Goal: Information Seeking & Learning: Learn about a topic

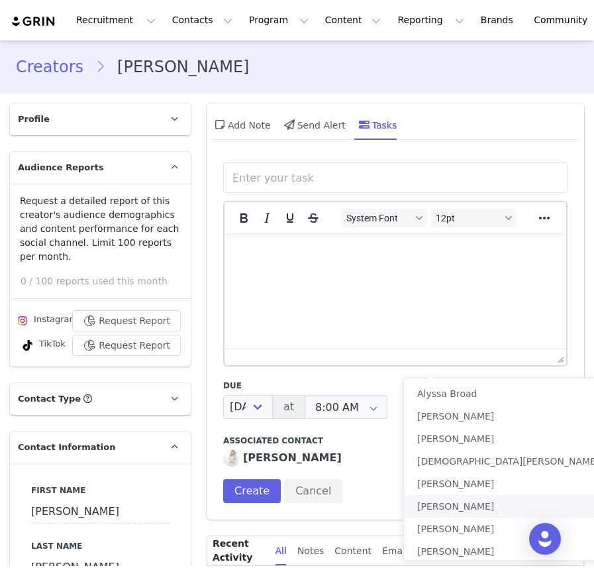
select select "tomorrow"
click at [209, 379] on div "System Font 12pt To open the popup, press Shift+Enter To open the popup, press …" at bounding box center [396, 338] width 378 height 364
type input "[PERSON_NAME]"
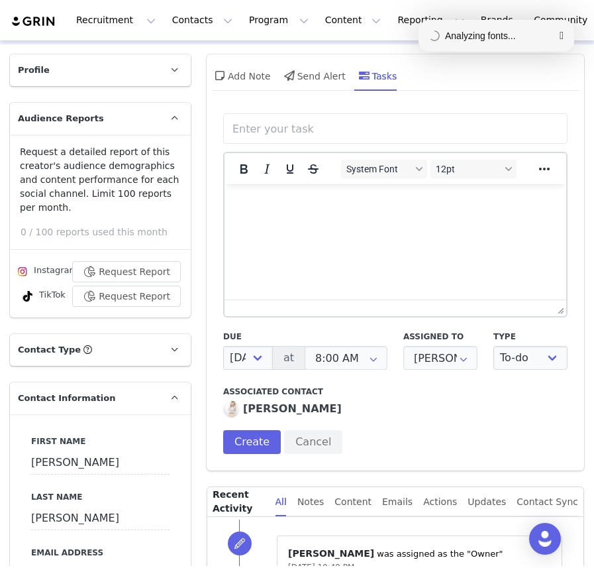
click at [335, 392] on html "Recruitment Recruitment Curated Lists Landing Pages Web Extension AI Creator Se…" at bounding box center [297, 284] width 594 height 568
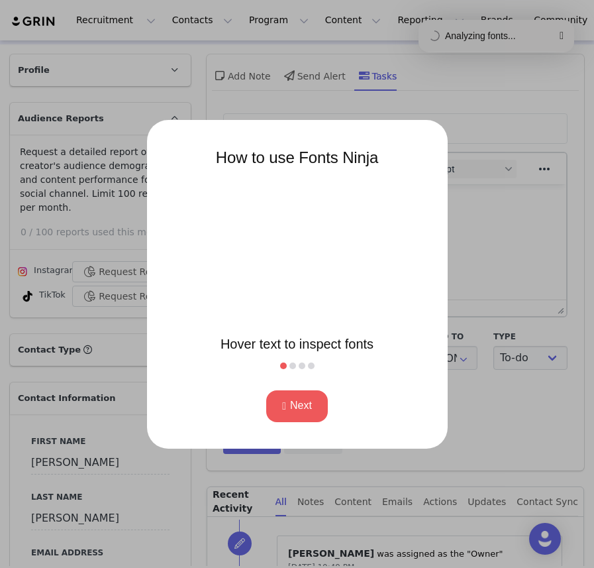
click at [529, 393] on div at bounding box center [297, 284] width 594 height 568
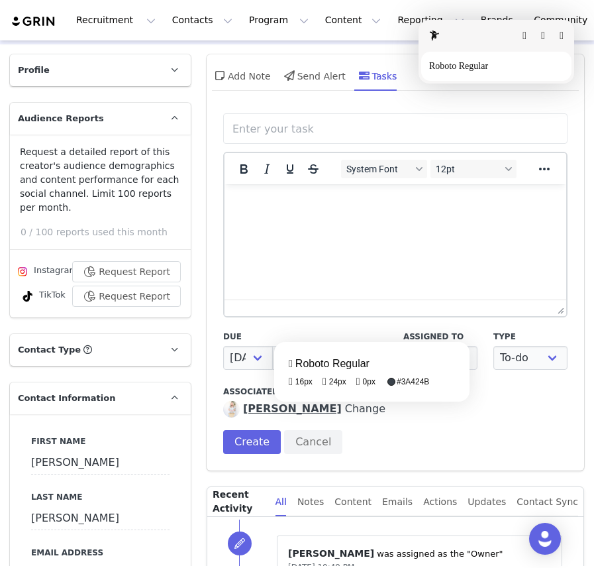
click at [296, 412] on fontsninja-text "[PERSON_NAME]" at bounding box center [292, 408] width 99 height 13
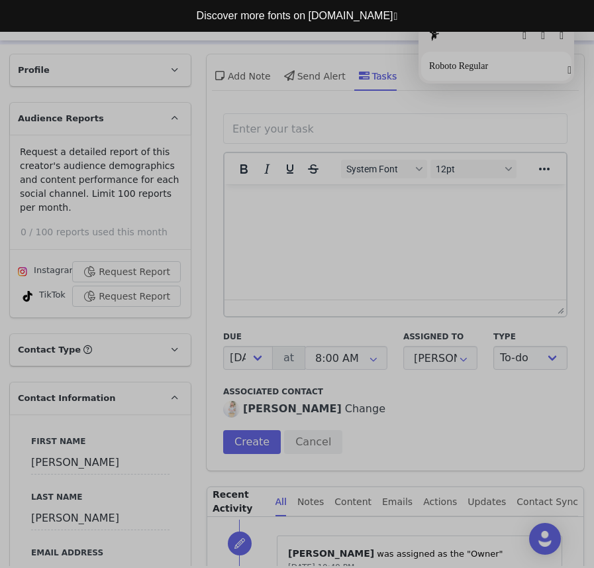
click at [568, 70] on button "button" at bounding box center [570, 70] width 4 height 11
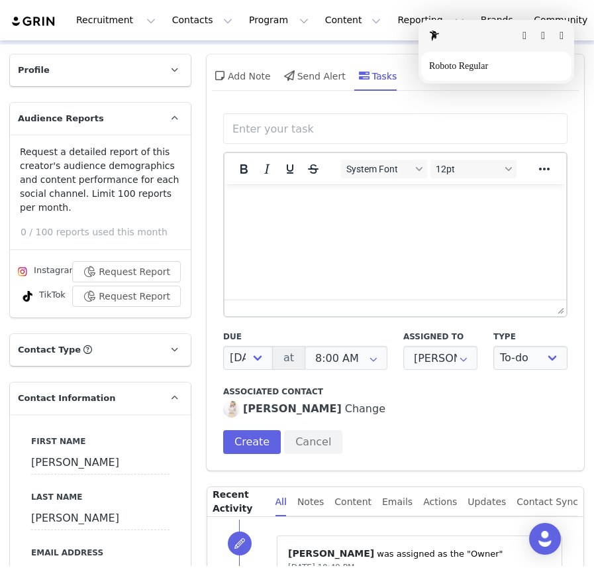
click at [561, 36] on button "button" at bounding box center [562, 35] width 4 height 11
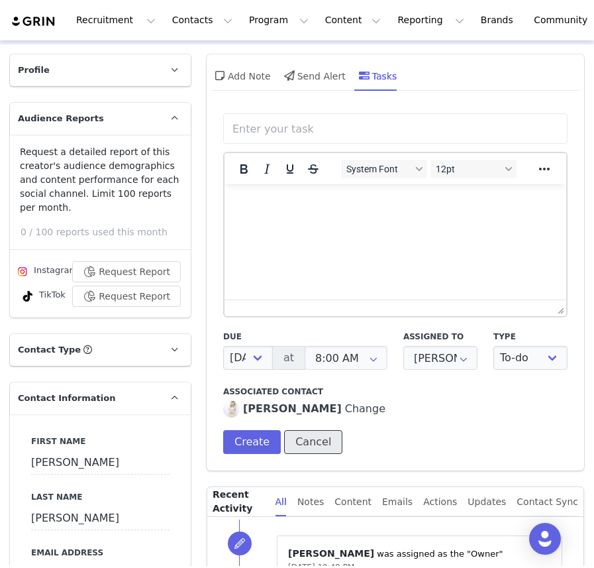
click at [303, 445] on button "Cancel" at bounding box center [313, 442] width 58 height 24
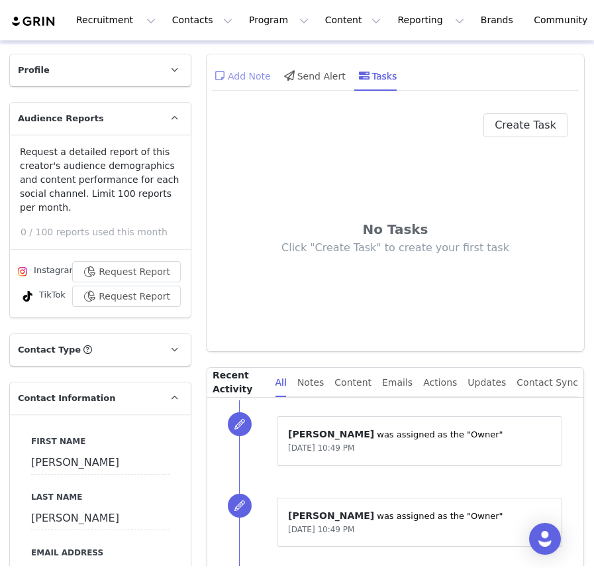
click at [250, 83] on div "Add Note" at bounding box center [241, 76] width 59 height 32
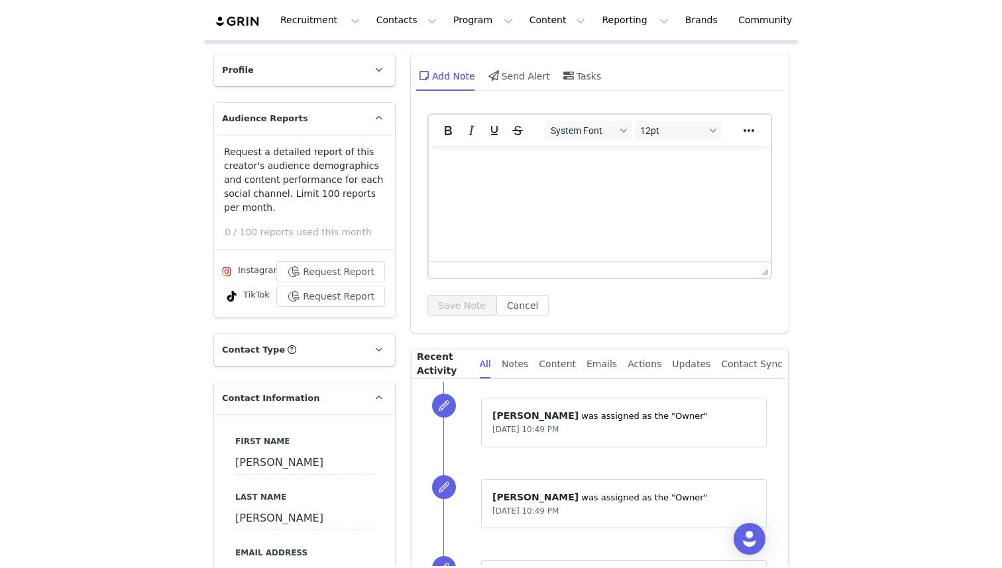
scroll to position [0, 0]
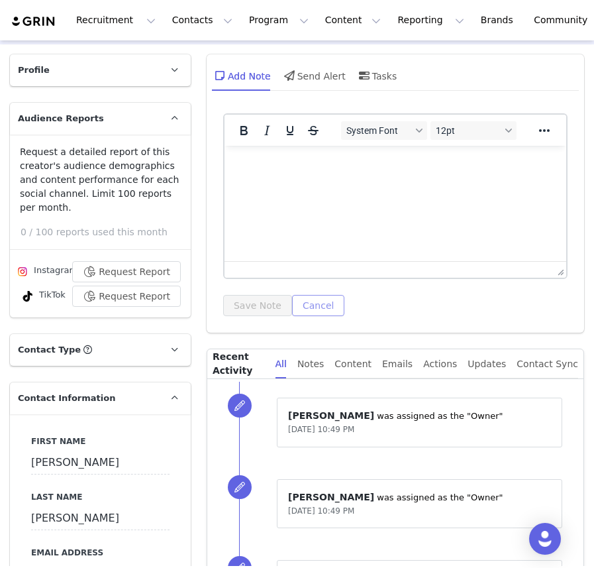
click at [321, 305] on button "Cancel" at bounding box center [318, 305] width 52 height 21
click at [300, 305] on button "Cancel" at bounding box center [318, 305] width 52 height 21
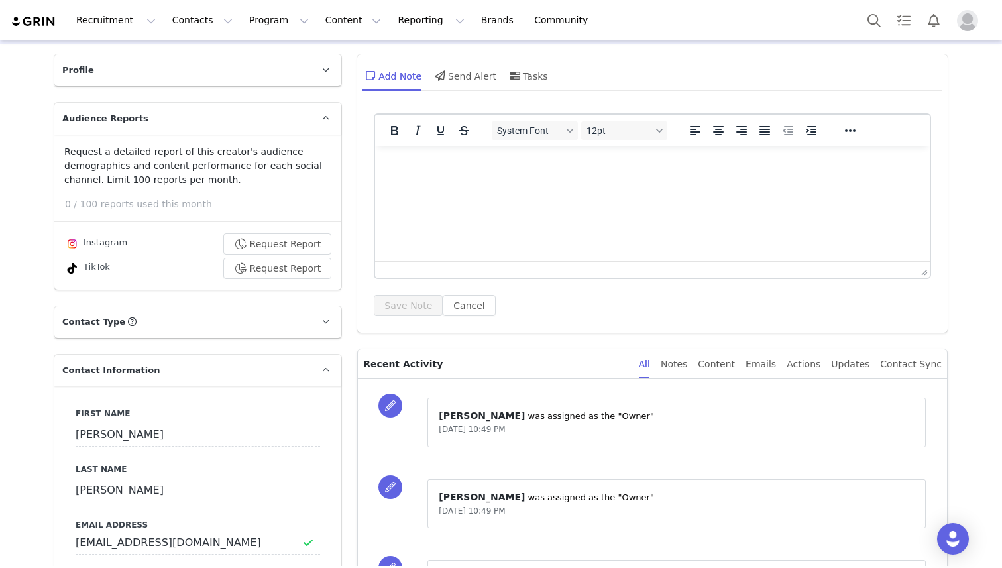
scroll to position [215, 0]
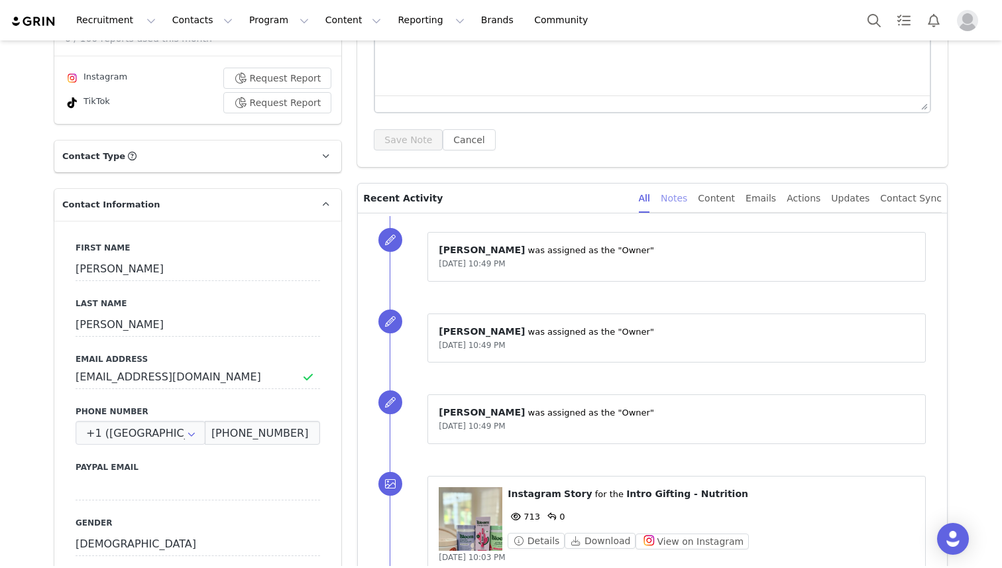
click at [594, 202] on div "Notes" at bounding box center [674, 199] width 27 height 30
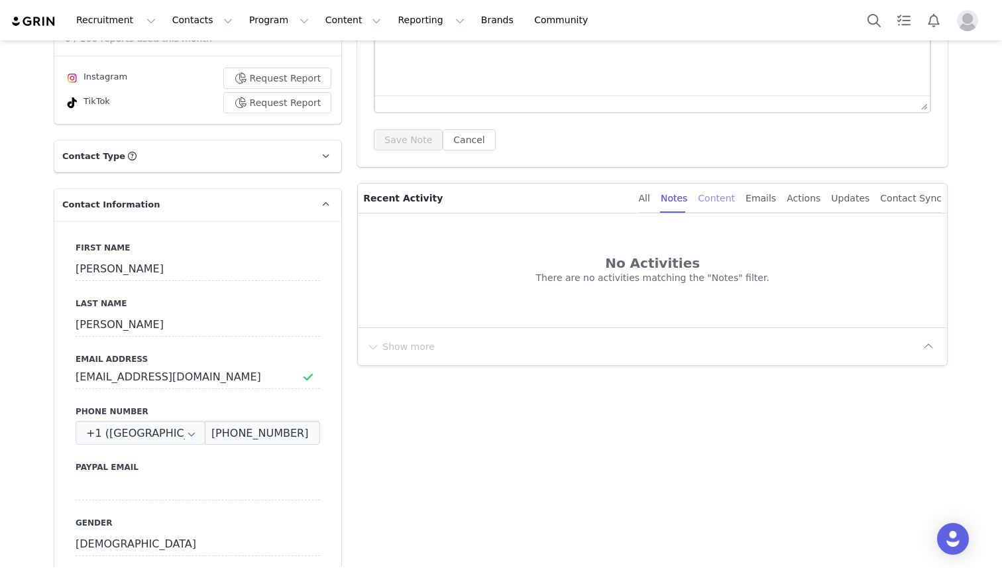
click at [594, 201] on div "Content" at bounding box center [716, 199] width 37 height 30
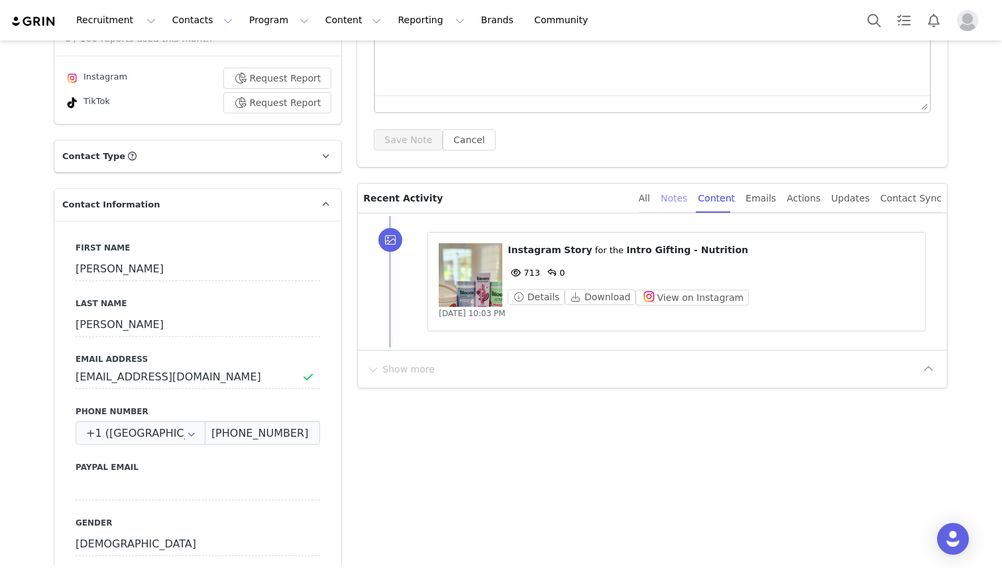
click at [594, 197] on div "Notes" at bounding box center [674, 199] width 27 height 30
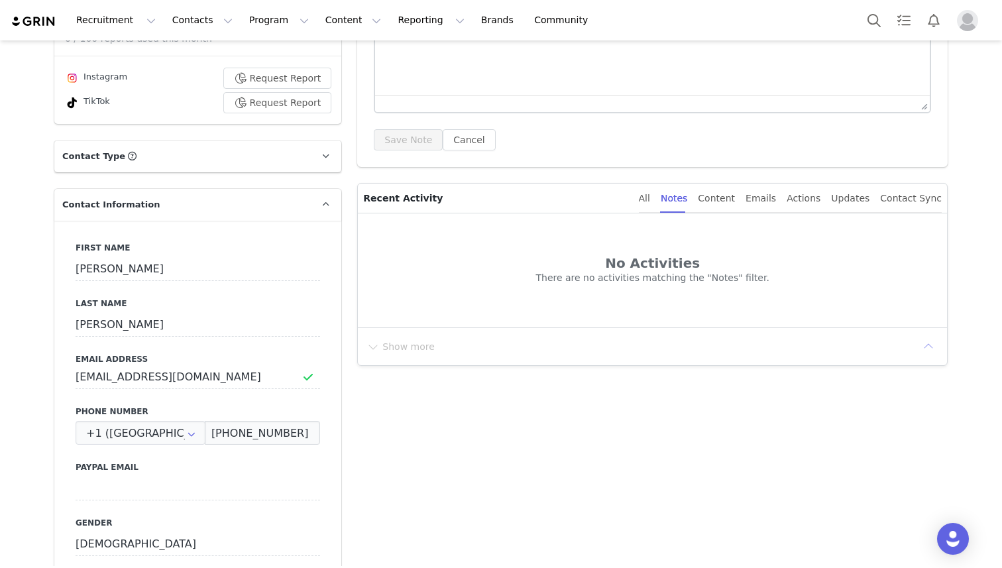
click at [594, 347] on button "button" at bounding box center [928, 346] width 21 height 21
click at [594, 198] on div "Content" at bounding box center [716, 199] width 37 height 30
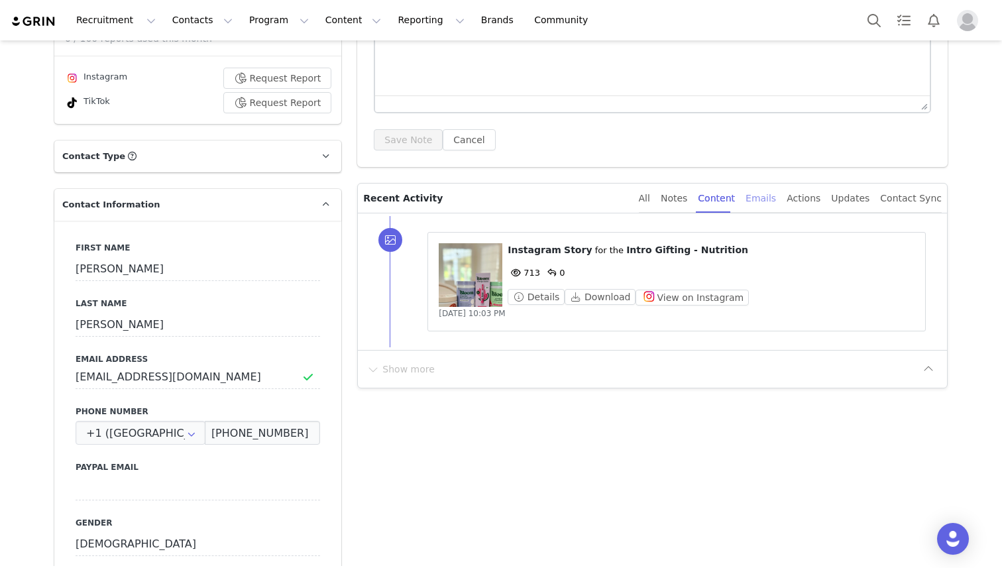
click at [594, 199] on div "Emails" at bounding box center [760, 199] width 30 height 30
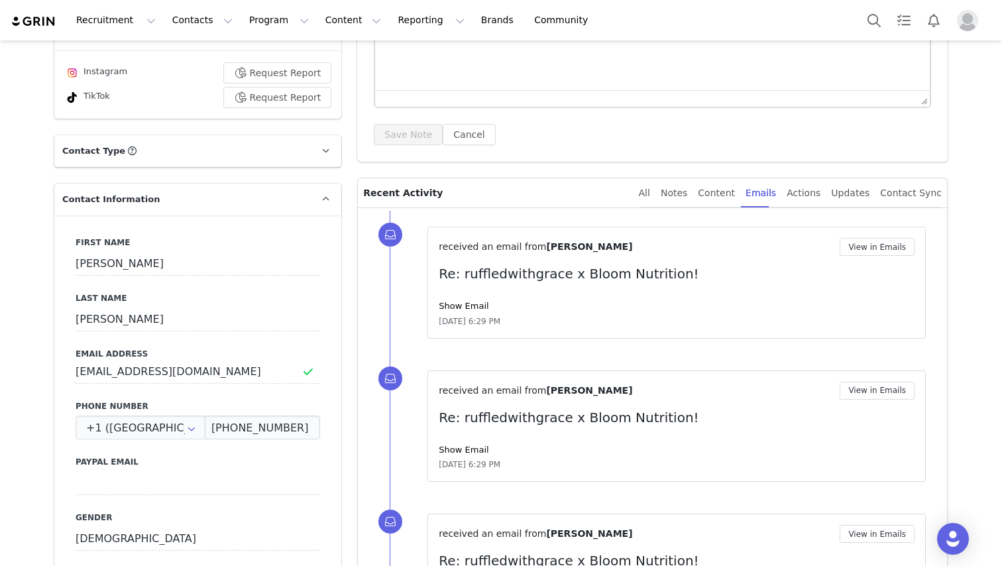
scroll to position [196, 0]
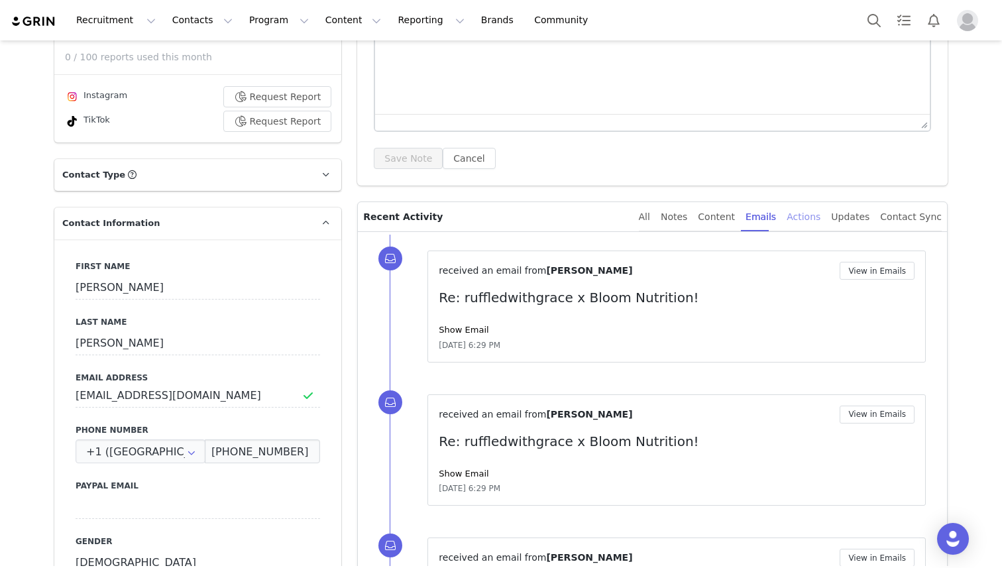
click at [594, 219] on div "Actions" at bounding box center [804, 217] width 34 height 30
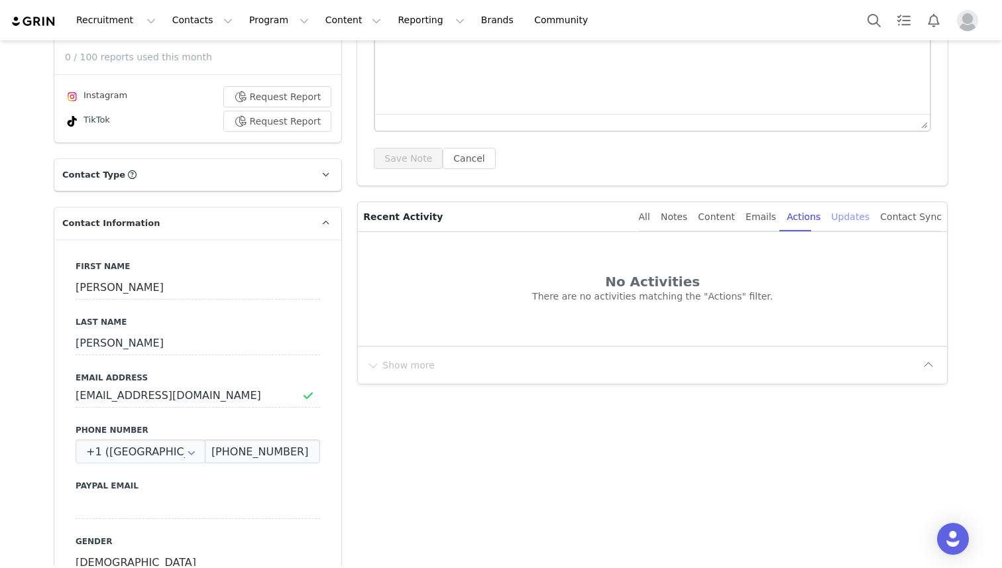
click at [594, 215] on div "Updates" at bounding box center [850, 217] width 38 height 30
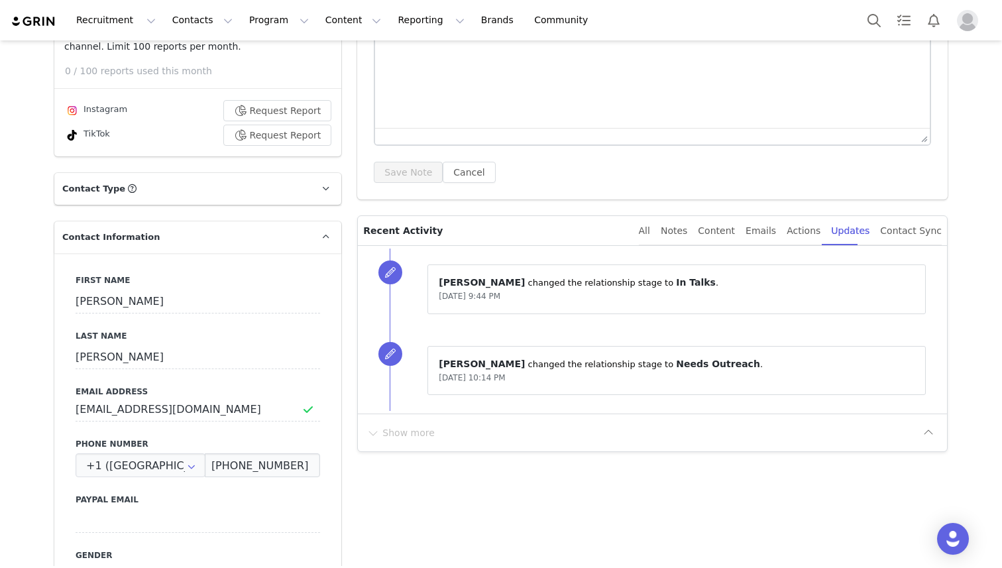
scroll to position [149, 0]
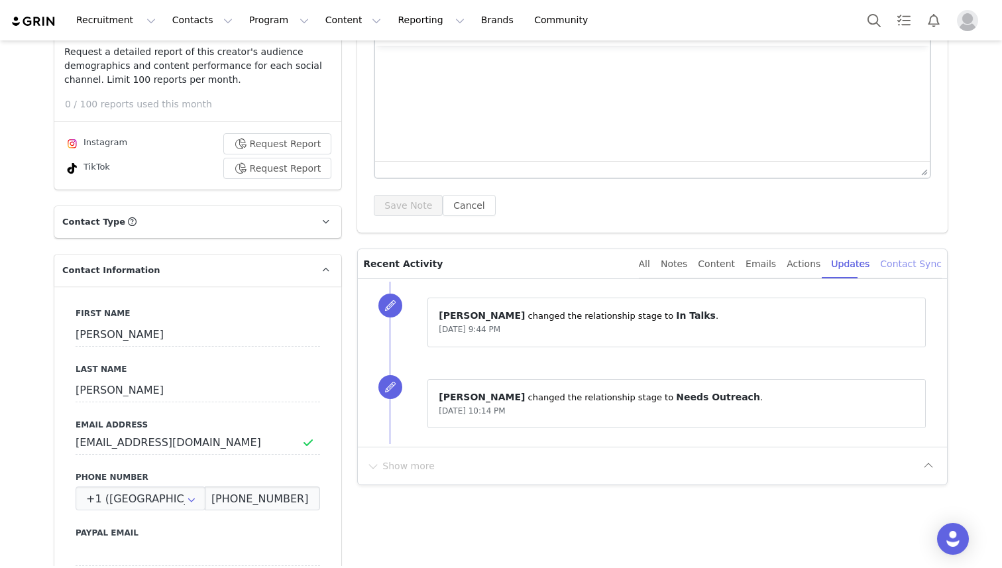
click at [594, 260] on div "Contact Sync" at bounding box center [911, 264] width 62 height 30
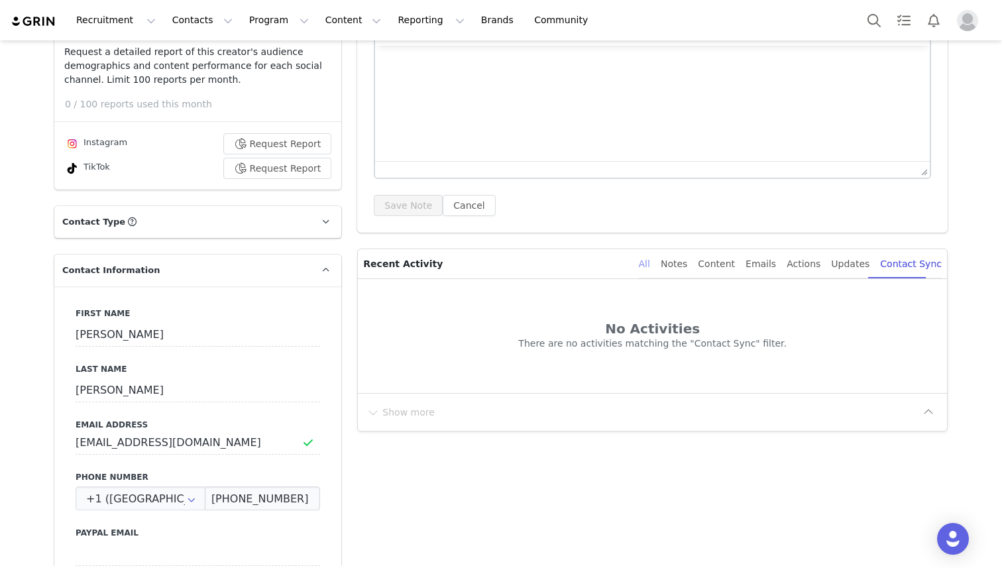
click at [594, 263] on div "All" at bounding box center [644, 264] width 11 height 30
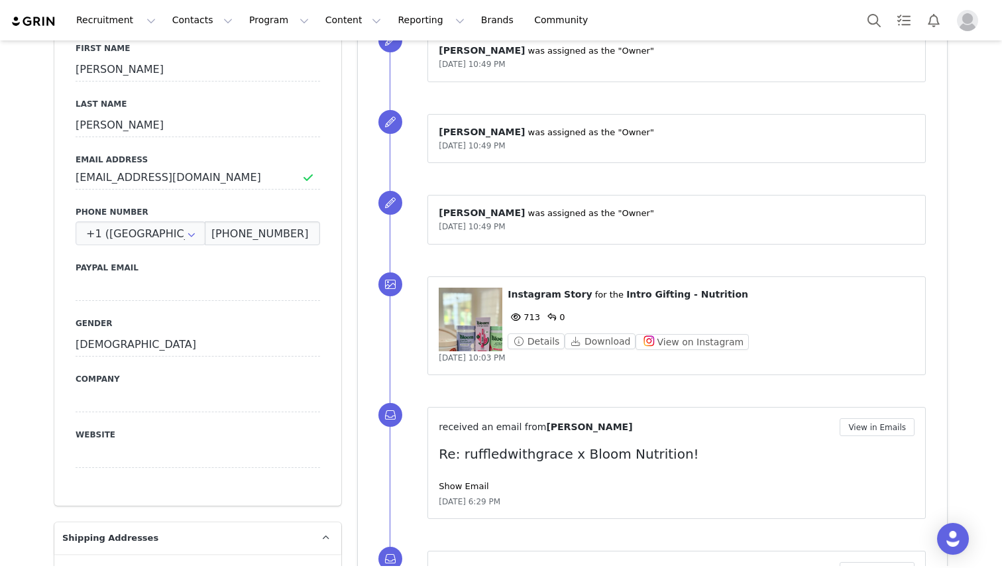
scroll to position [453, 0]
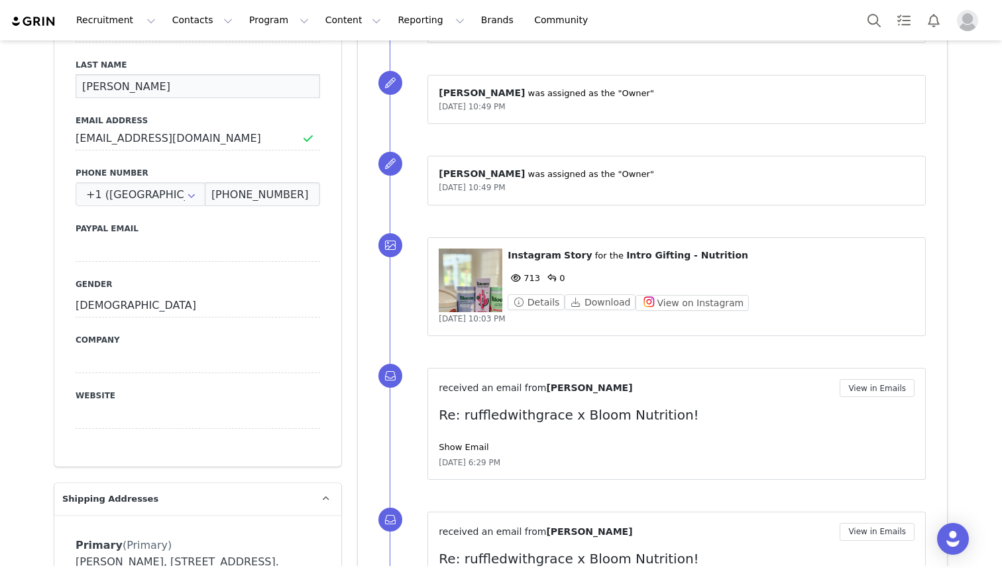
click at [200, 78] on input "Haynes" at bounding box center [198, 86] width 245 height 24
click at [336, 82] on div "First Name Ashley Last Name Haynes Email Address ruffledwithgrace@gmail.com Pho…" at bounding box center [197, 224] width 287 height 484
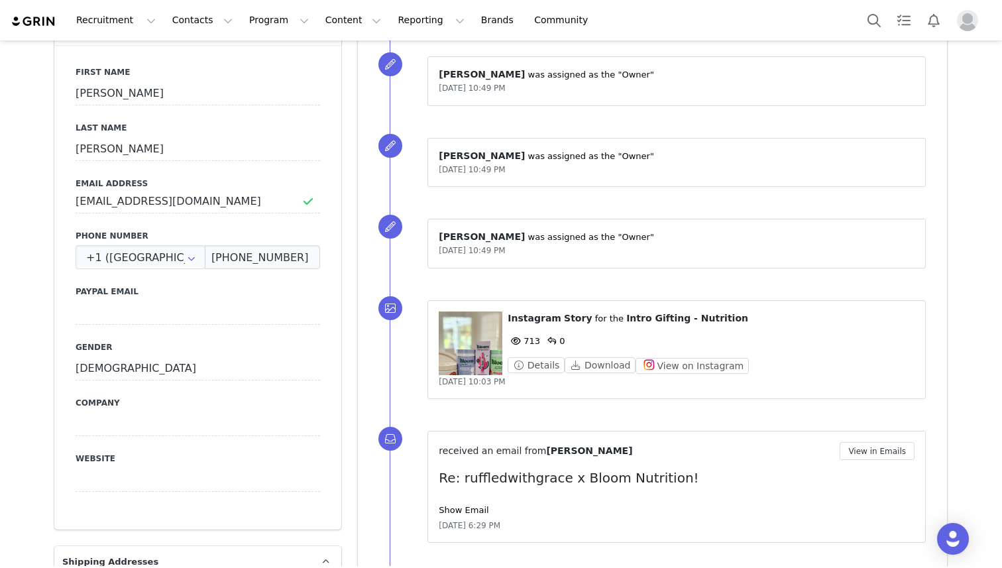
scroll to position [382, 0]
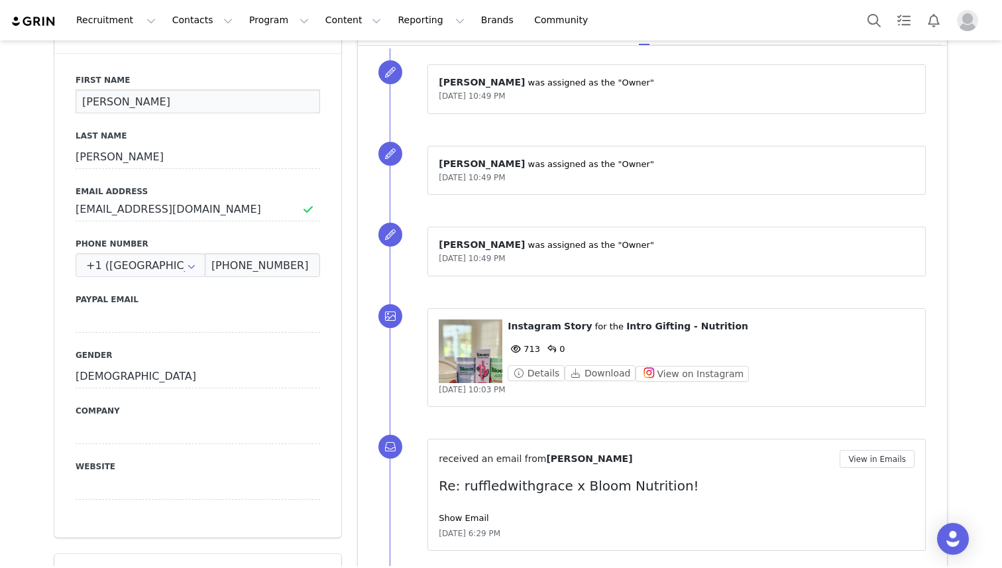
click at [280, 103] on input "Ashley" at bounding box center [198, 101] width 245 height 24
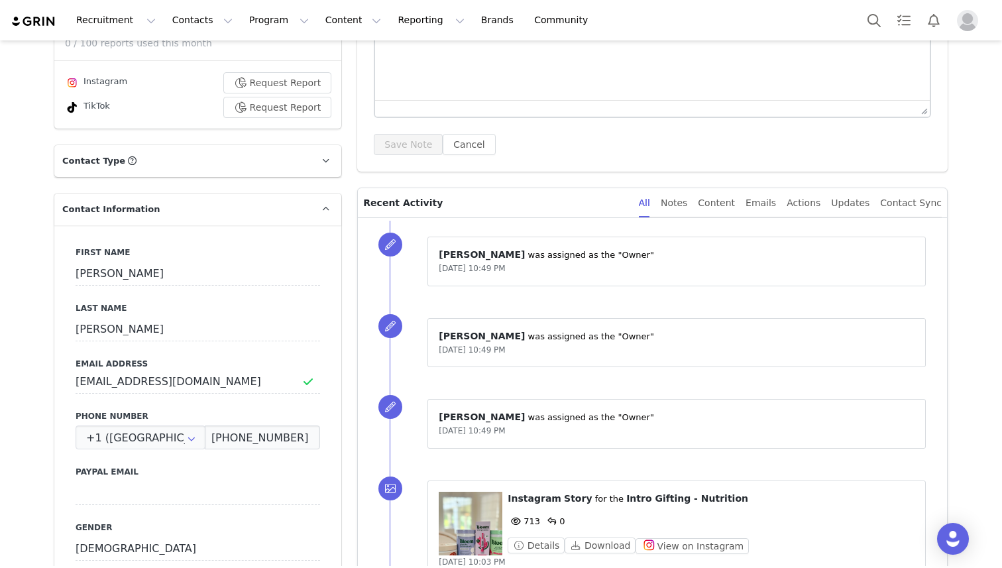
scroll to position [194, 0]
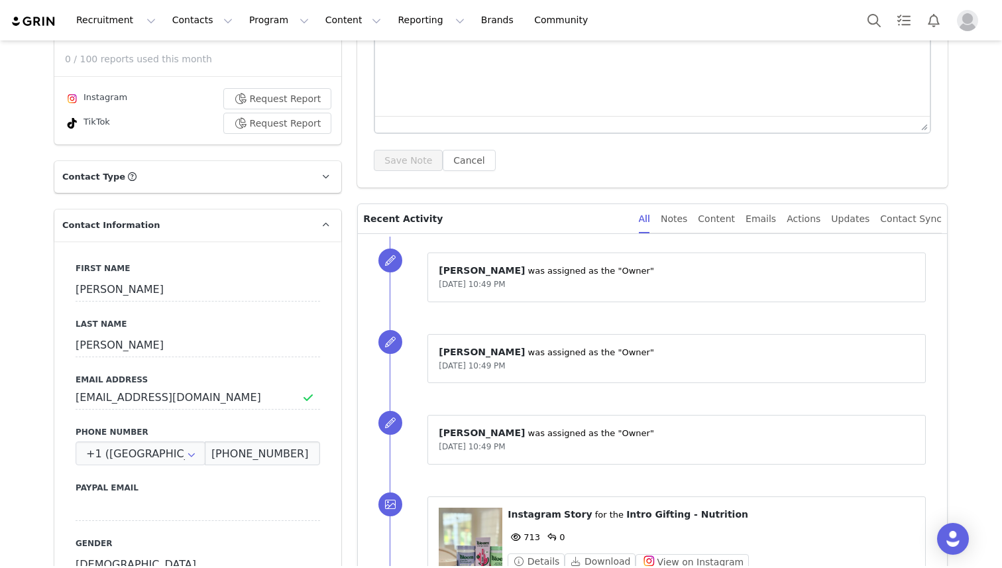
click at [303, 189] on p "Contact Type Contact type can be Creator, Prospect, Application, or Manager." at bounding box center [181, 177] width 255 height 32
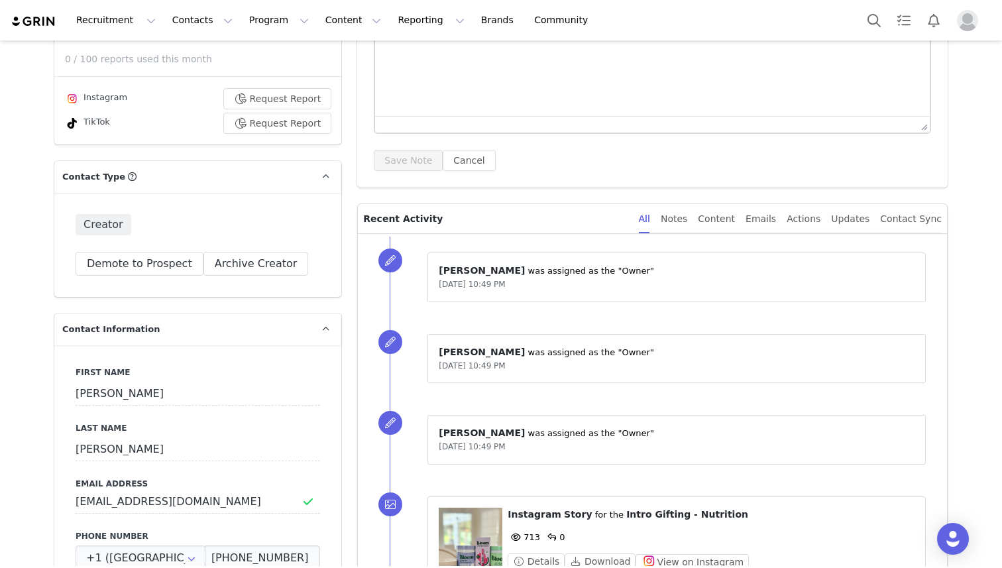
click at [101, 222] on span "Creator" at bounding box center [104, 224] width 56 height 21
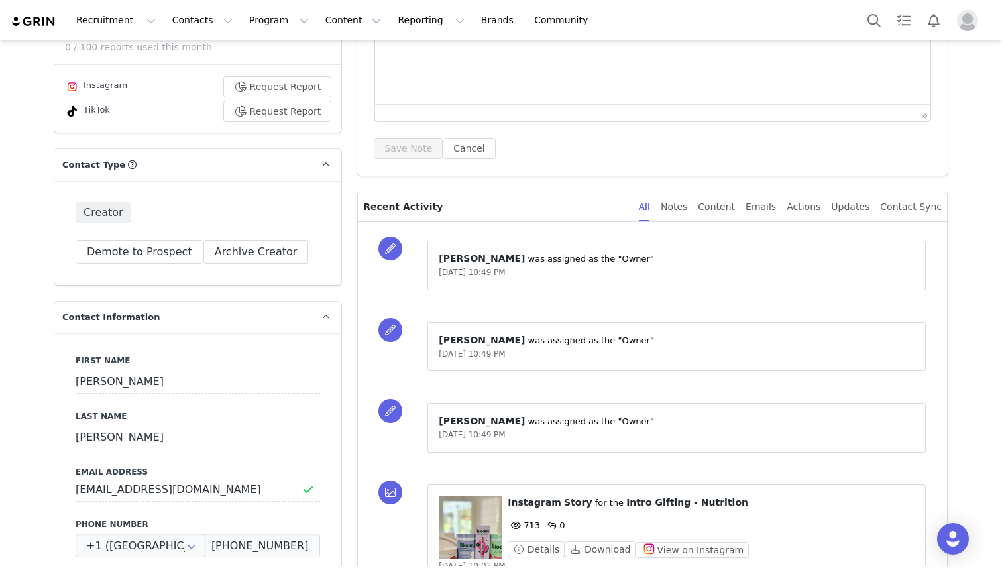
scroll to position [258, 0]
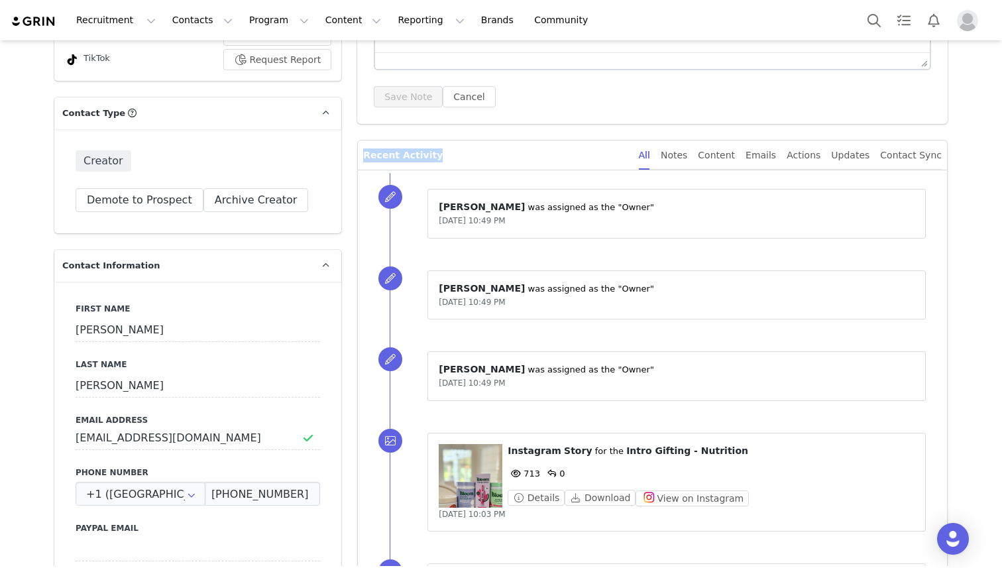
drag, startPoint x: 437, startPoint y: 159, endPoint x: 354, endPoint y: 158, distance: 82.8
copy p "Recent Activity"
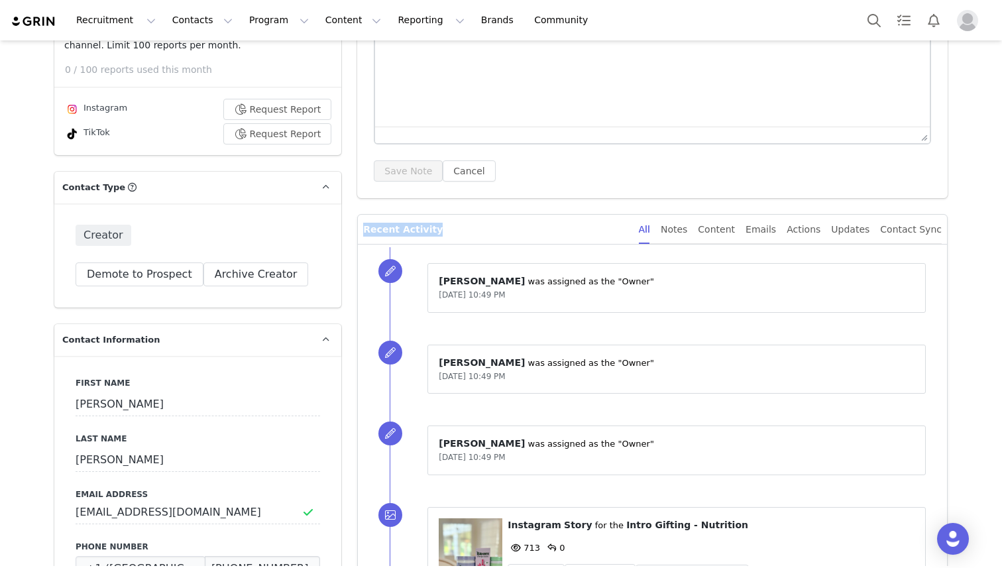
scroll to position [219, 0]
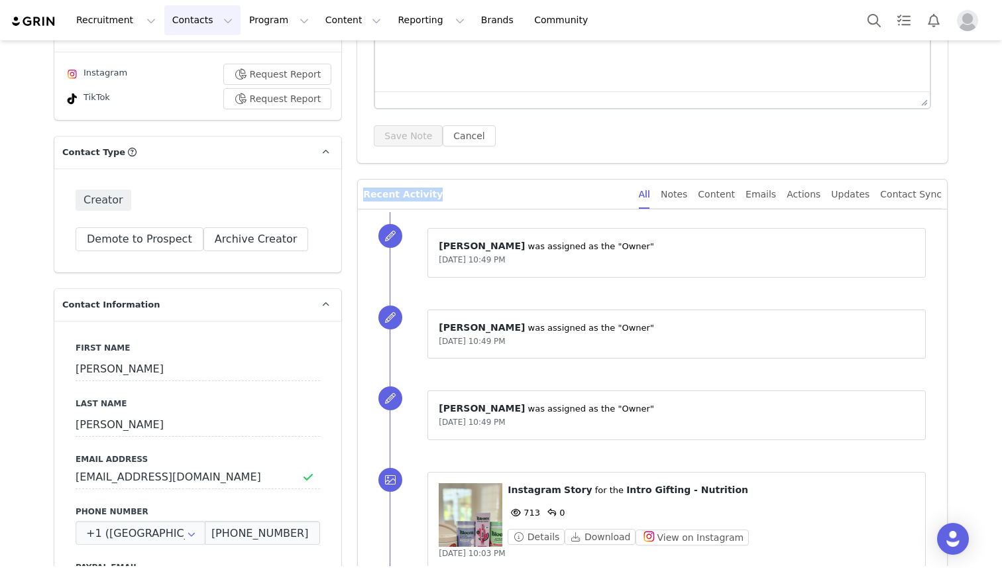
copy p "Recent Activity"
drag, startPoint x: 392, startPoint y: 235, endPoint x: 426, endPoint y: 215, distance: 40.1
click at [426, 215] on div "⁨ Charlotte Marsoun ⁩ was assigned as the "Owner" Aug 19, 2025, 10:49 PM" at bounding box center [668, 253] width 557 height 82
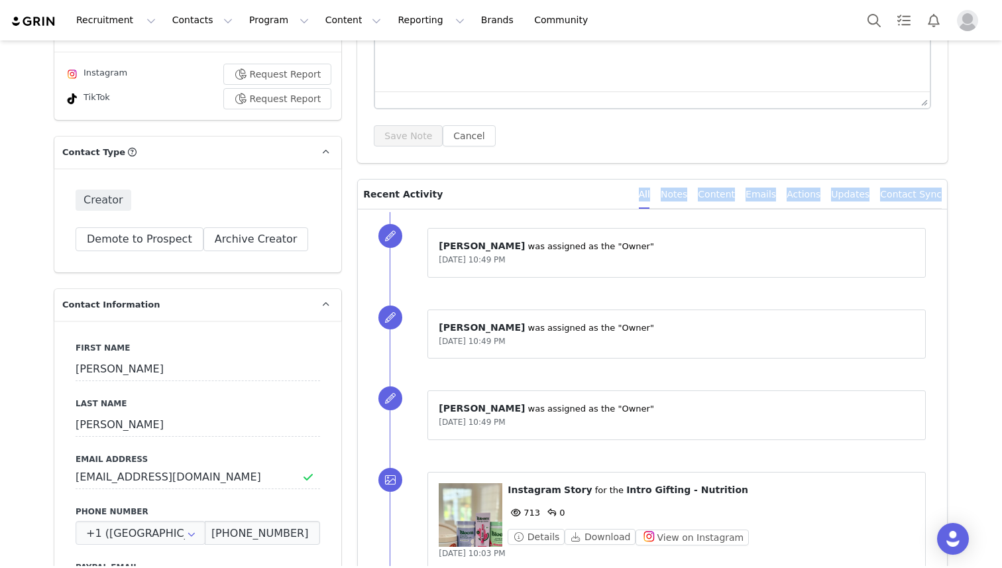
drag, startPoint x: 390, startPoint y: 233, endPoint x: 445, endPoint y: 199, distance: 64.0
click at [407, 215] on div "⁨ Charlotte Marsoun ⁩ was assigned as the "Owner" Aug 19, 2025, 10:49 PM" at bounding box center [668, 253] width 557 height 82
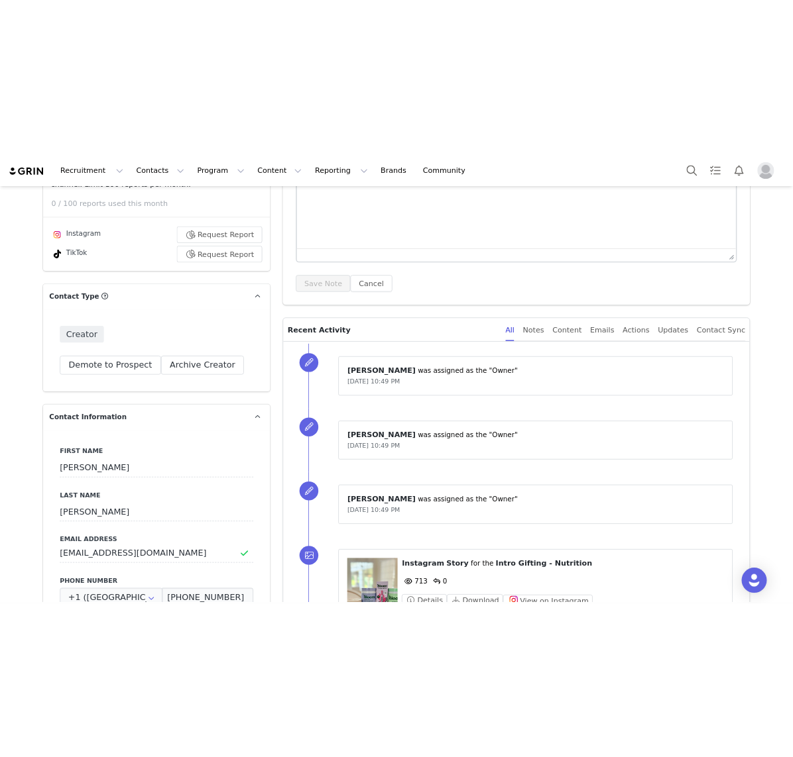
scroll to position [192, 0]
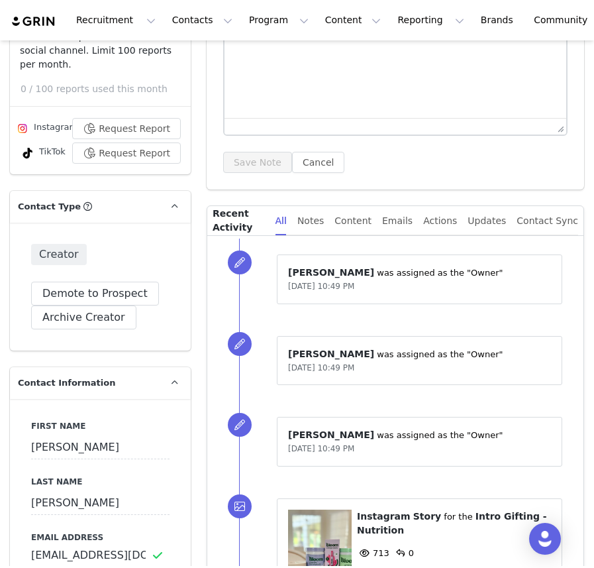
click at [561, 245] on div "⁨ Charlotte Marsoun ⁩ was assigned as the "Owner" Aug 19, 2025, 10:49 PM" at bounding box center [411, 280] width 345 height 82
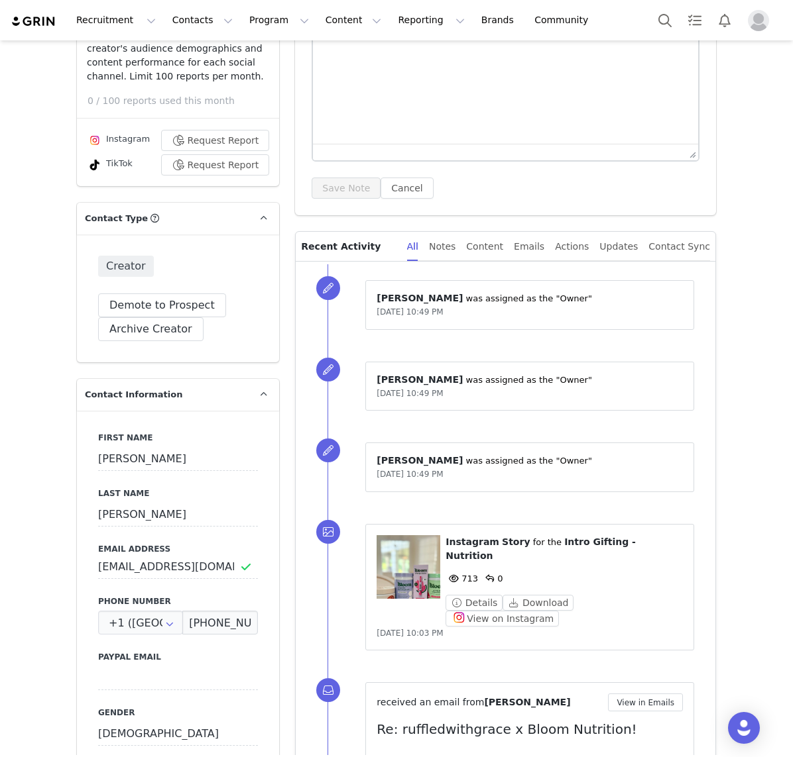
scroll to position [0, 0]
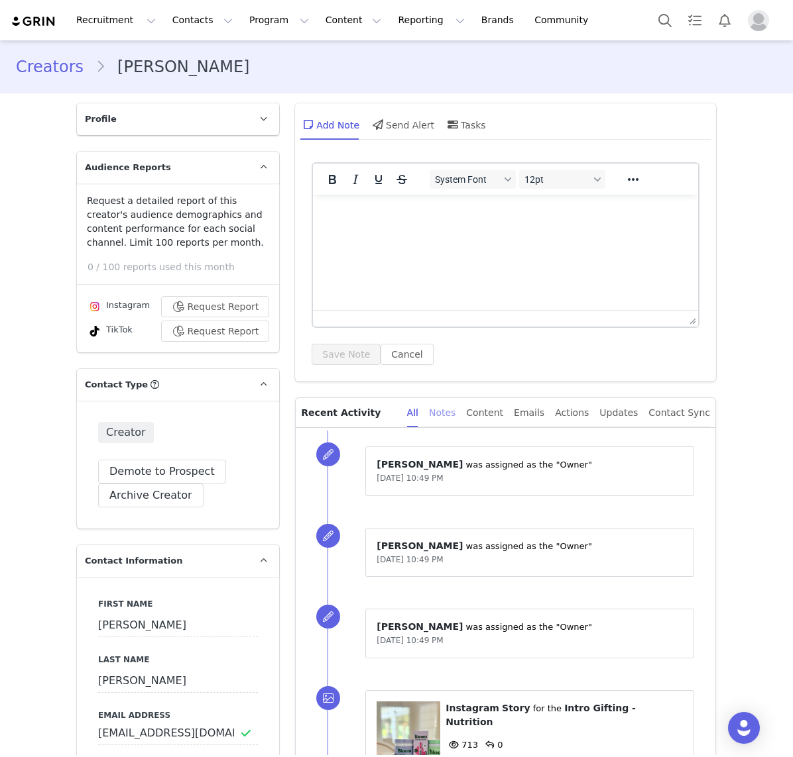
click at [455, 412] on div "Notes" at bounding box center [442, 413] width 27 height 30
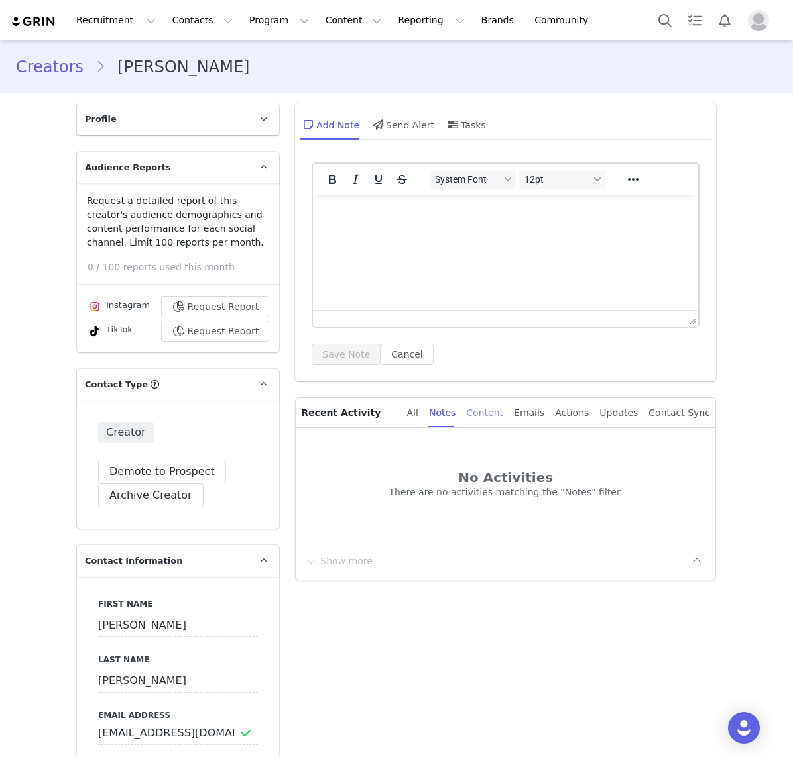
click at [494, 411] on div "Content" at bounding box center [484, 413] width 37 height 30
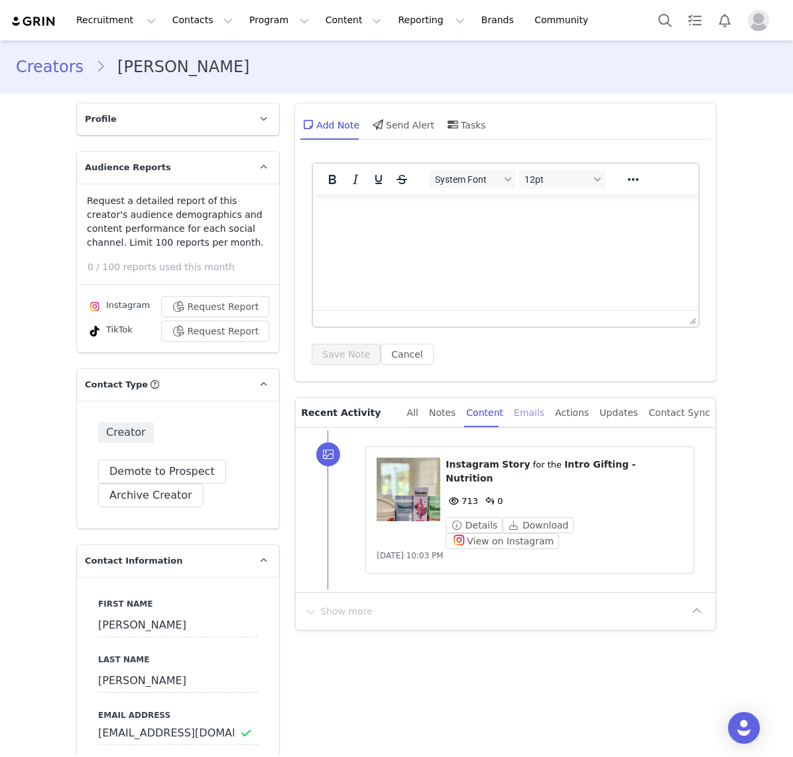
click at [535, 412] on div "Emails" at bounding box center [529, 413] width 30 height 30
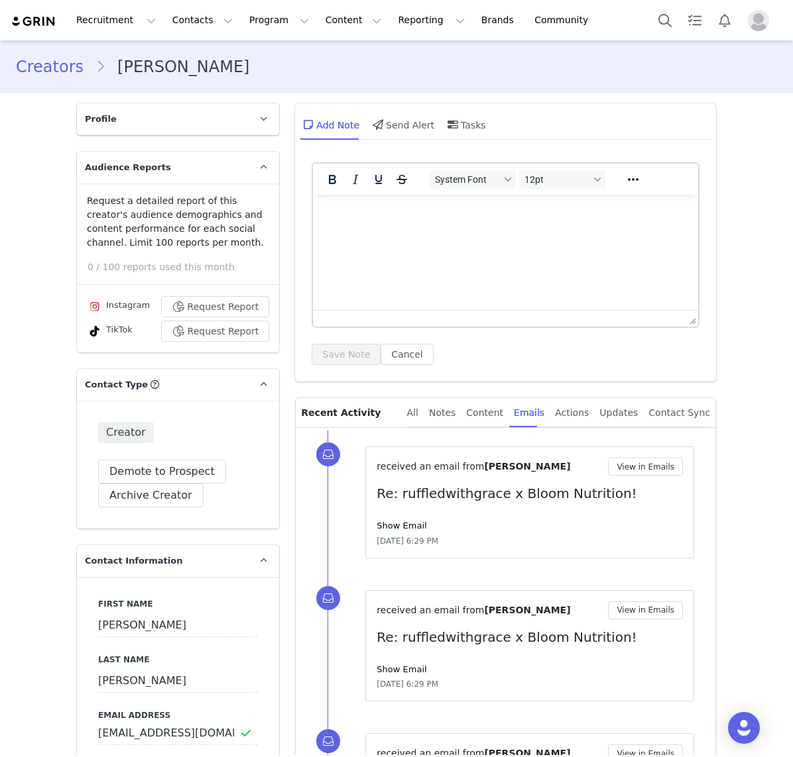
click at [56, 55] on link "Creators" at bounding box center [56, 67] width 80 height 24
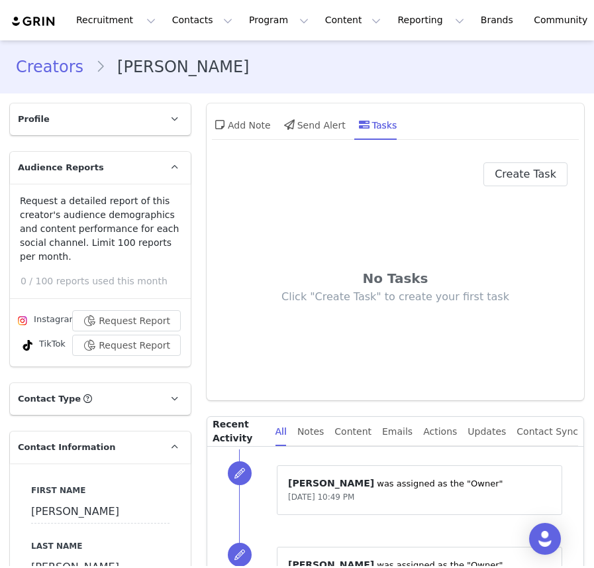
click at [530, 190] on div "Create Task No Tasks Click "Create Task" to create your first task" at bounding box center [395, 272] width 345 height 221
click at [548, 175] on button "Create Task" at bounding box center [526, 174] width 84 height 24
select select "[DATE]"
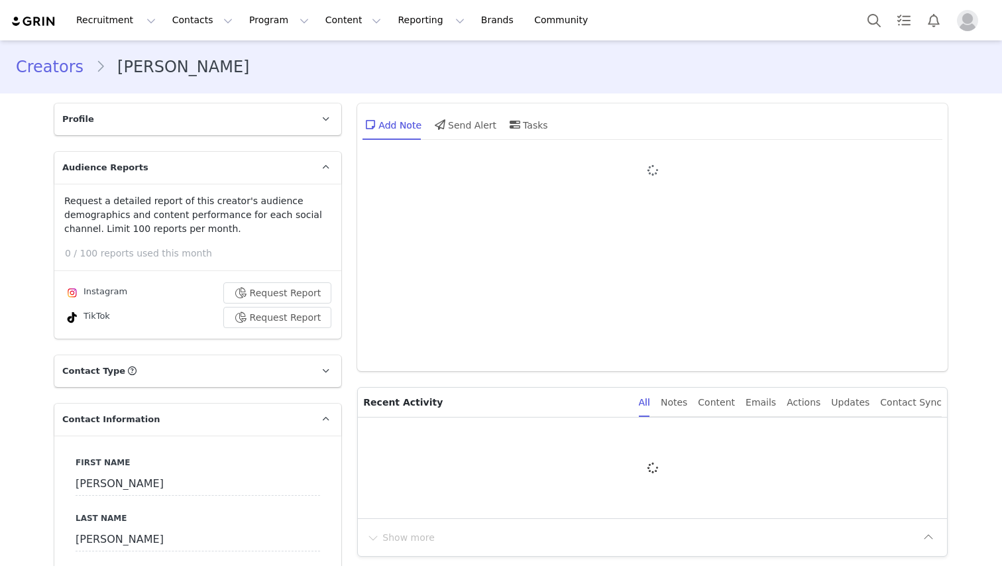
type input "+1 ([GEOGRAPHIC_DATA])"
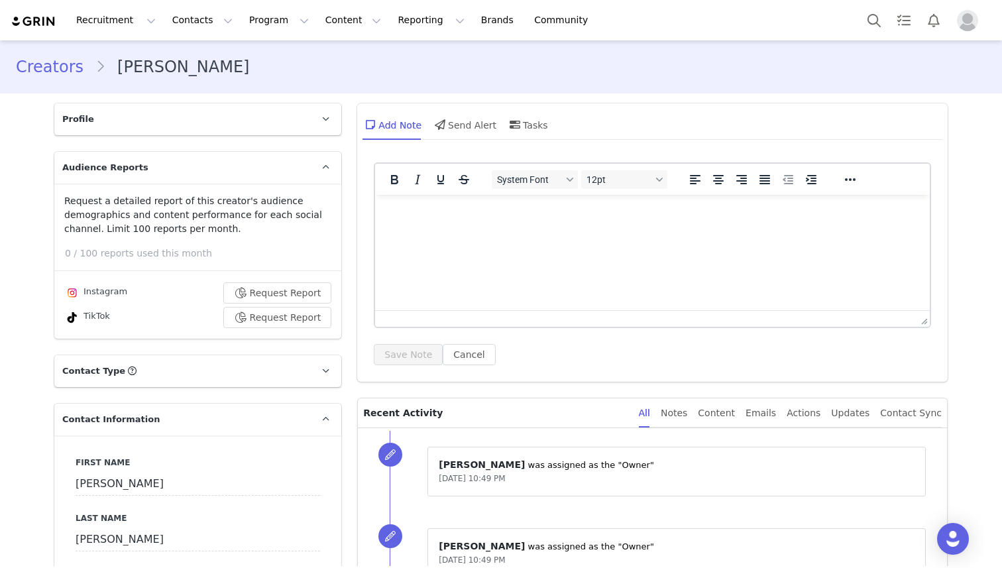
click at [60, 68] on link "Creators" at bounding box center [56, 67] width 80 height 24
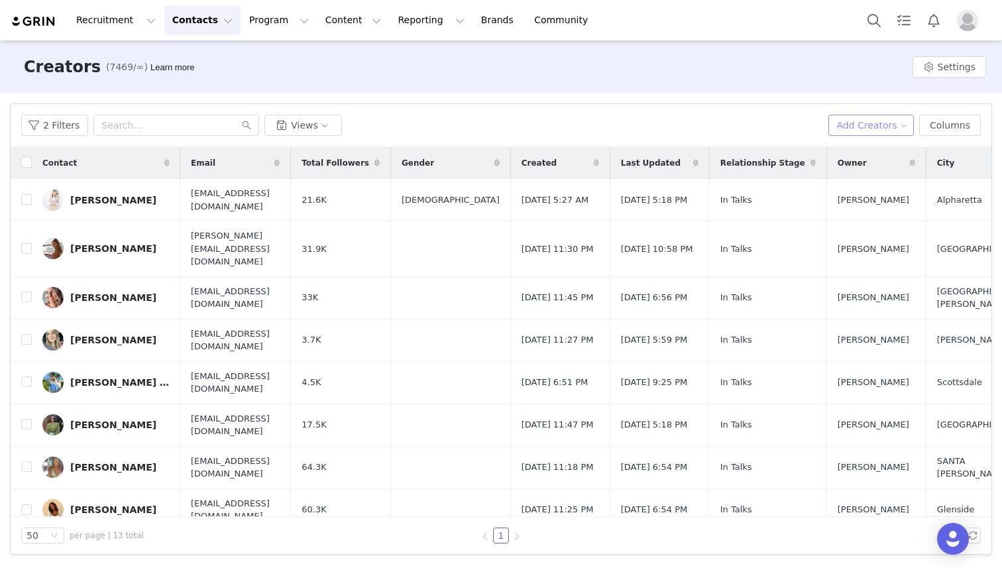
click at [873, 131] on button "Add Creators" at bounding box center [871, 125] width 86 height 21
click at [759, 134] on div "2 Filters Views" at bounding box center [419, 125] width 796 height 21
click at [71, 121] on button "2 Filters" at bounding box center [54, 125] width 67 height 21
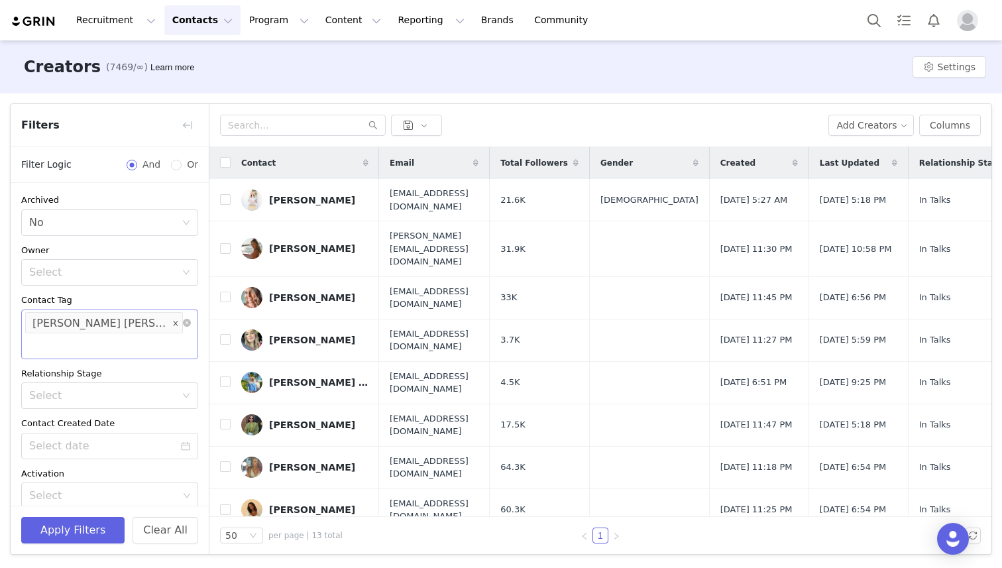
click at [173, 322] on icon "icon: close" at bounding box center [175, 322] width 5 height 5
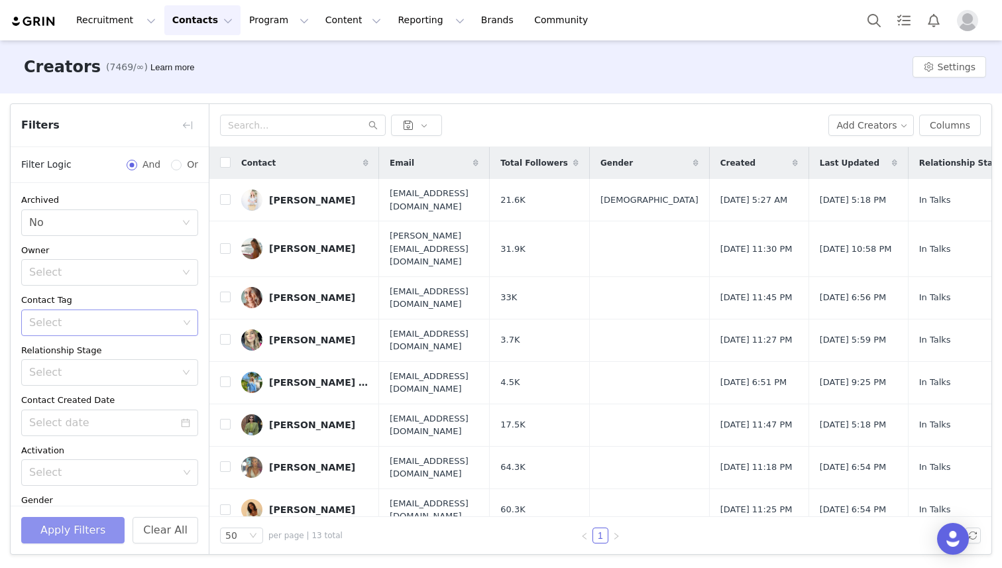
click at [111, 529] on button "Apply Filters" at bounding box center [72, 530] width 103 height 27
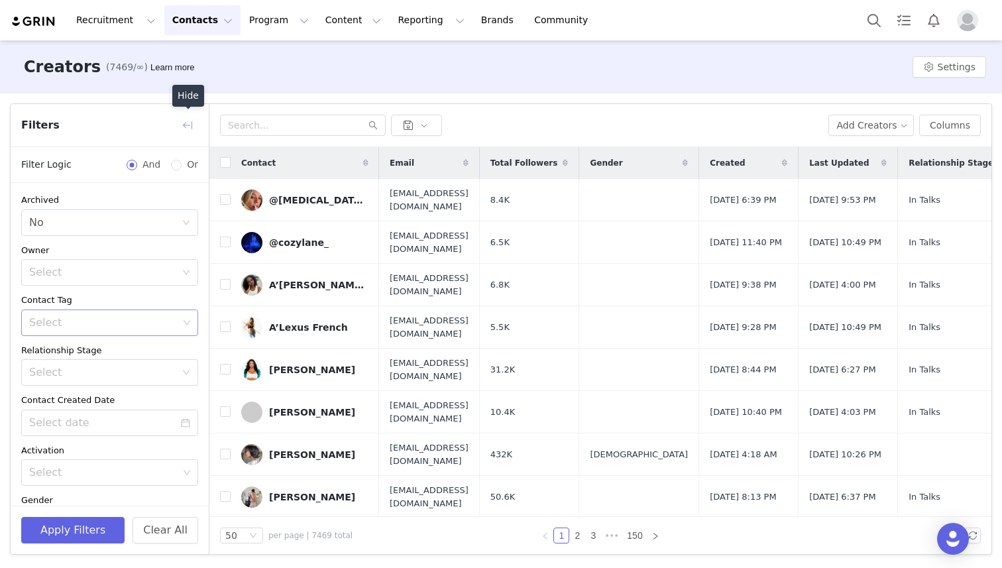
click at [184, 123] on button "button" at bounding box center [187, 125] width 21 height 21
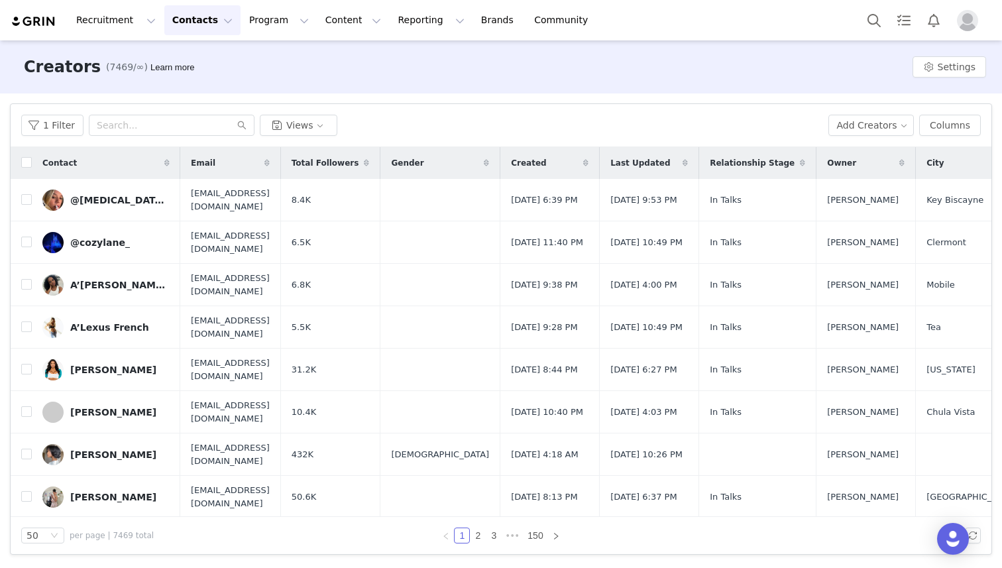
click at [369, 164] on icon at bounding box center [366, 163] width 5 height 8
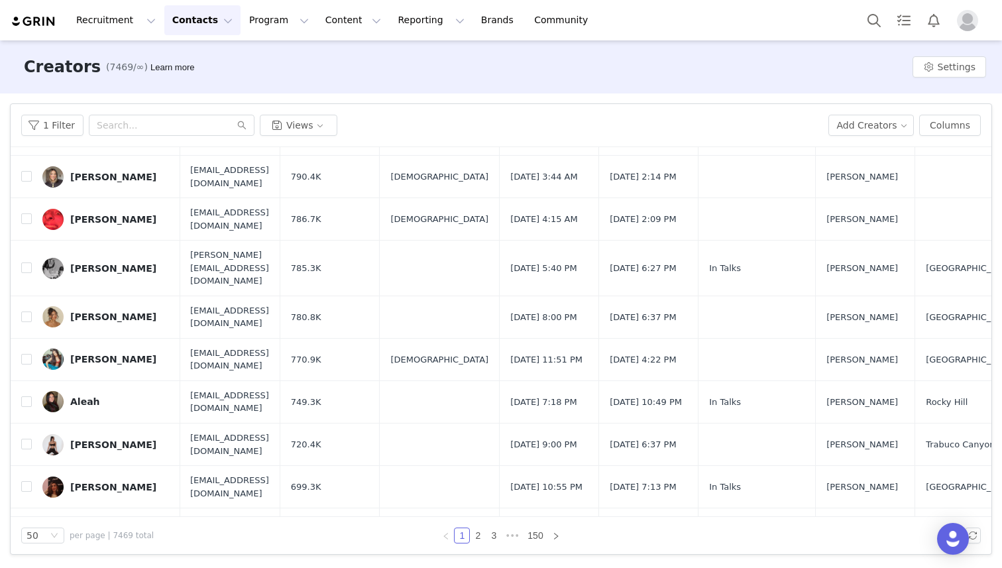
scroll to position [1500, 1]
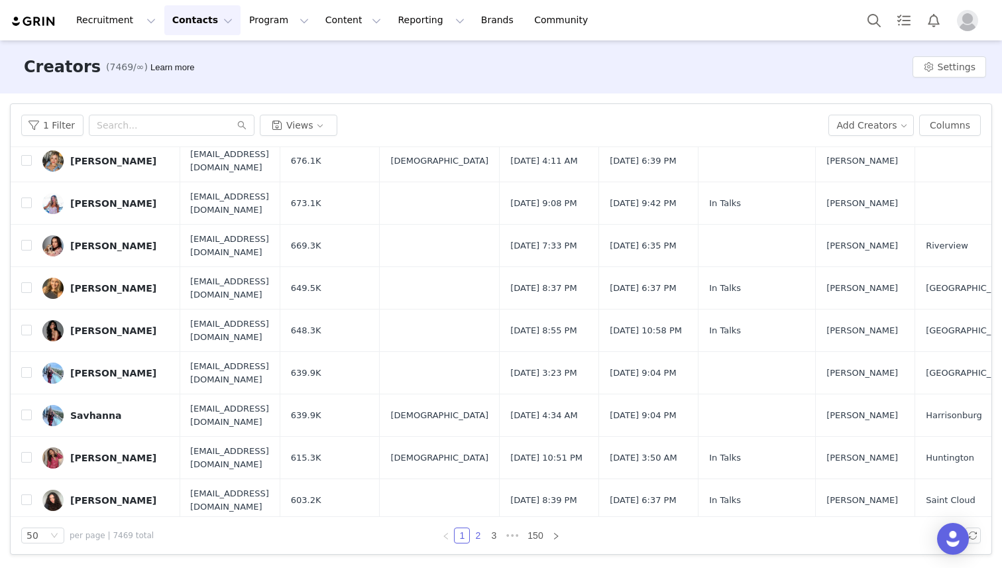
click at [475, 537] on link "2" at bounding box center [477, 535] width 15 height 15
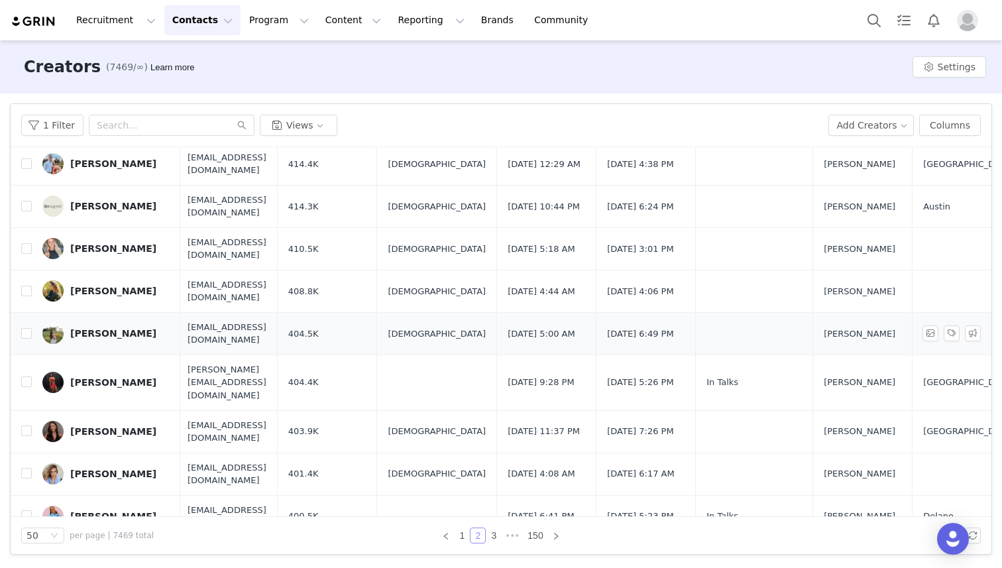
scroll to position [1783, 3]
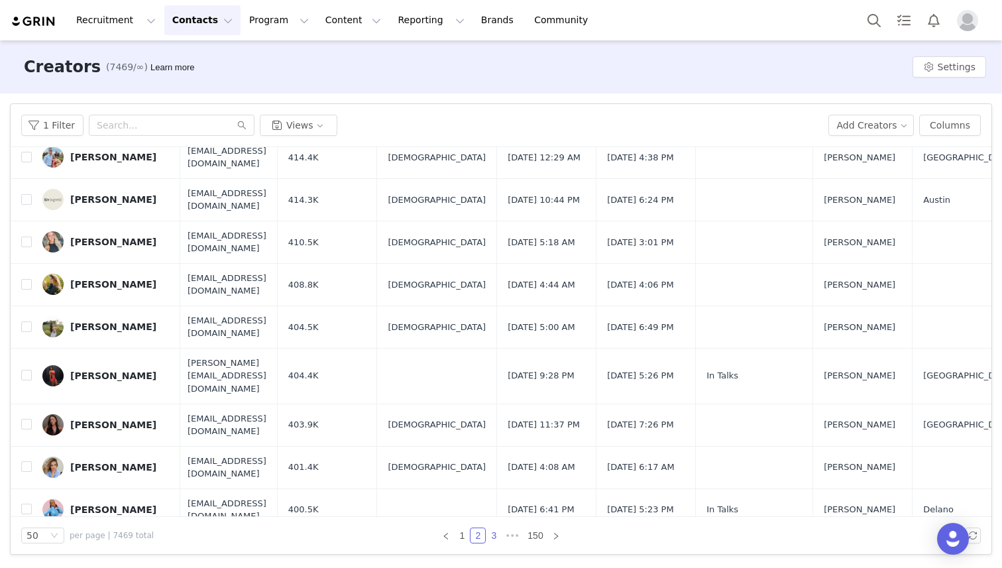
click at [495, 535] on link "3" at bounding box center [493, 535] width 15 height 15
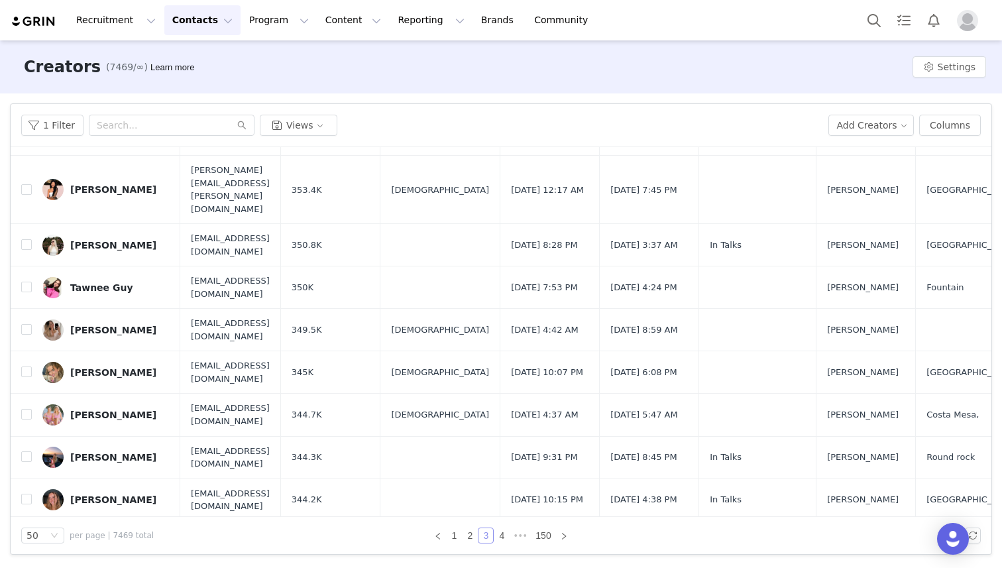
scroll to position [1783, 0]
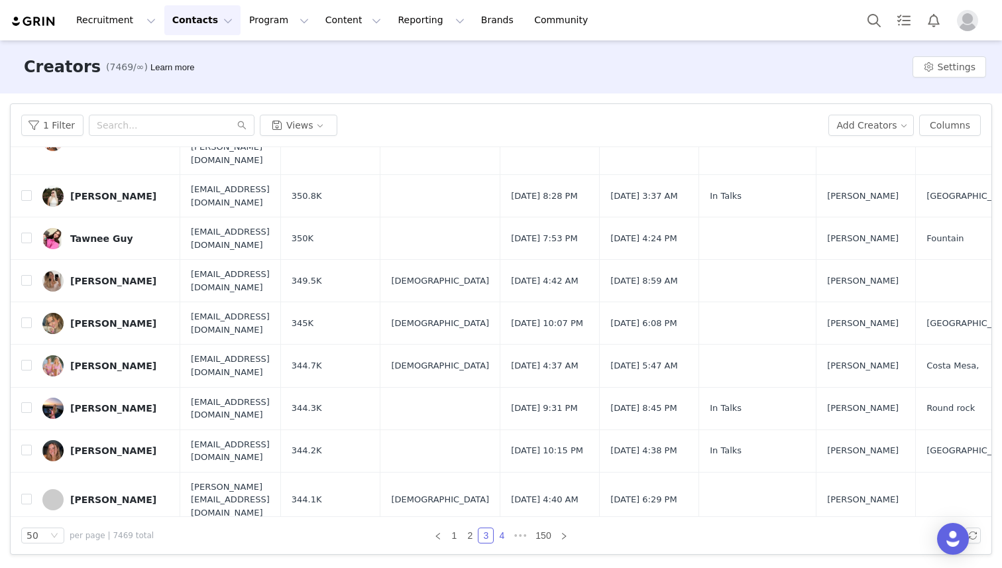
click at [502, 536] on link "4" at bounding box center [501, 535] width 15 height 15
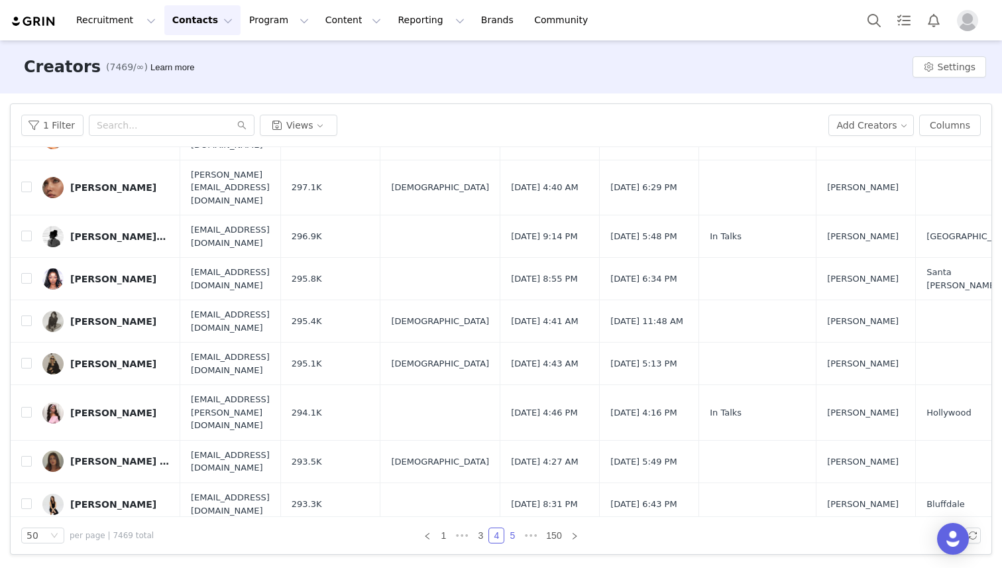
click at [514, 537] on link "5" at bounding box center [512, 535] width 15 height 15
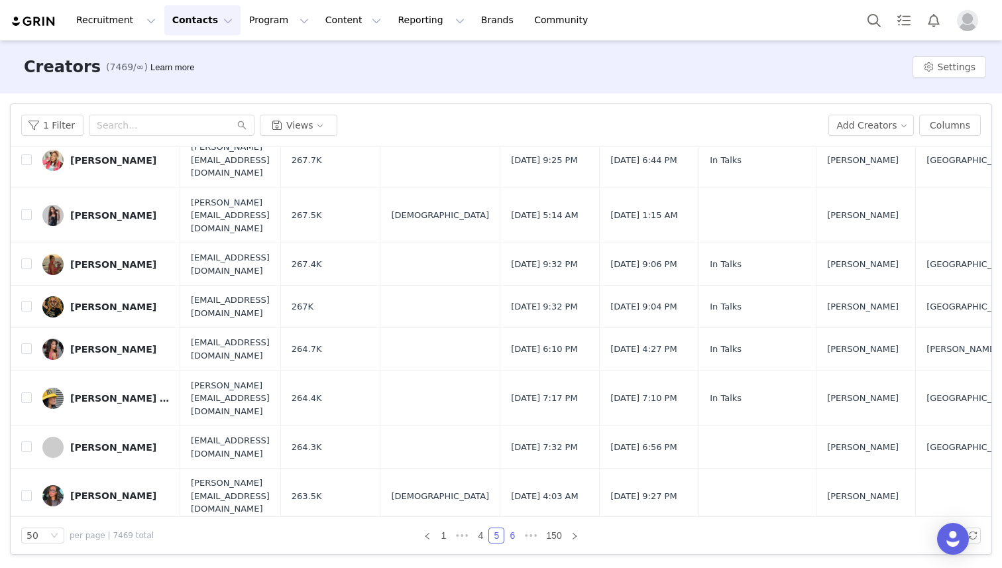
click at [514, 535] on link "6" at bounding box center [512, 535] width 15 height 15
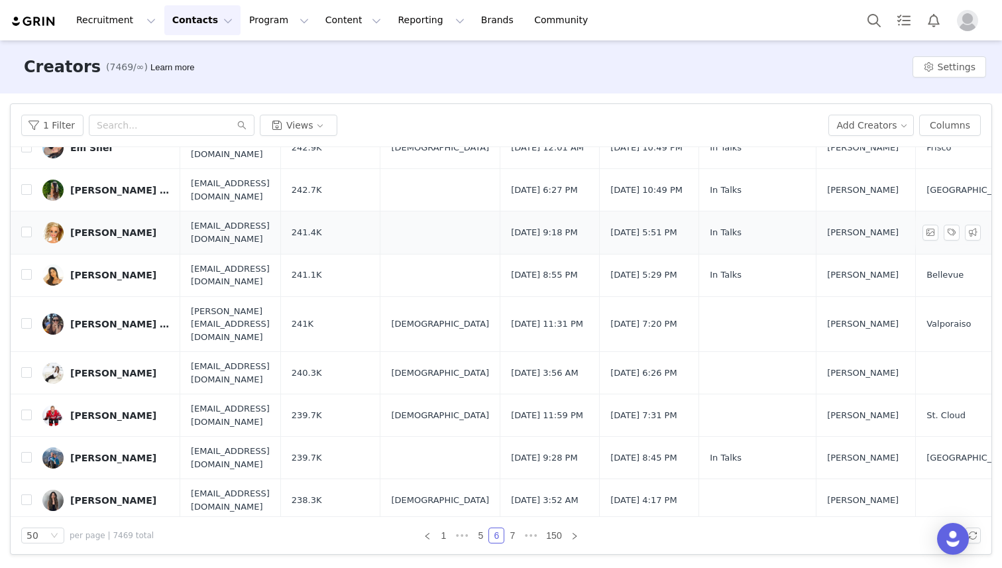
scroll to position [1385, 0]
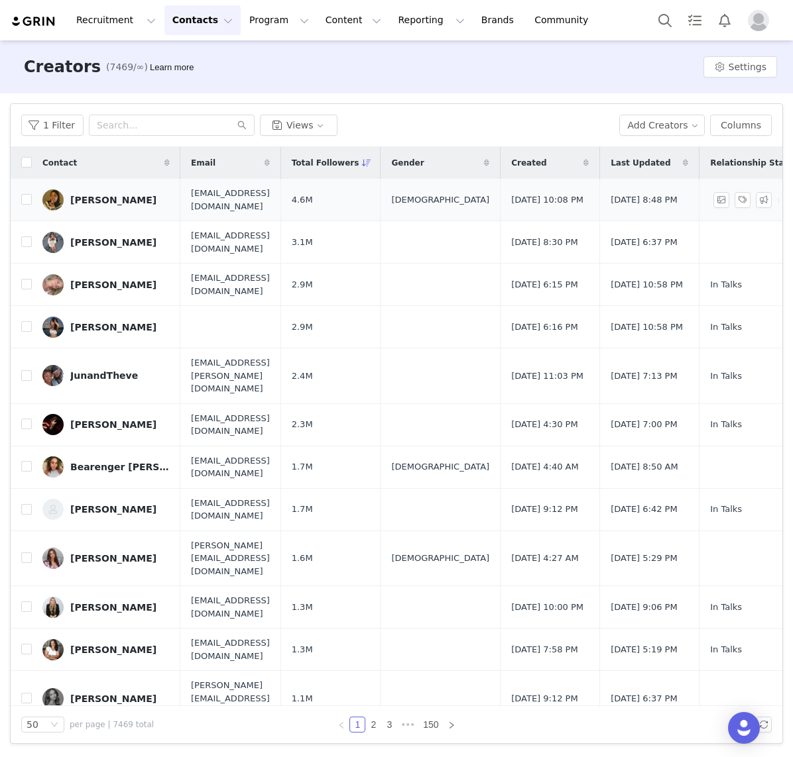
click at [117, 203] on div "[PERSON_NAME]" at bounding box center [113, 200] width 86 height 11
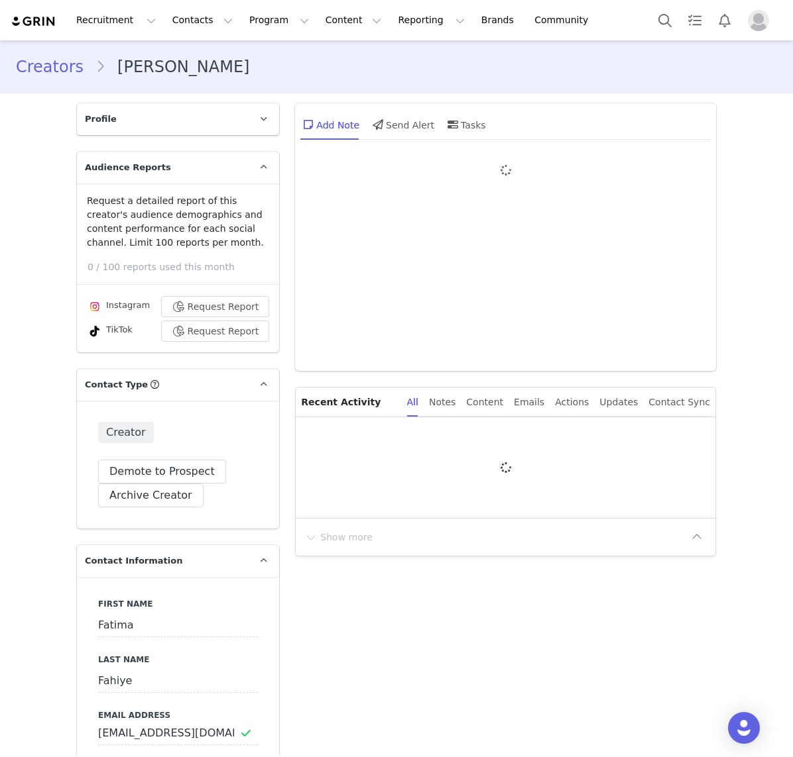
type input "+1 ([GEOGRAPHIC_DATA])"
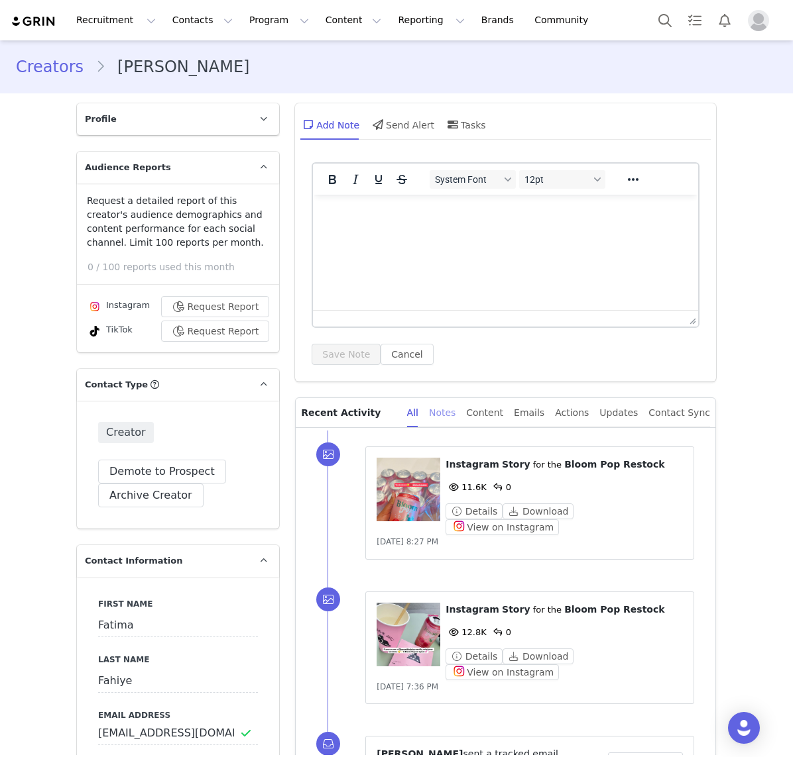
click at [455, 410] on div "Notes" at bounding box center [442, 413] width 27 height 30
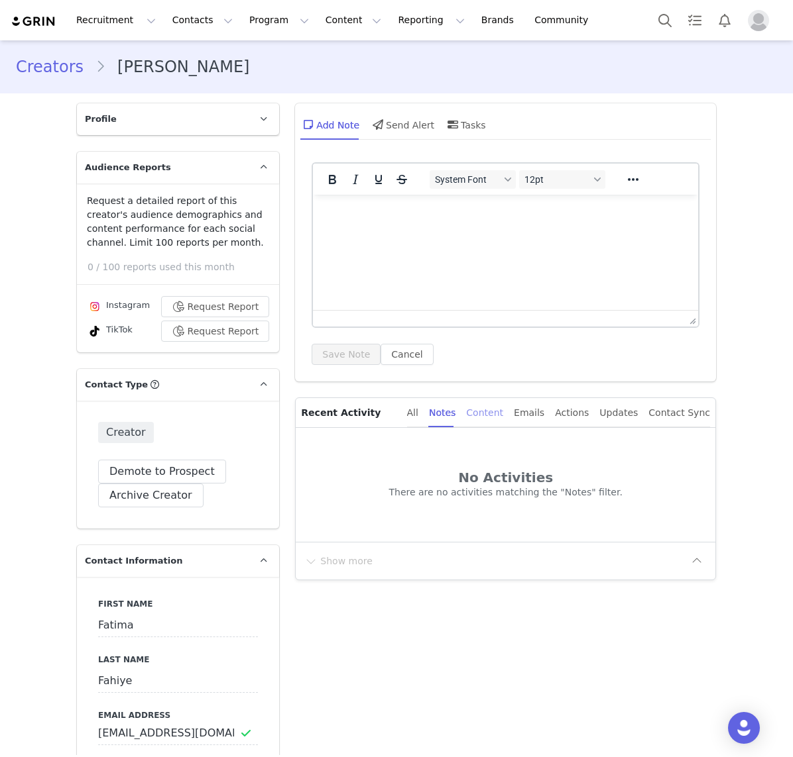
click at [490, 413] on div "Content" at bounding box center [484, 413] width 37 height 30
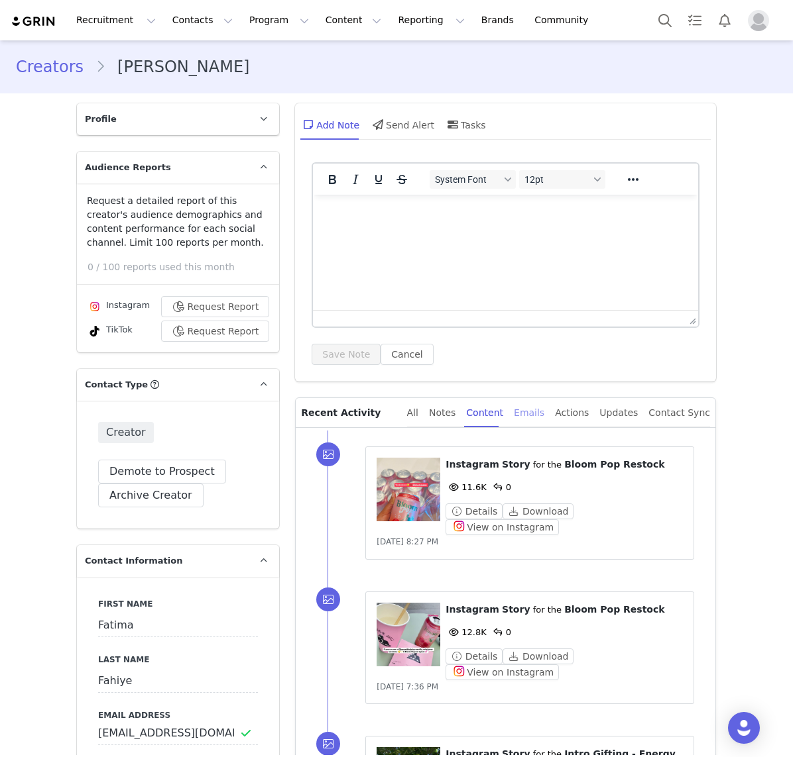
click at [533, 413] on div "Emails" at bounding box center [529, 413] width 30 height 30
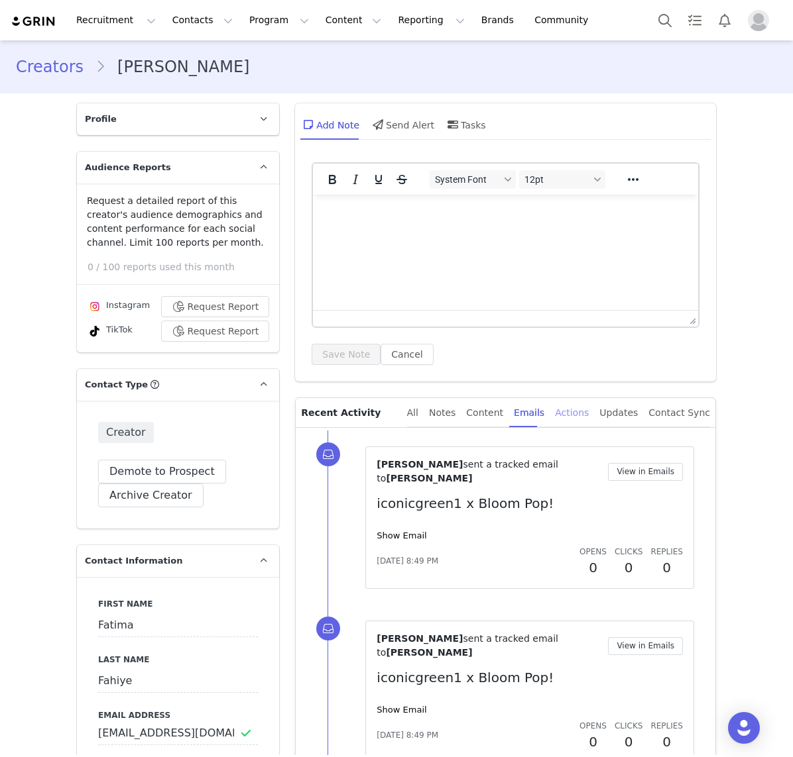
click at [576, 413] on div "Actions" at bounding box center [572, 413] width 34 height 30
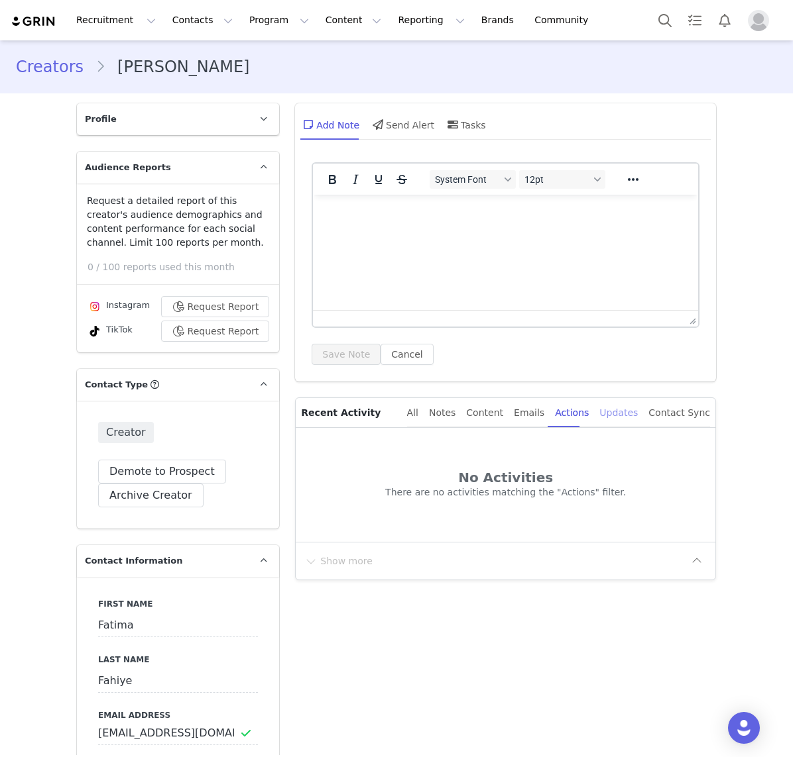
click at [621, 410] on div "Updates" at bounding box center [618, 413] width 38 height 30
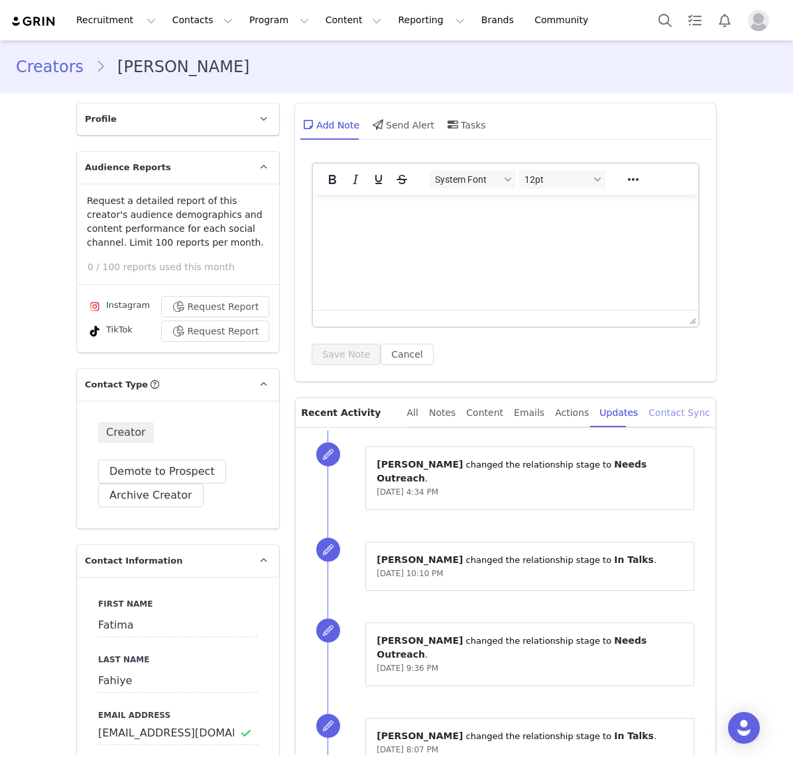
click at [671, 412] on div "Contact Sync" at bounding box center [679, 413] width 62 height 30
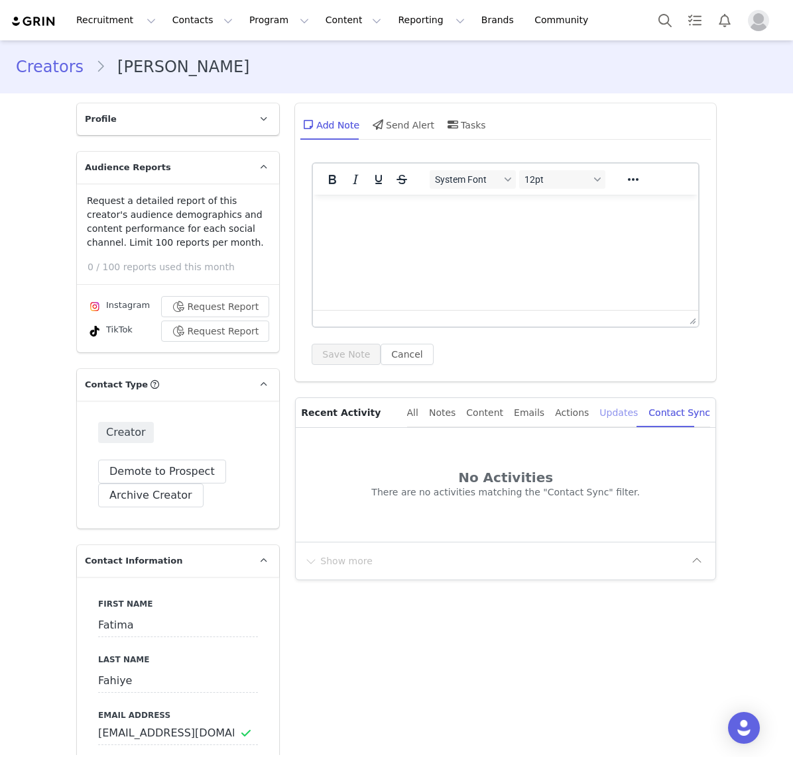
click at [625, 413] on div "Updates" at bounding box center [618, 413] width 38 height 30
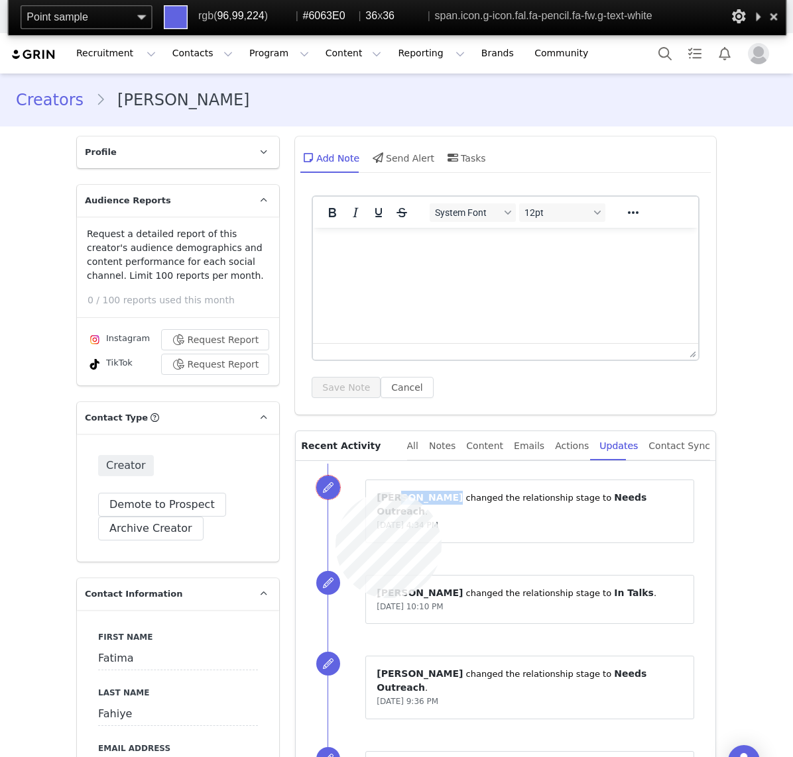
copy p "Medina ⁩"
click at [335, 492] on span at bounding box center [328, 488] width 24 height 24
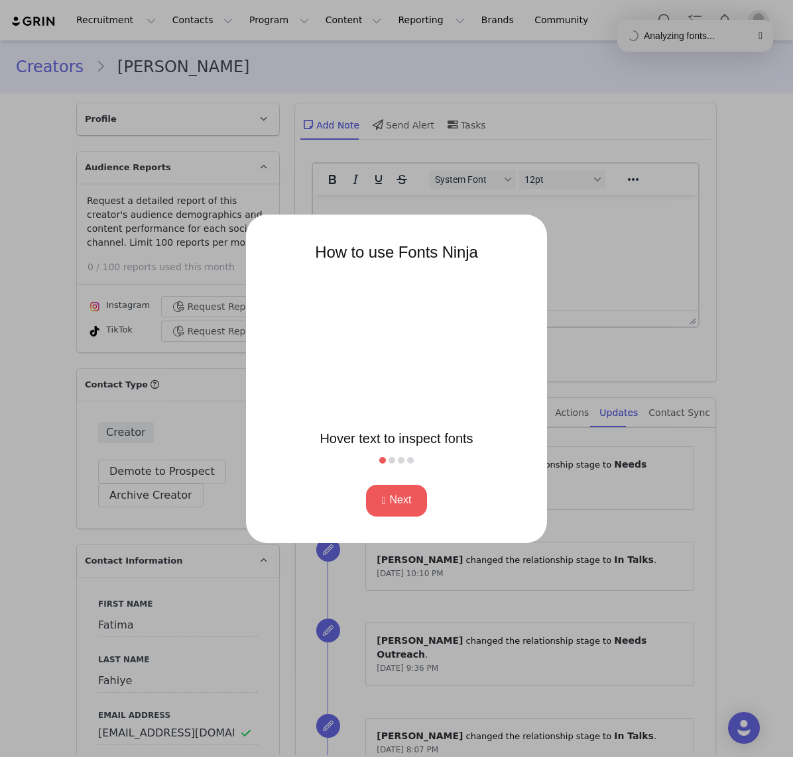
click at [572, 283] on div at bounding box center [396, 378] width 793 height 757
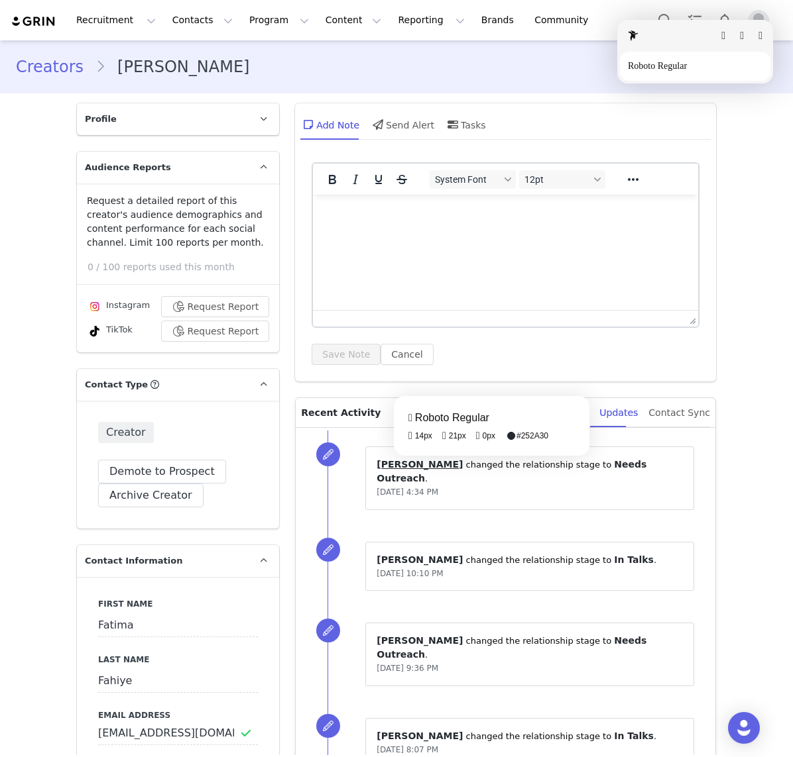
click at [415, 466] on fontsninja-text "[PERSON_NAME]" at bounding box center [419, 464] width 86 height 11
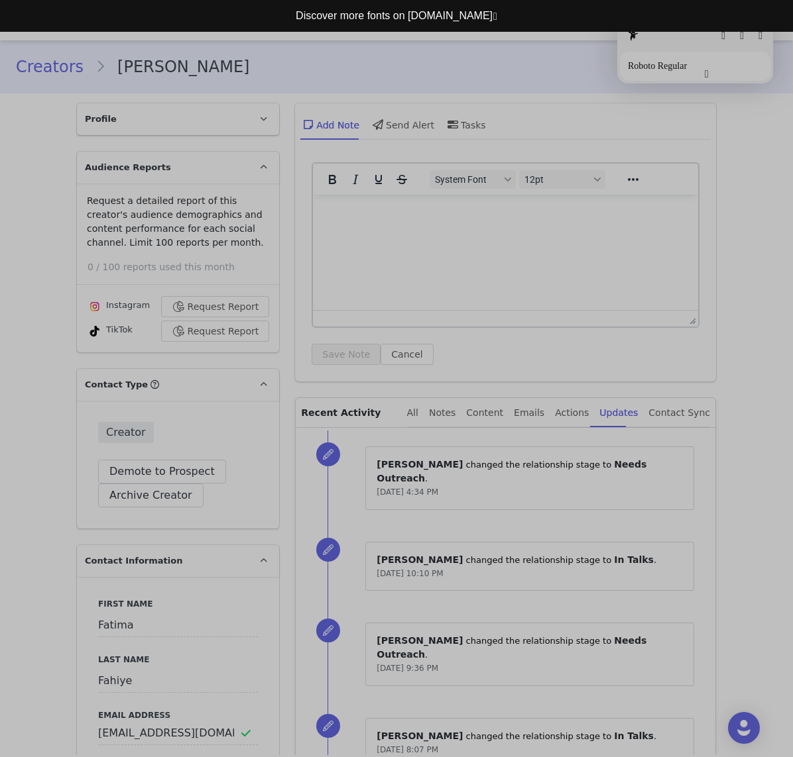
click at [704, 74] on button "button" at bounding box center [706, 74] width 4 height 11
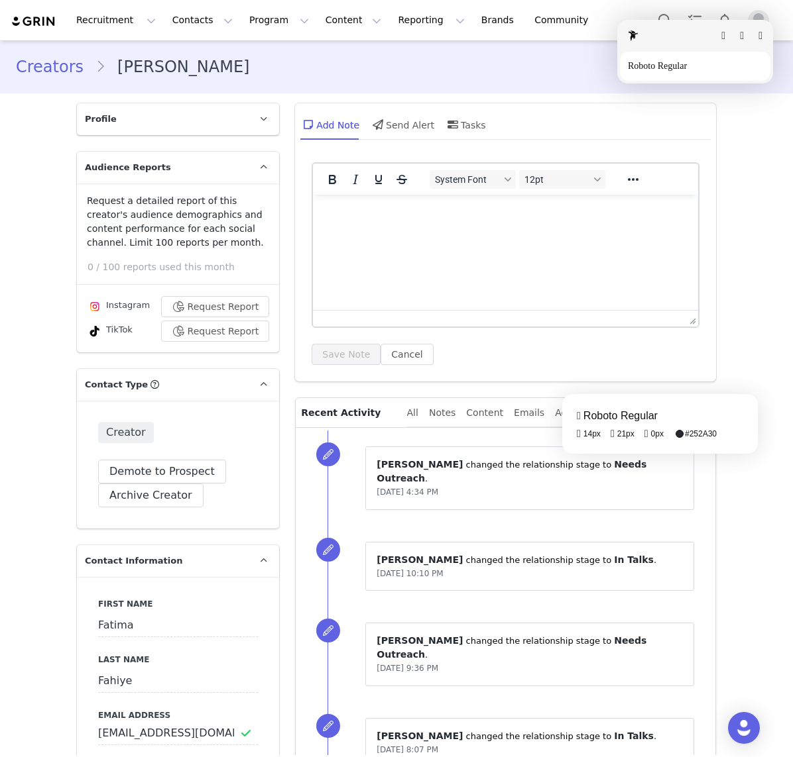
click at [583, 464] on fontsninja-text "Needs Outreach" at bounding box center [511, 471] width 270 height 25
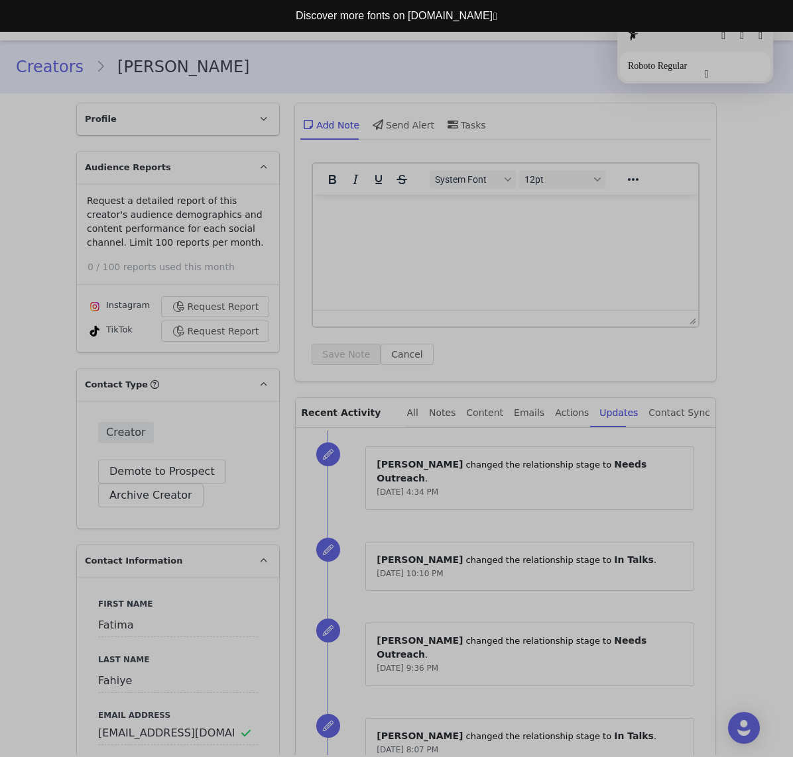
click at [704, 76] on button "button" at bounding box center [706, 74] width 4 height 11
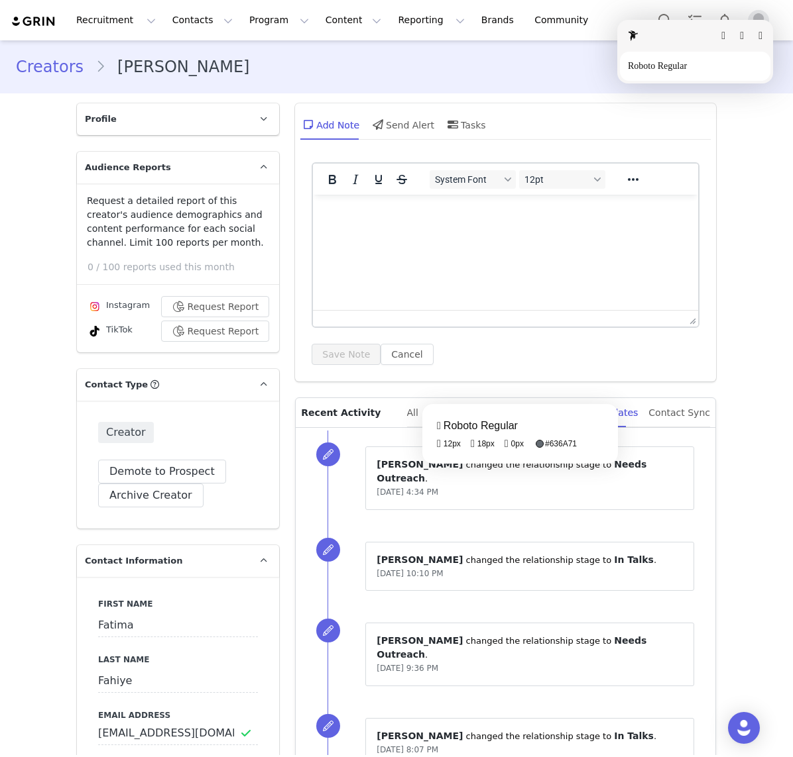
click at [438, 488] on fontsninja-text "Aug 21, 2025, 4:34 PM" at bounding box center [407, 492] width 62 height 9
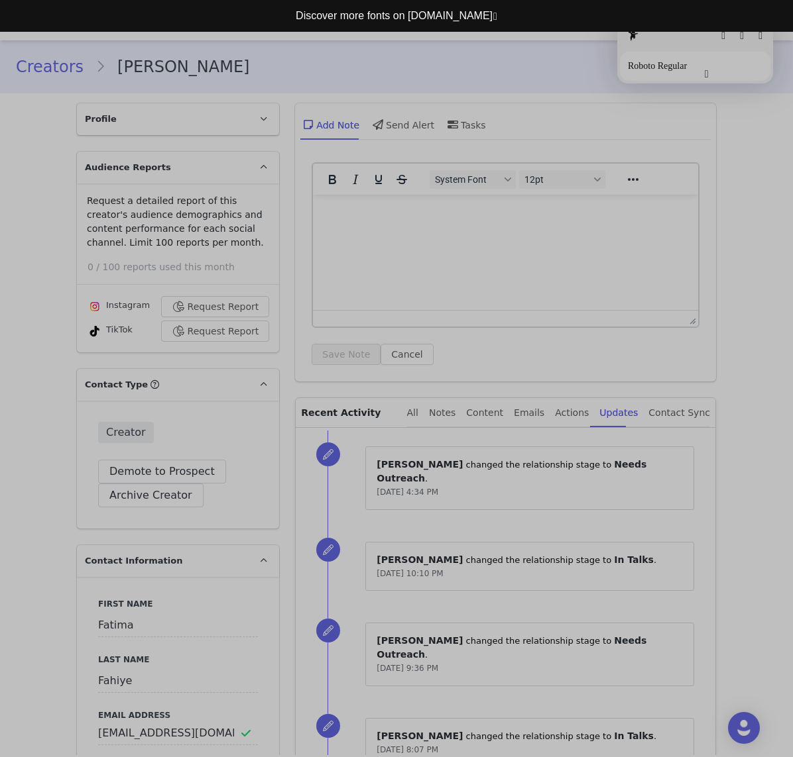
click at [708, 76] on button "button" at bounding box center [706, 74] width 4 height 11
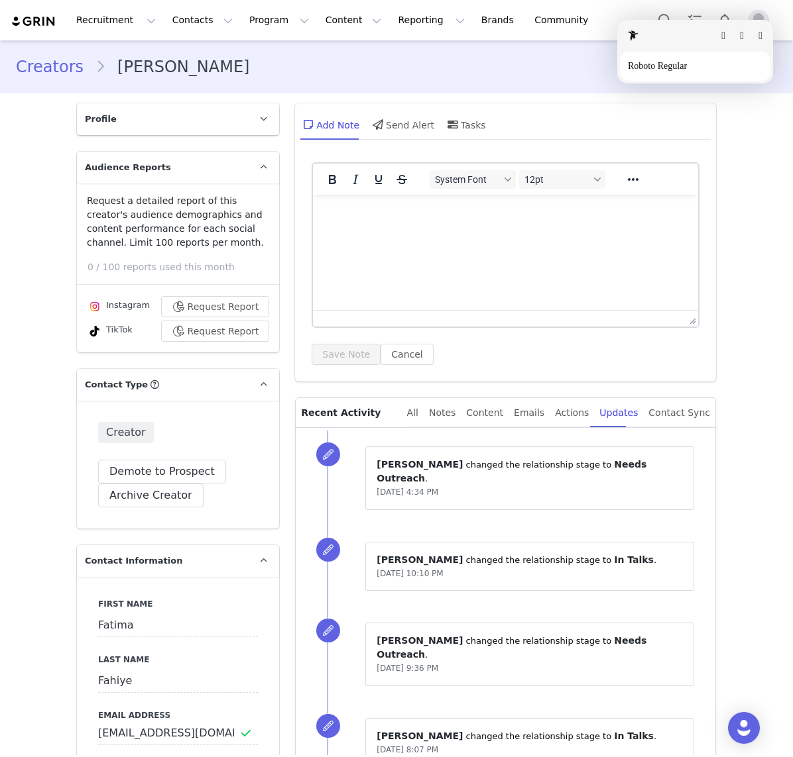
click at [762, 38] on button "button" at bounding box center [760, 35] width 4 height 11
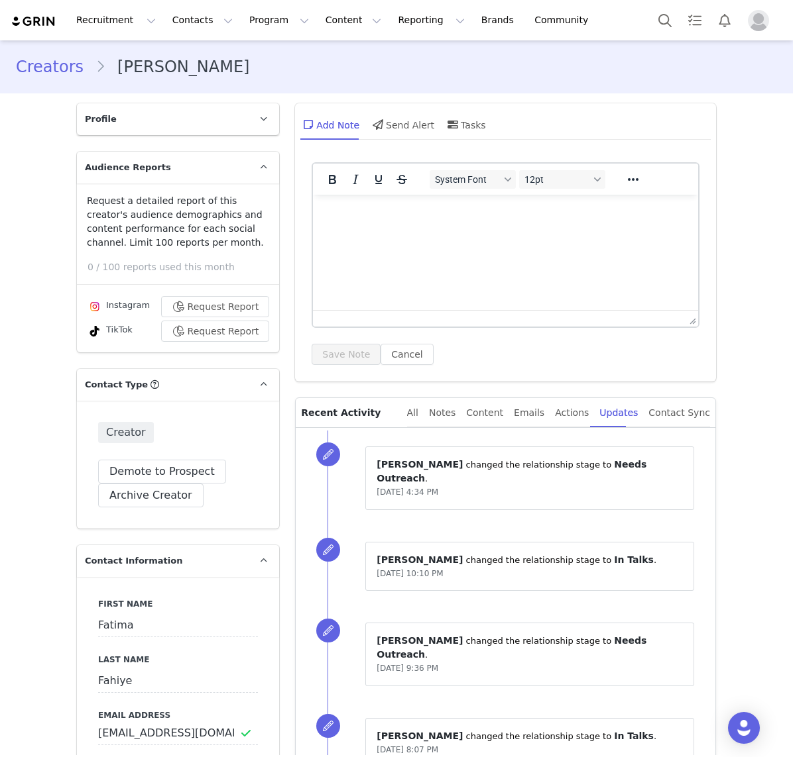
scroll to position [117, 0]
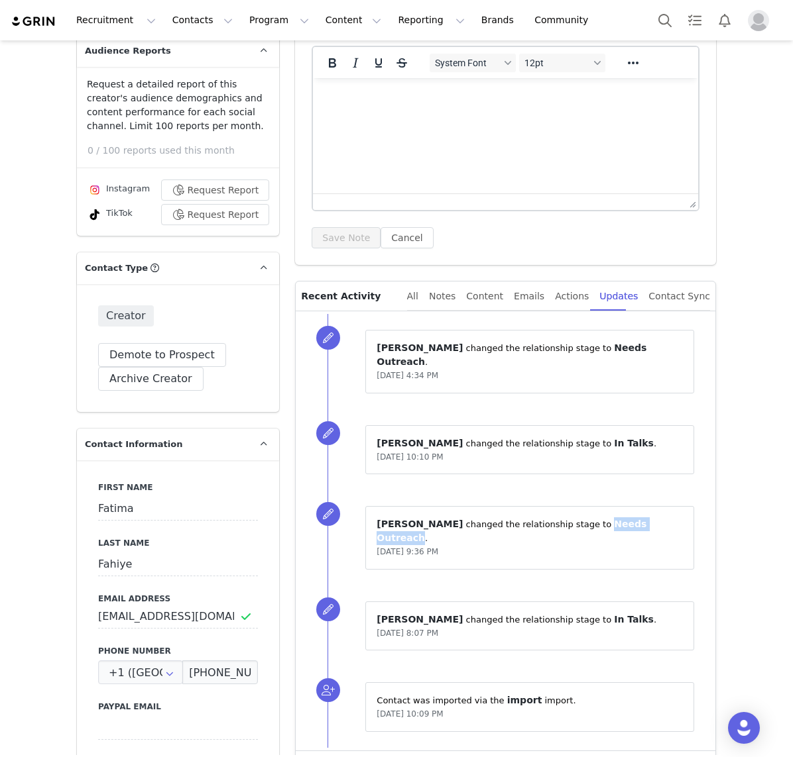
drag, startPoint x: 566, startPoint y: 509, endPoint x: 634, endPoint y: 512, distance: 68.3
click at [634, 519] on span "Needs Outreach" at bounding box center [511, 531] width 270 height 25
copy span "Needs Outreach"
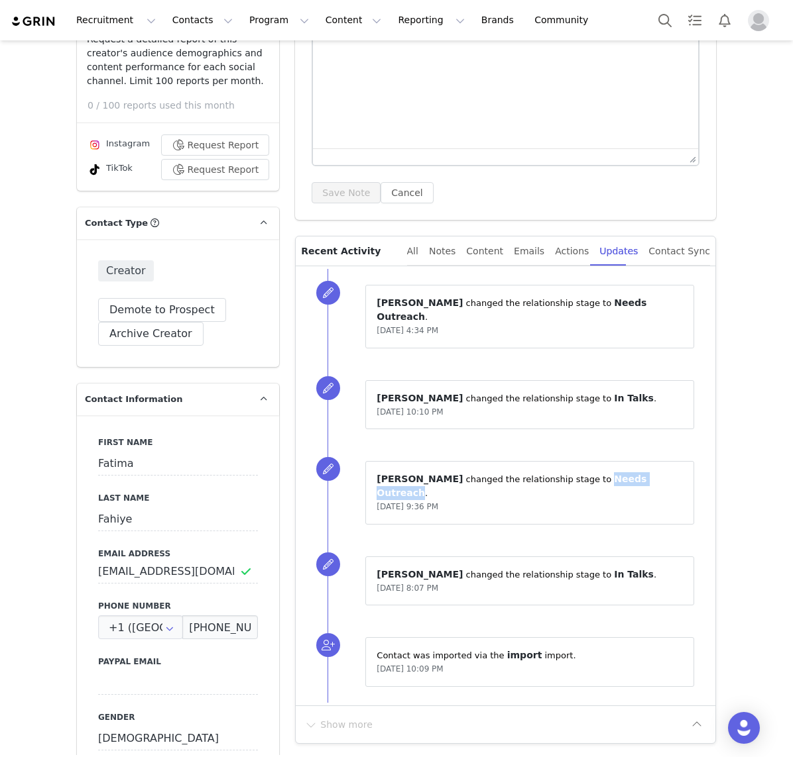
scroll to position [160, 0]
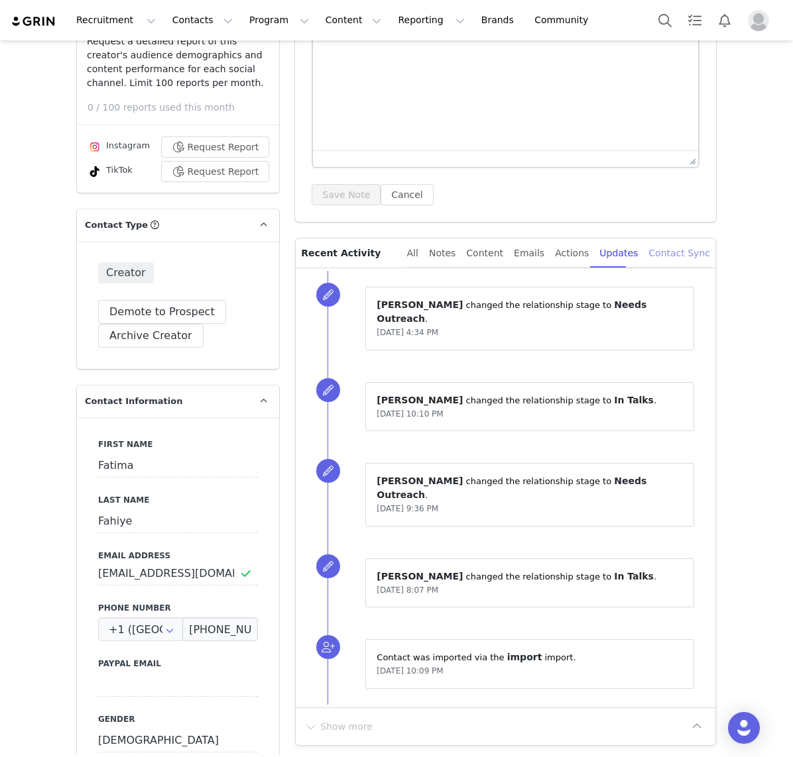
click at [667, 250] on div "Contact Sync" at bounding box center [679, 254] width 62 height 30
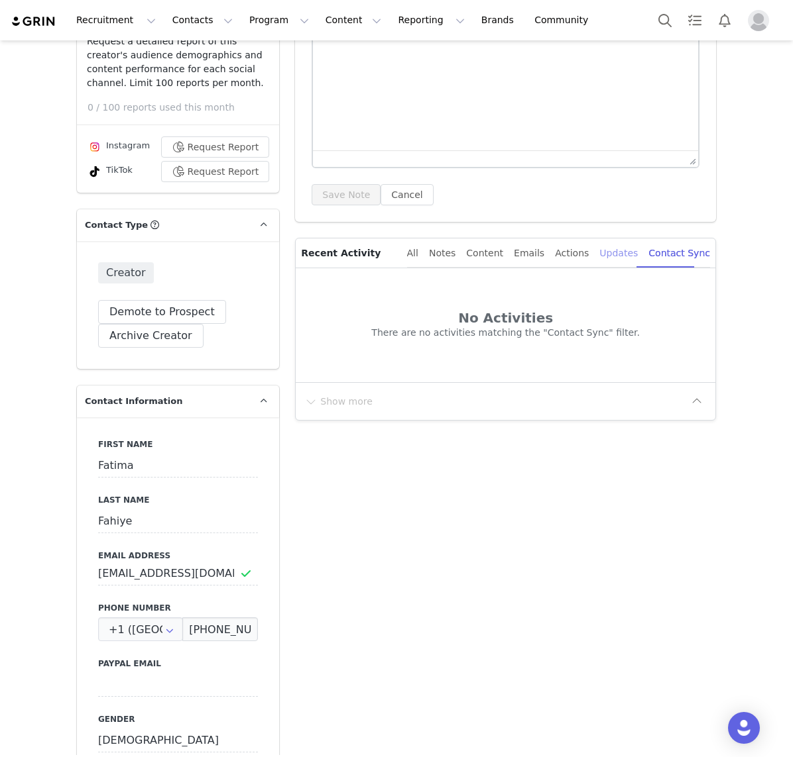
click at [630, 252] on div "Updates" at bounding box center [618, 254] width 38 height 30
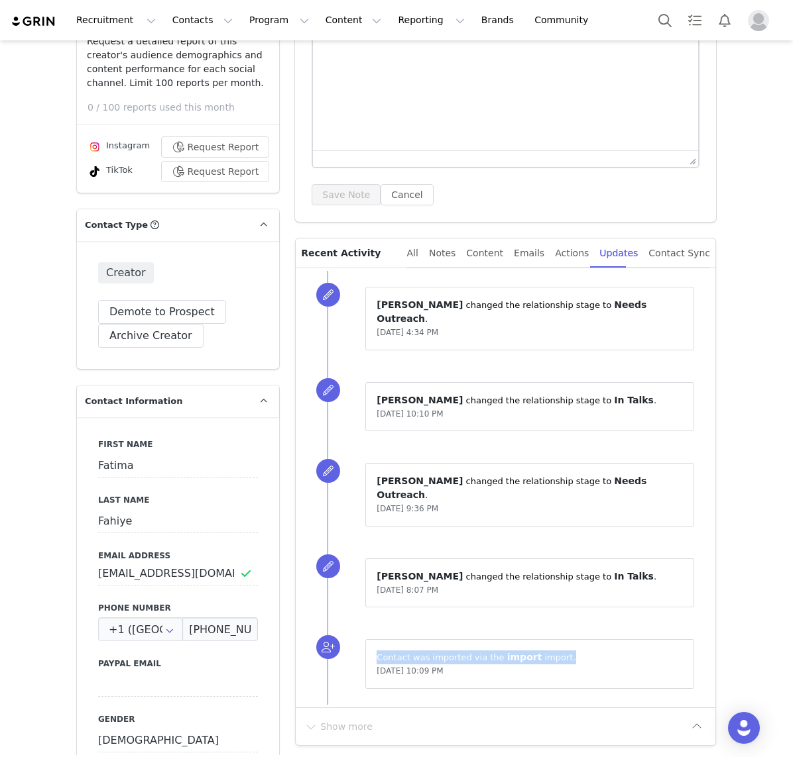
drag, startPoint x: 576, startPoint y: 626, endPoint x: 344, endPoint y: 624, distance: 231.9
click at [344, 624] on div "Contact was imported via the ⁨ import ⁩ import. May 22, 2025, 10:09 PM" at bounding box center [521, 665] width 388 height 82
copy p "Contact was imported via the ⁨ import ⁩ import."
click at [579, 252] on div "Actions" at bounding box center [572, 254] width 34 height 30
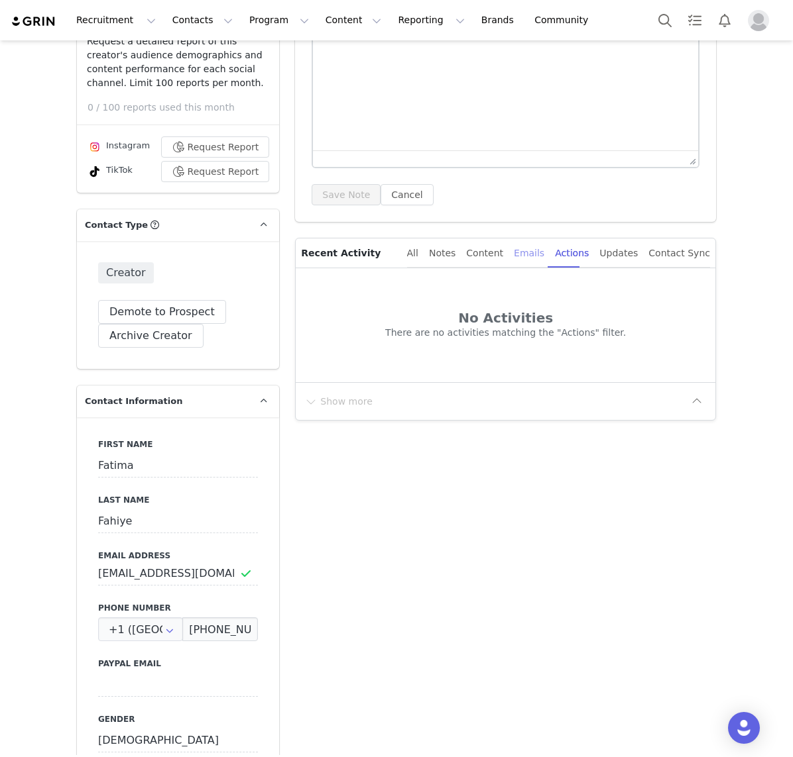
click at [529, 256] on div "Emails" at bounding box center [529, 254] width 30 height 30
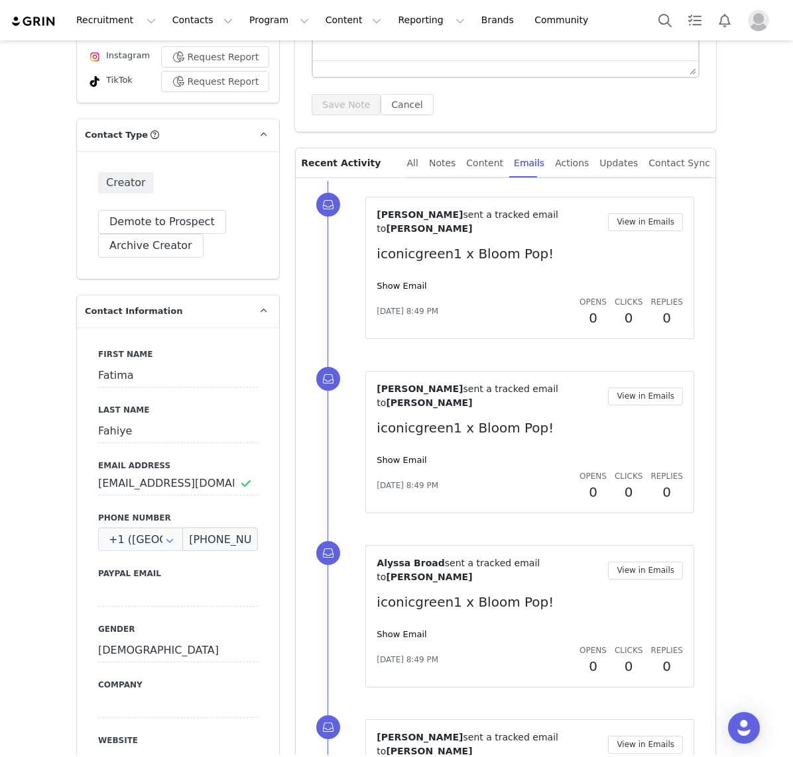
scroll to position [243, 0]
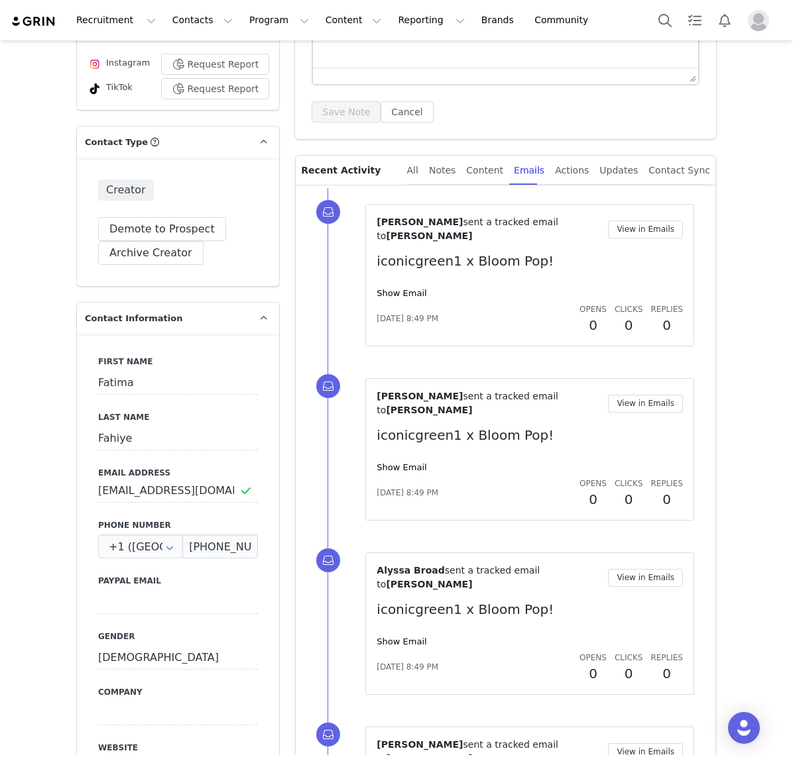
drag, startPoint x: 592, startPoint y: 221, endPoint x: 371, endPoint y: 216, distance: 221.4
click at [371, 216] on div "Lei Medina sent a tracked email to Fatima Fahiye View in Emails iconicgreen1 x …" at bounding box center [529, 275] width 329 height 142
copy div "Lei Medina sent a tracked email to Fatima Fahiye"
click at [465, 251] on p "iconicgreen1 x Bloom Pop!" at bounding box center [529, 261] width 306 height 20
drag, startPoint x: 424, startPoint y: 223, endPoint x: 521, endPoint y: 228, distance: 97.6
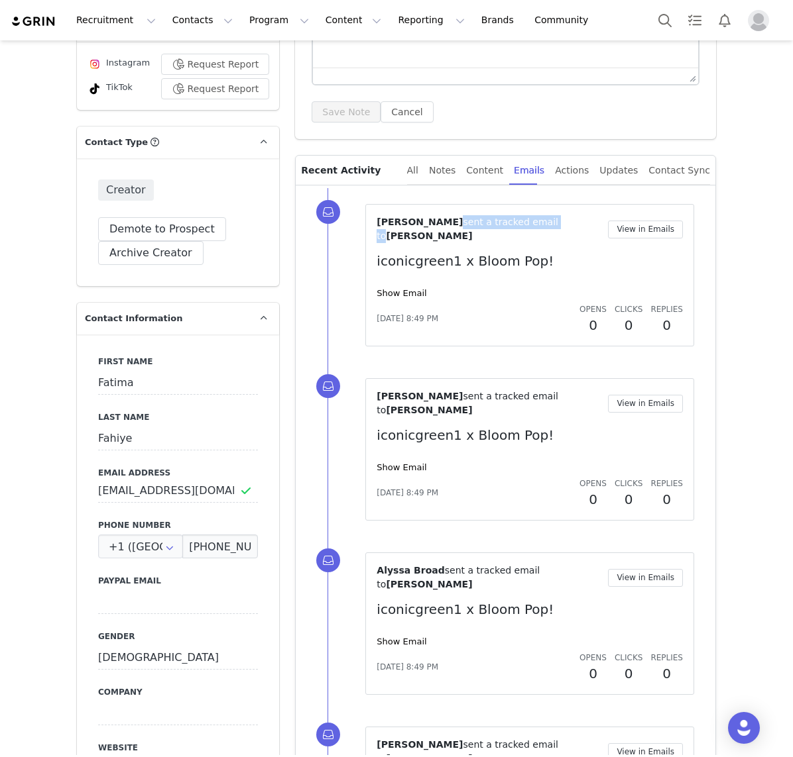
click at [521, 228] on div "Lei Medina sent a tracked email to Fatima Fahiye" at bounding box center [491, 229] width 231 height 28
copy span "sent a tracked email to"
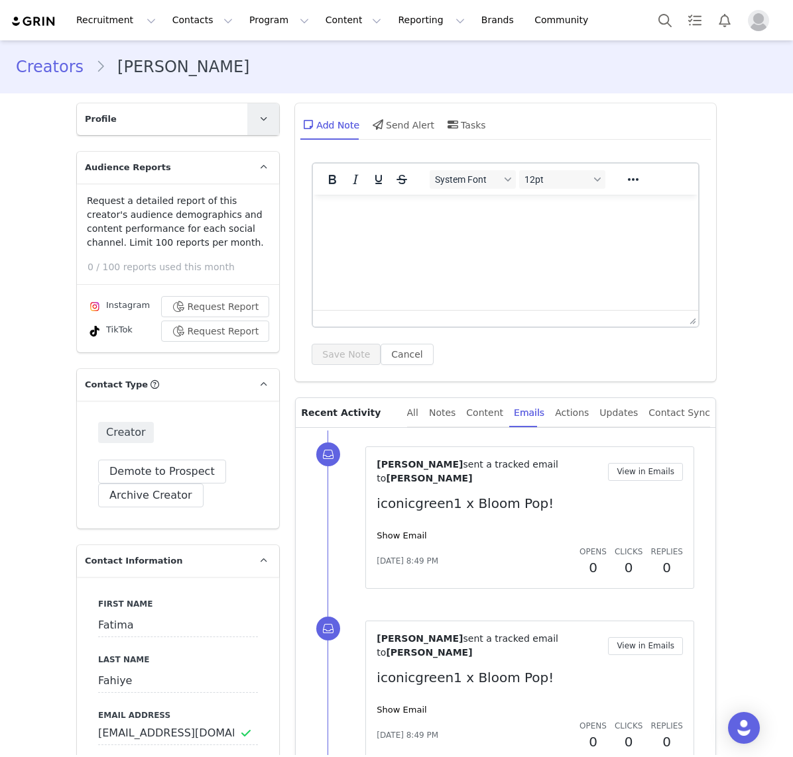
click at [250, 130] on link at bounding box center [263, 119] width 32 height 32
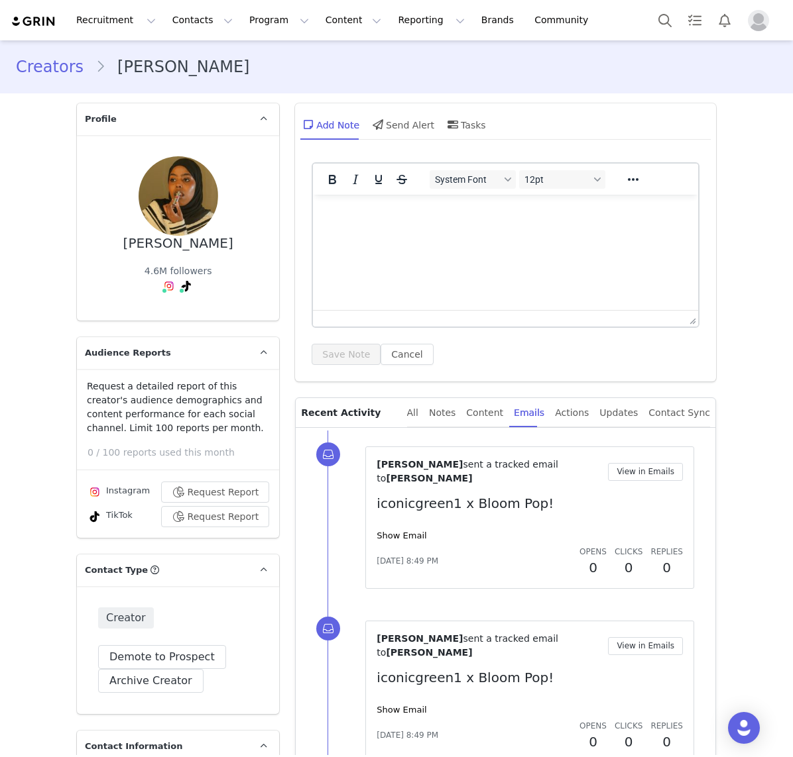
drag, startPoint x: 235, startPoint y: 247, endPoint x: 118, endPoint y: 244, distance: 116.7
click at [118, 244] on div "Fatima Fahiye 4.6M followers" at bounding box center [178, 227] width 160 height 143
copy div "[PERSON_NAME]"
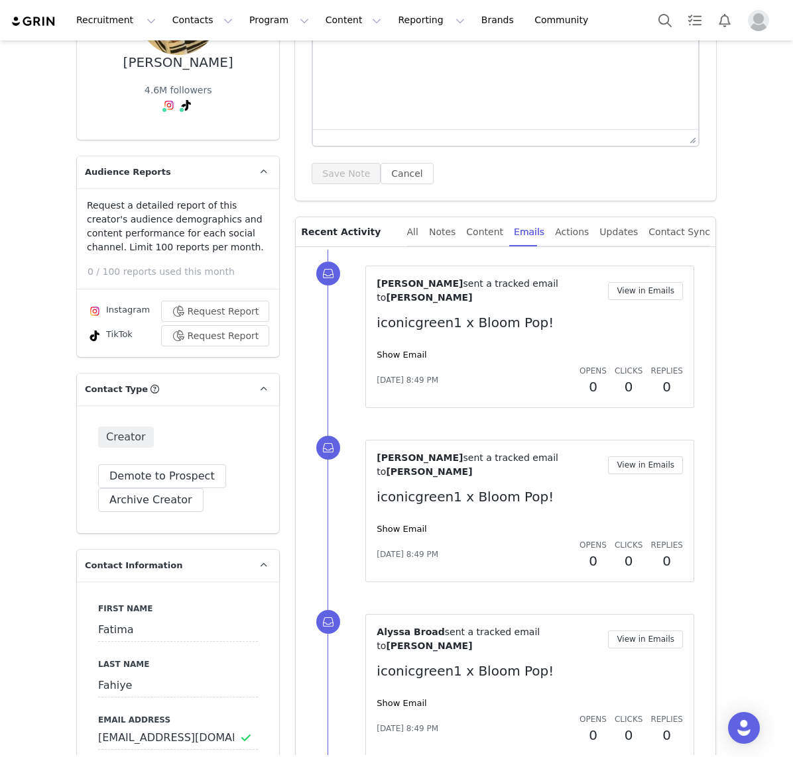
scroll to position [180, 0]
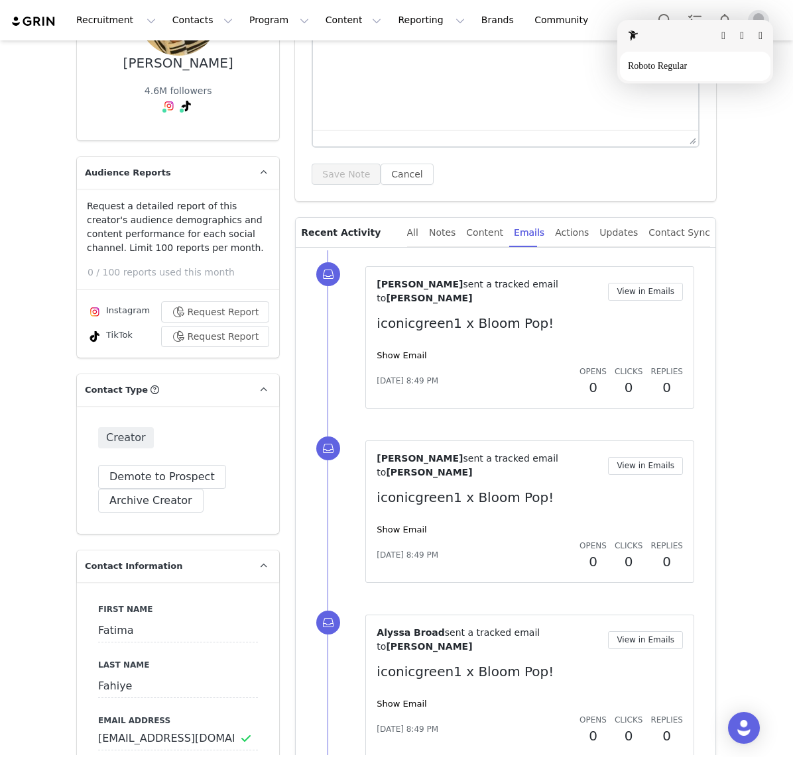
click at [663, 285] on html "Recruitment Recruitment Curated Lists Landing Pages Web Extension AI Creator Se…" at bounding box center [396, 378] width 793 height 757
click at [762, 30] on button "button" at bounding box center [760, 35] width 4 height 11
drag, startPoint x: 696, startPoint y: 449, endPoint x: 606, endPoint y: 459, distance: 91.3
click at [609, 455] on div "Mallory Finley sent a tracked email to Fatima Fahiye View in Emails iconicgreen…" at bounding box center [521, 512] width 388 height 174
click at [529, 322] on div "Lei Medina sent a tracked email to Fatima Fahiye View in Emails iconicgreen1 x …" at bounding box center [529, 338] width 306 height 120
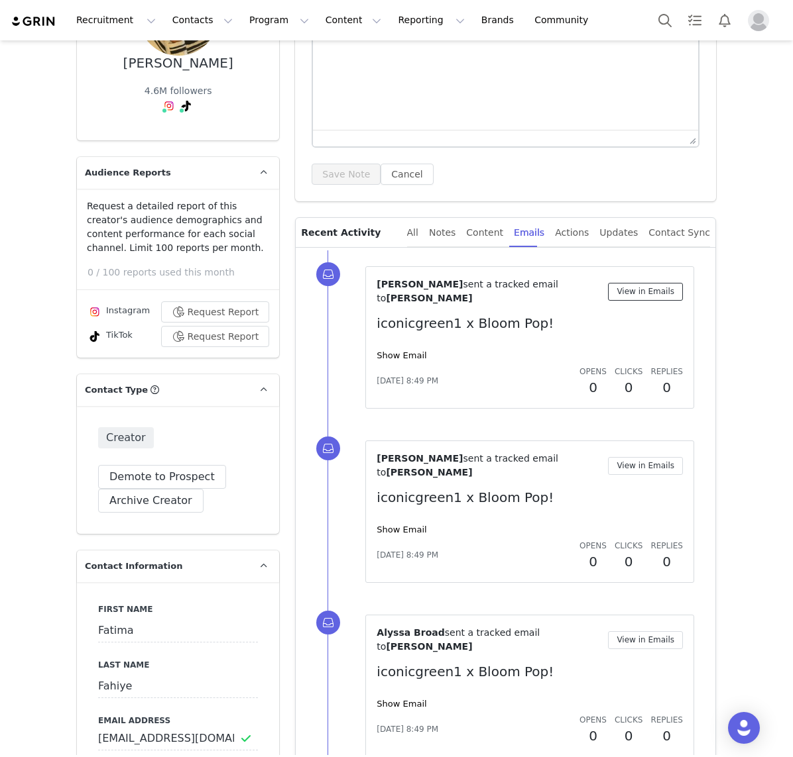
click at [652, 284] on button "View in Emails" at bounding box center [645, 292] width 75 height 18
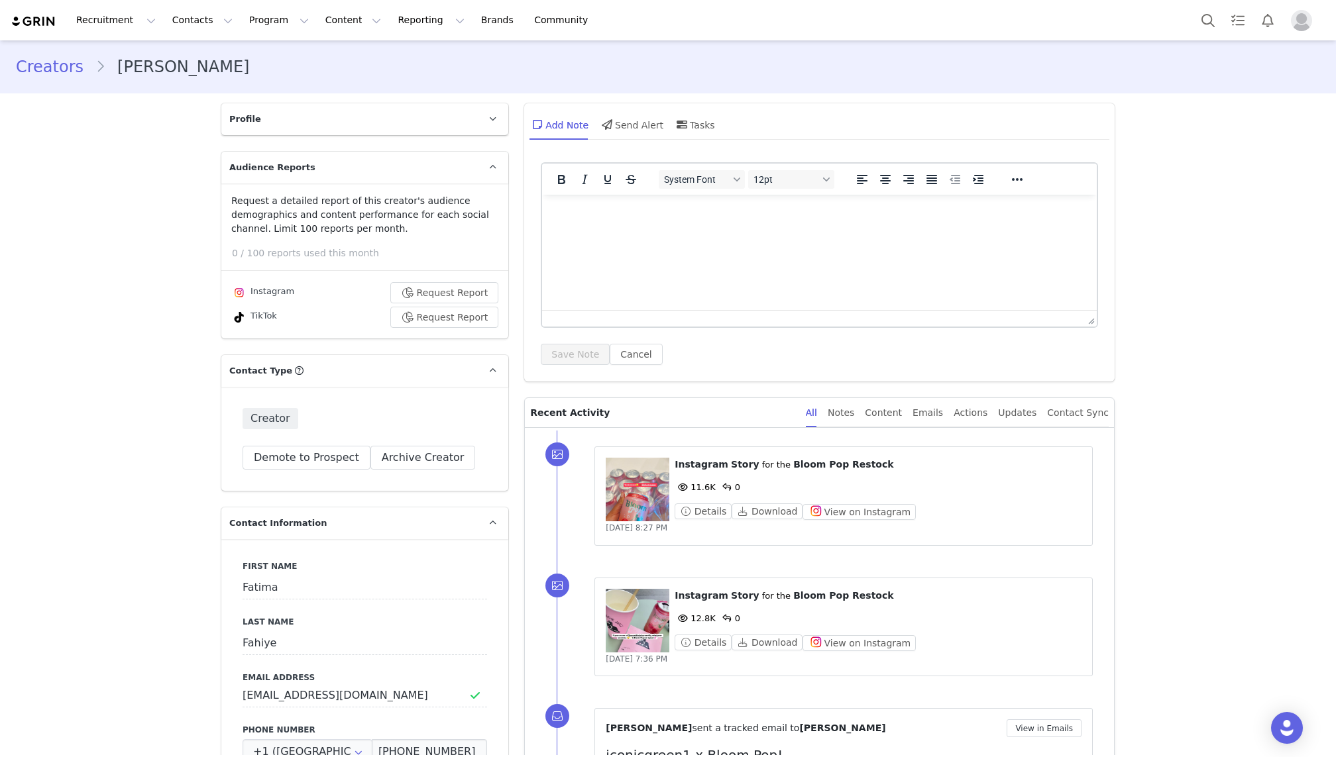
click at [50, 70] on link "Creators" at bounding box center [56, 67] width 80 height 24
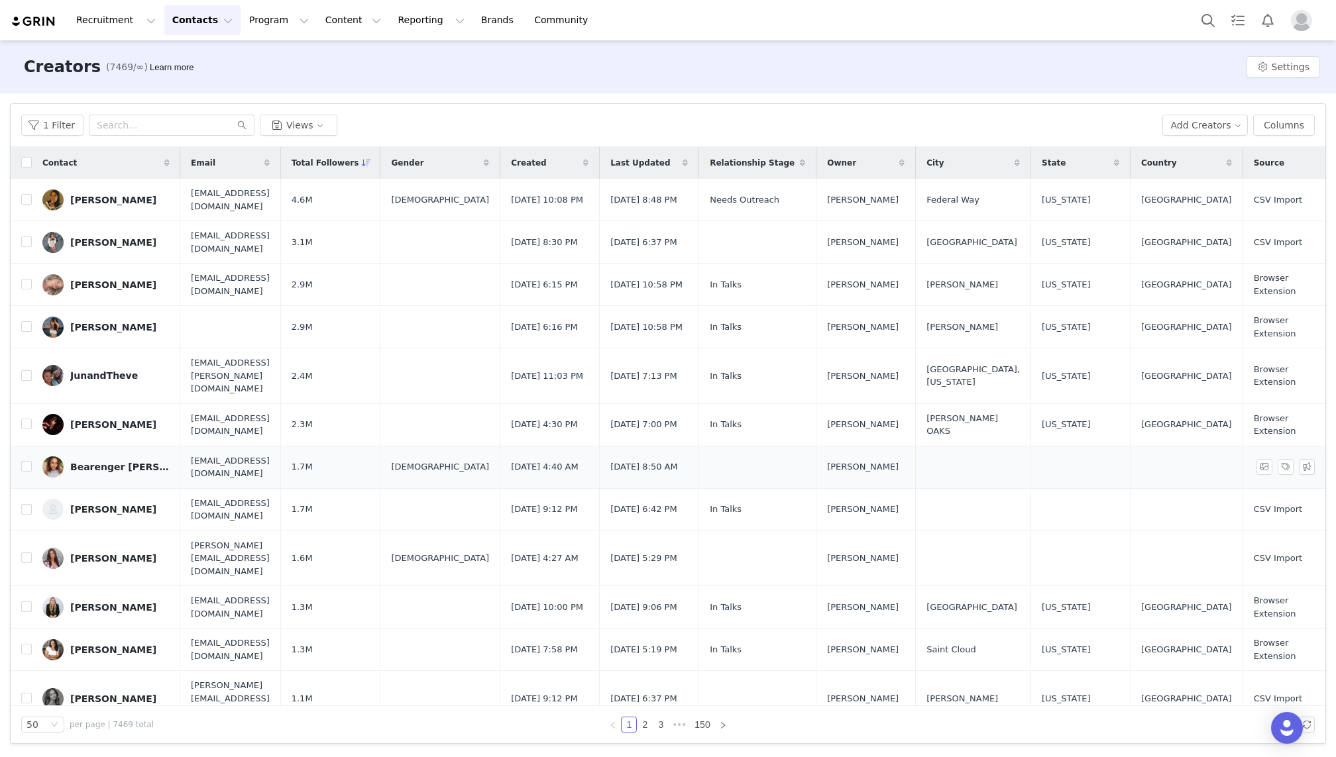
click at [107, 462] on div "Bearenger [PERSON_NAME]" at bounding box center [119, 467] width 99 height 11
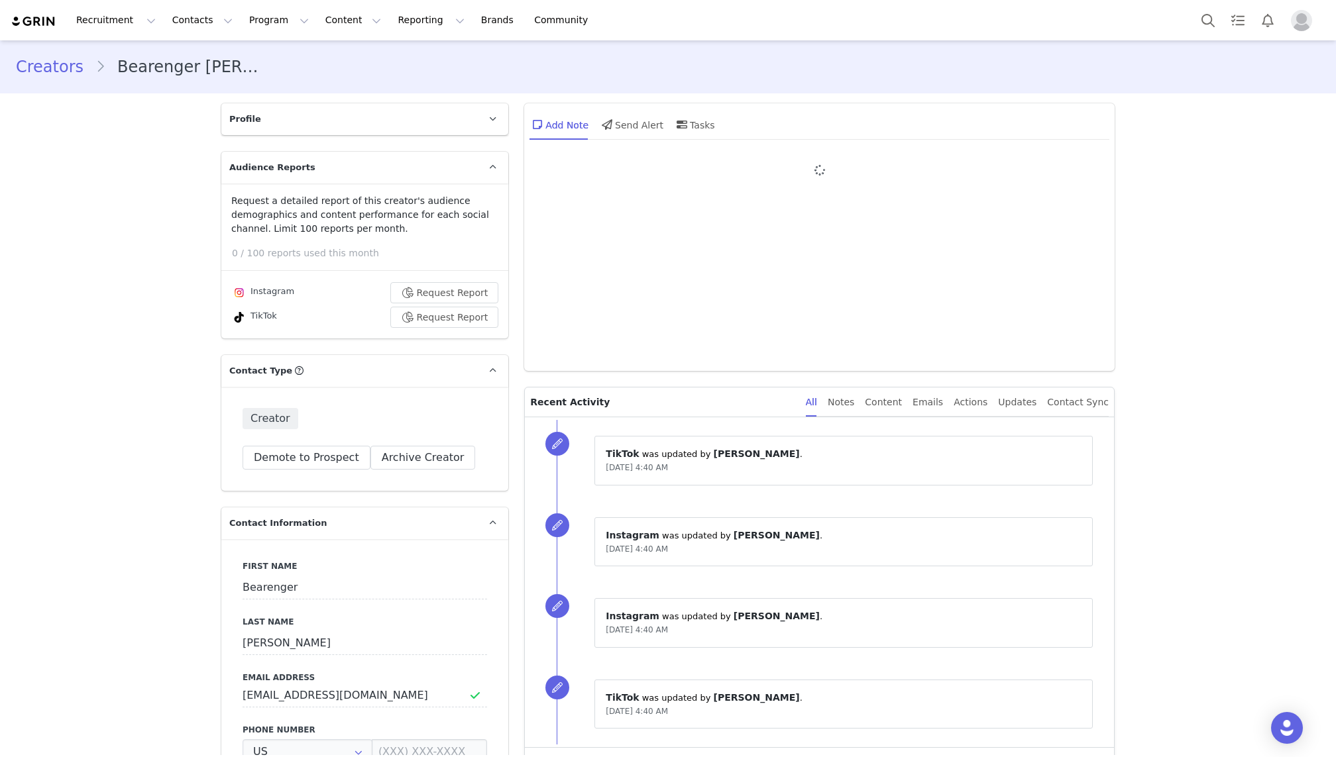
type input "+1 ([GEOGRAPHIC_DATA])"
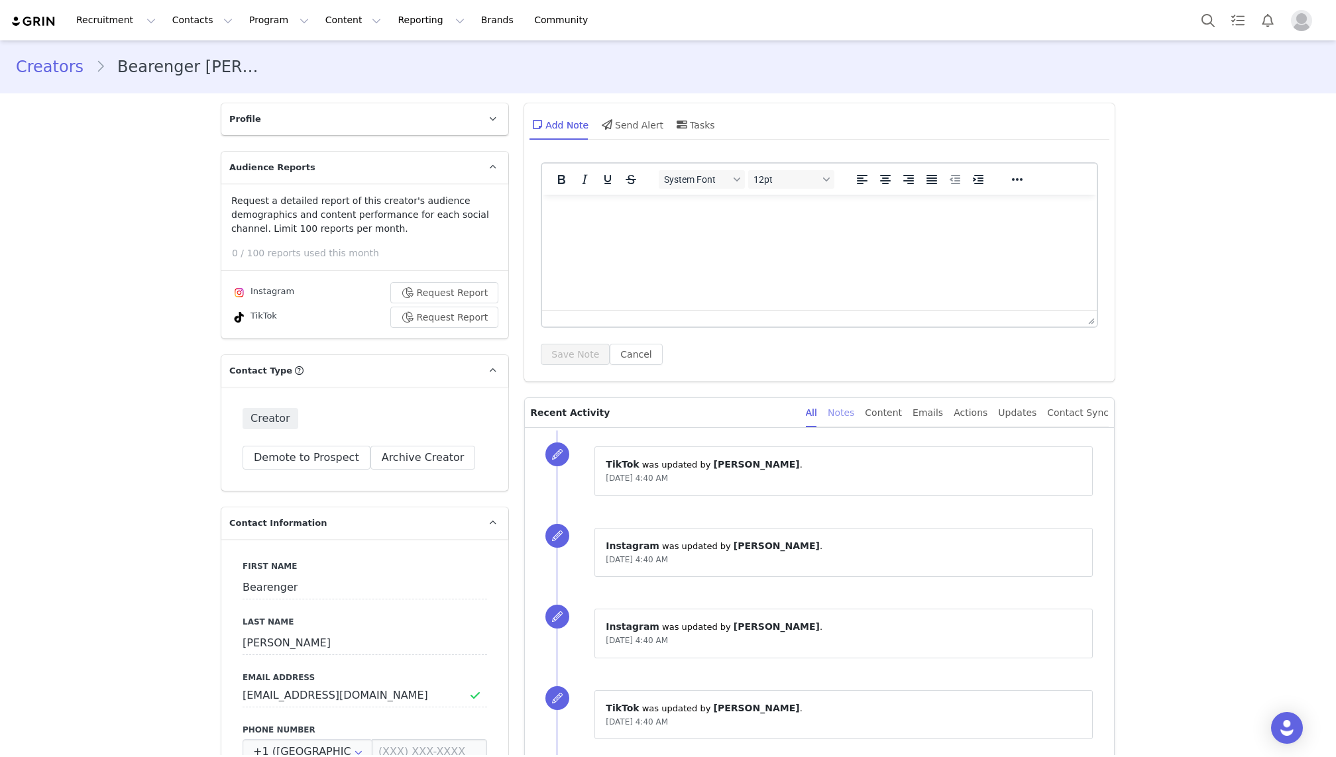
click at [854, 405] on div "Notes" at bounding box center [841, 413] width 27 height 30
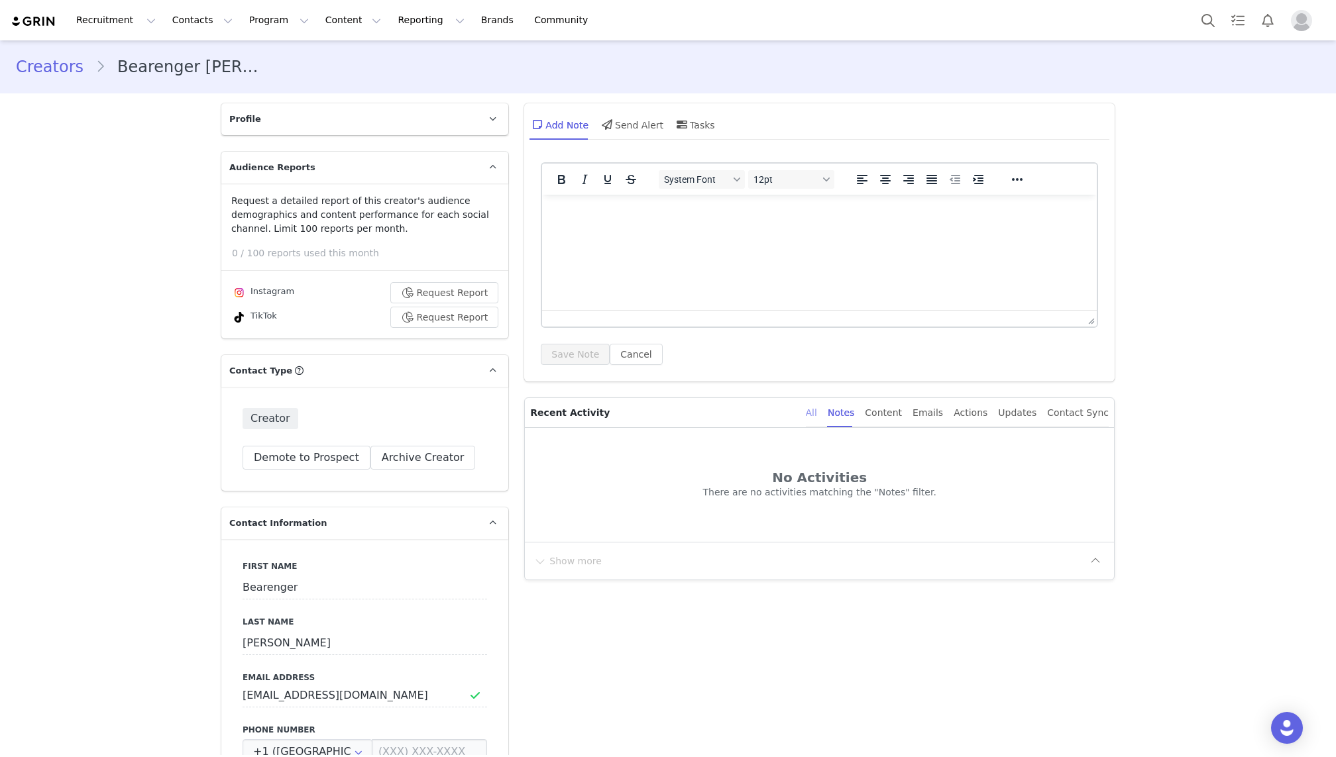
click at [817, 415] on div "All" at bounding box center [811, 413] width 11 height 30
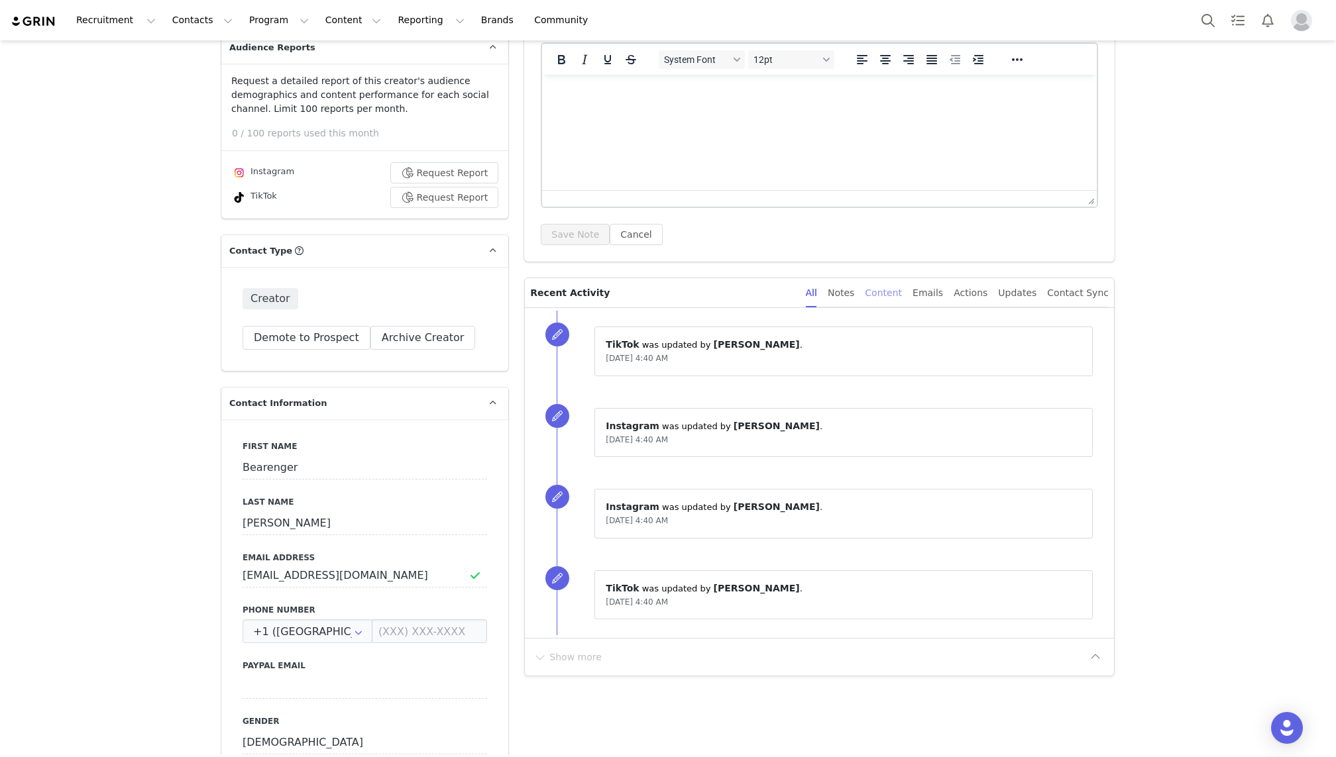
scroll to position [123, 0]
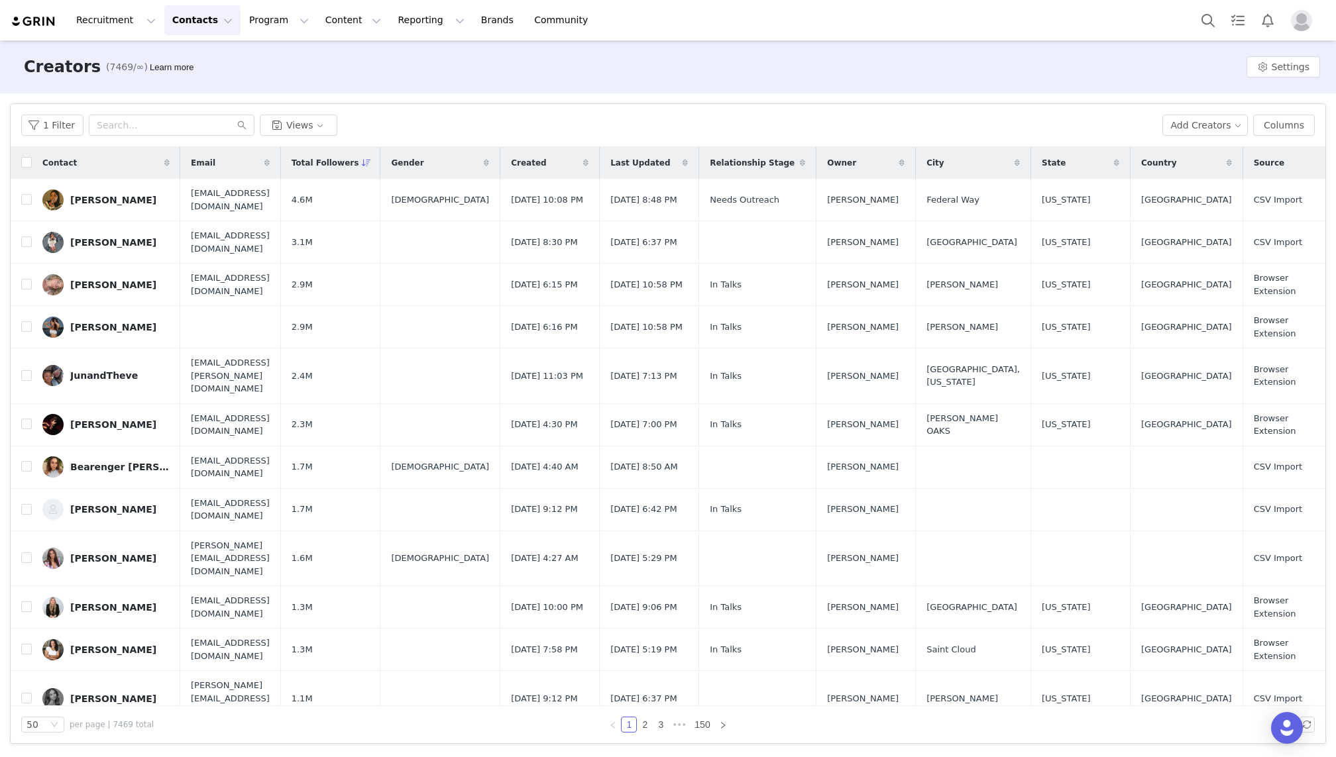
click at [670, 165] on span "Last Updated" at bounding box center [640, 163] width 60 height 12
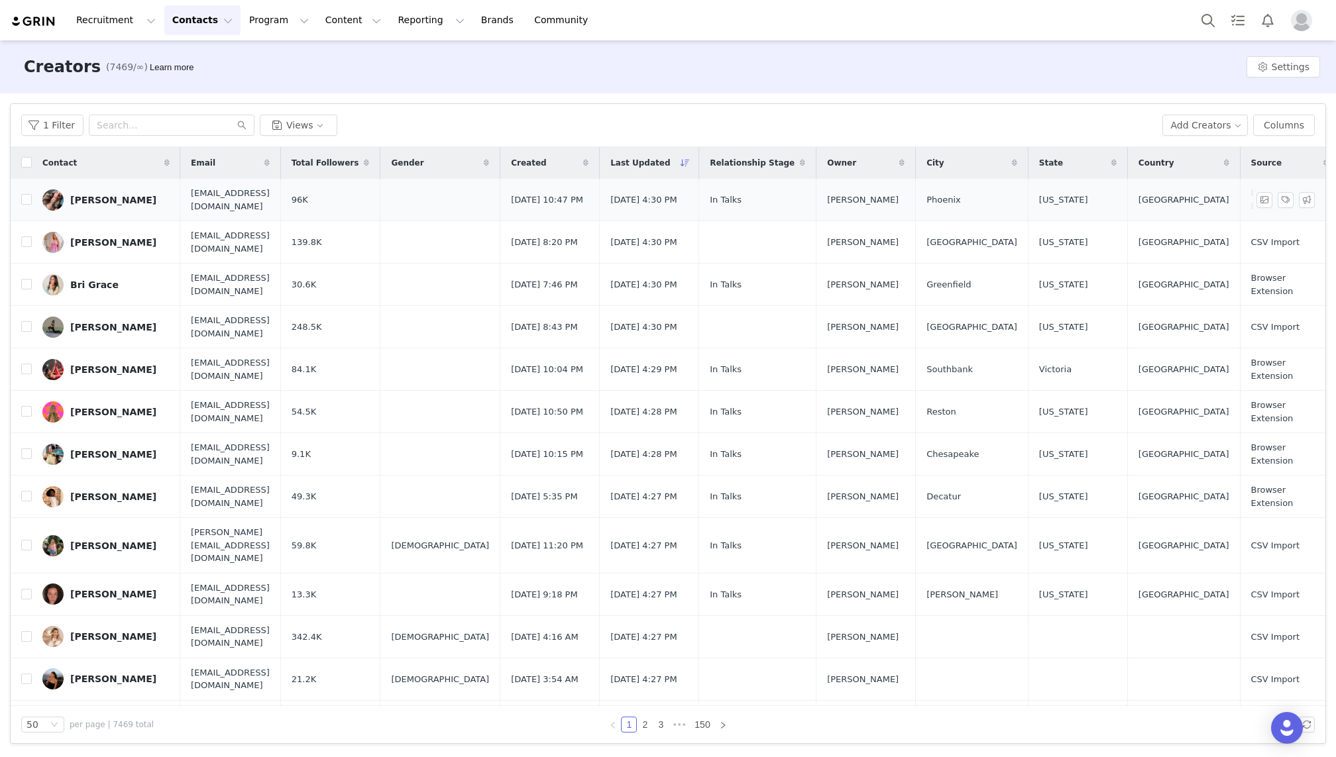
click at [109, 199] on div "[PERSON_NAME]" at bounding box center [113, 200] width 86 height 11
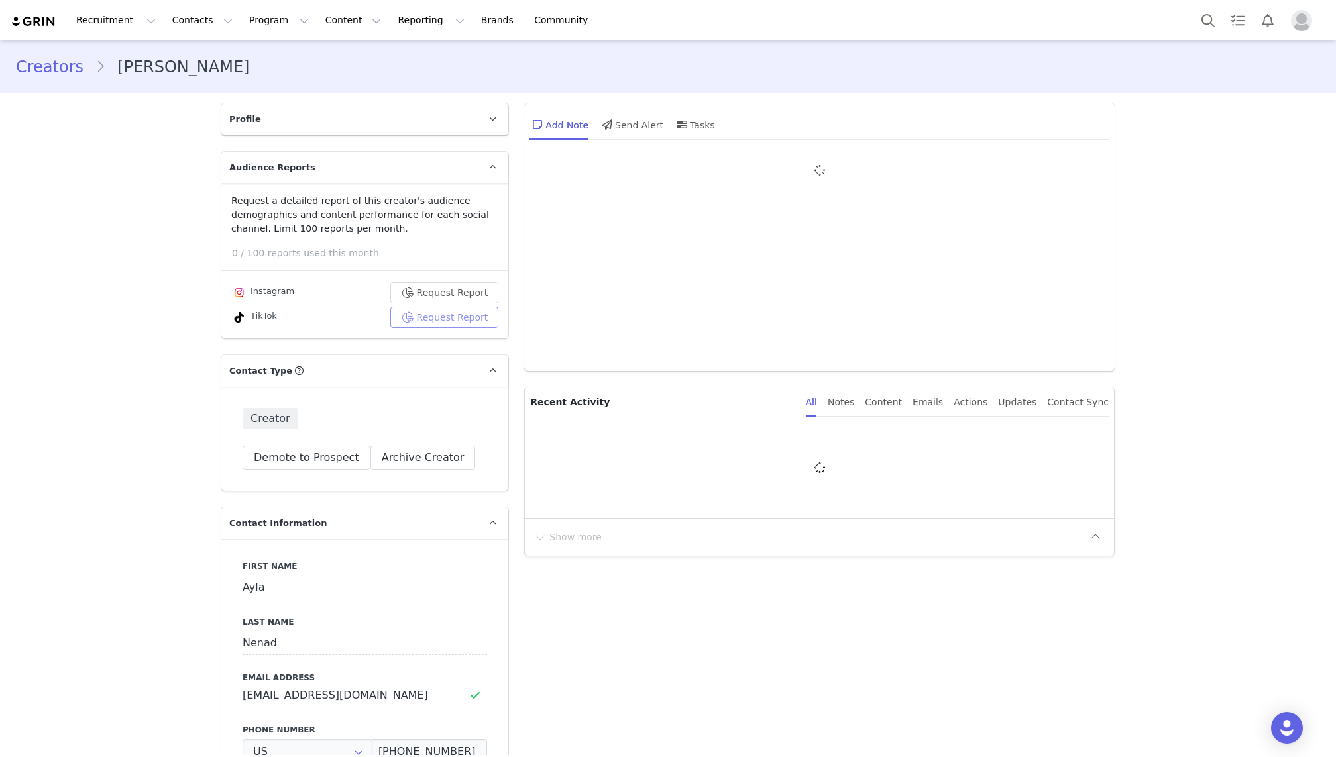
type input "+1 ([GEOGRAPHIC_DATA])"
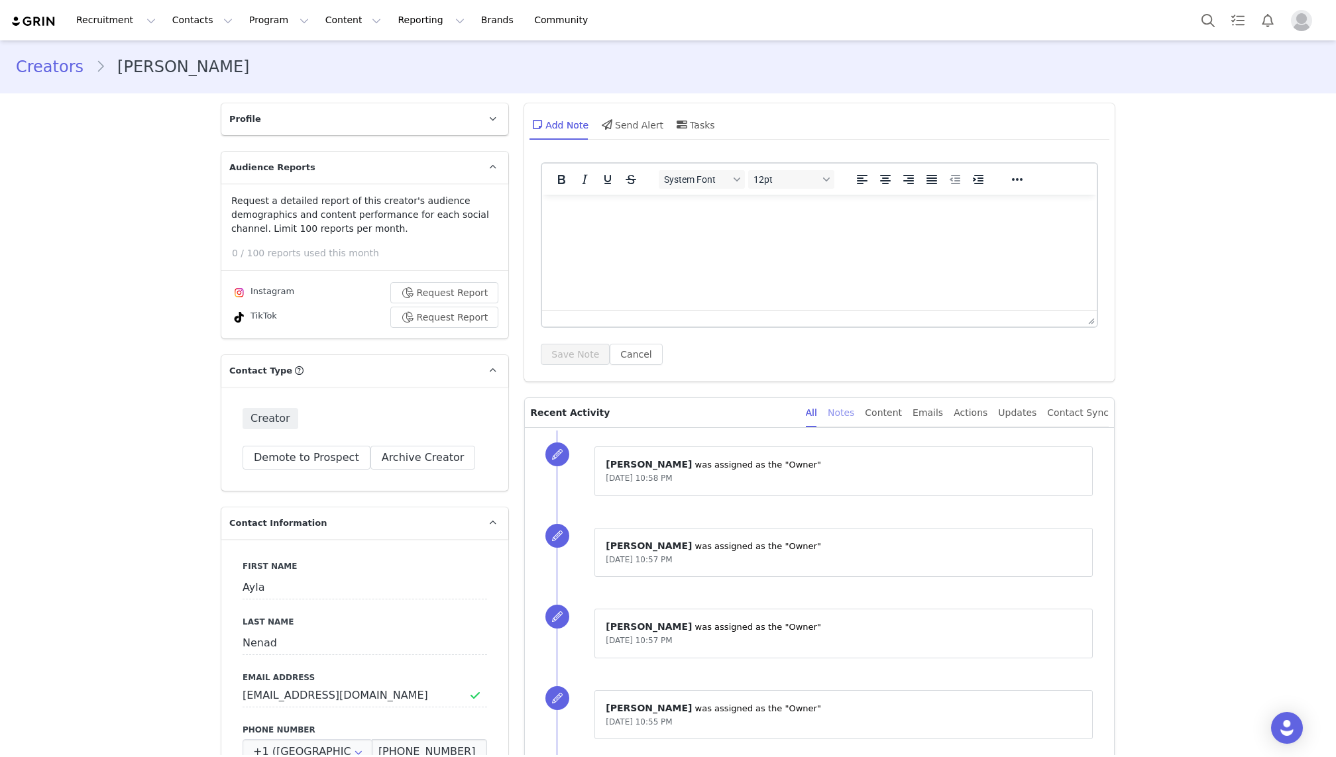
click at [851, 410] on div "Notes" at bounding box center [841, 413] width 27 height 30
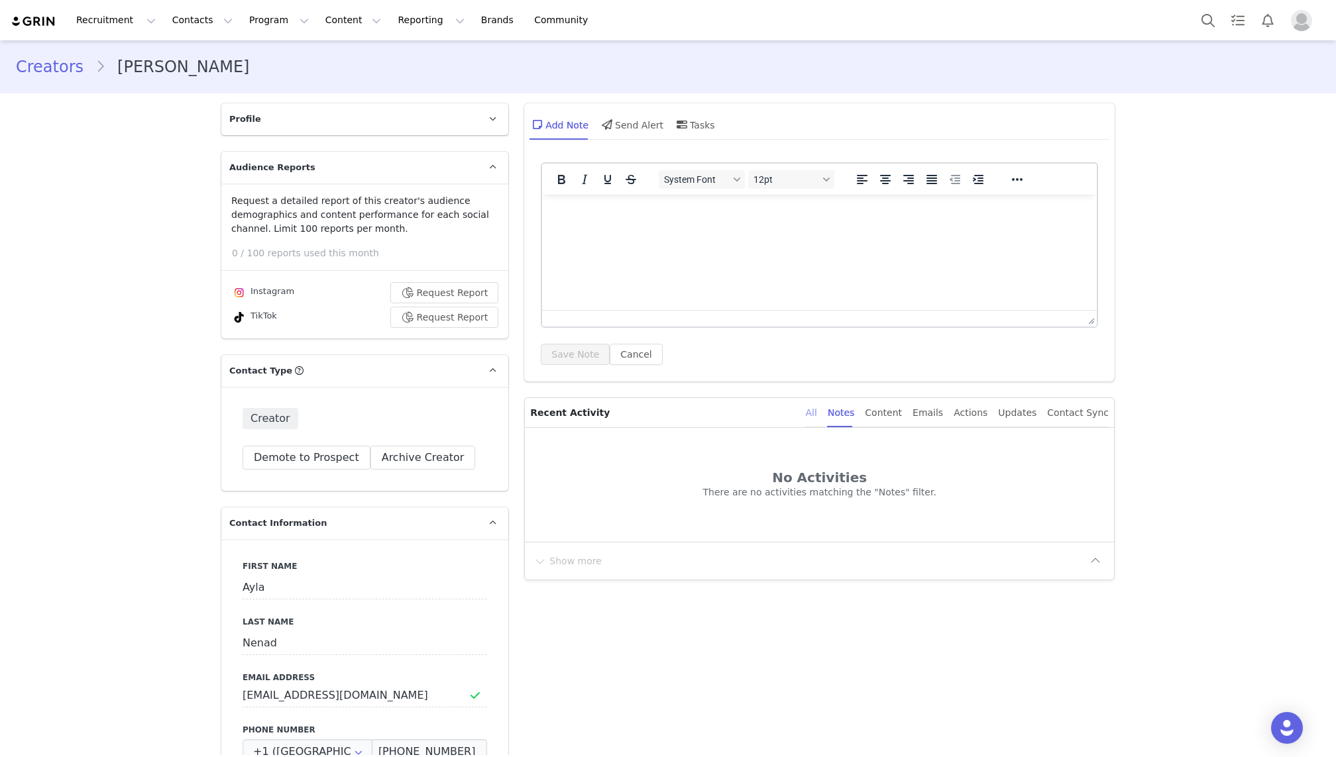
click at [817, 411] on div "All" at bounding box center [811, 413] width 11 height 30
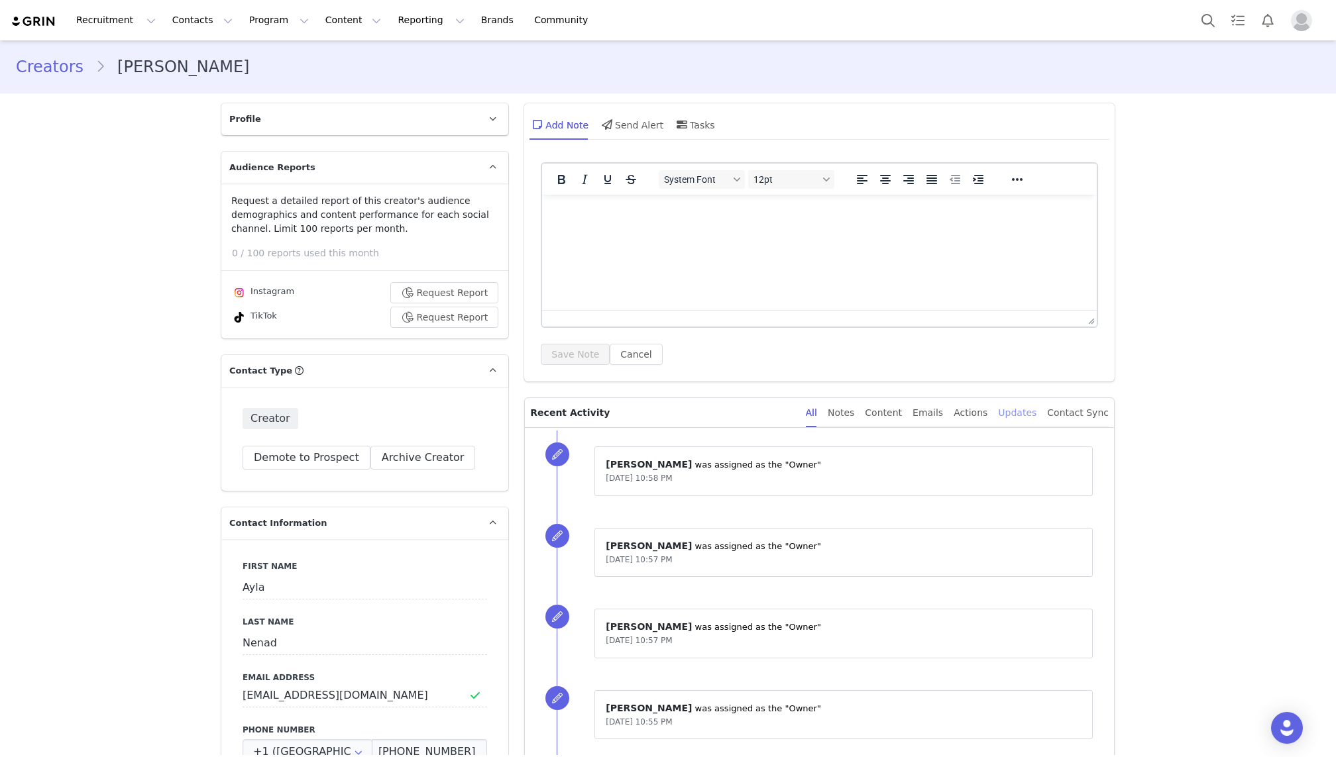
click at [1015, 410] on div "Updates" at bounding box center [1017, 413] width 38 height 30
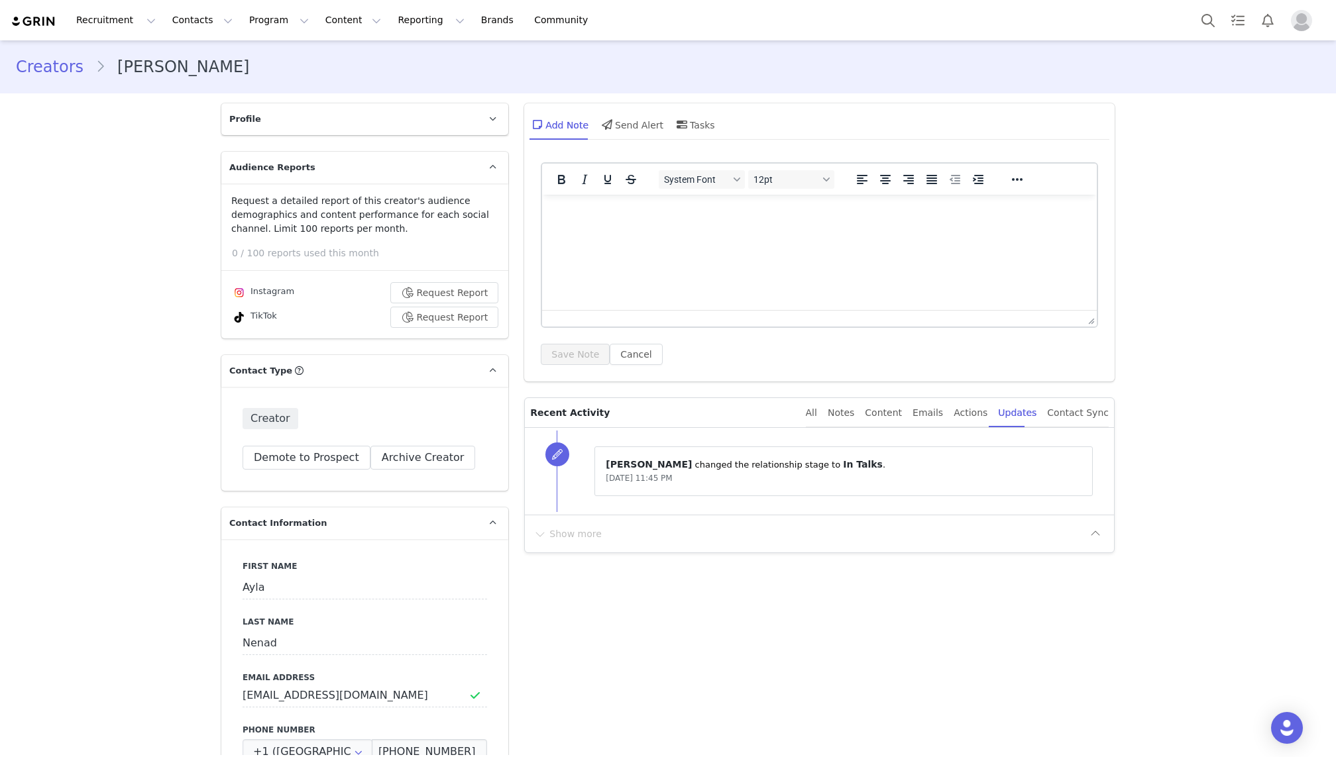
click at [671, 461] on span "[PERSON_NAME]" at bounding box center [649, 464] width 86 height 11
copy p "⁨ [PERSON_NAME] ⁩ changed the ⁨relationship⁩ stage to ⁨ In Talks ⁩."
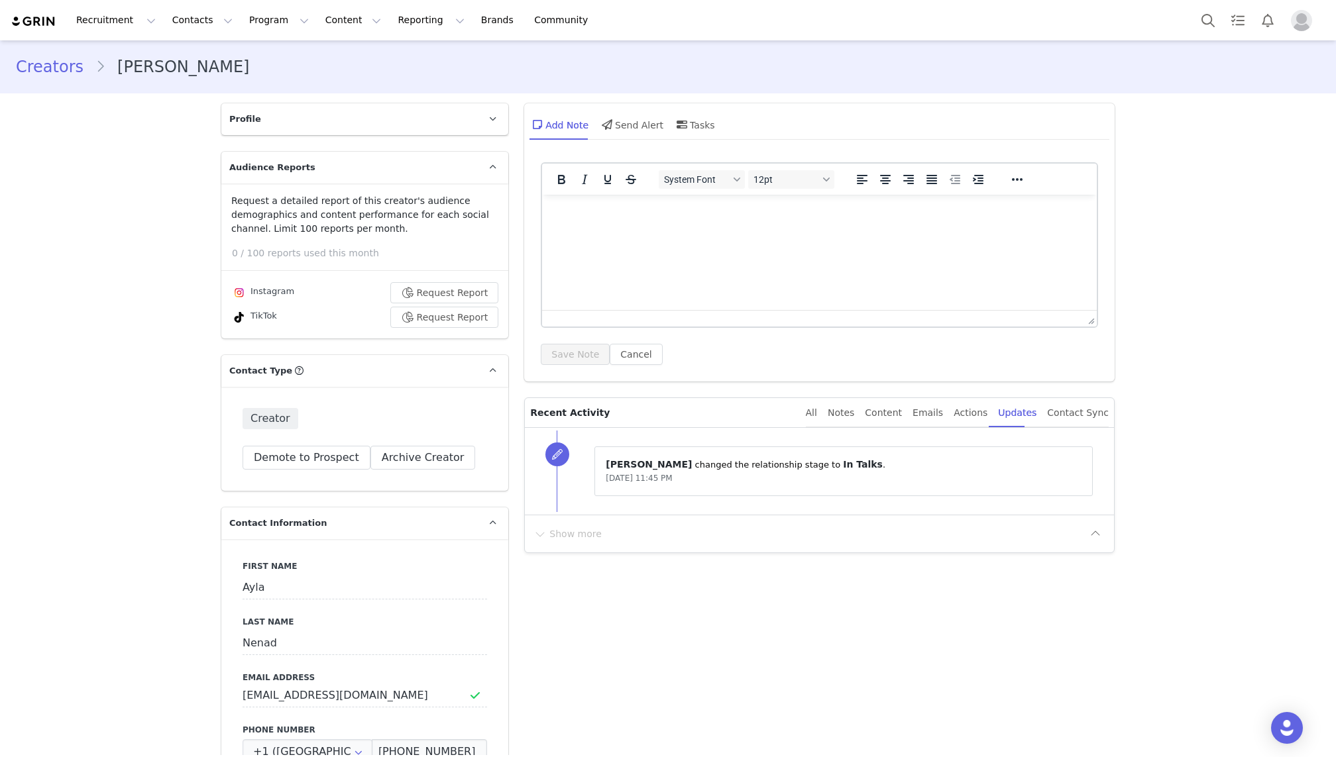
drag, startPoint x: 707, startPoint y: 476, endPoint x: 600, endPoint y: 478, distance: 107.4
click at [600, 478] on div "⁨ Marina Deguchi ⁩ changed the ⁨relationship⁩ stage to ⁨ In Talks ⁩. Jul 2, 202…" at bounding box center [843, 472] width 498 height 50
copy span "Jul 2, 2025, 11:45 PM"
click at [817, 412] on div "All" at bounding box center [811, 413] width 11 height 30
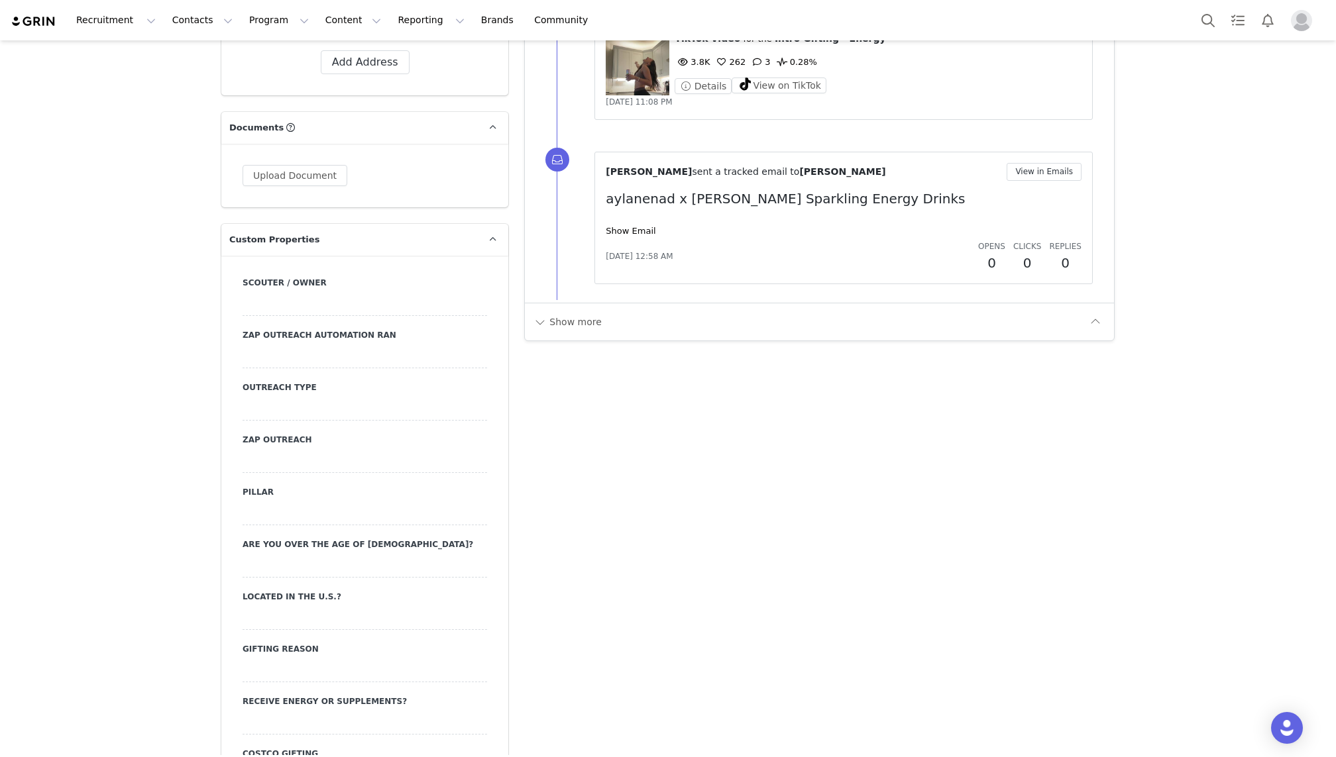
scroll to position [936, 0]
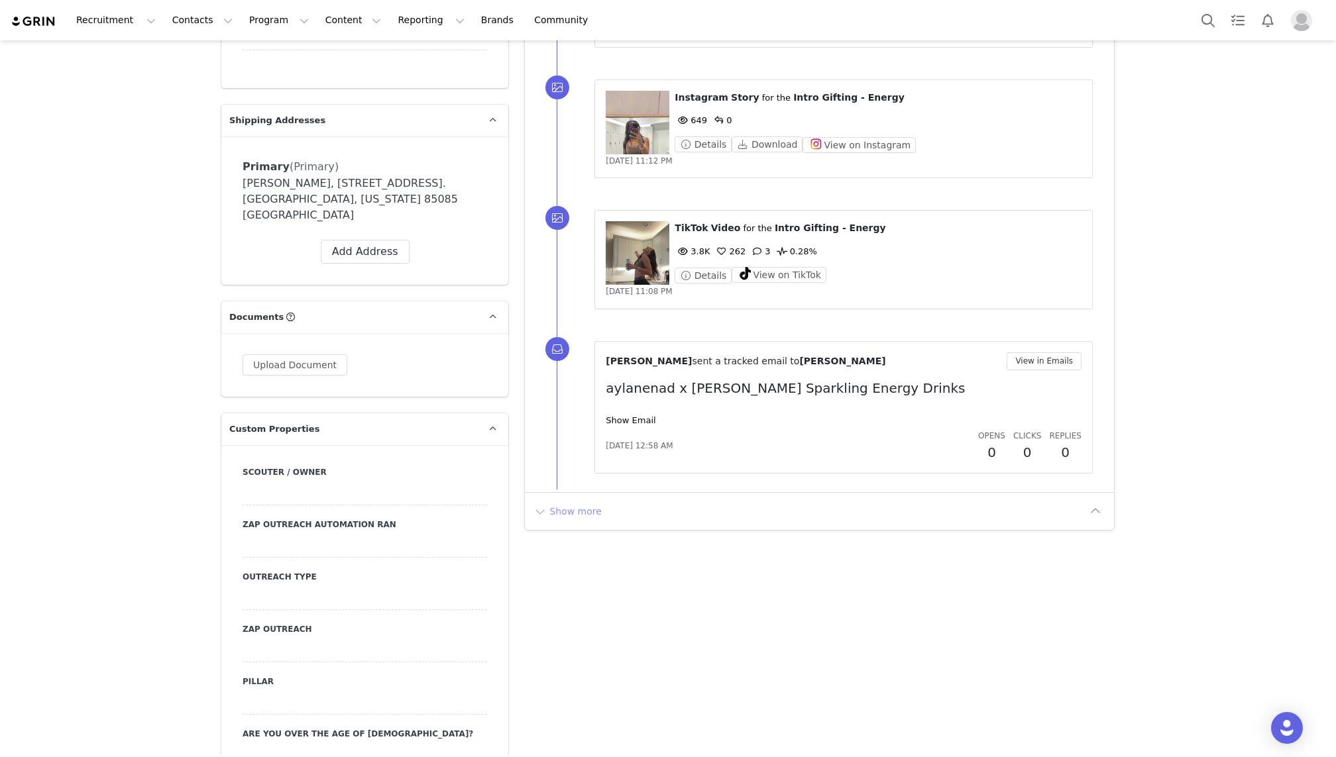
click at [584, 503] on button "Show more" at bounding box center [568, 511] width 70 height 21
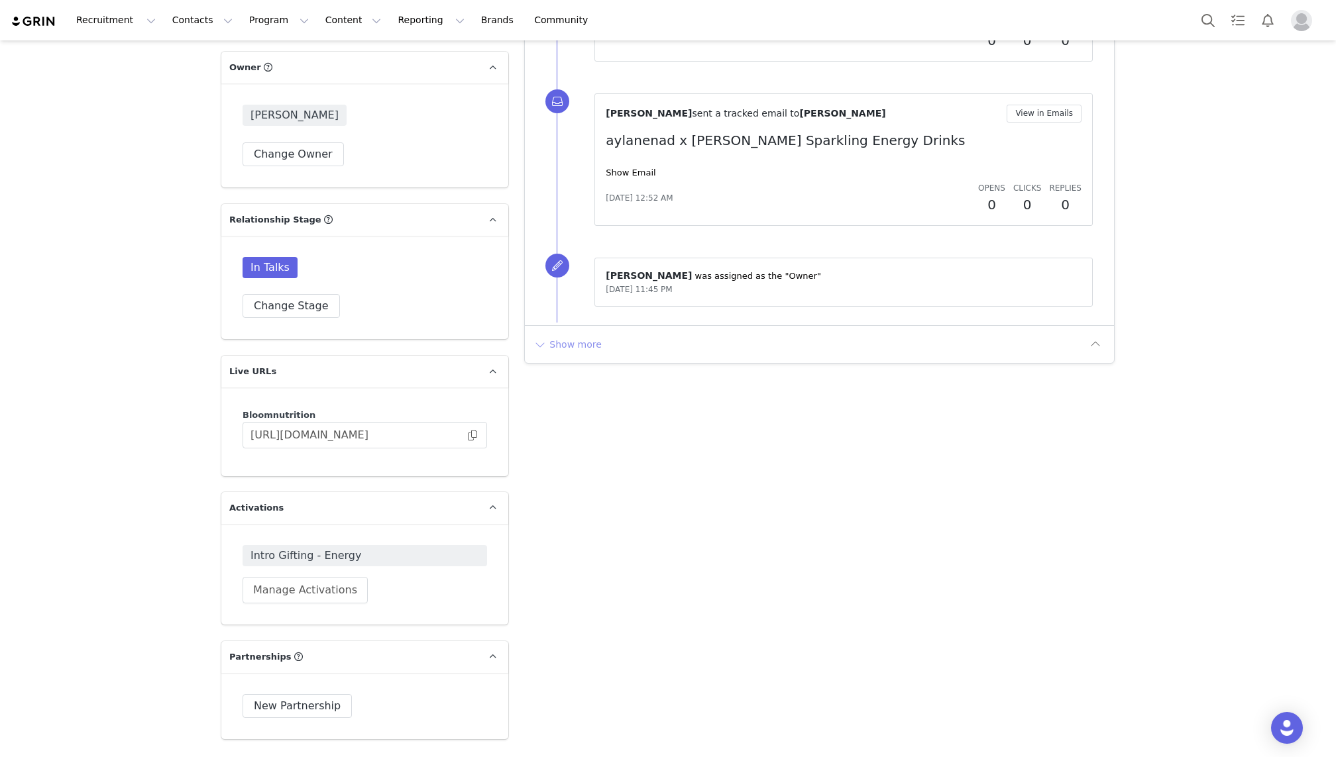
scroll to position [2906, 0]
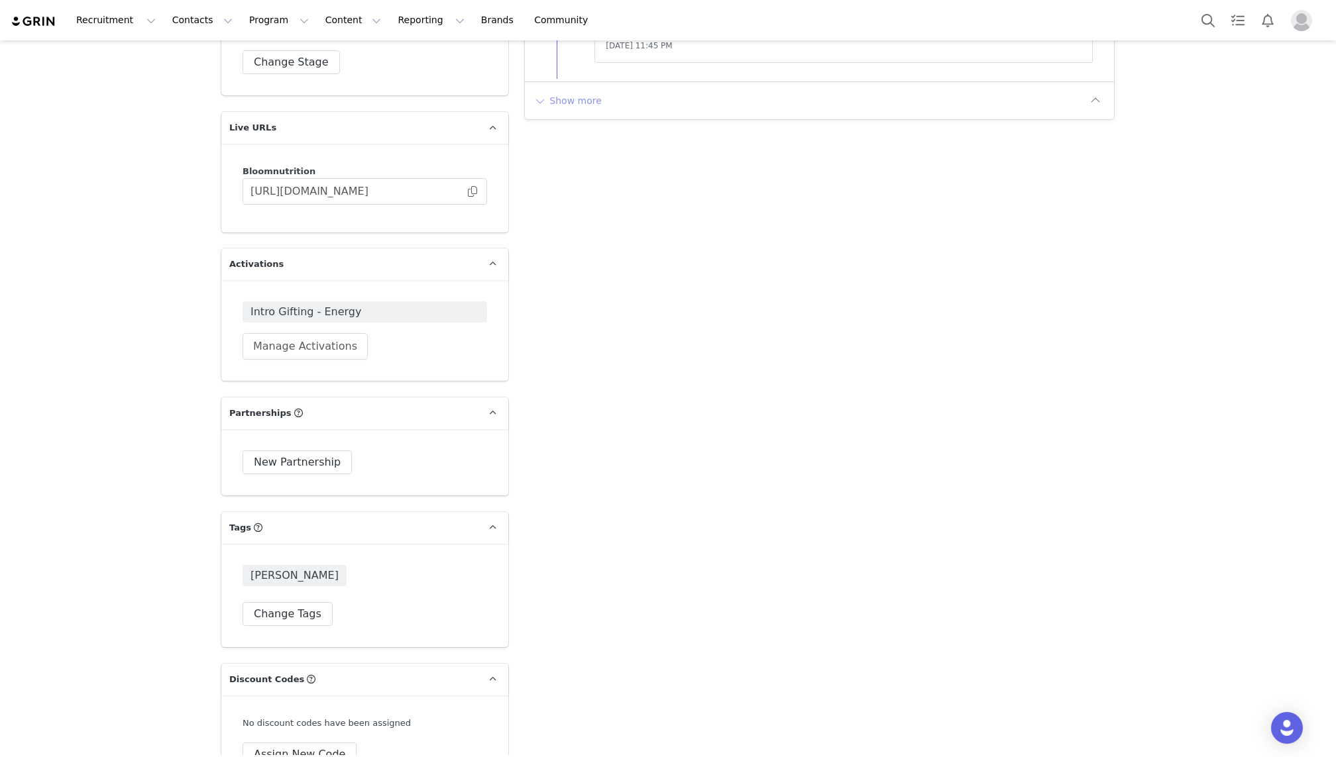
click at [587, 99] on button "Show more" at bounding box center [568, 100] width 70 height 21
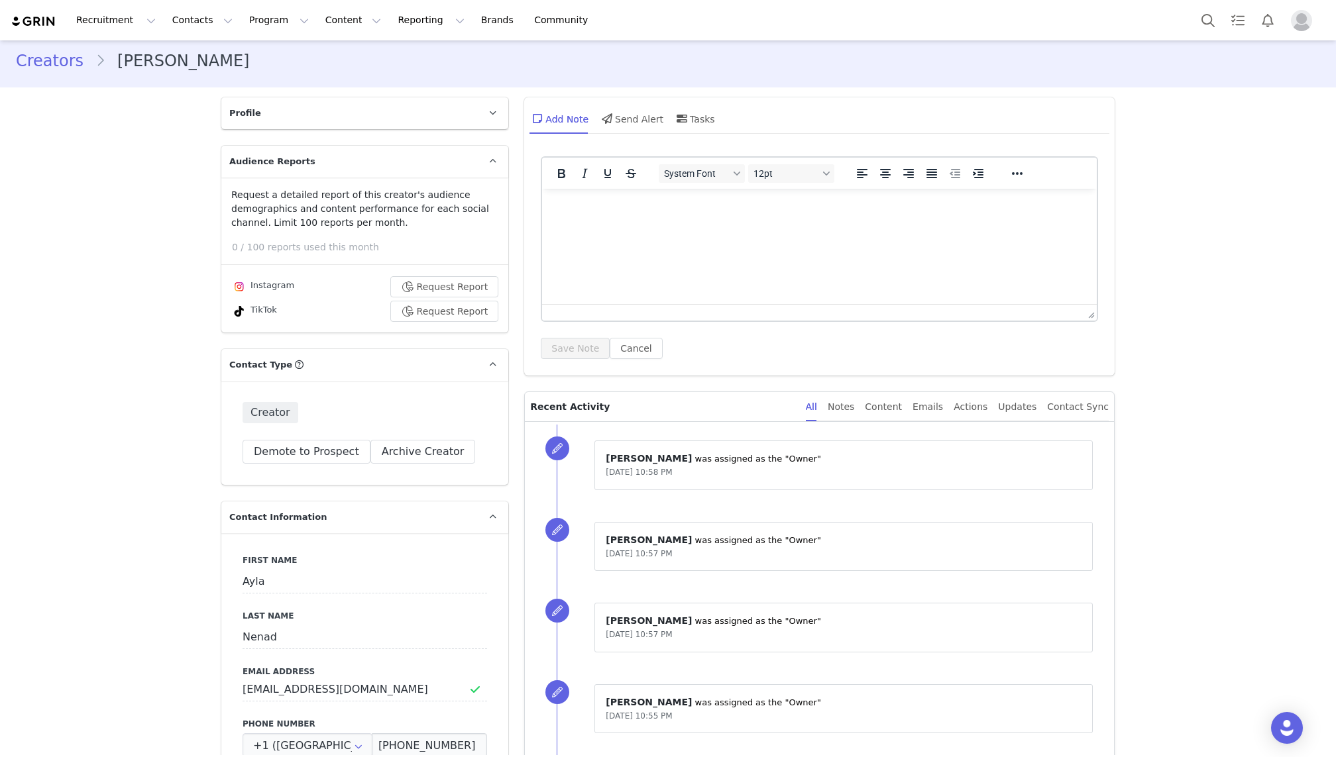
scroll to position [0, 0]
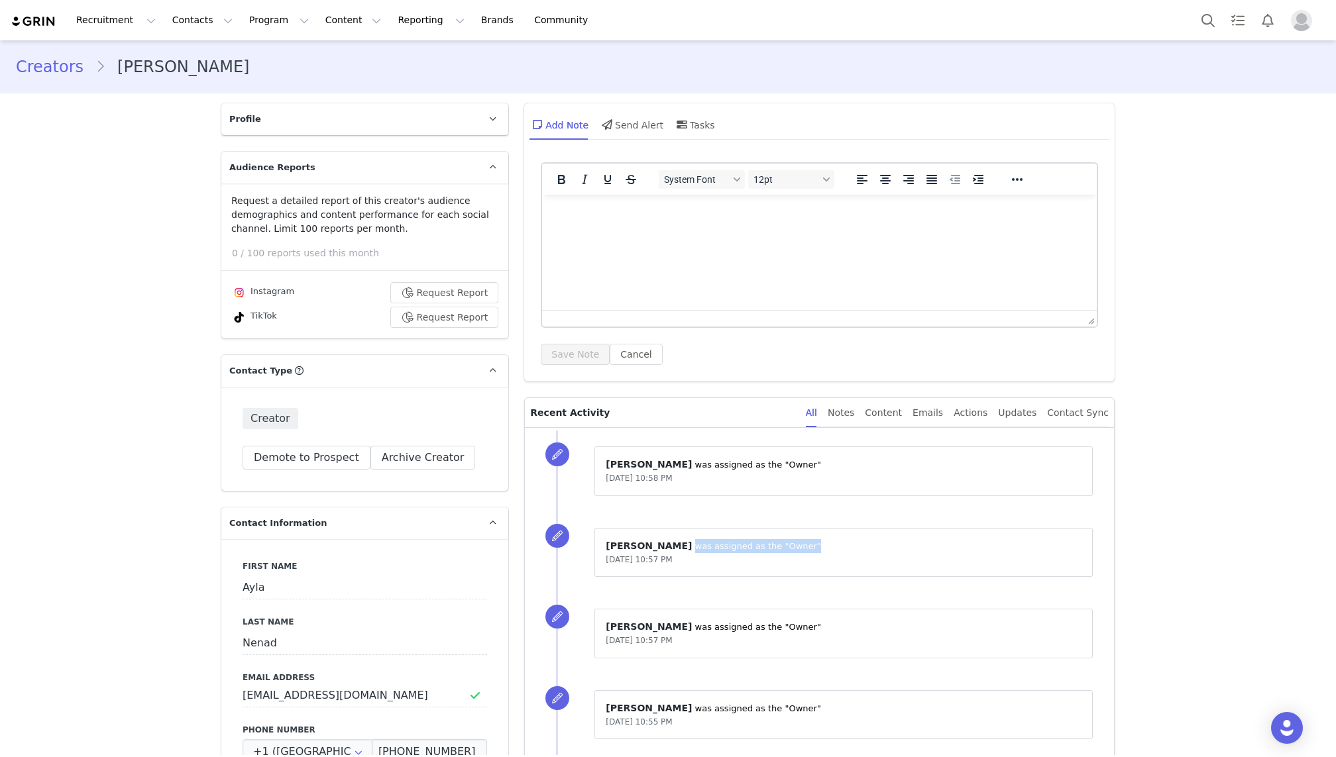
drag, startPoint x: 657, startPoint y: 544, endPoint x: 793, endPoint y: 545, distance: 135.2
click at [793, 545] on p "⁨ Lei Medina ⁩ was assigned as the "Owner"" at bounding box center [844, 546] width 476 height 14
copy p "was assigned as the "Owner""
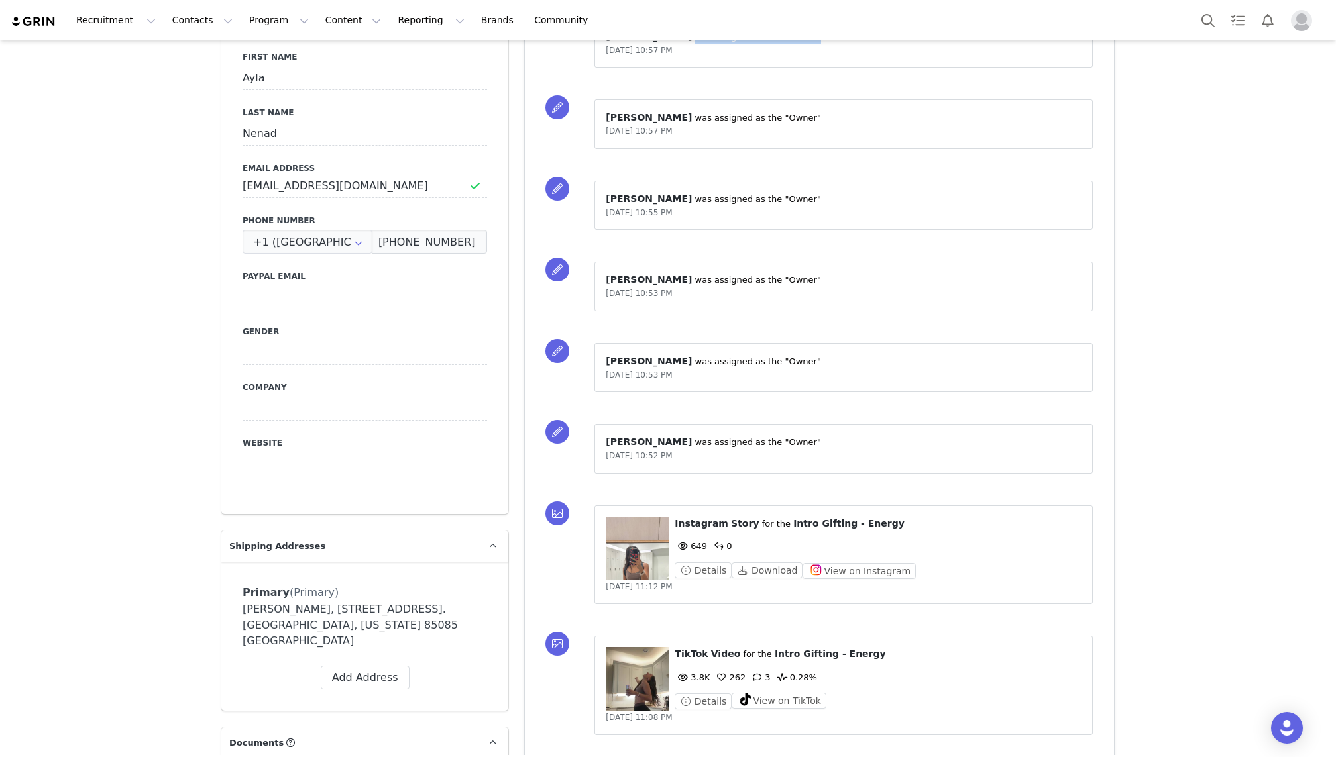
scroll to position [512, 0]
drag, startPoint x: 601, startPoint y: 368, endPoint x: 800, endPoint y: 367, distance: 199.5
click at [801, 368] on div "⁨ Lei Medina ⁩ was assigned as the "Owner" Aug 19, 2025, 10:53 PM" at bounding box center [843, 366] width 498 height 50
copy span "Aug 19, 2025, 10:53 PM"
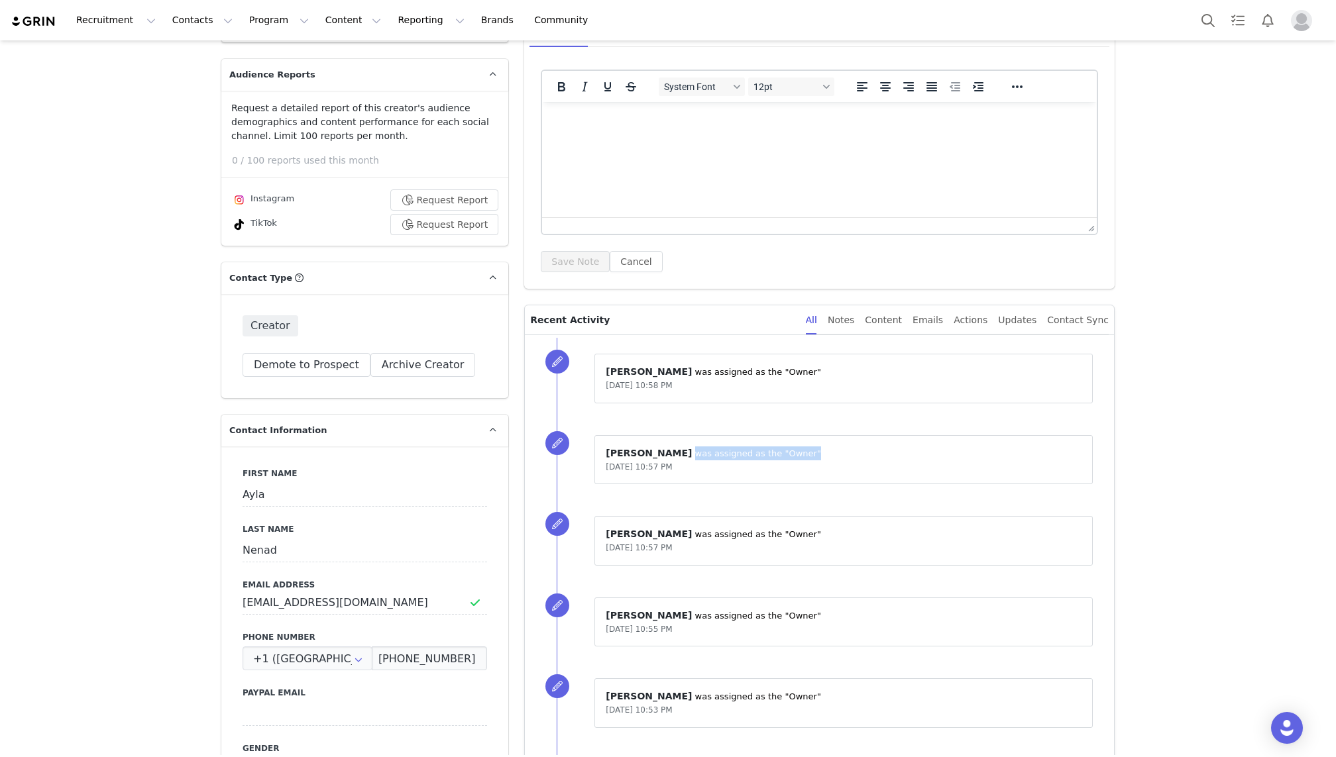
scroll to position [0, 0]
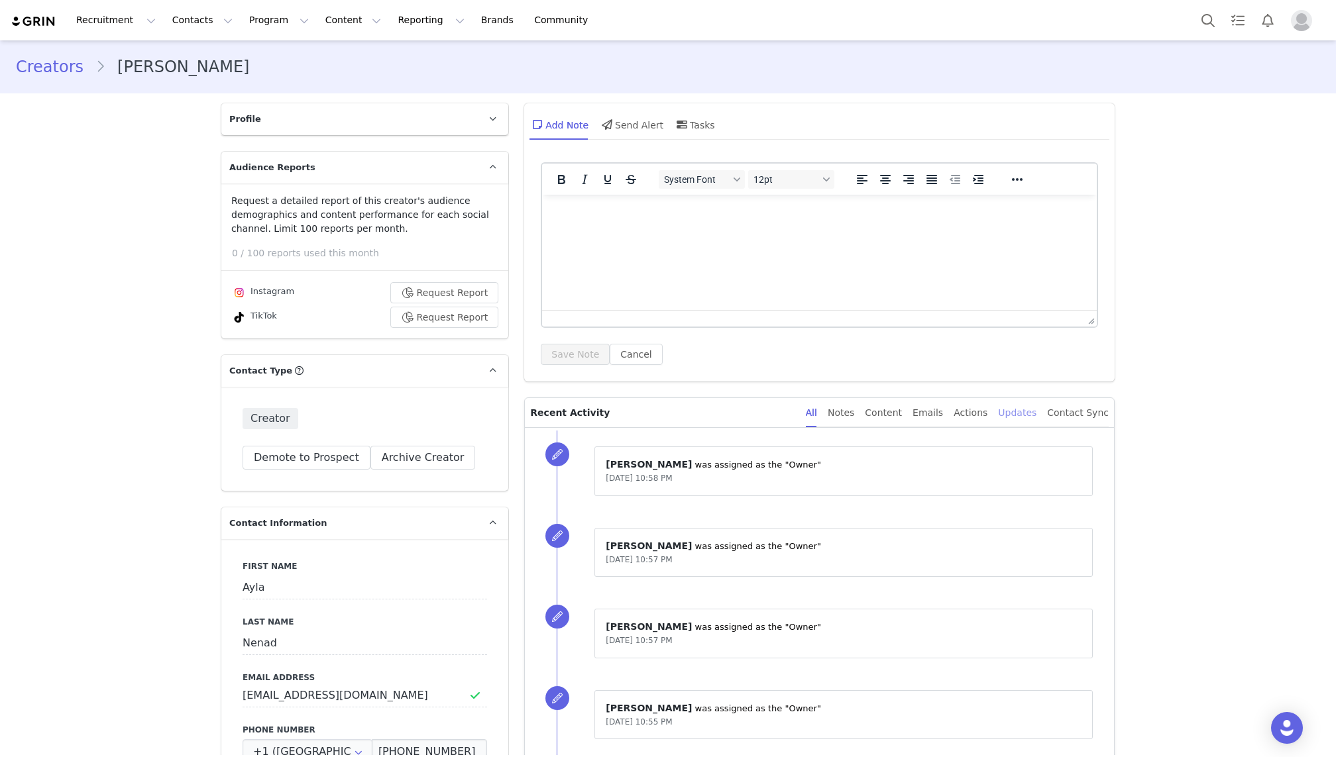
click at [1019, 415] on div "Updates" at bounding box center [1017, 413] width 38 height 30
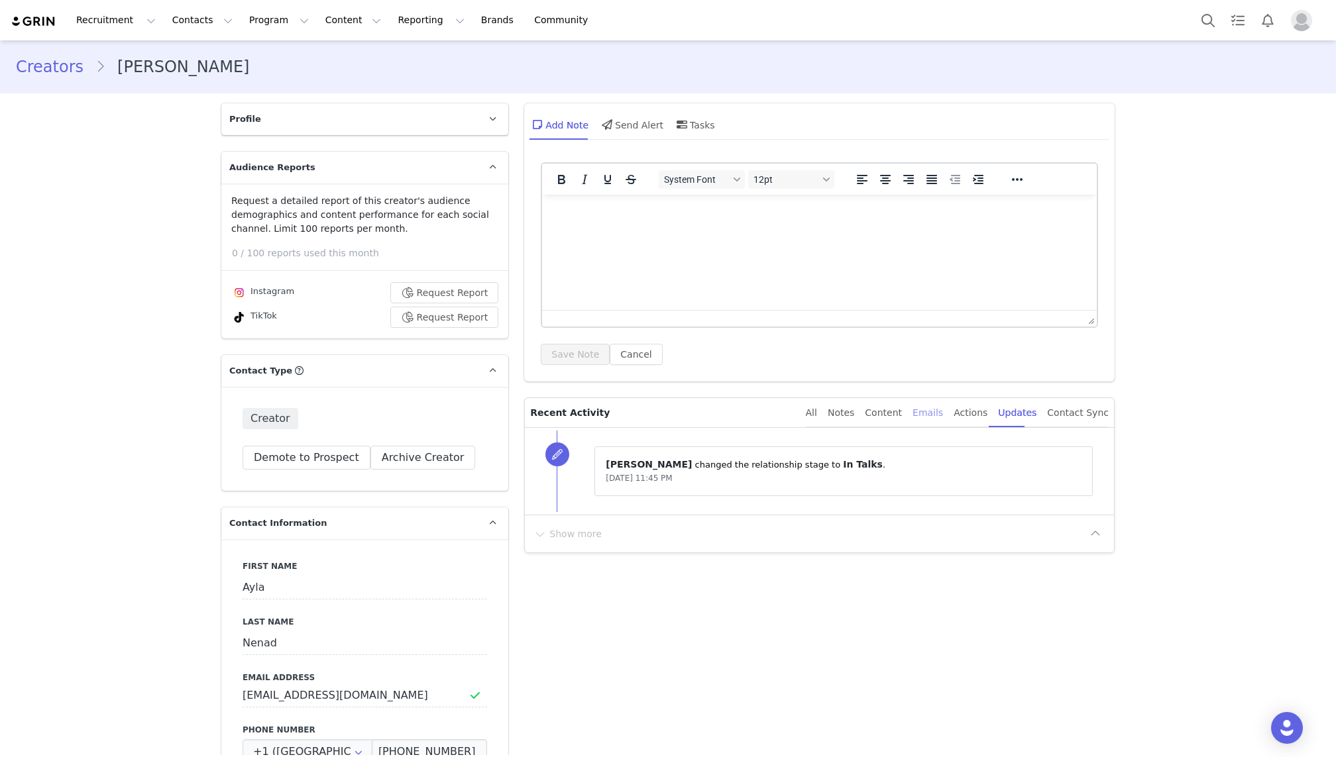
click at [927, 407] on div "Emails" at bounding box center [927, 413] width 30 height 30
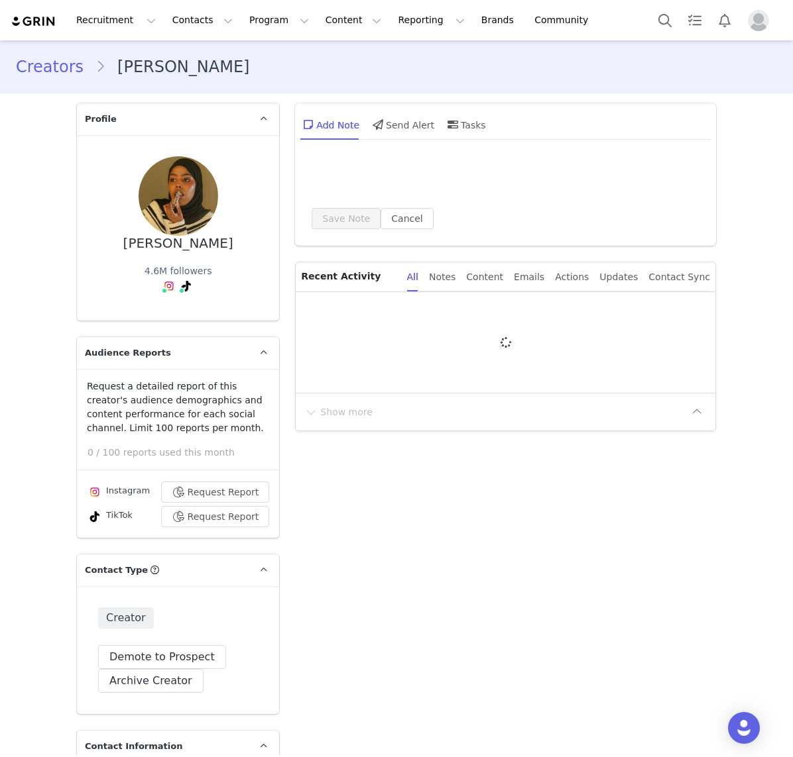
type input "+1 ([GEOGRAPHIC_DATA])"
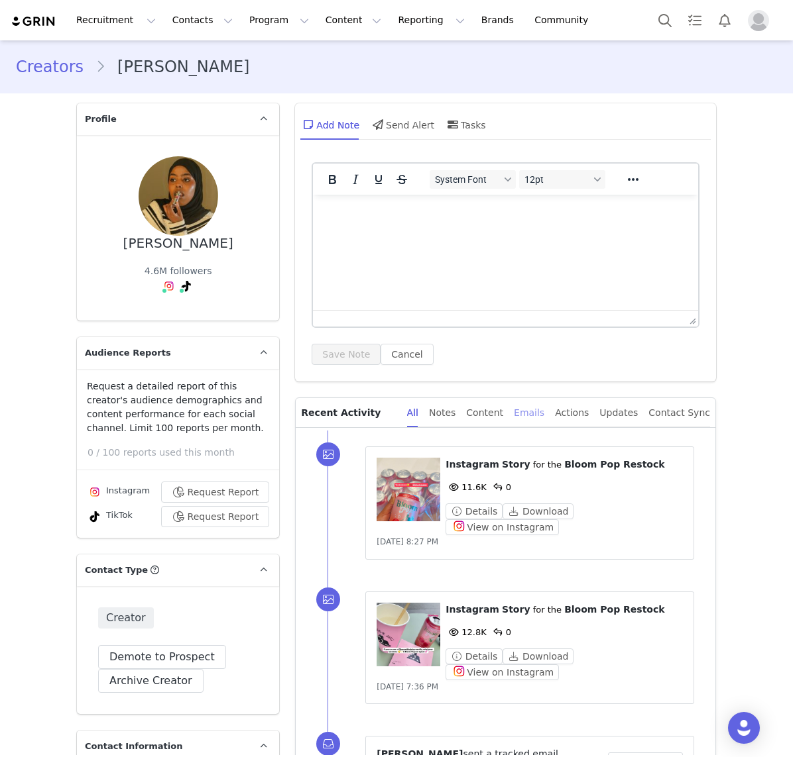
click at [541, 406] on div "Emails" at bounding box center [529, 413] width 30 height 30
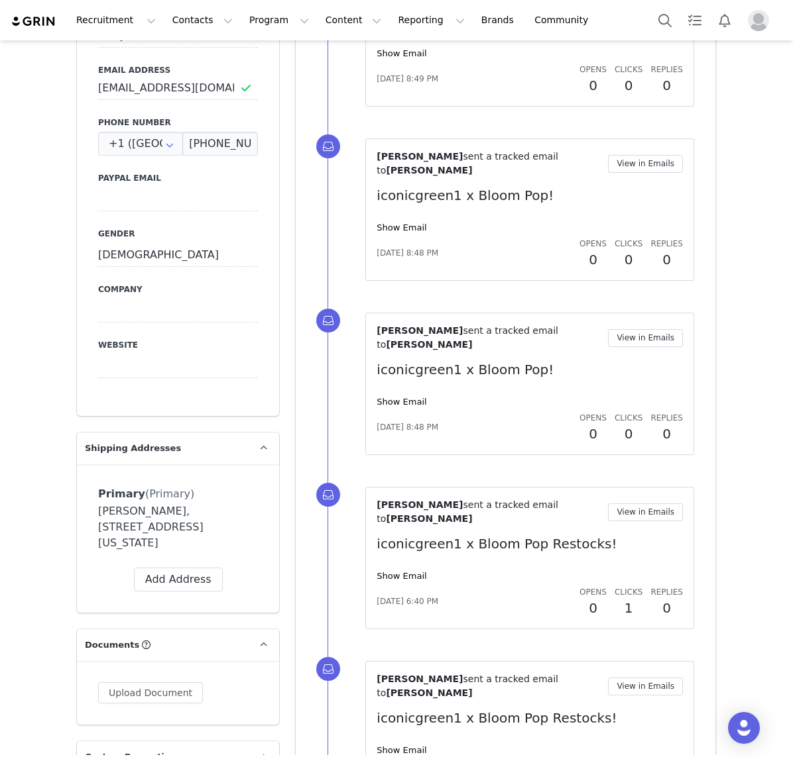
scroll to position [835, 0]
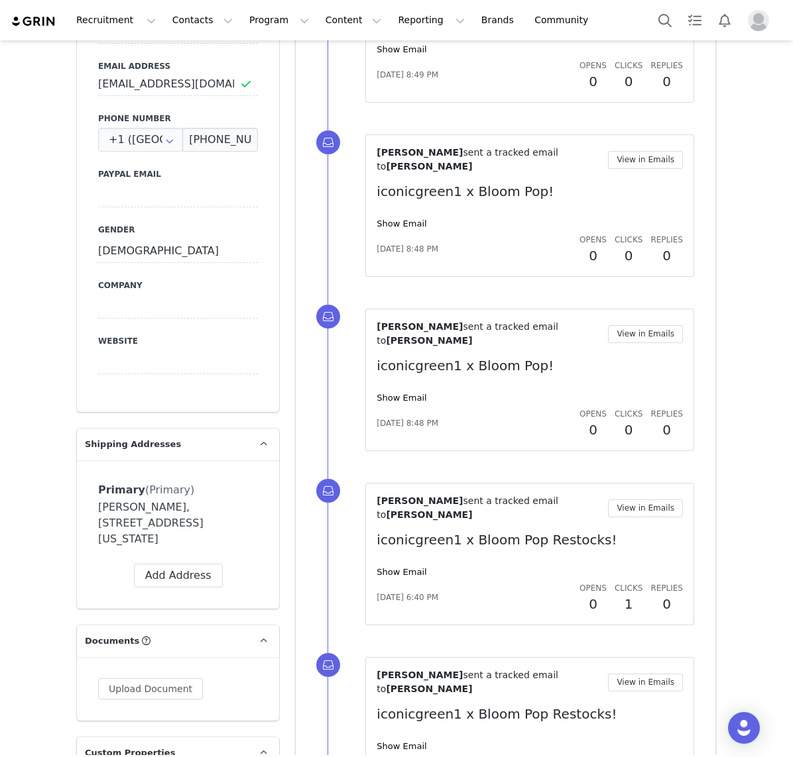
click at [435, 356] on p "iconicgreen1 x Bloom Pop!" at bounding box center [529, 366] width 306 height 20
click at [480, 356] on p "iconicgreen1 x Bloom Pop!" at bounding box center [529, 366] width 306 height 20
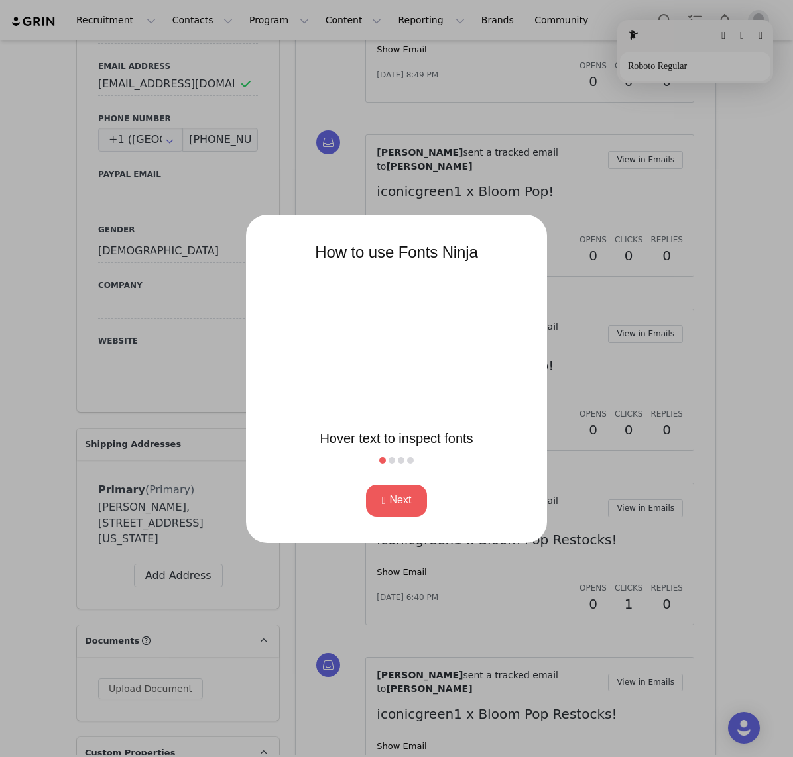
click at [596, 283] on div at bounding box center [396, 378] width 793 height 757
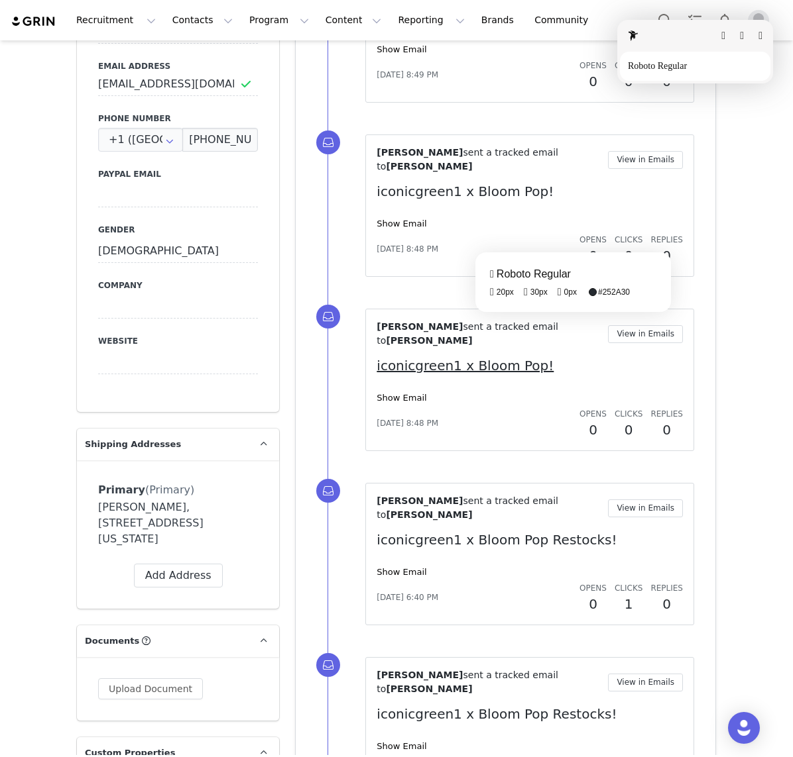
click at [496, 358] on fontsninja-text "iconicgreen1 x Bloom Pop!" at bounding box center [464, 366] width 177 height 16
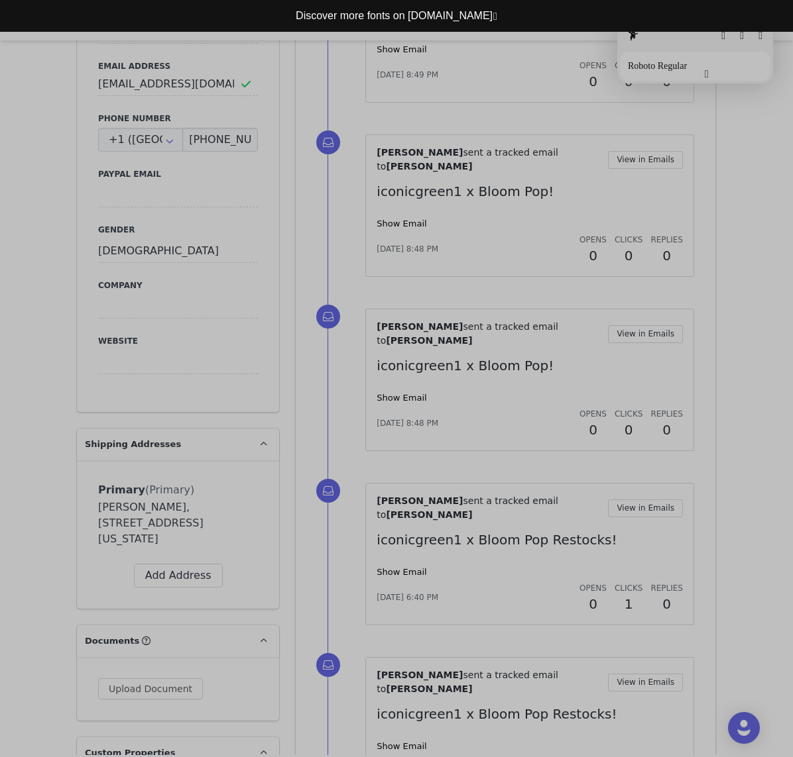
click at [704, 76] on button "button" at bounding box center [706, 74] width 4 height 11
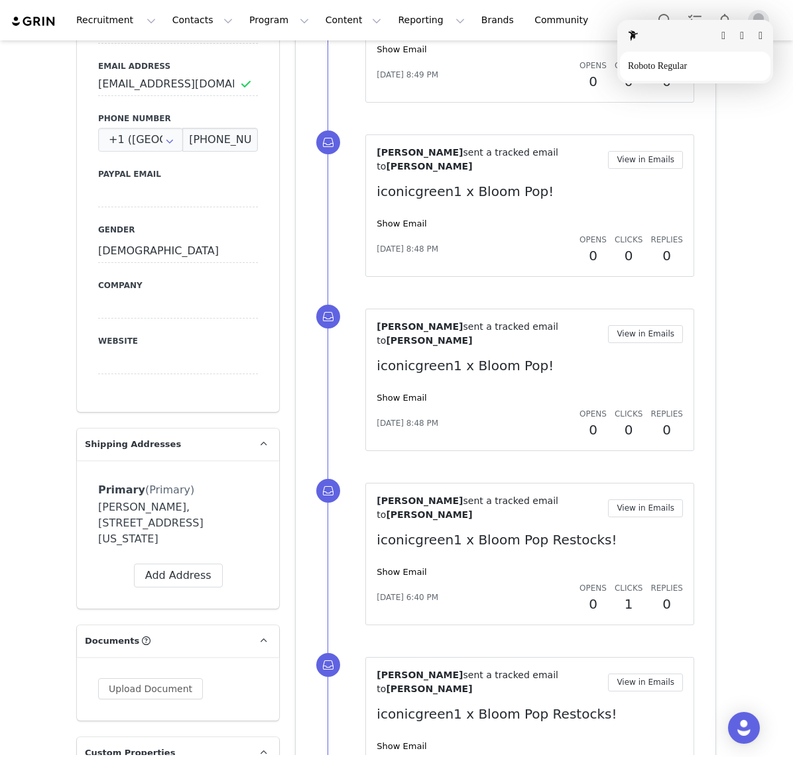
drag, startPoint x: 553, startPoint y: 321, endPoint x: 374, endPoint y: 326, distance: 178.3
click at [374, 326] on html "Recruitment Recruitment Curated Lists Landing Pages Web Extension AI Creator Se…" at bounding box center [396, 378] width 793 height 757
click at [758, 34] on button "button" at bounding box center [760, 35] width 4 height 11
drag, startPoint x: 549, startPoint y: 323, endPoint x: 352, endPoint y: 323, distance: 196.8
click at [352, 323] on div "[PERSON_NAME] sent a tracked email to [PERSON_NAME] View in Emails iconicgreen1…" at bounding box center [521, 380] width 388 height 174
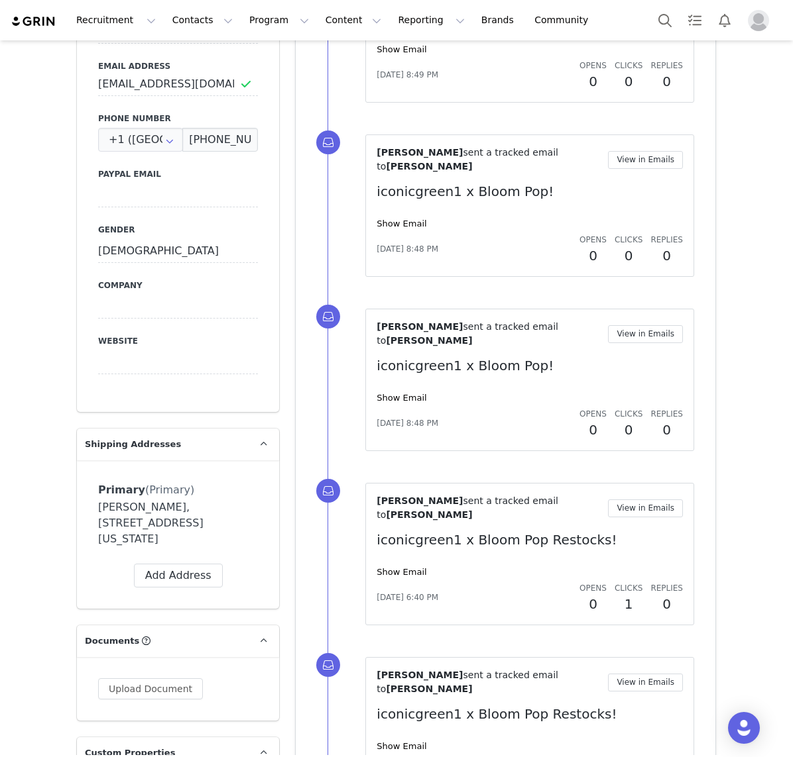
copy p "iconicgreen1 x Bloom Pop!"
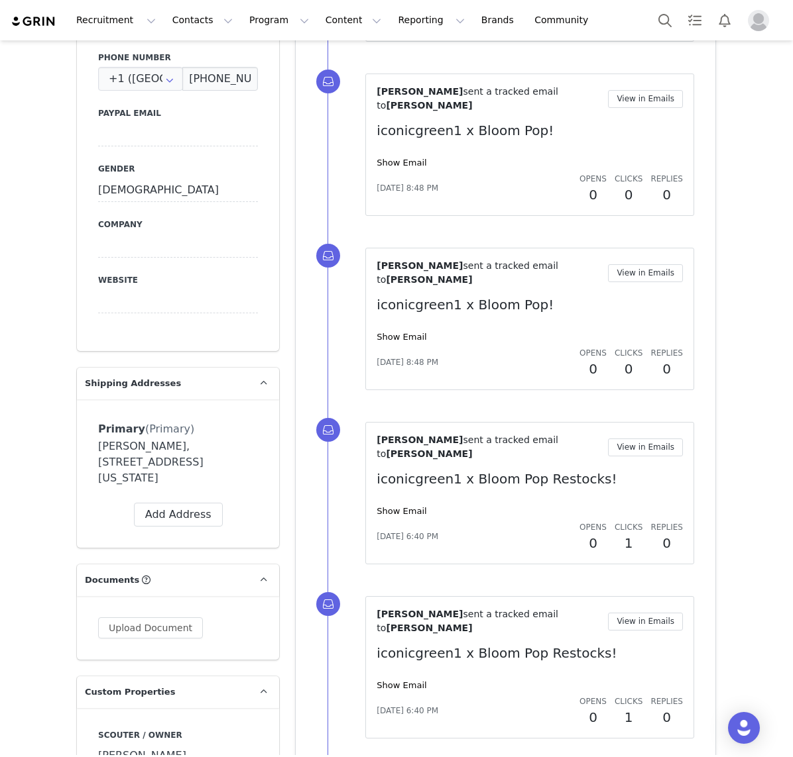
scroll to position [916, 0]
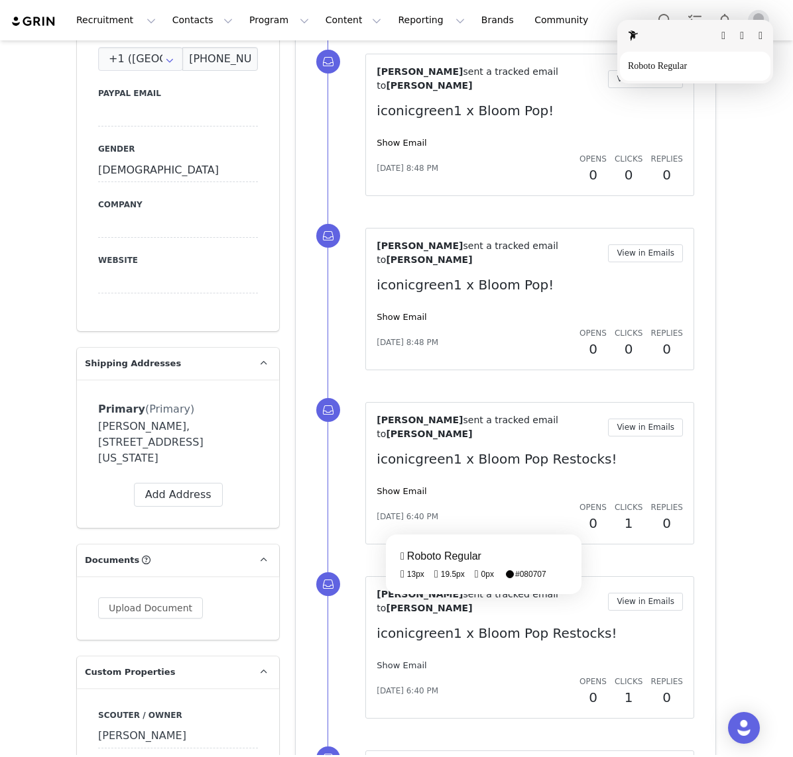
click at [407, 661] on fontsninja-text "Show Email" at bounding box center [401, 666] width 50 height 10
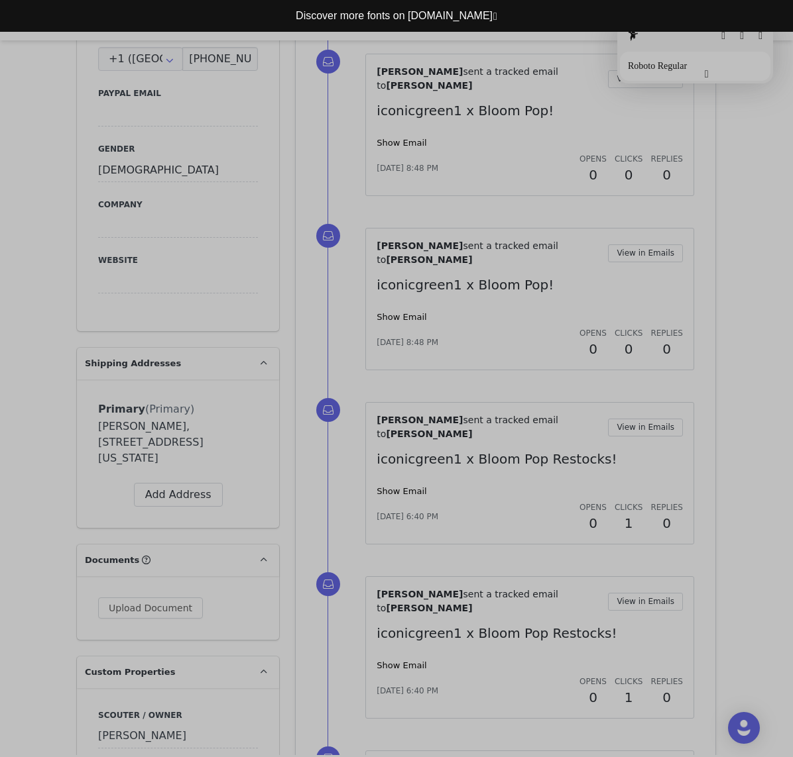
click at [704, 76] on button "button" at bounding box center [706, 74] width 4 height 11
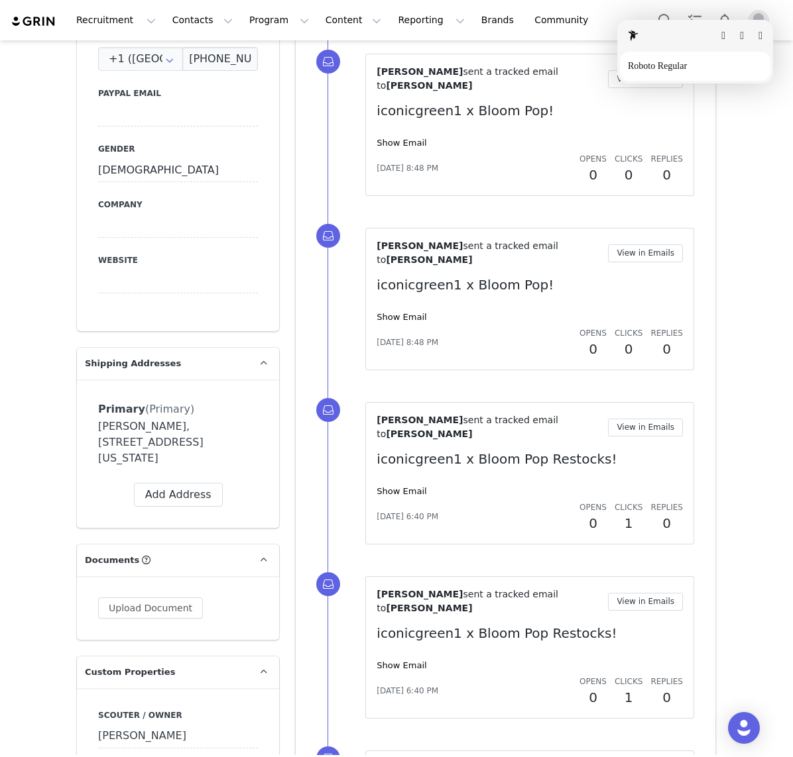
click at [758, 32] on button "button" at bounding box center [760, 35] width 4 height 11
click at [630, 329] on fontsninja-text "Clicks" at bounding box center [628, 333] width 28 height 9
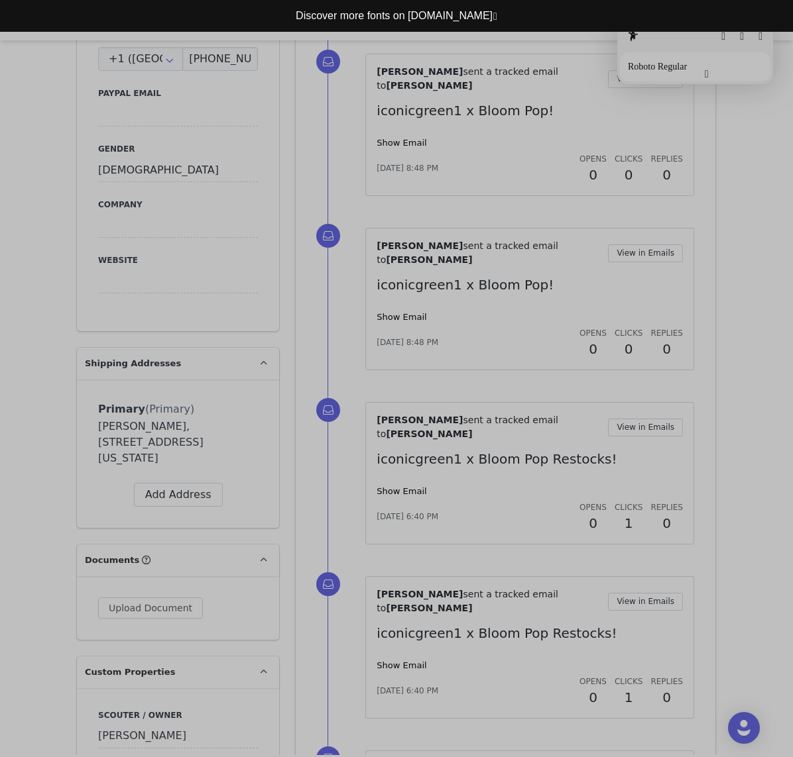
click at [707, 73] on button "button" at bounding box center [706, 74] width 4 height 11
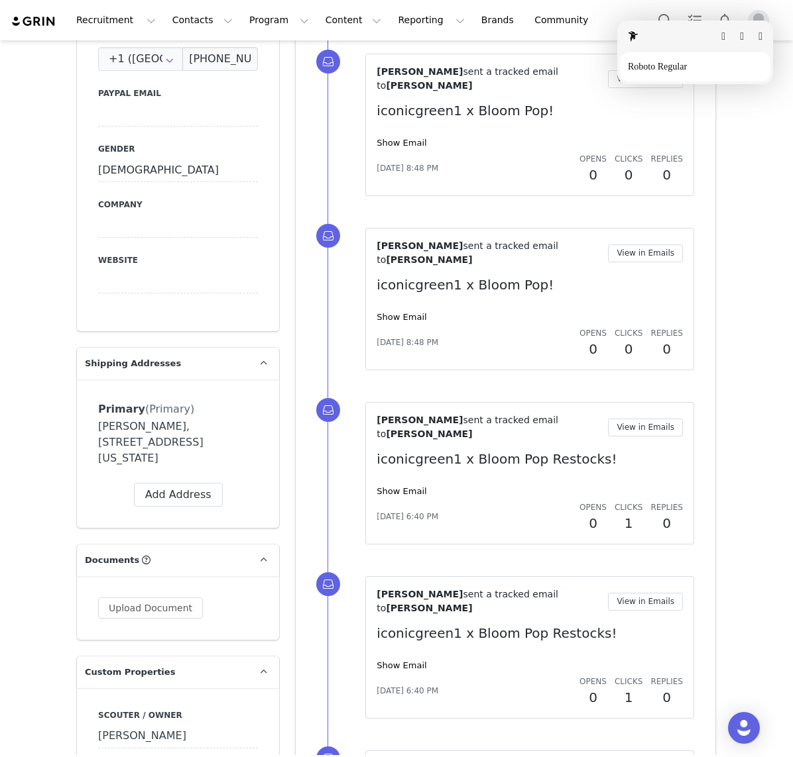
click at [758, 34] on button "button" at bounding box center [760, 36] width 4 height 11
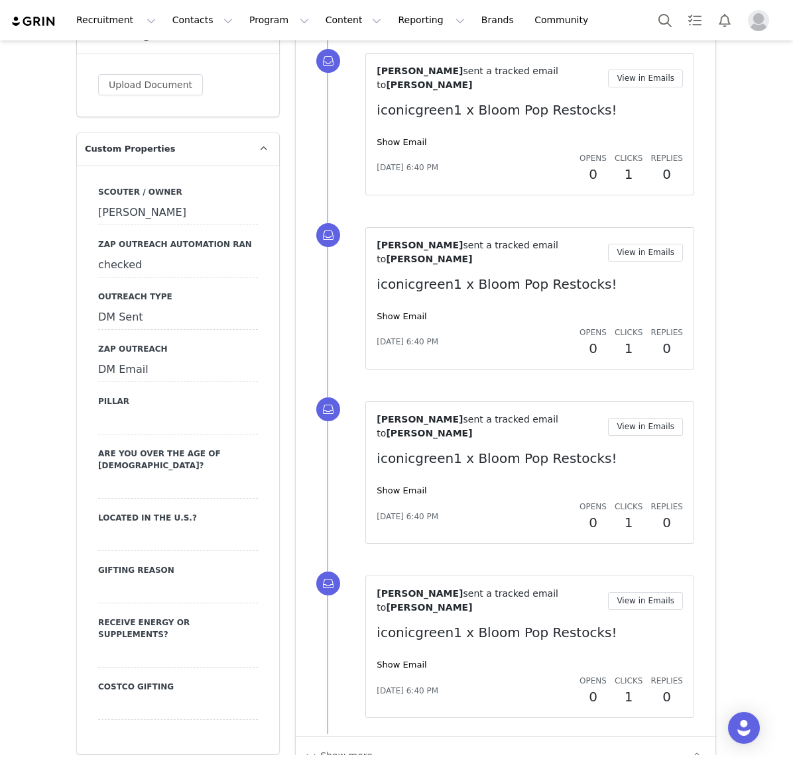
scroll to position [1679, 0]
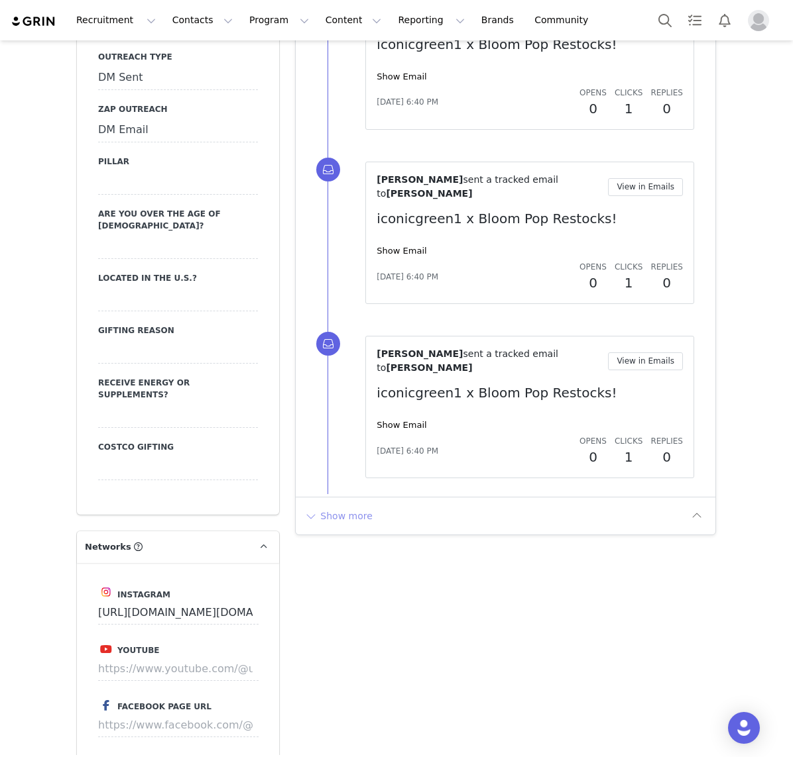
click at [344, 506] on button "Show more" at bounding box center [338, 516] width 70 height 21
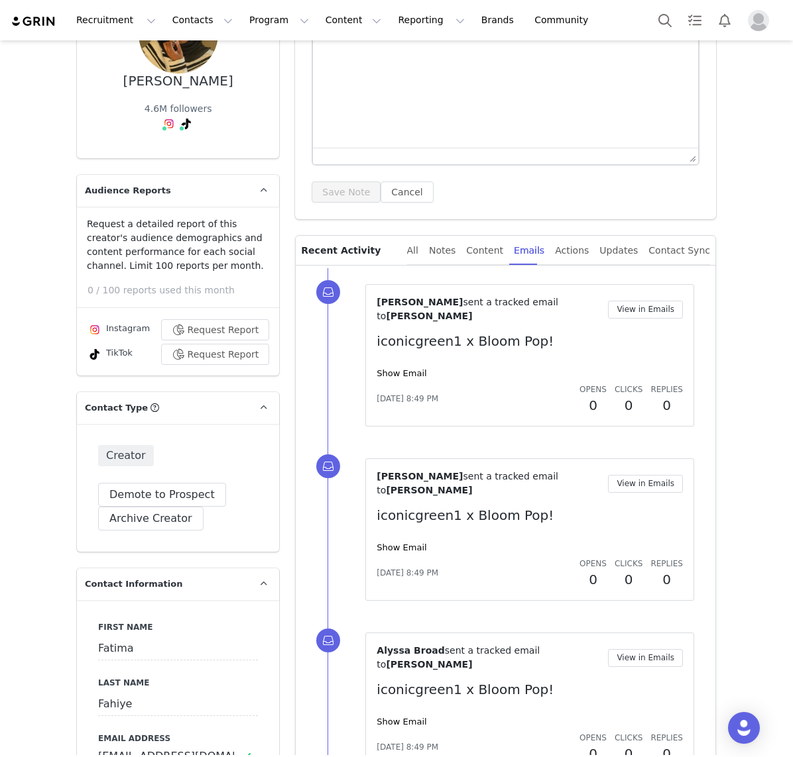
scroll to position [0, 0]
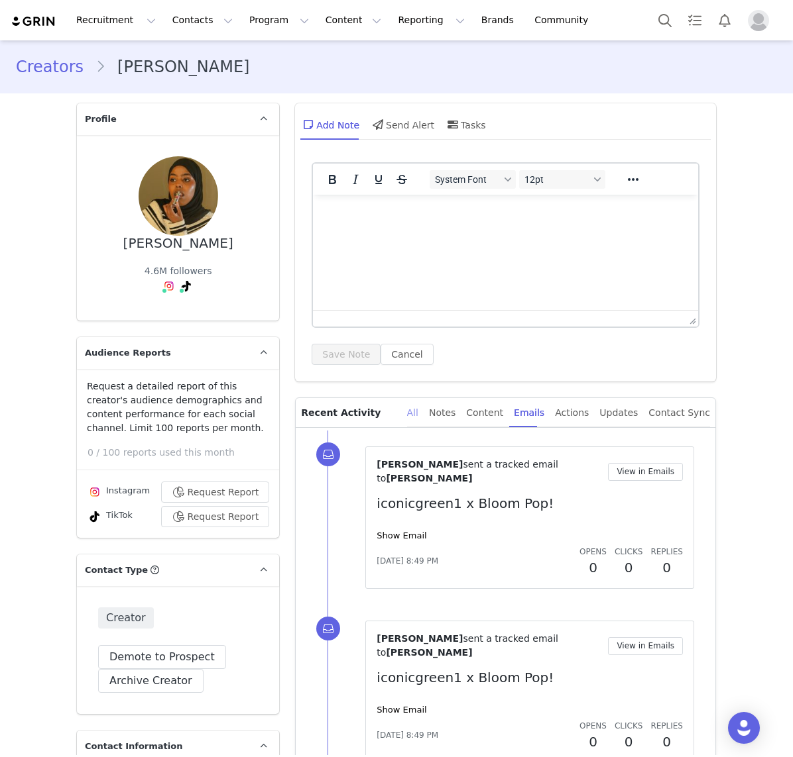
click at [418, 410] on div "All" at bounding box center [412, 413] width 11 height 30
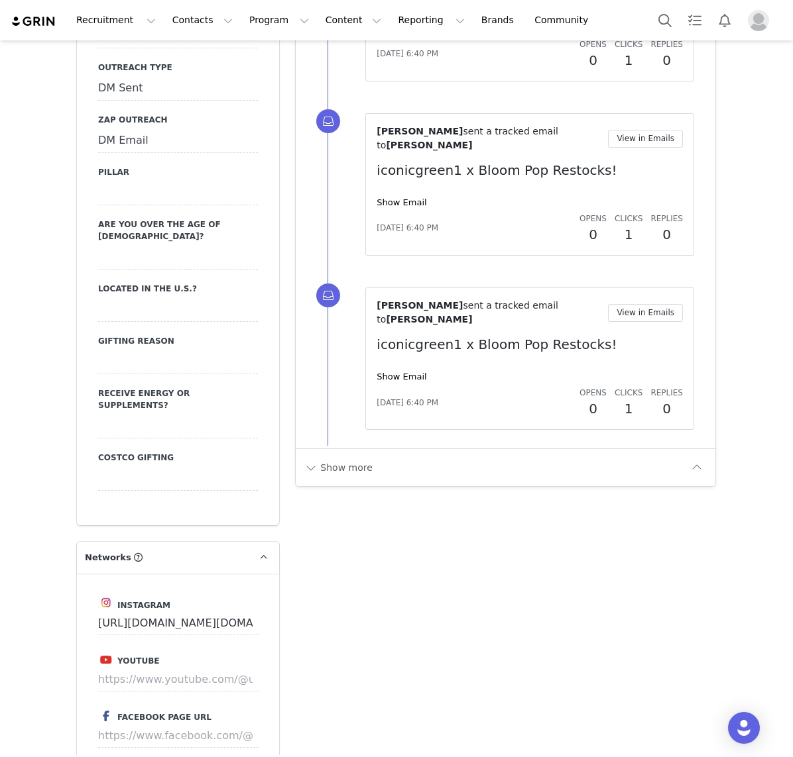
scroll to position [1682, 0]
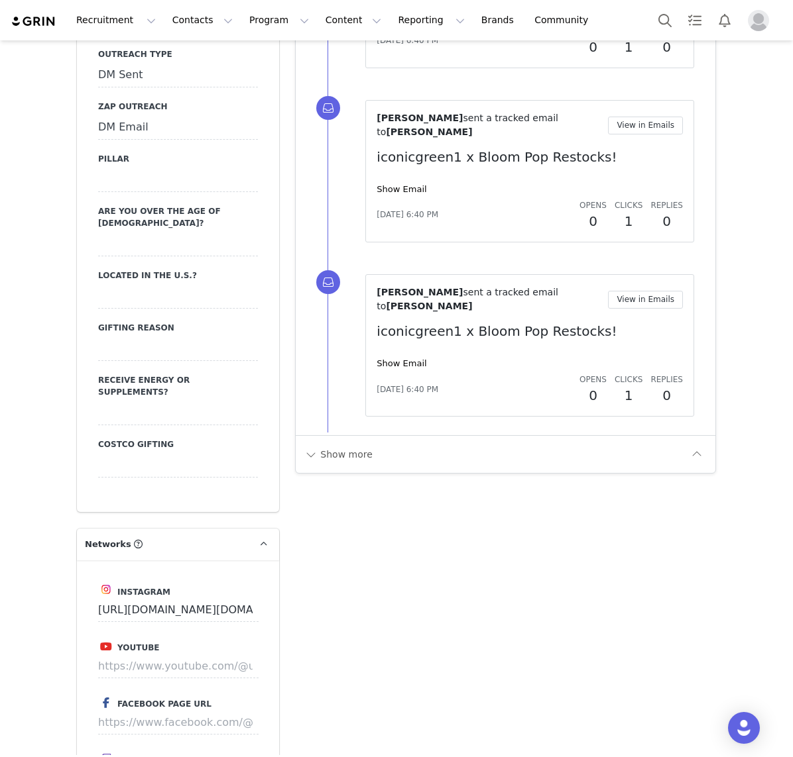
click at [396, 444] on div "Show more" at bounding box center [494, 454] width 382 height 21
click at [344, 444] on button "Show more" at bounding box center [338, 454] width 70 height 21
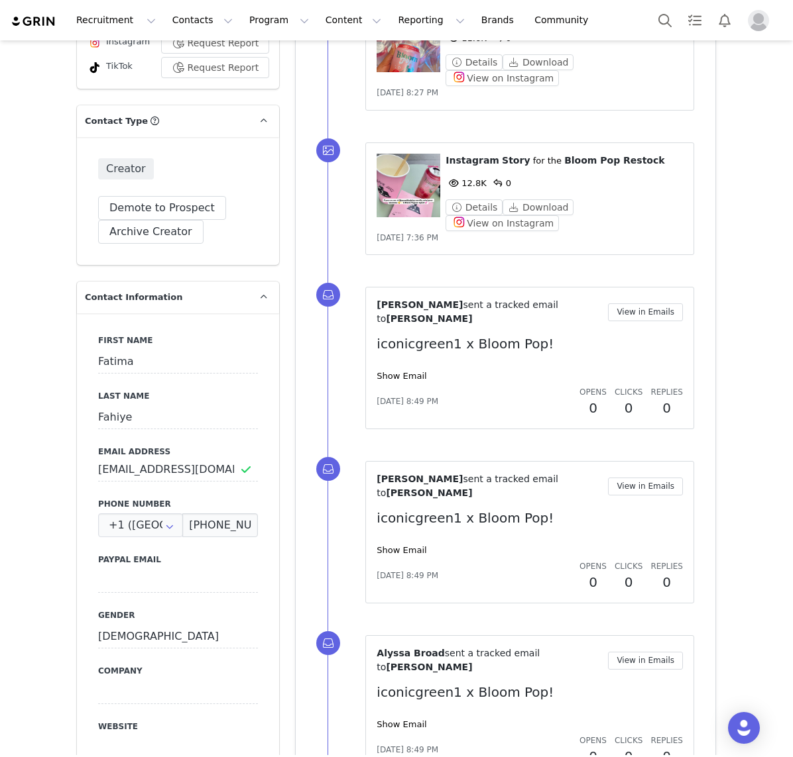
scroll to position [0, 0]
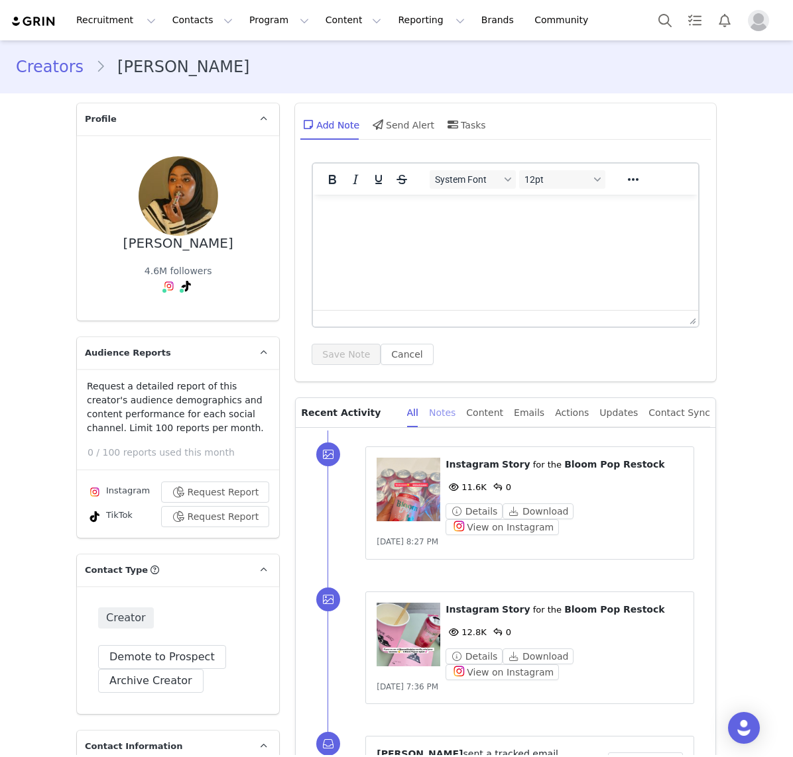
click at [455, 412] on div "Notes" at bounding box center [442, 413] width 27 height 30
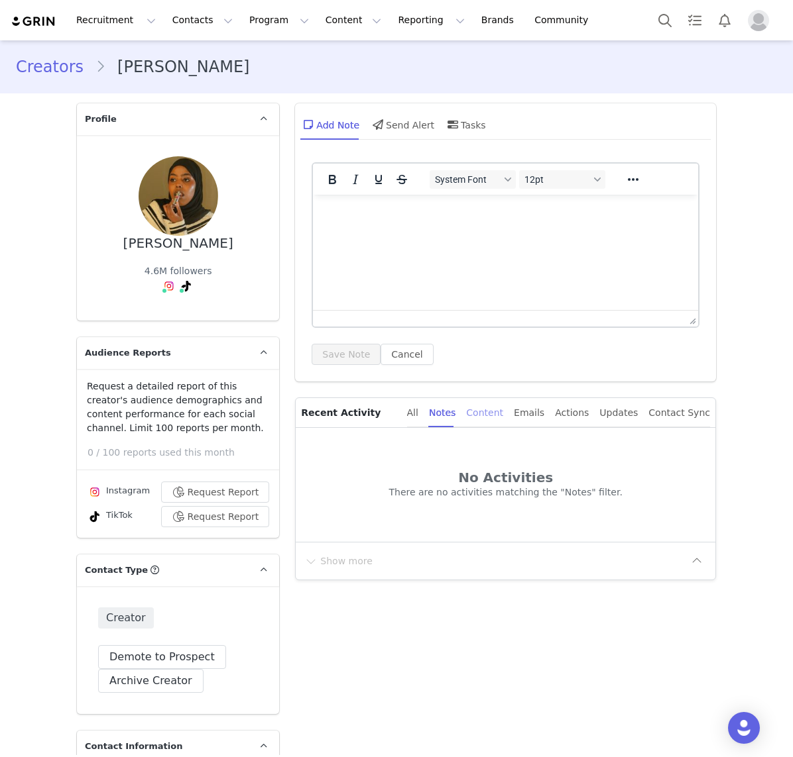
click at [503, 409] on div "Content" at bounding box center [484, 413] width 37 height 30
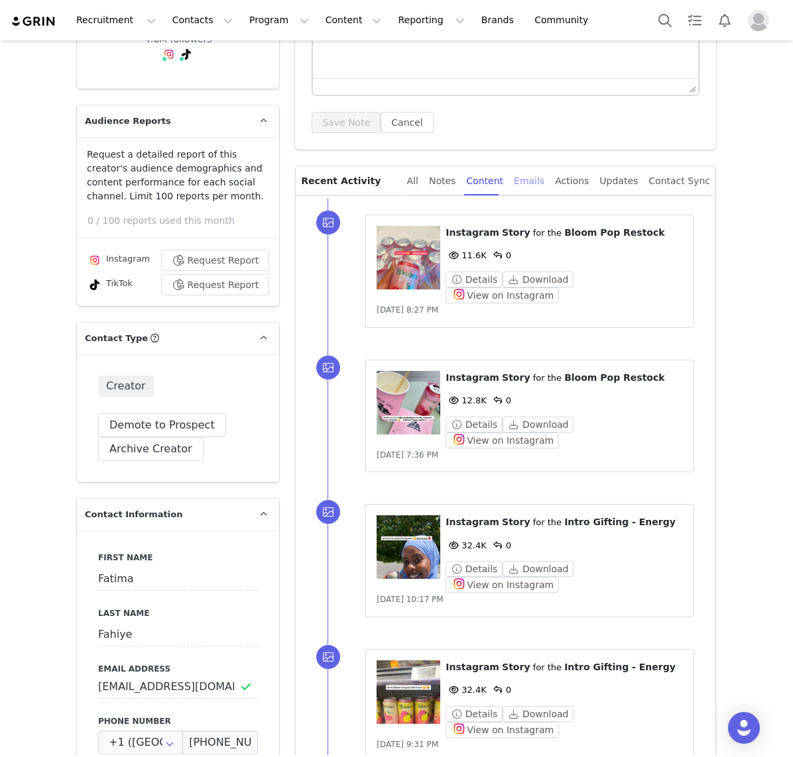
scroll to position [204, 0]
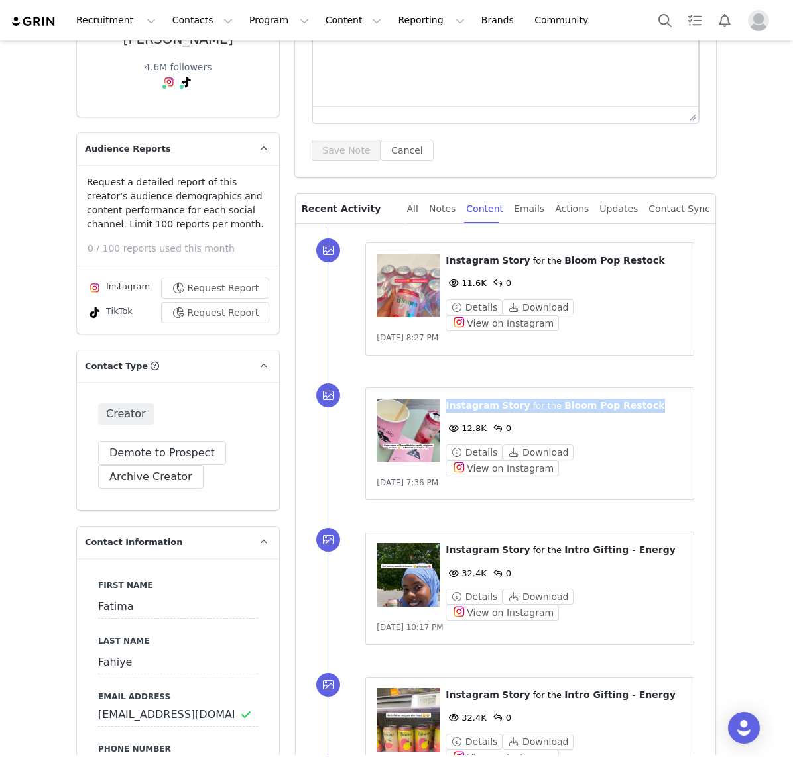
drag, startPoint x: 665, startPoint y: 389, endPoint x: 441, endPoint y: 393, distance: 224.7
click at [441, 399] on div "⁨ Instagram ⁩ ⁨ Story ⁩ for the ⁨ Bloom Pop Restock ⁩ 12.8K 0 Details Download …" at bounding box center [529, 438] width 306 height 78
copy div "⁨ Instagram ⁩ ⁨ Story ⁩ for the ⁨ Bloom Pop Restock"
click at [502, 279] on icon at bounding box center [497, 283] width 9 height 9
click at [499, 282] on icon at bounding box center [497, 283] width 9 height 9
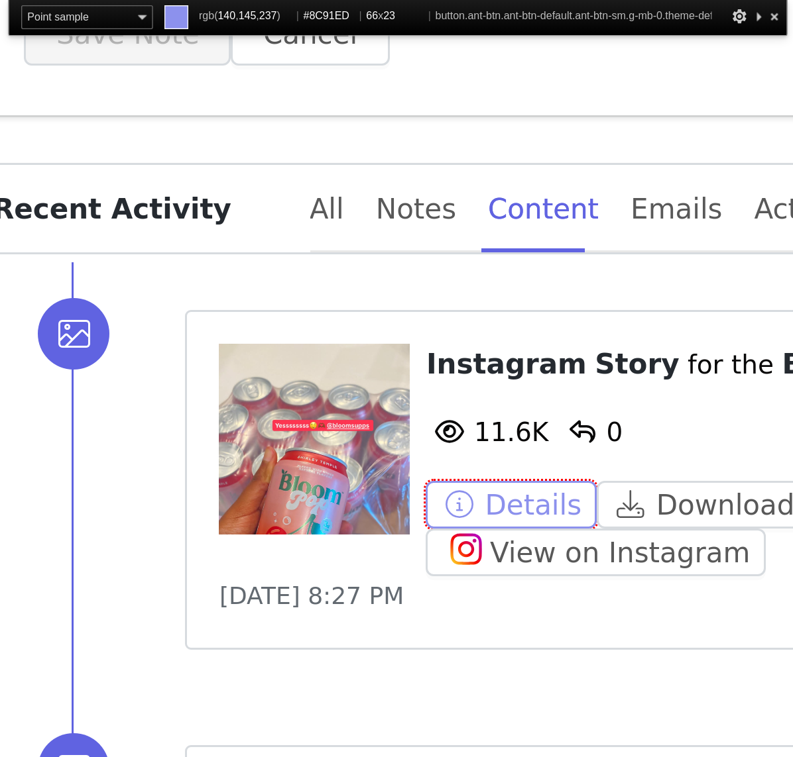
click at [488, 339] on button "Details" at bounding box center [473, 341] width 57 height 16
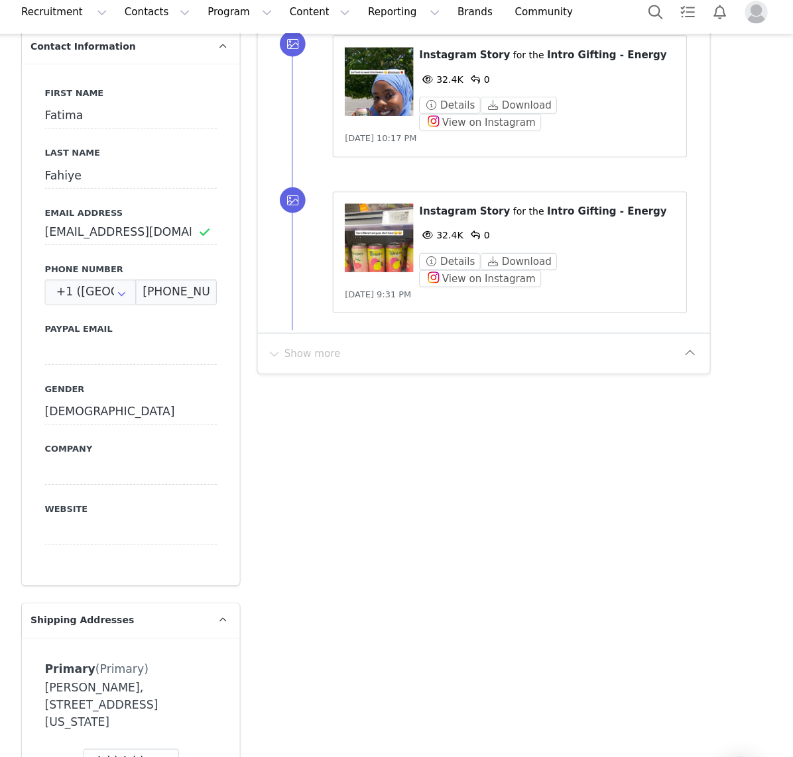
scroll to position [0, 0]
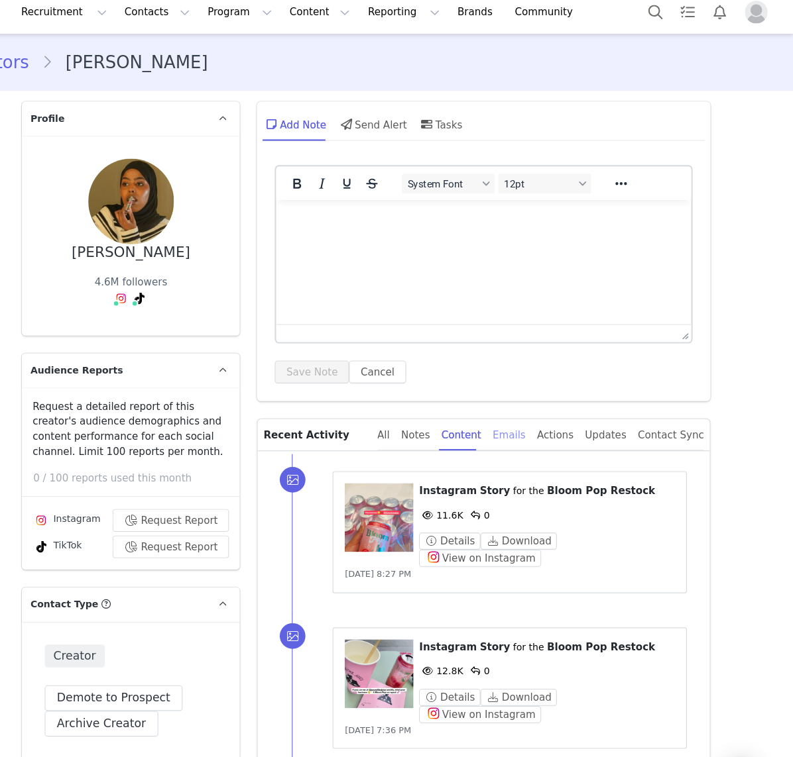
click at [544, 406] on div "Emails" at bounding box center [529, 413] width 30 height 30
click at [573, 413] on div "Actions" at bounding box center [572, 413] width 34 height 30
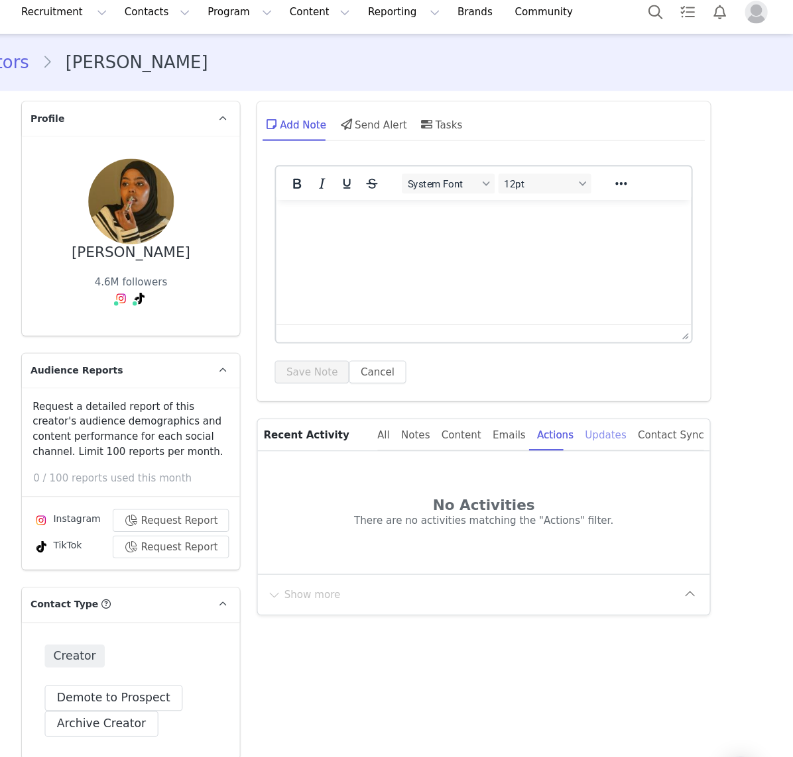
click at [626, 408] on div "Updates" at bounding box center [618, 413] width 38 height 30
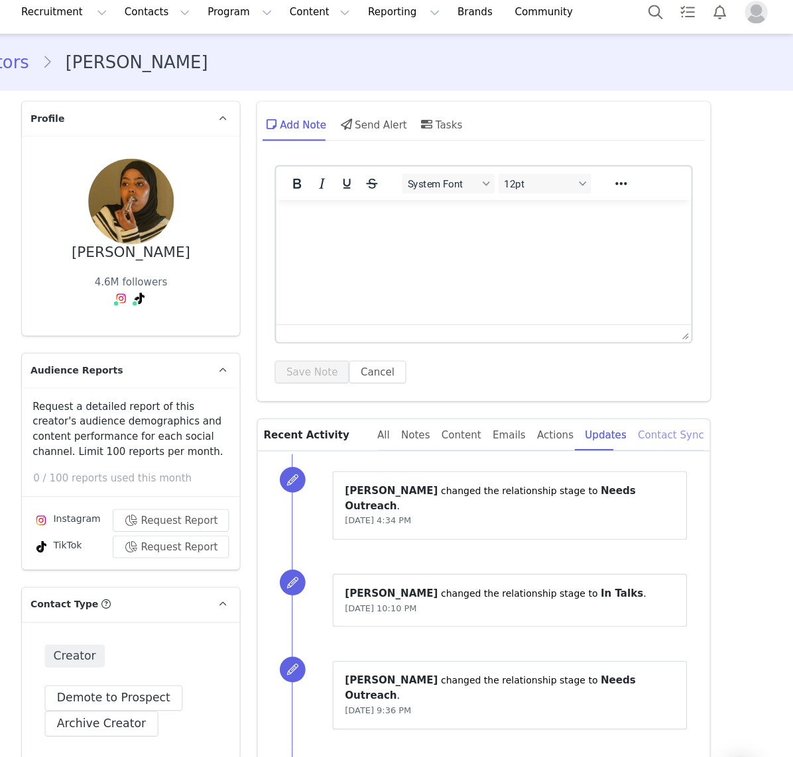
click at [677, 411] on div "Contact Sync" at bounding box center [679, 413] width 62 height 30
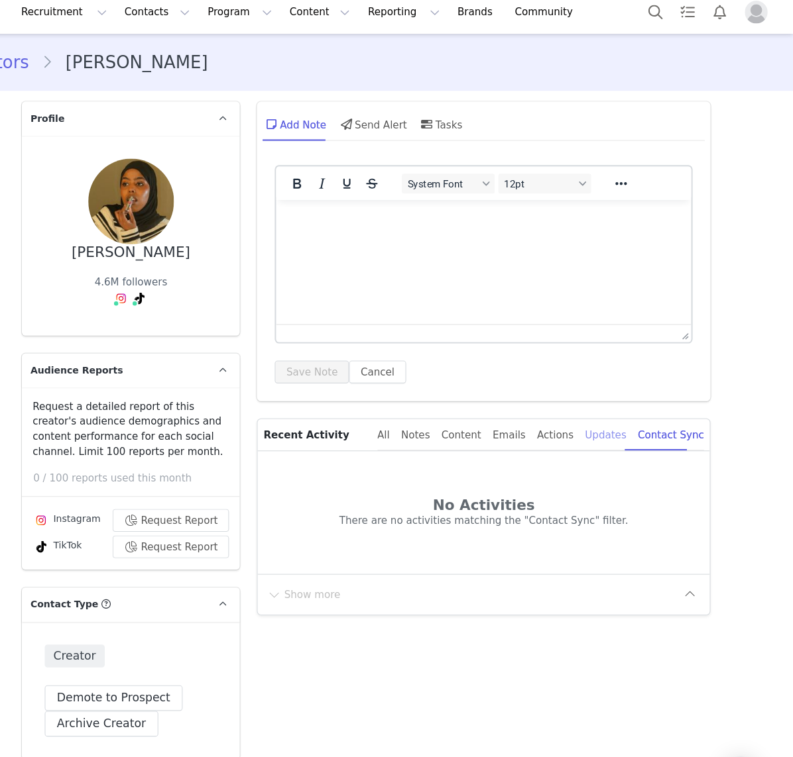
click at [630, 414] on div "Updates" at bounding box center [618, 413] width 38 height 30
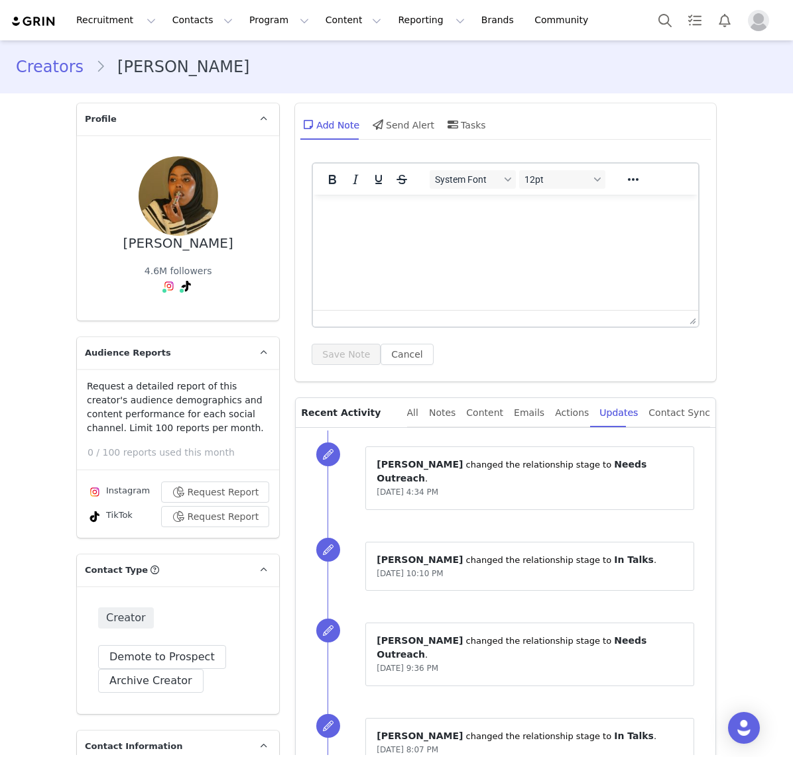
click at [37, 66] on link "Creators" at bounding box center [56, 67] width 80 height 24
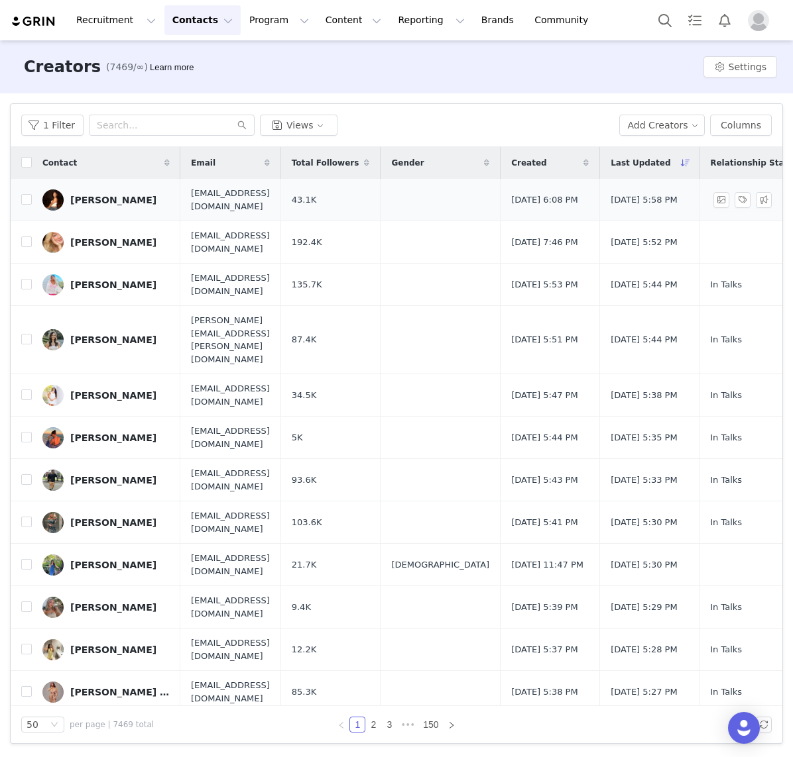
click at [112, 199] on div "[PERSON_NAME]" at bounding box center [113, 200] width 86 height 11
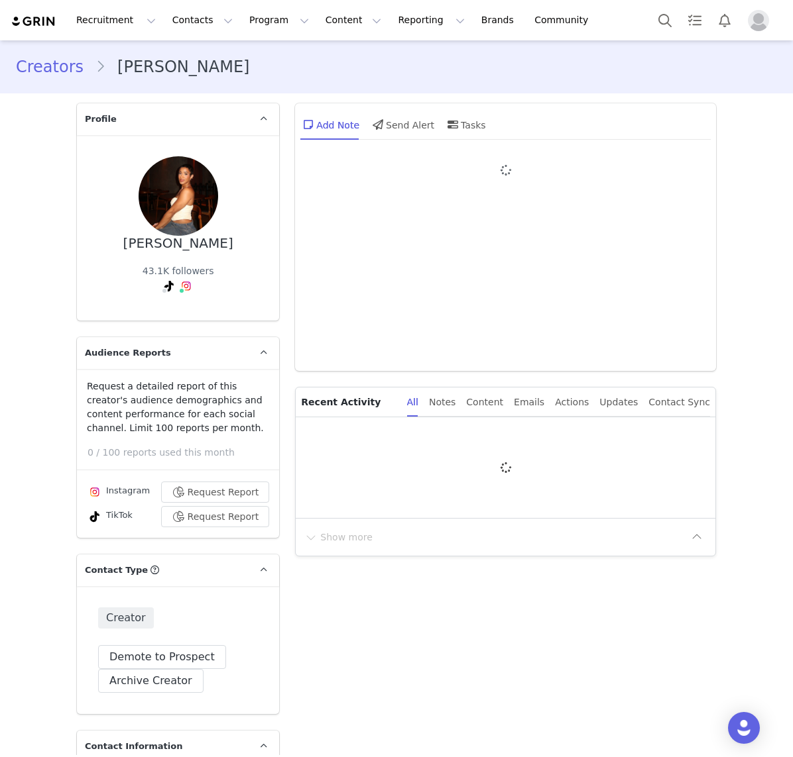
type input "+1 ([GEOGRAPHIC_DATA])"
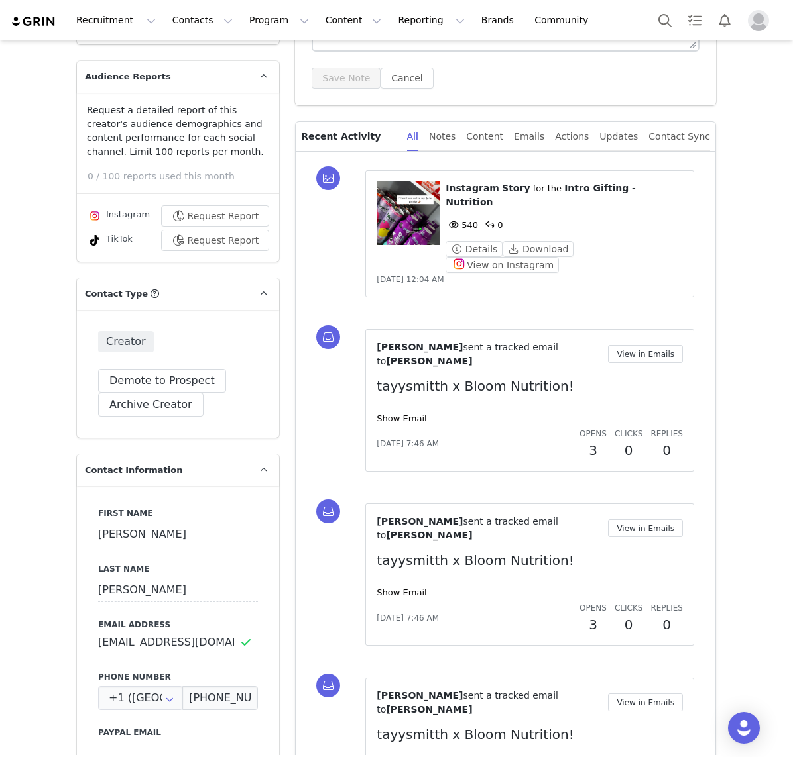
scroll to position [69, 0]
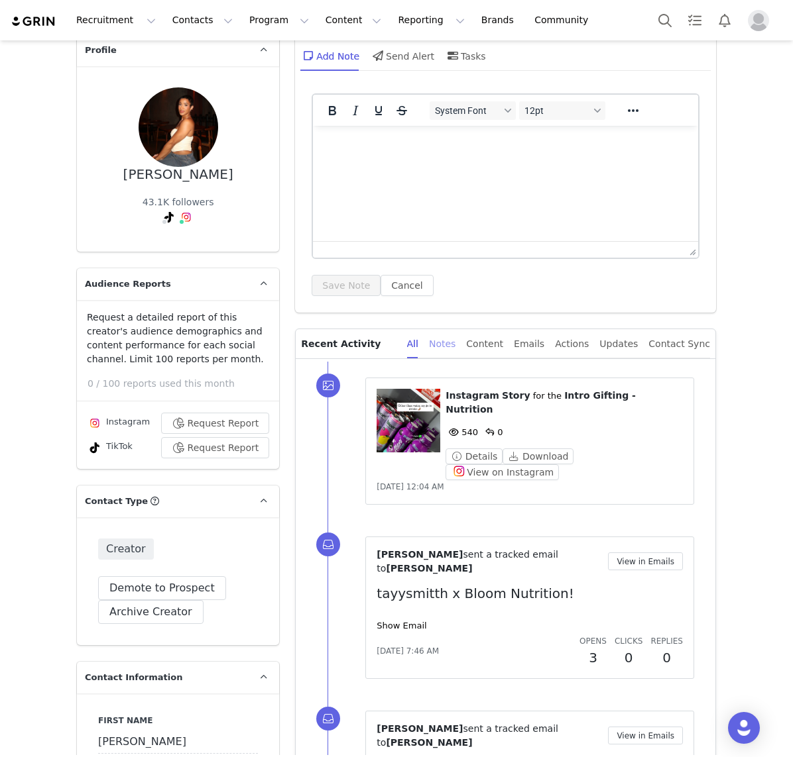
click at [453, 352] on div "Notes" at bounding box center [442, 344] width 27 height 30
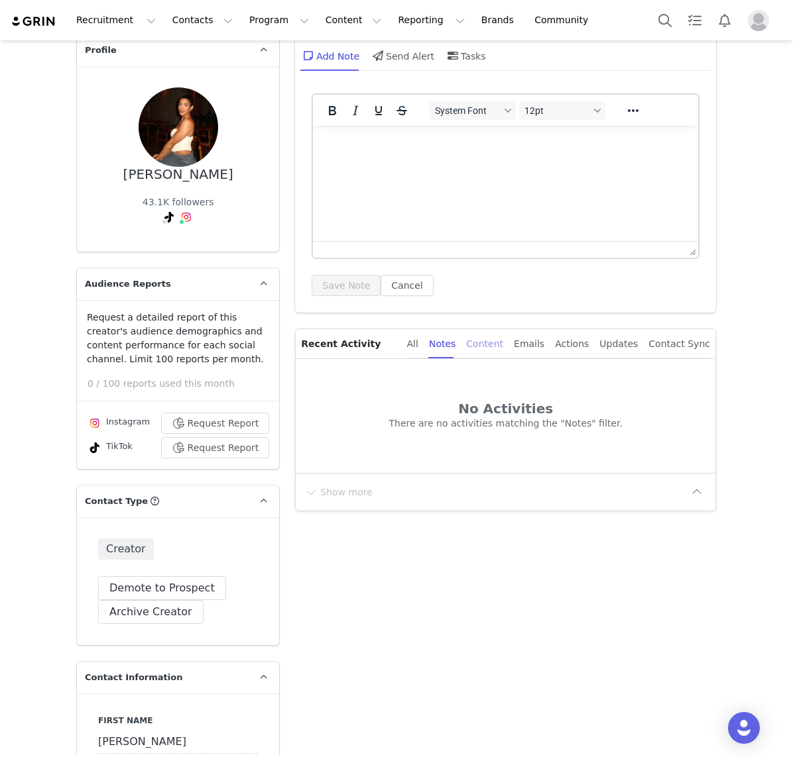
click at [498, 349] on div "Content" at bounding box center [484, 344] width 37 height 30
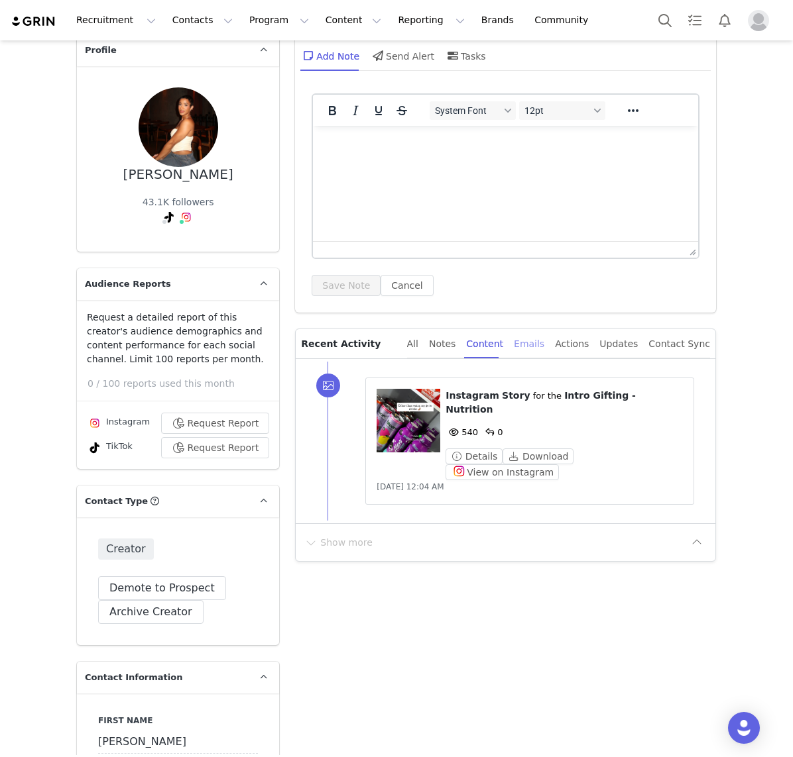
click at [543, 343] on div "Emails" at bounding box center [529, 344] width 30 height 30
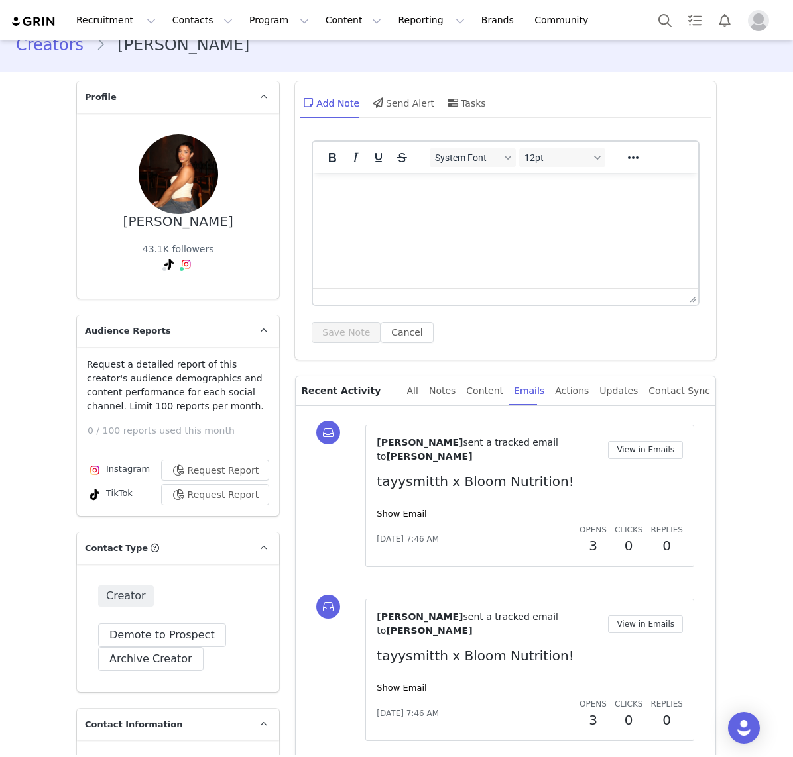
scroll to position [0, 0]
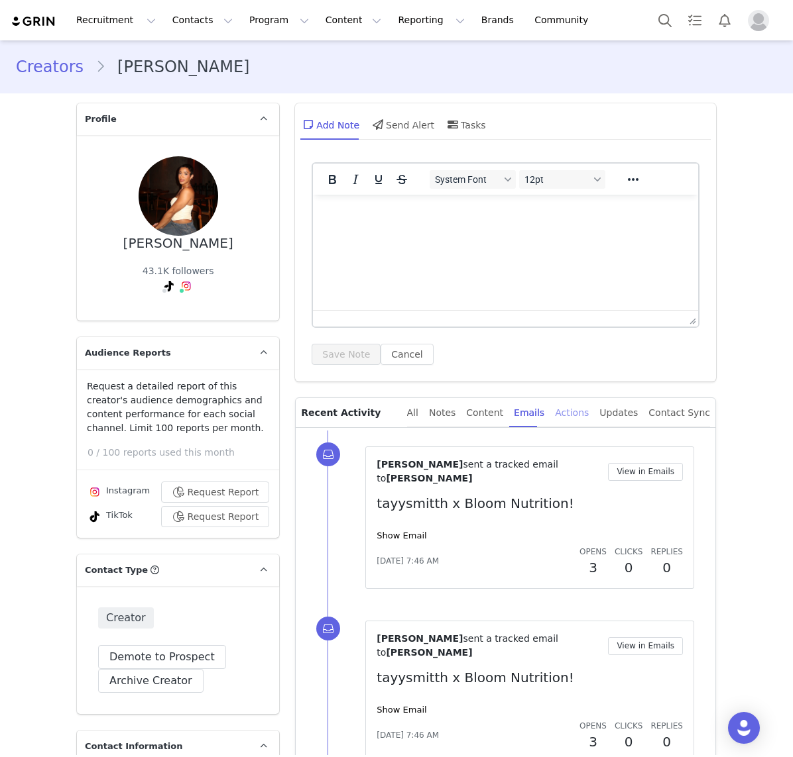
click at [584, 408] on div "Actions" at bounding box center [572, 413] width 34 height 30
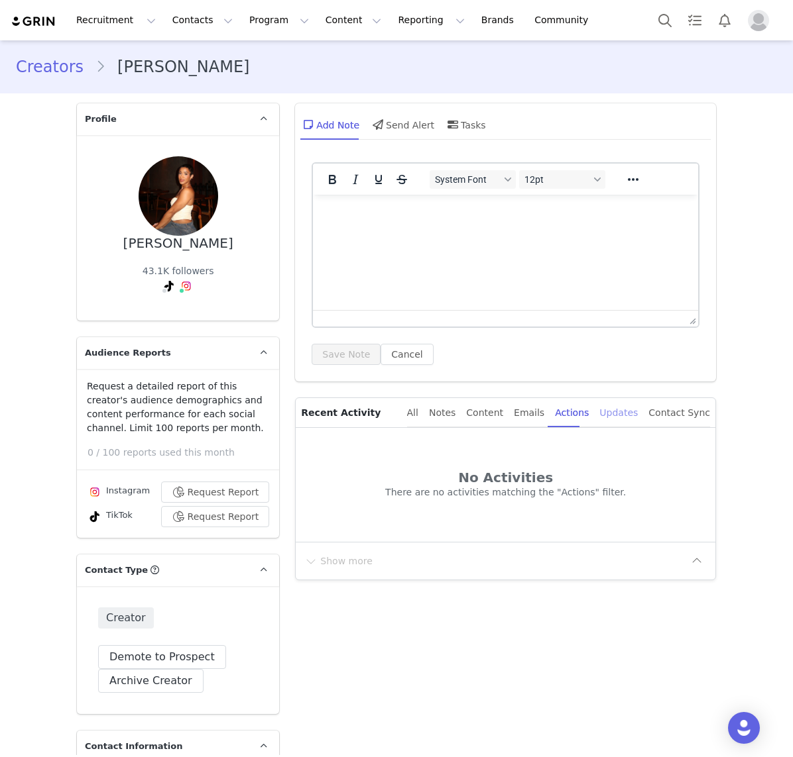
click at [624, 411] on div "Updates" at bounding box center [618, 413] width 38 height 30
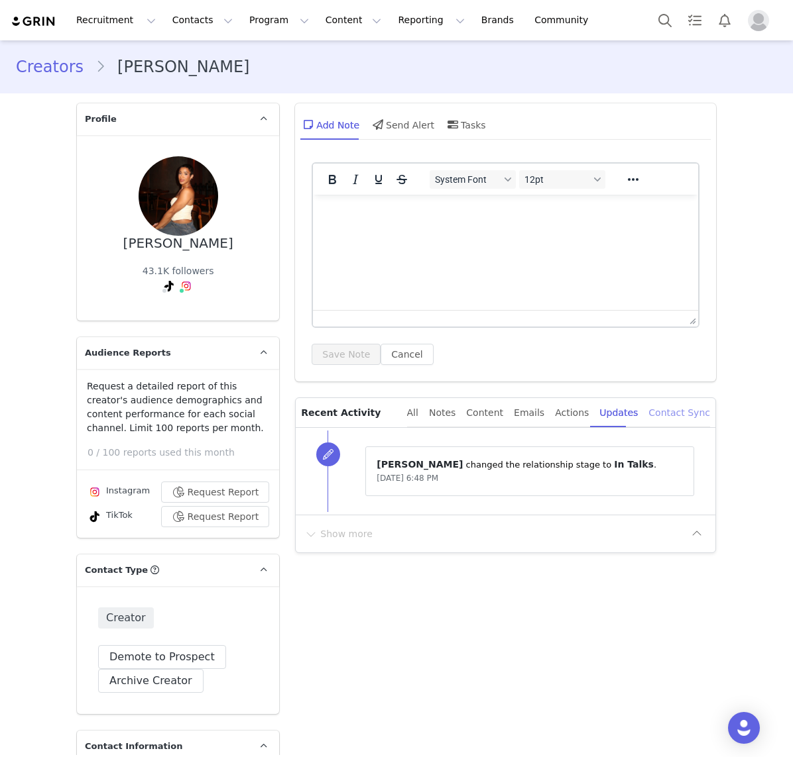
click at [669, 415] on div "Contact Sync" at bounding box center [679, 413] width 62 height 30
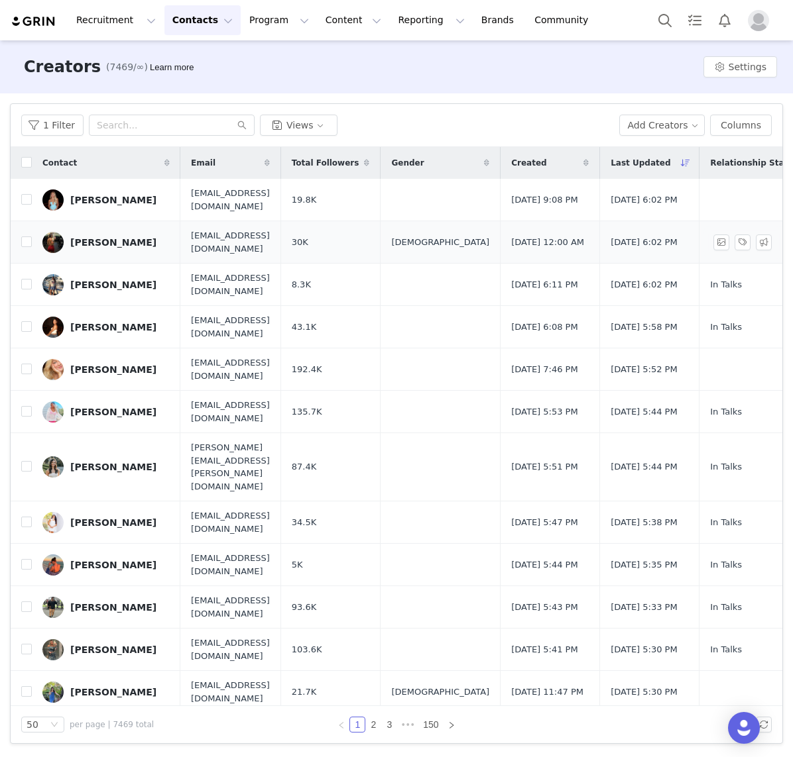
click at [125, 250] on link "[PERSON_NAME]" at bounding box center [105, 242] width 127 height 21
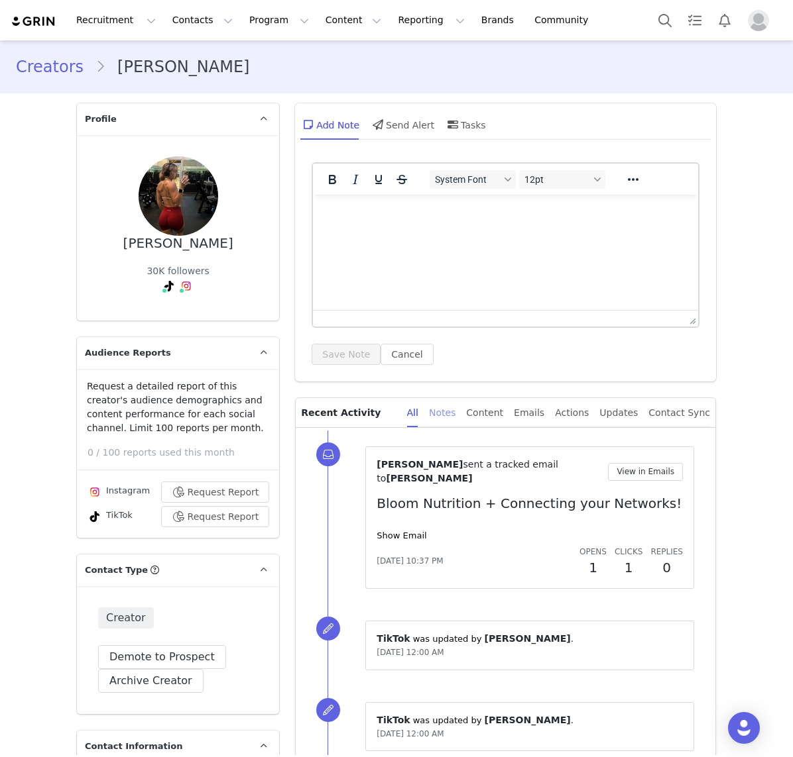
click at [455, 409] on div "Notes" at bounding box center [442, 413] width 27 height 30
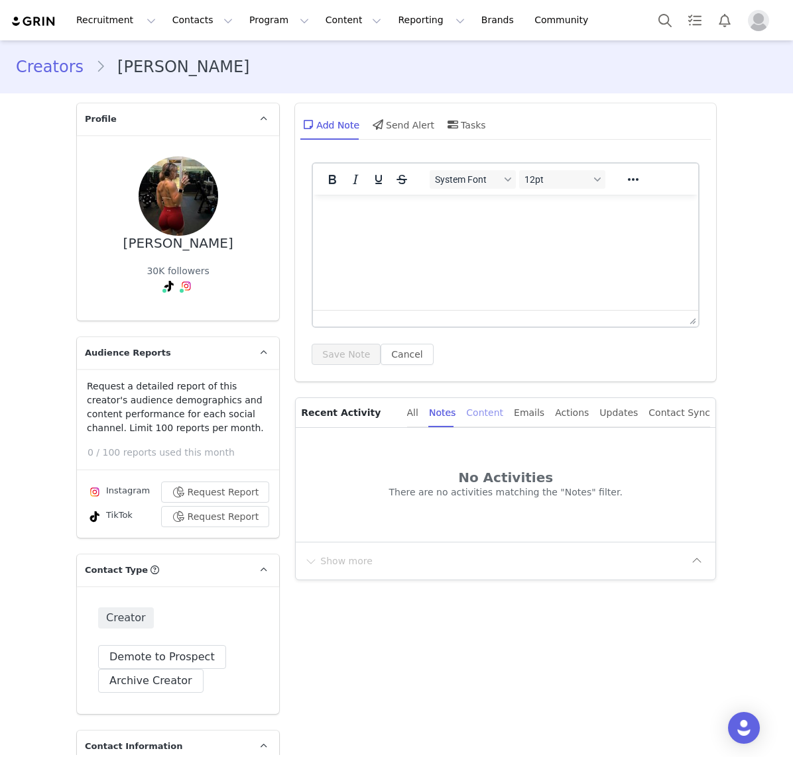
click at [498, 411] on div "Content" at bounding box center [484, 413] width 37 height 30
click at [541, 411] on div "Emails" at bounding box center [529, 413] width 30 height 30
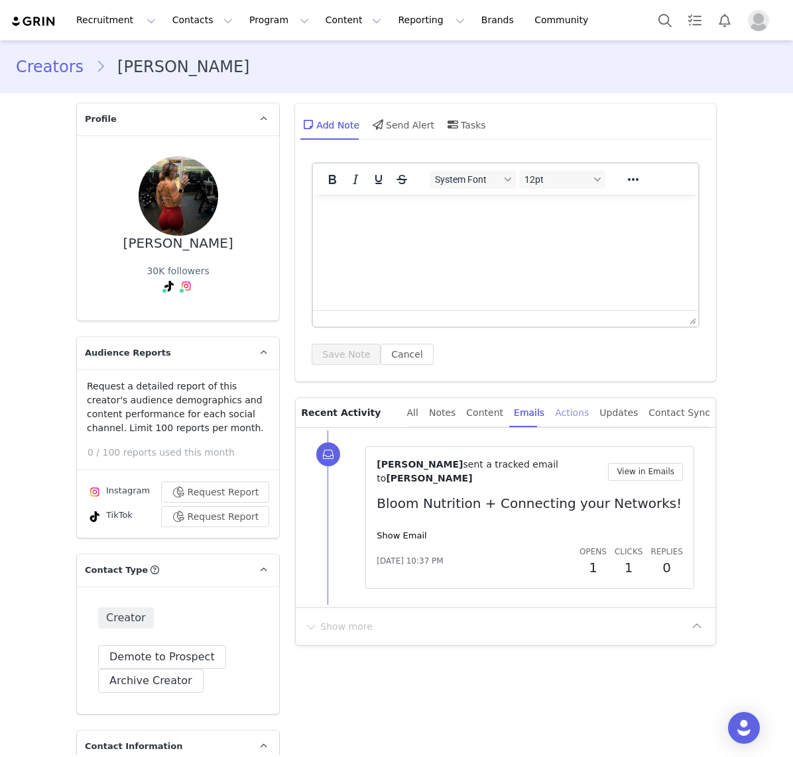
click at [576, 415] on div "Actions" at bounding box center [572, 413] width 34 height 30
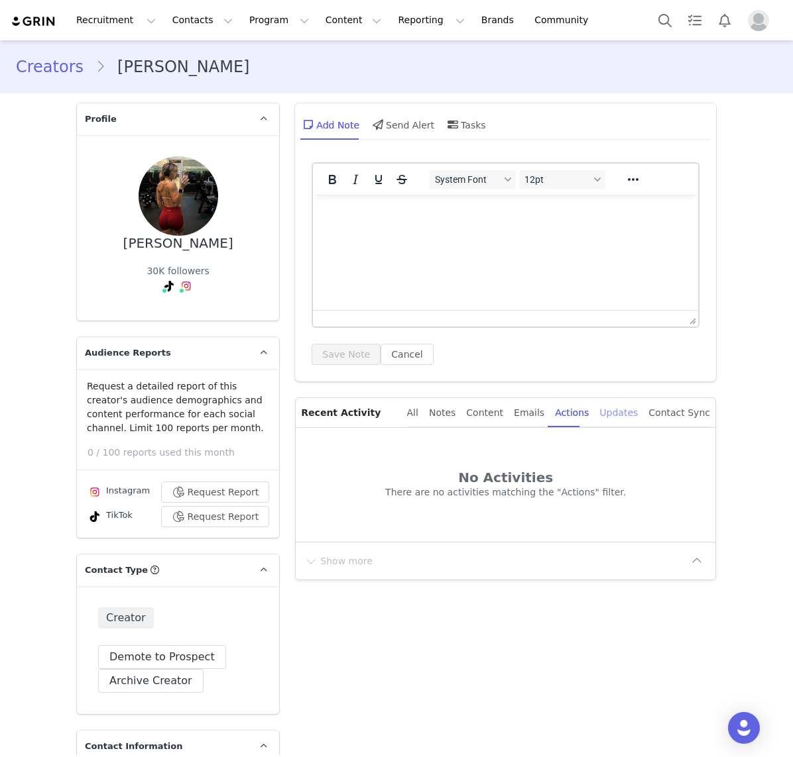
click at [615, 412] on div "Updates" at bounding box center [618, 413] width 38 height 30
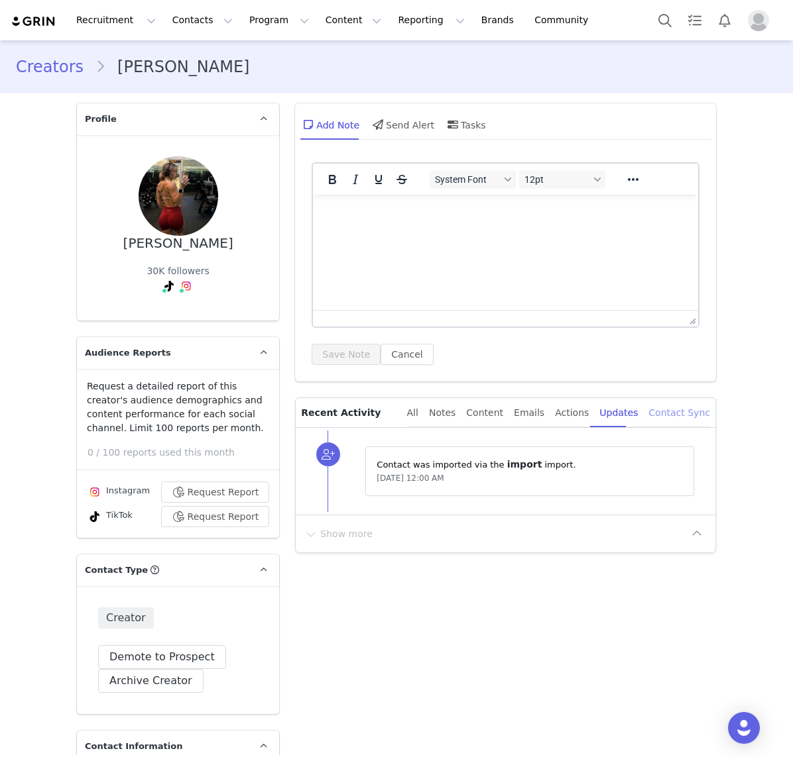
click at [675, 415] on div "Contact Sync" at bounding box center [679, 413] width 62 height 30
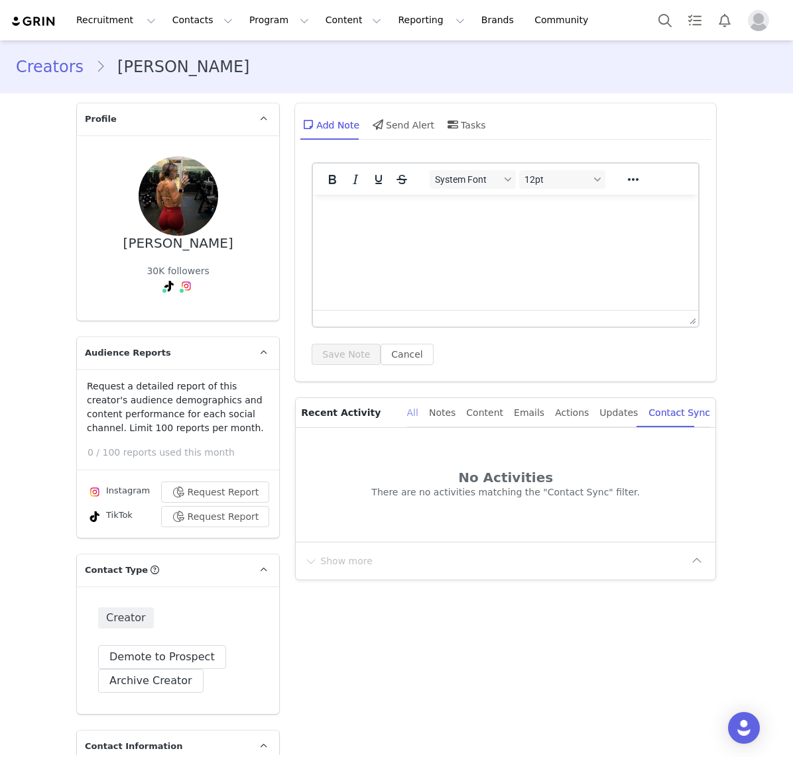
click at [418, 408] on div "All" at bounding box center [412, 413] width 11 height 30
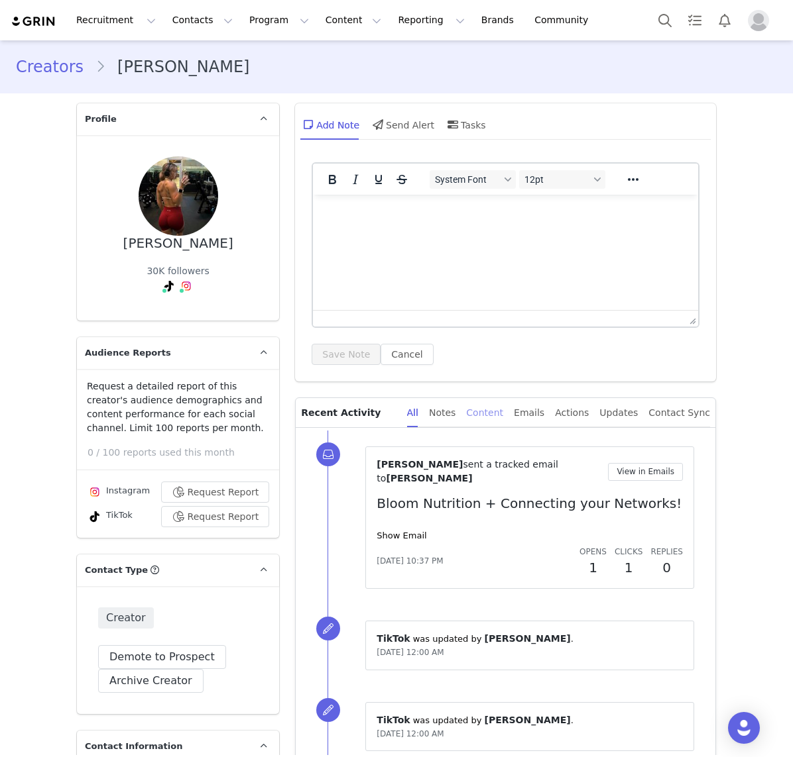
click at [503, 413] on div "Content" at bounding box center [484, 413] width 37 height 30
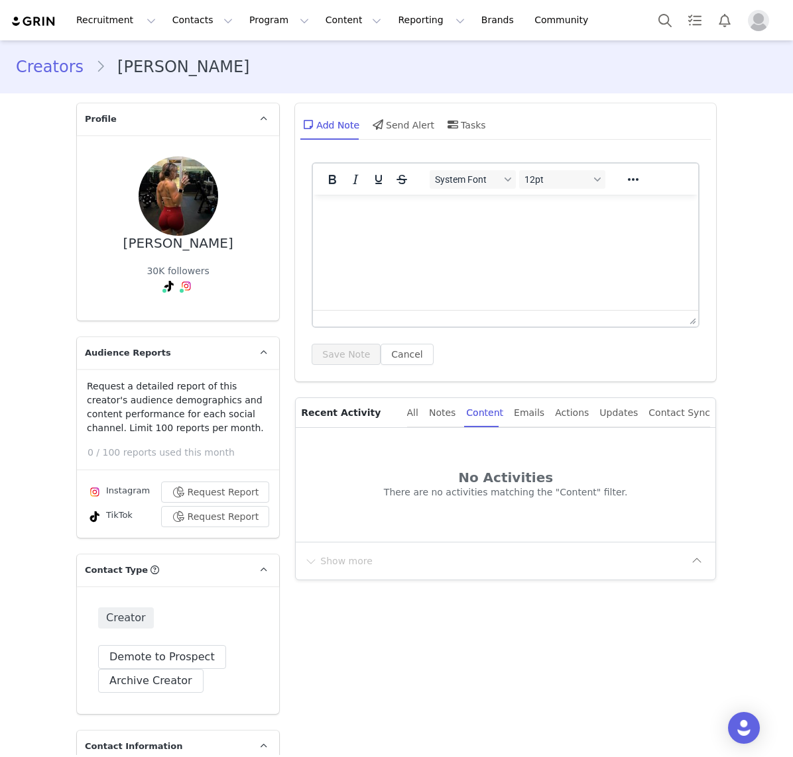
click at [556, 412] on div "All Notes Content Emails Actions Updates Contact Sync" at bounding box center [558, 413] width 303 height 30
click at [540, 412] on div "Emails" at bounding box center [529, 413] width 30 height 30
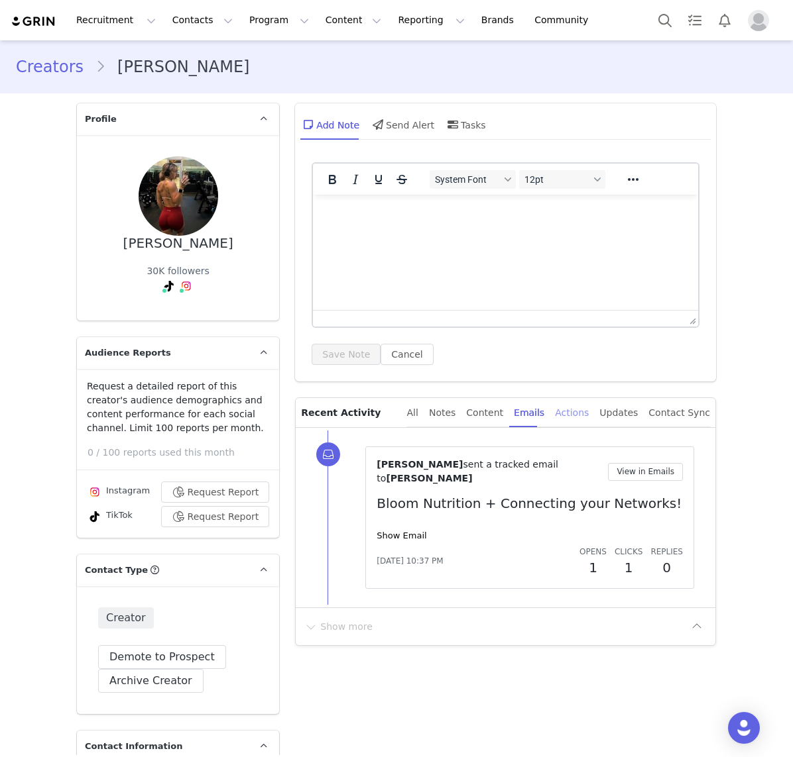
click at [569, 412] on div "Actions" at bounding box center [572, 413] width 34 height 30
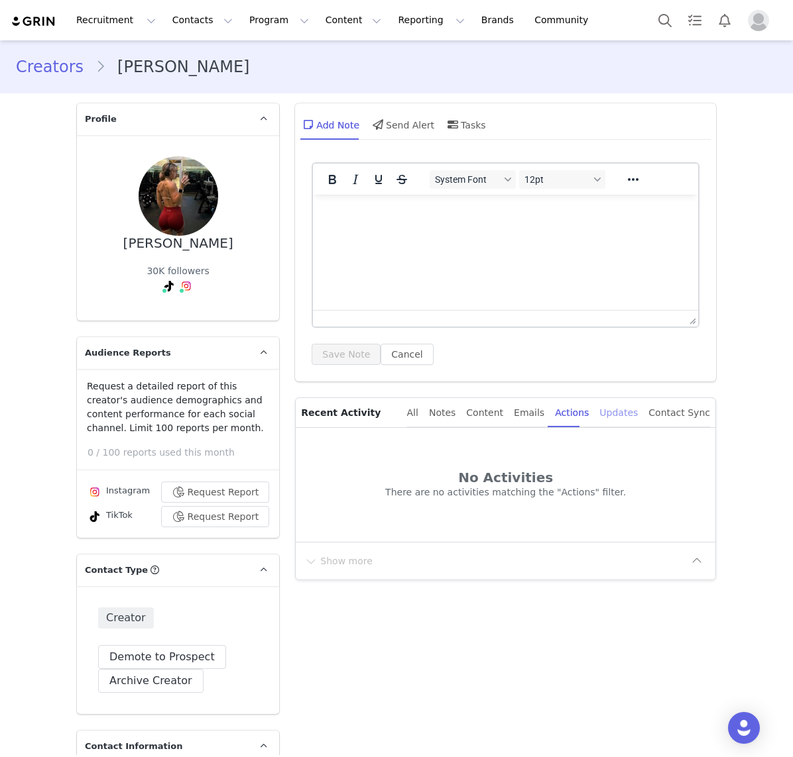
click at [620, 412] on div "Updates" at bounding box center [618, 413] width 38 height 30
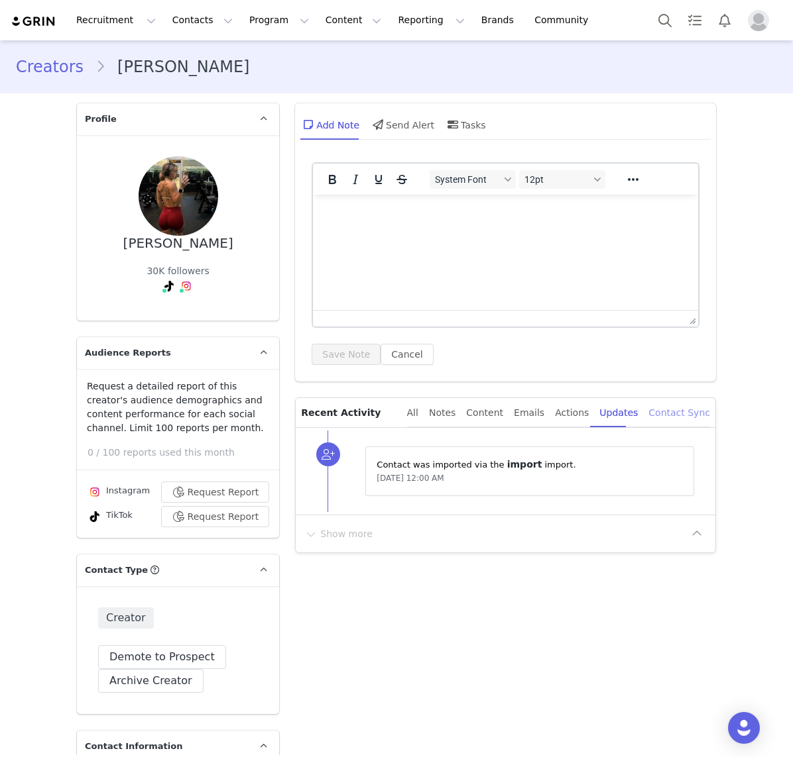
click at [678, 412] on div "Contact Sync" at bounding box center [679, 413] width 62 height 30
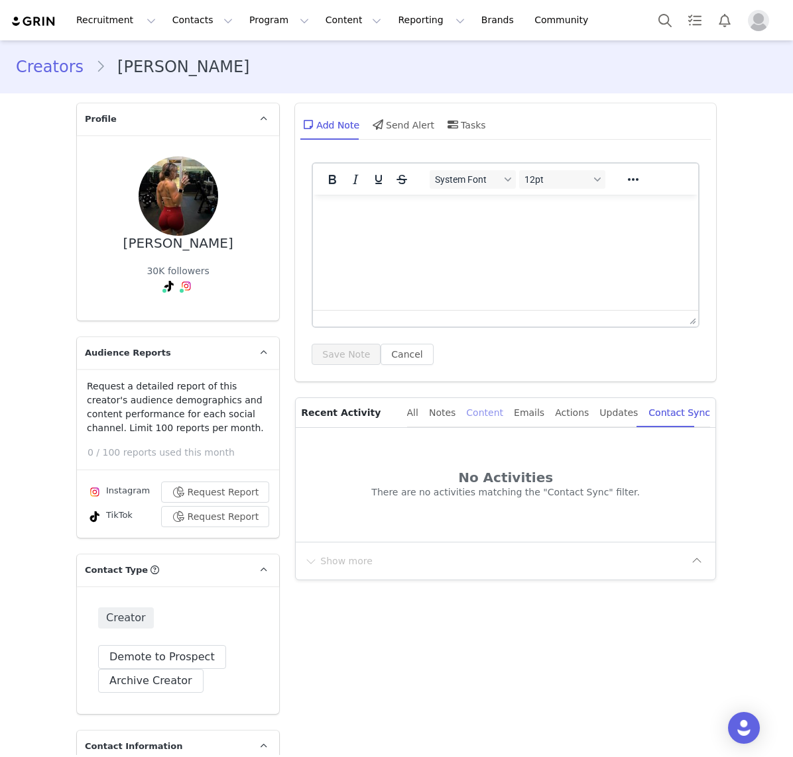
click at [488, 413] on div "Content" at bounding box center [484, 413] width 37 height 30
click at [455, 412] on div "Notes" at bounding box center [442, 413] width 27 height 30
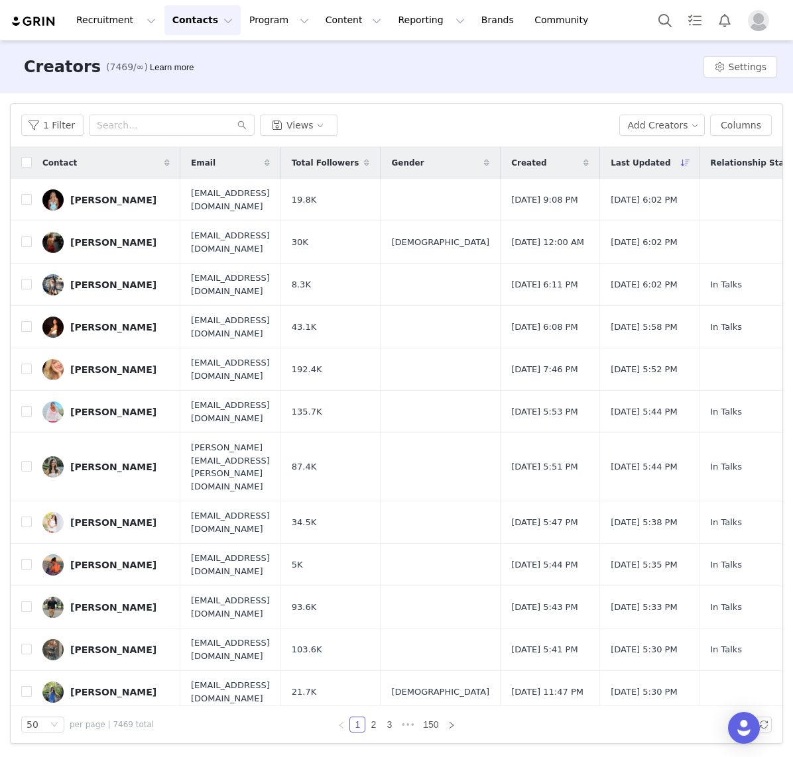
click at [359, 160] on span "Total Followers" at bounding box center [326, 163] width 68 height 12
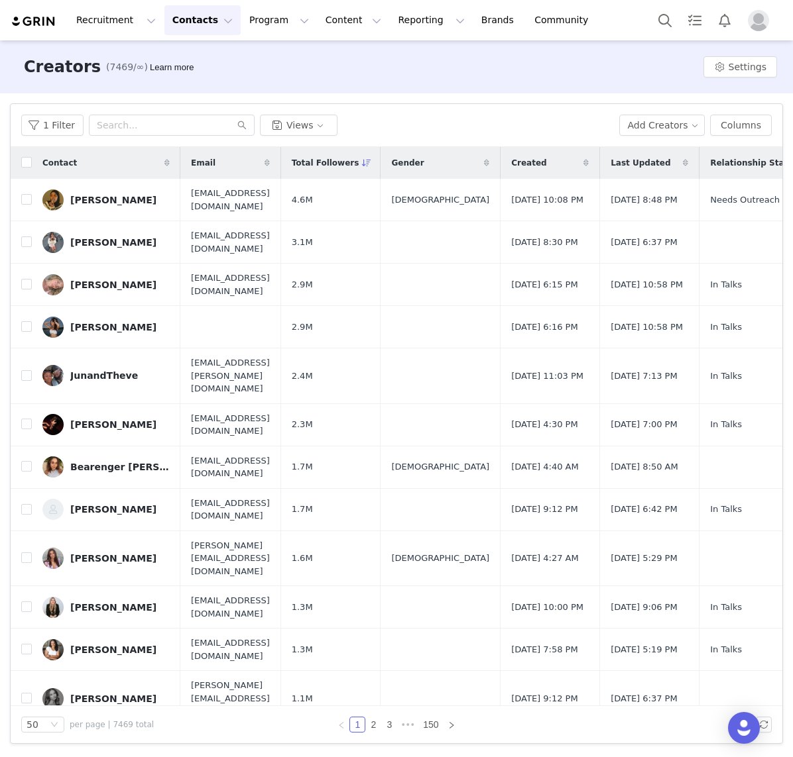
click at [670, 162] on span "Last Updated" at bounding box center [640, 163] width 60 height 12
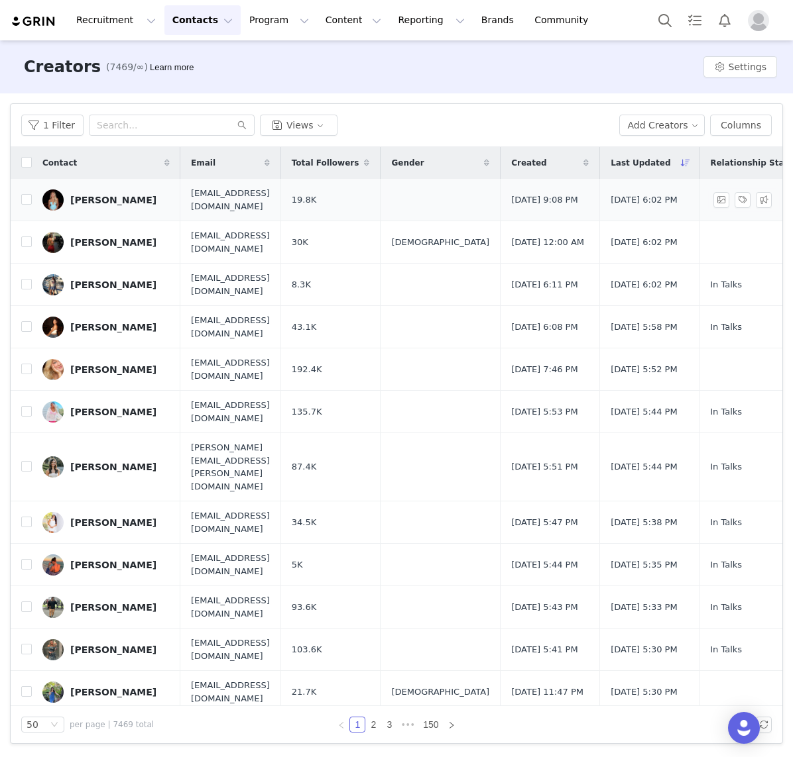
click at [111, 195] on div "[PERSON_NAME]" at bounding box center [113, 200] width 86 height 11
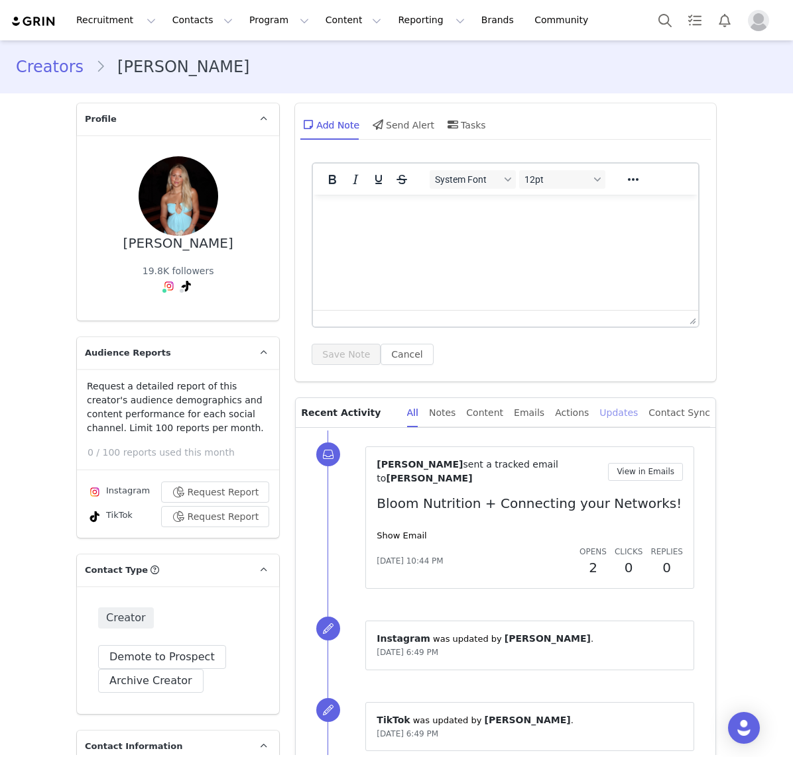
click at [620, 409] on div "Updates" at bounding box center [618, 413] width 38 height 30
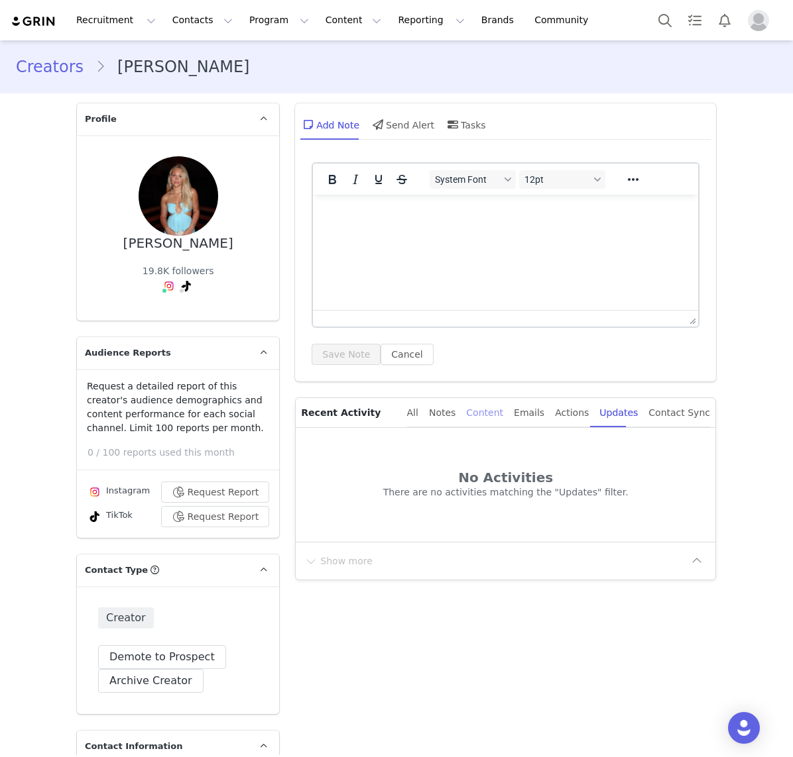
click at [485, 410] on div "Content" at bounding box center [484, 413] width 37 height 30
click at [455, 410] on div "Notes" at bounding box center [442, 413] width 27 height 30
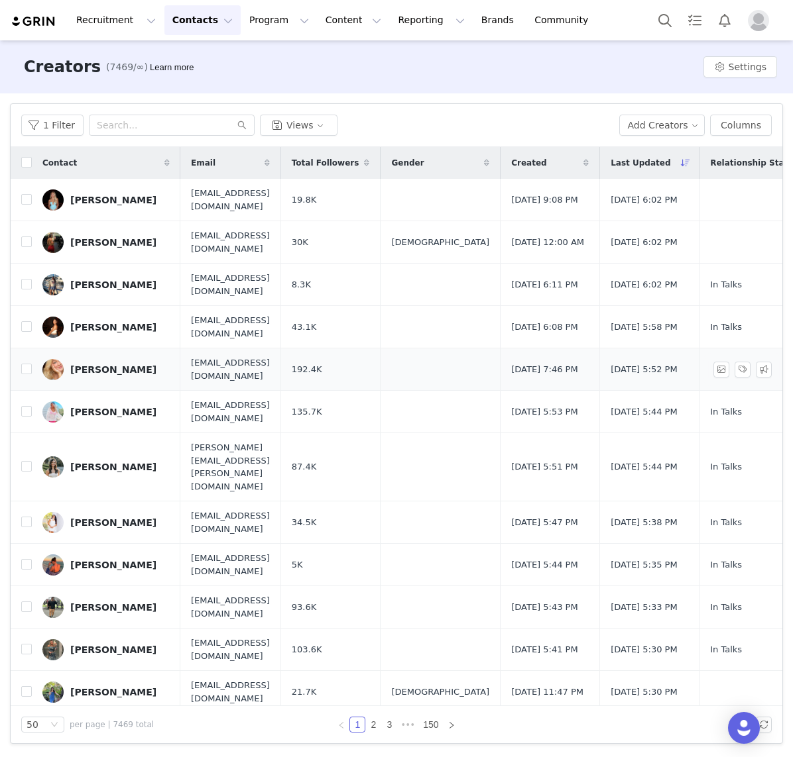
click at [85, 371] on div "[PERSON_NAME]" at bounding box center [113, 369] width 86 height 11
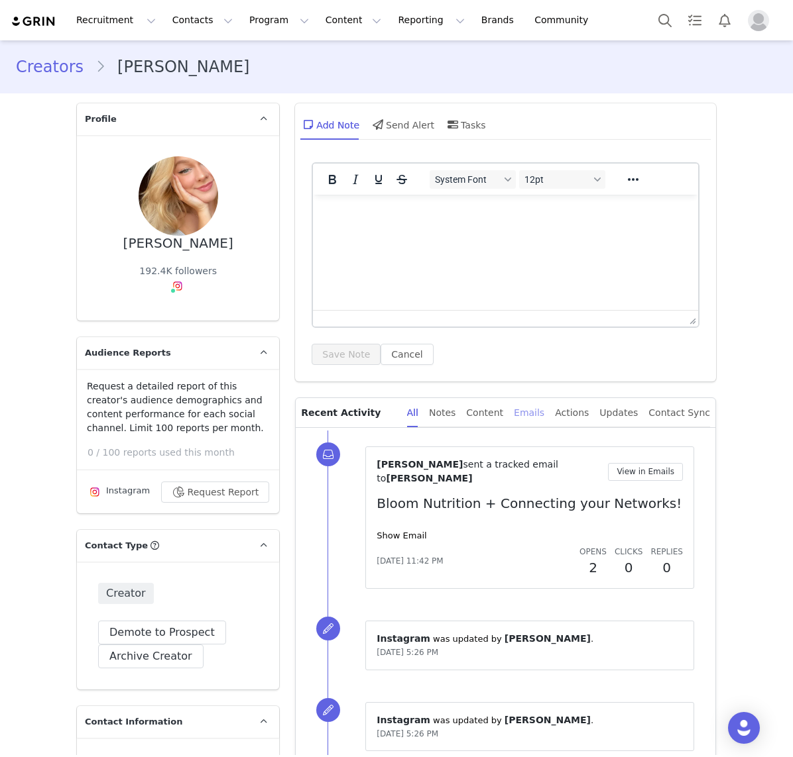
click at [529, 417] on div "Emails" at bounding box center [529, 413] width 30 height 30
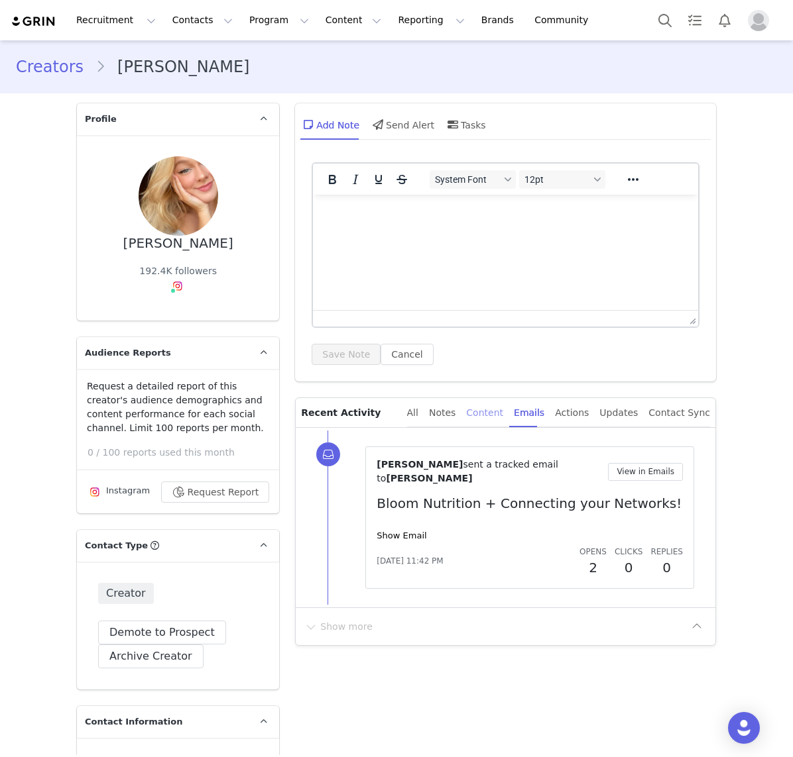
click at [503, 409] on div "Content" at bounding box center [484, 413] width 37 height 30
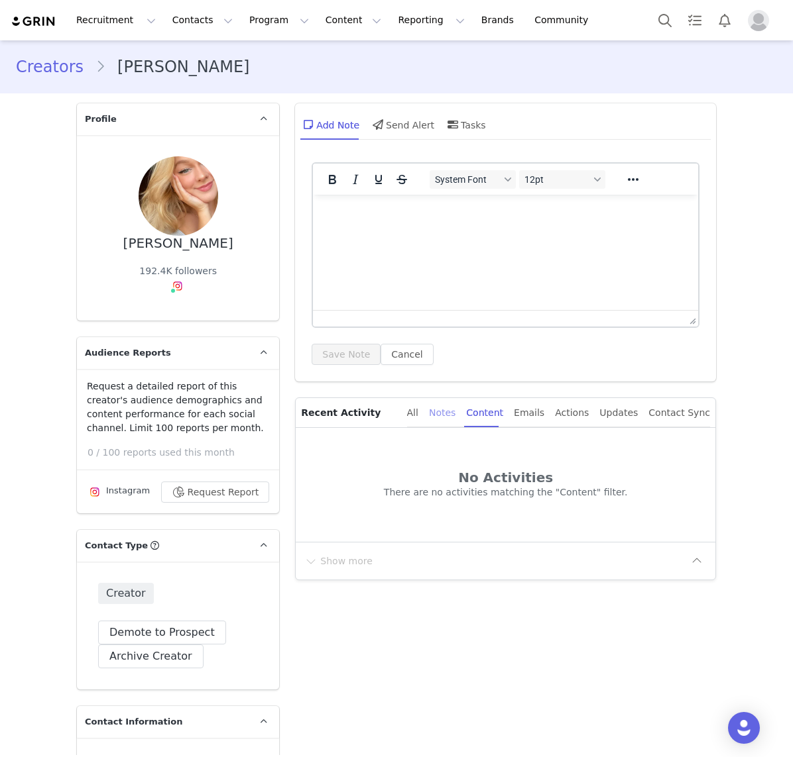
click at [448, 414] on div "Notes" at bounding box center [442, 413] width 27 height 30
click at [617, 405] on div "Updates" at bounding box center [618, 413] width 38 height 30
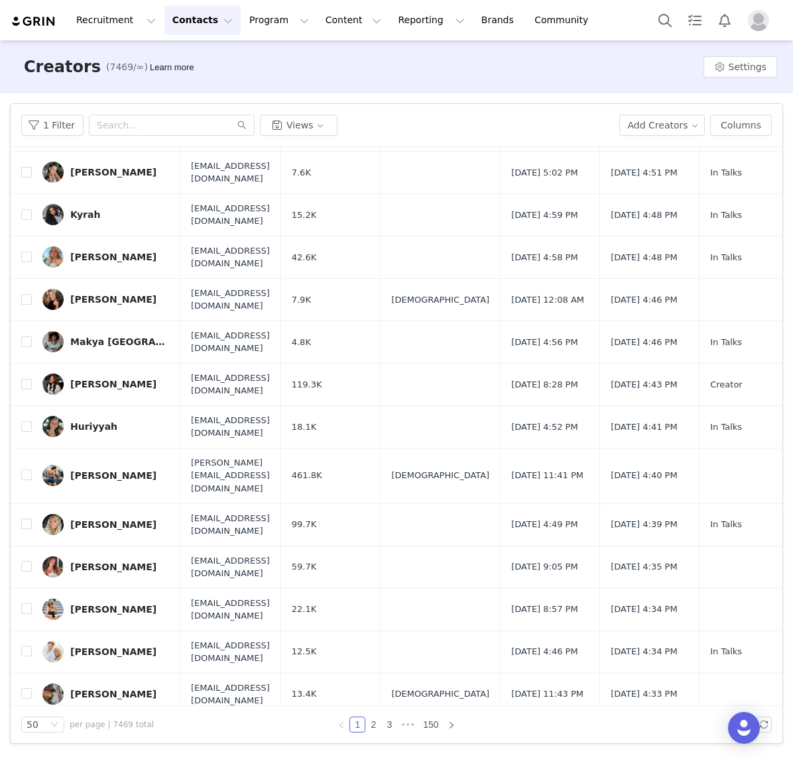
scroll to position [1063, 0]
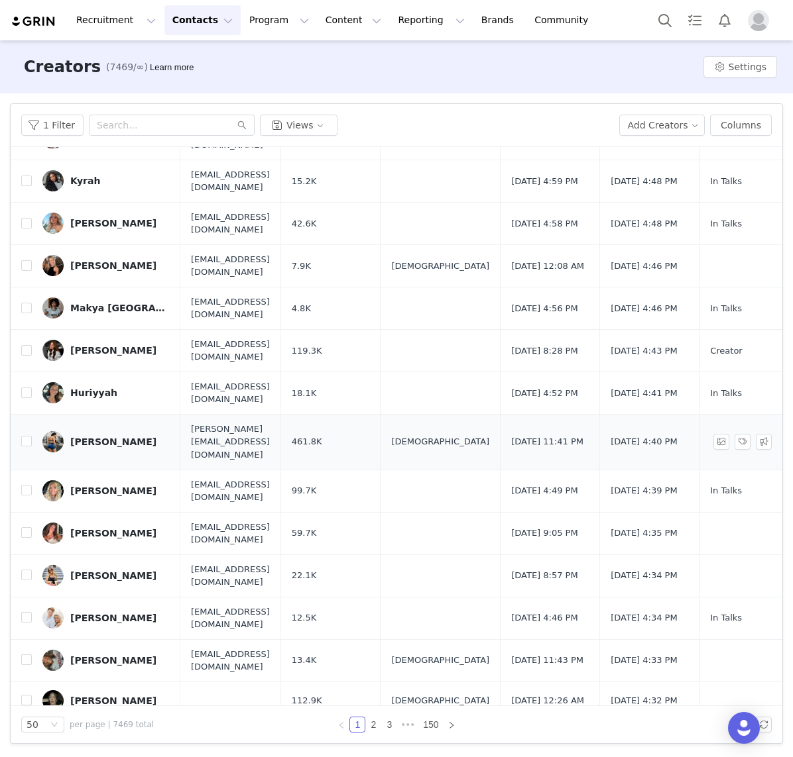
click at [131, 437] on div "[PERSON_NAME]" at bounding box center [113, 442] width 86 height 11
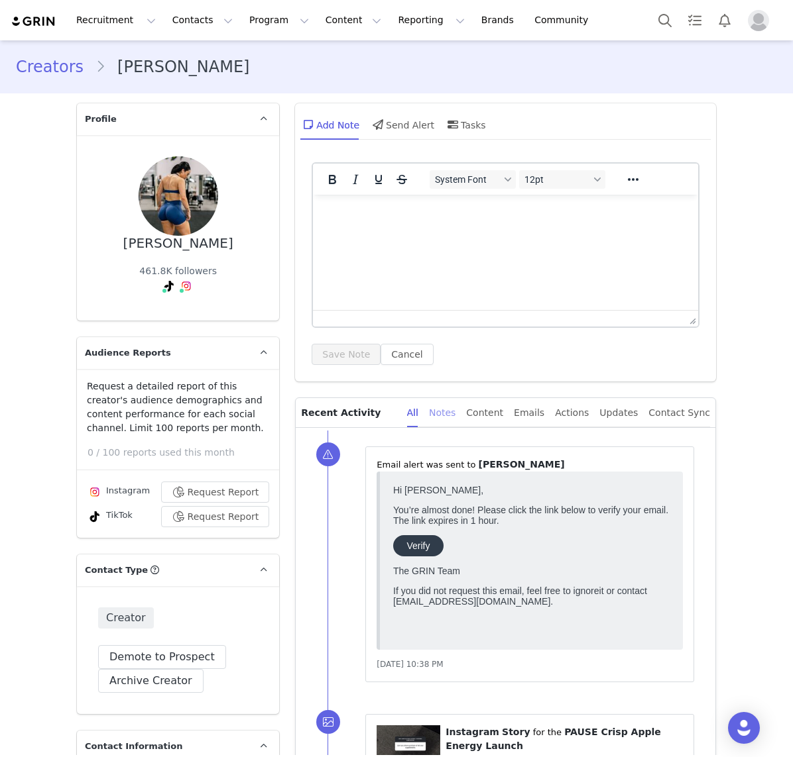
click at [447, 415] on div "Notes" at bounding box center [442, 413] width 27 height 30
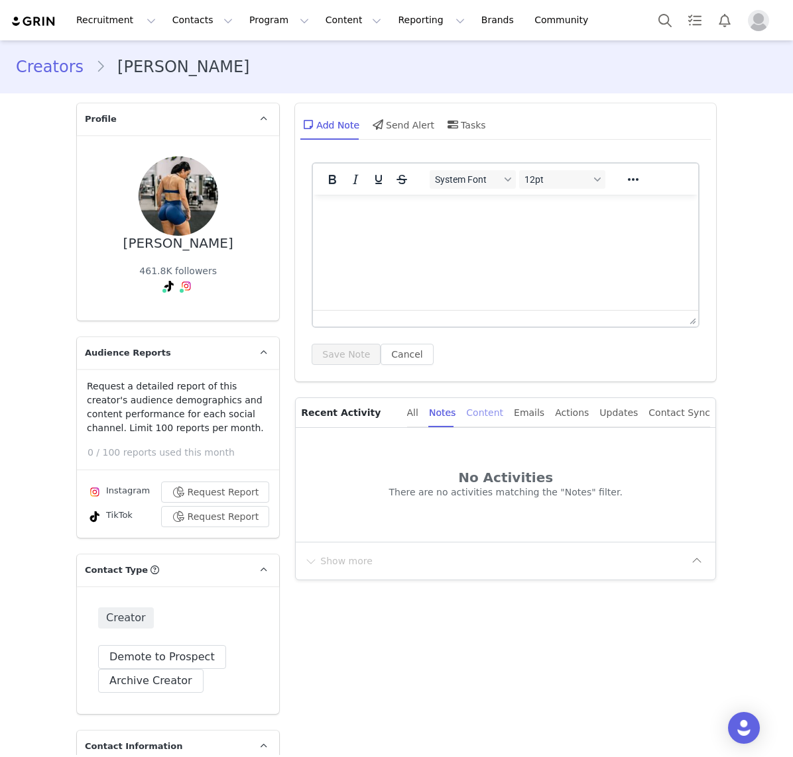
click at [494, 414] on div "Content" at bounding box center [484, 413] width 37 height 30
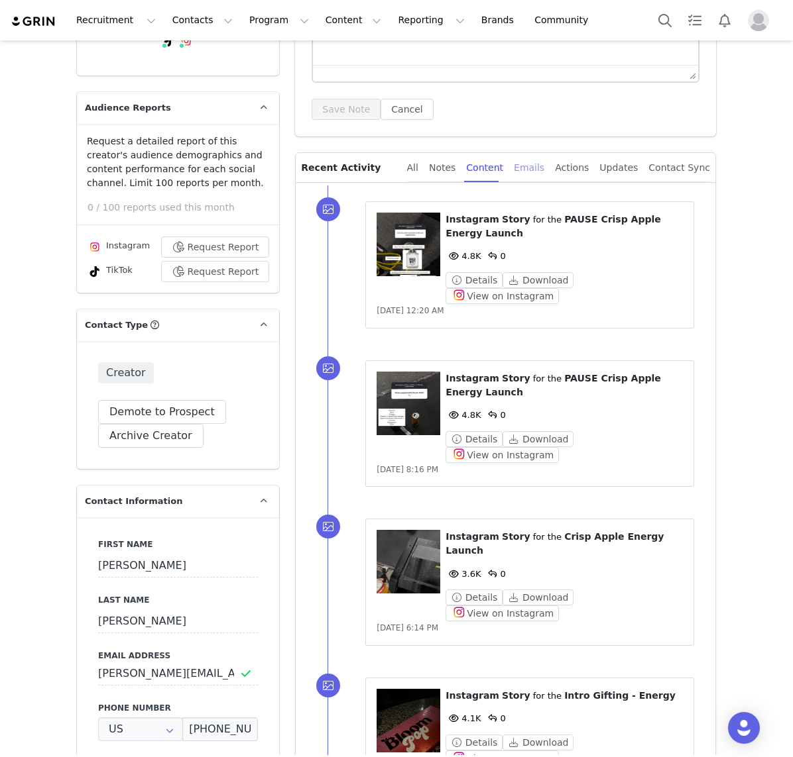
scroll to position [247, 0]
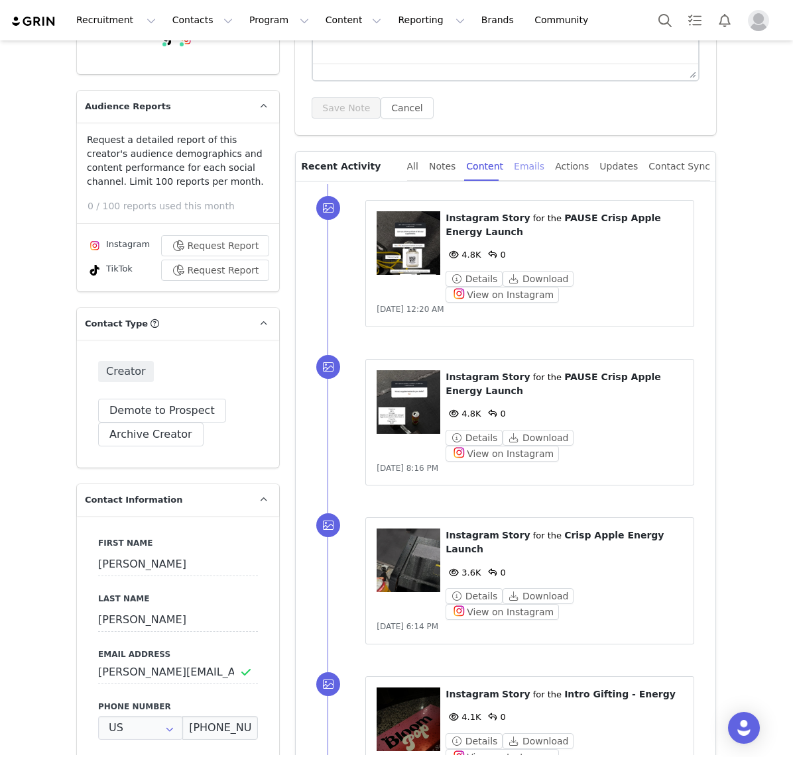
click at [533, 164] on div "Emails" at bounding box center [529, 167] width 30 height 30
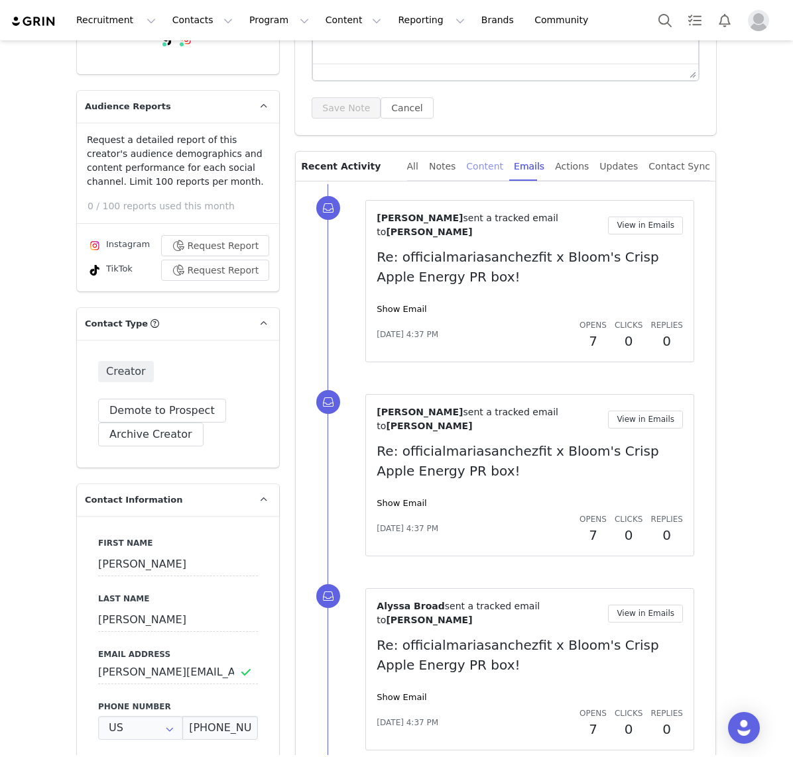
click at [493, 162] on div "Content" at bounding box center [484, 167] width 37 height 30
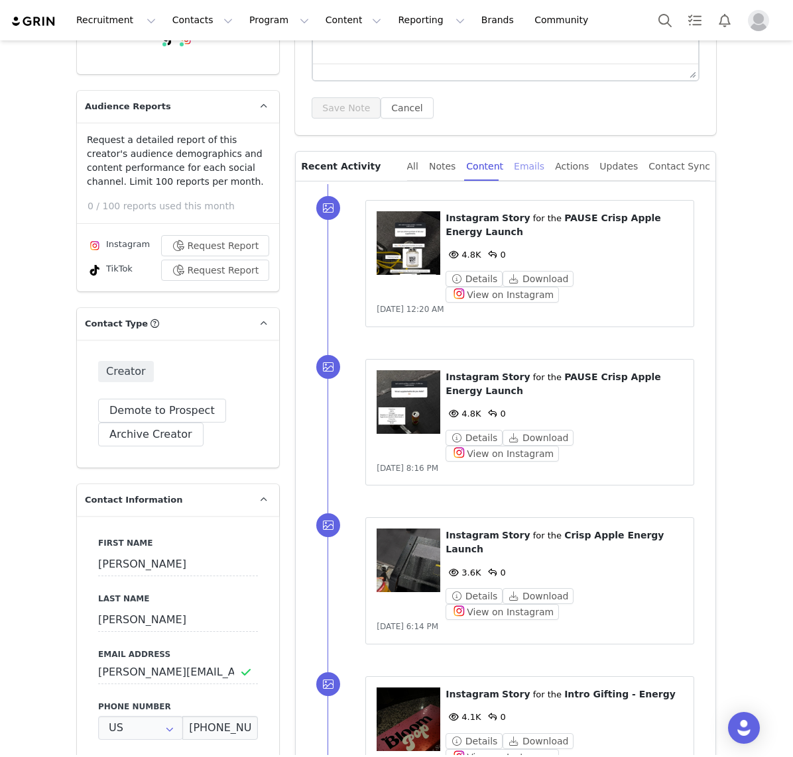
click at [532, 163] on div "Emails" at bounding box center [529, 167] width 30 height 30
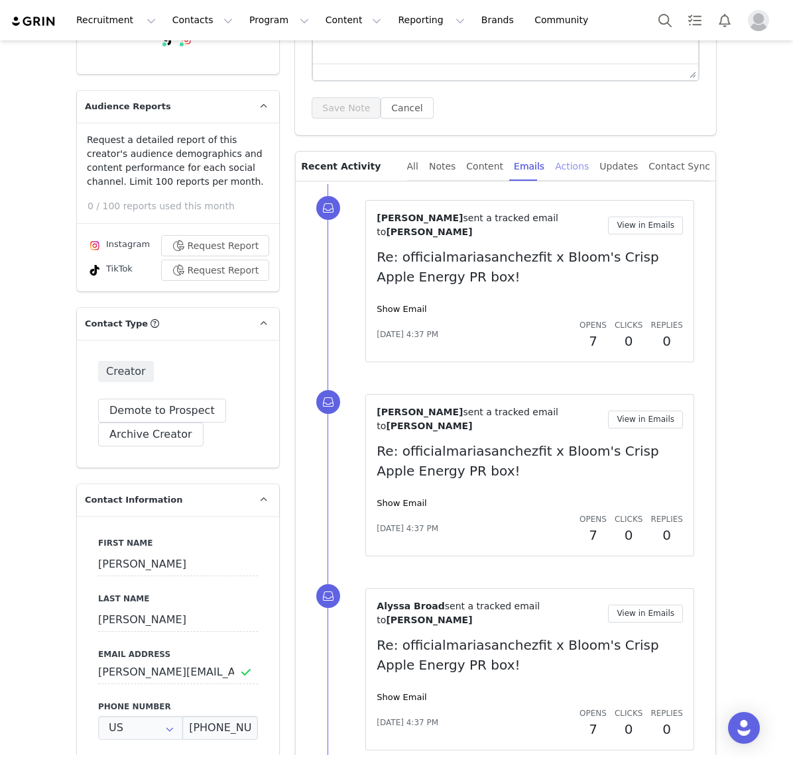
click at [571, 165] on div "Actions" at bounding box center [572, 167] width 34 height 30
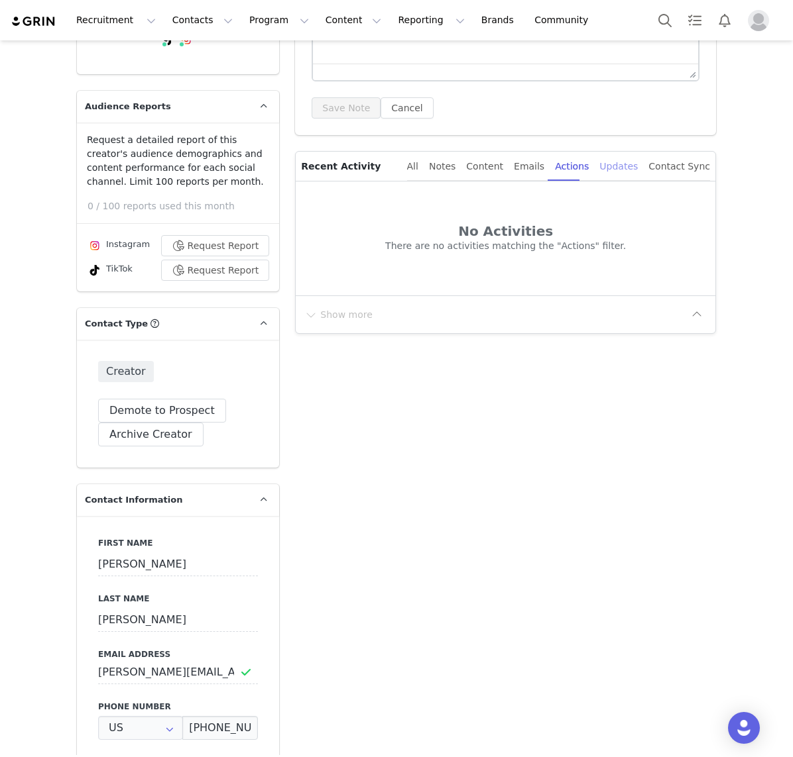
click at [624, 162] on div "Updates" at bounding box center [618, 167] width 38 height 30
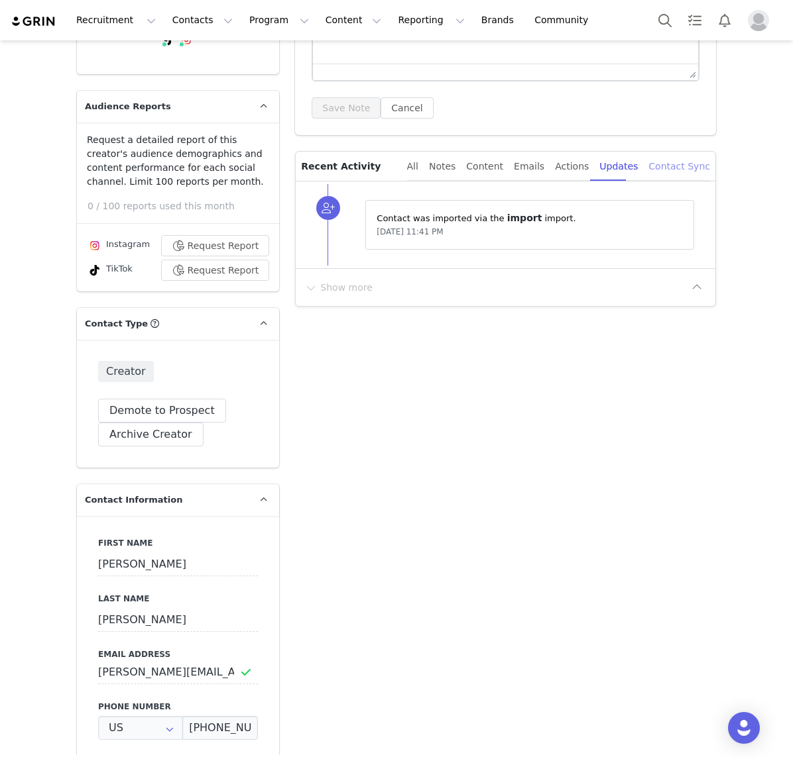
click at [675, 164] on div "Contact Sync" at bounding box center [679, 167] width 62 height 30
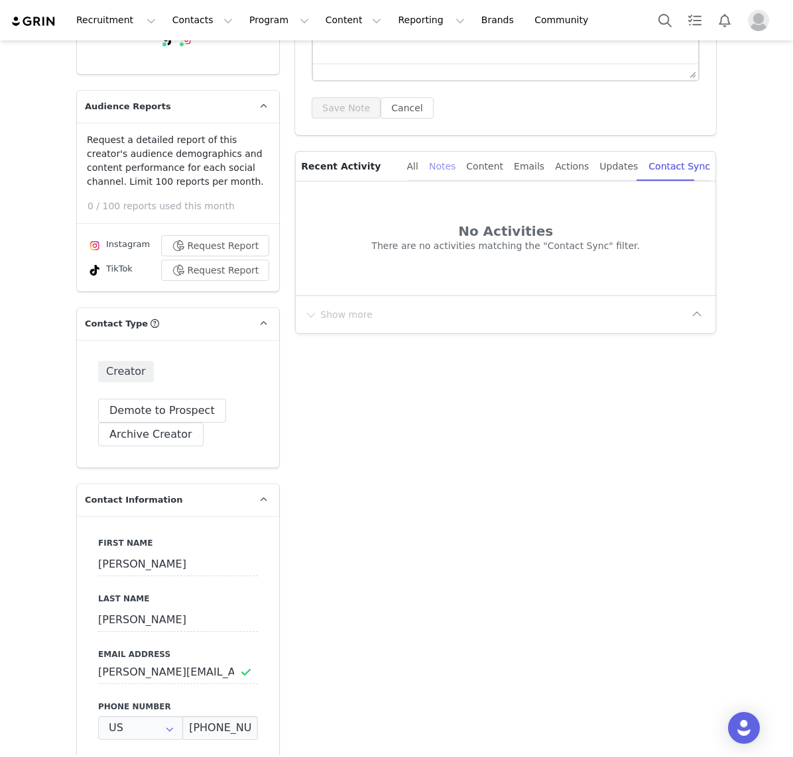
click at [455, 164] on div "Notes" at bounding box center [442, 167] width 27 height 30
click at [500, 164] on div "Content" at bounding box center [484, 167] width 37 height 30
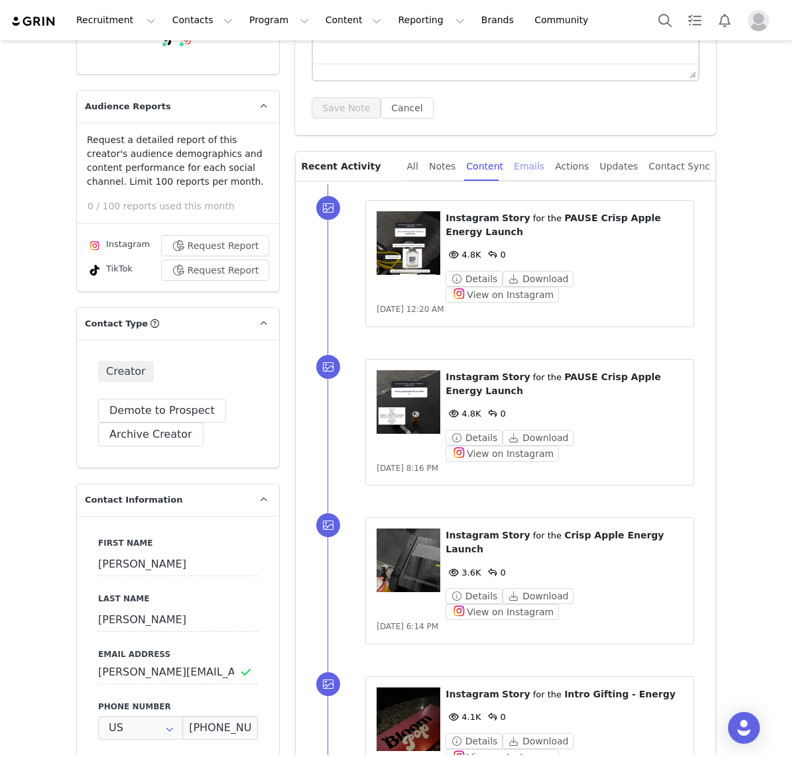
click at [540, 164] on div "Emails" at bounding box center [529, 167] width 30 height 30
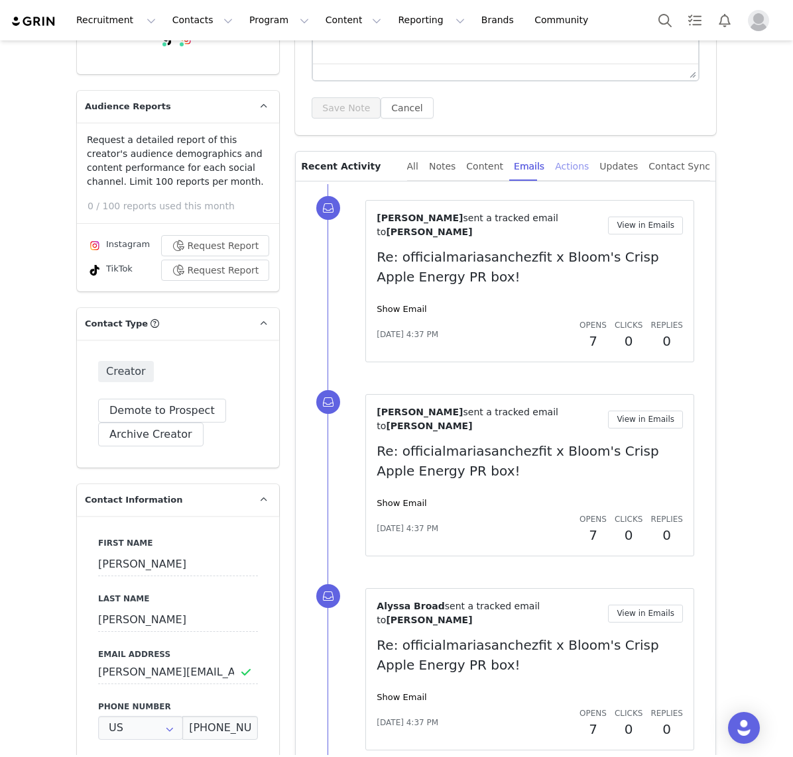
click at [575, 168] on div "Actions" at bounding box center [572, 167] width 34 height 30
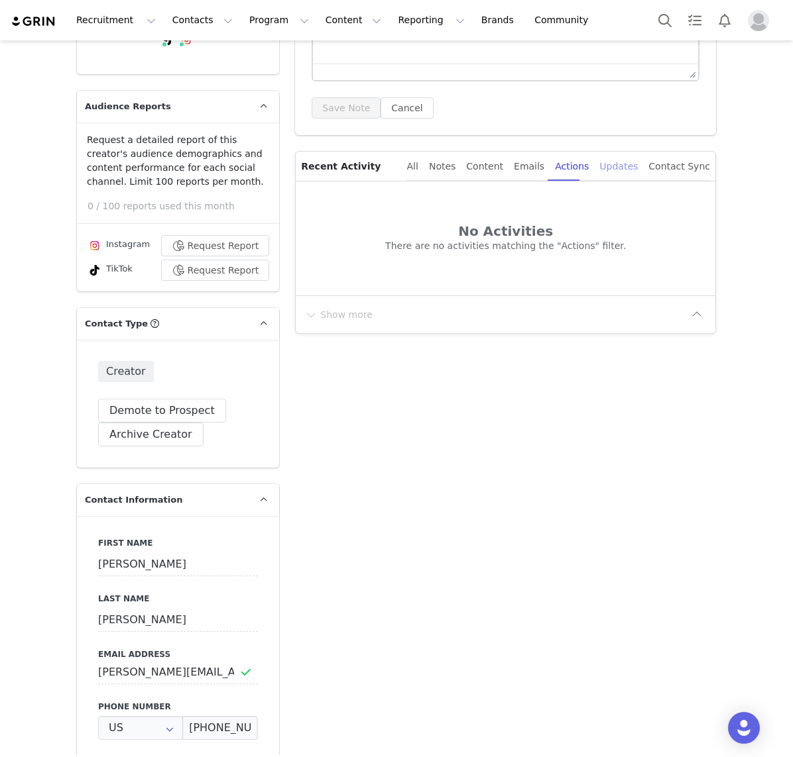
click at [614, 166] on div "Updates" at bounding box center [618, 167] width 38 height 30
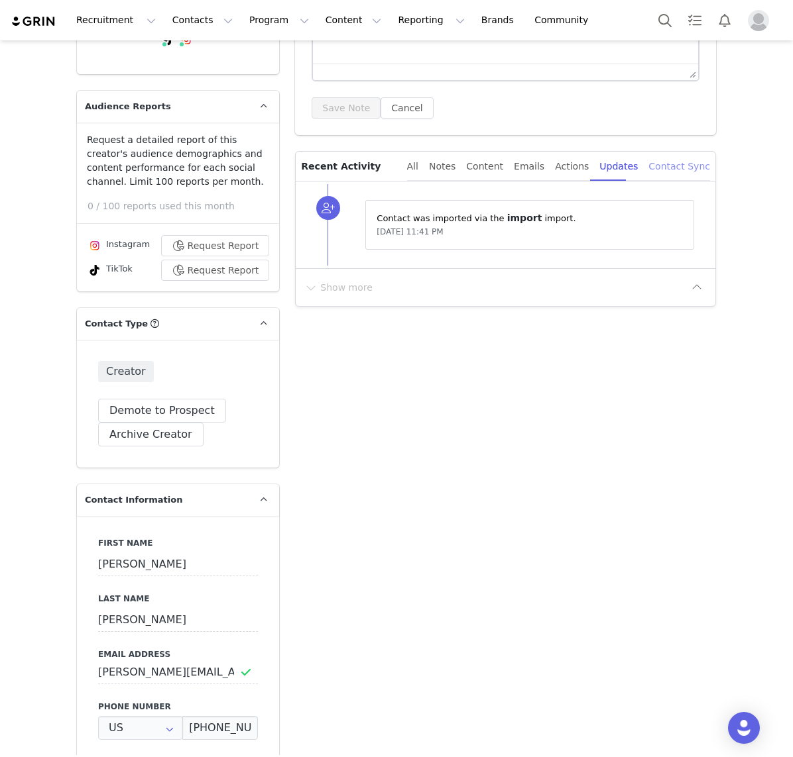
click at [675, 165] on div "Contact Sync" at bounding box center [679, 167] width 62 height 30
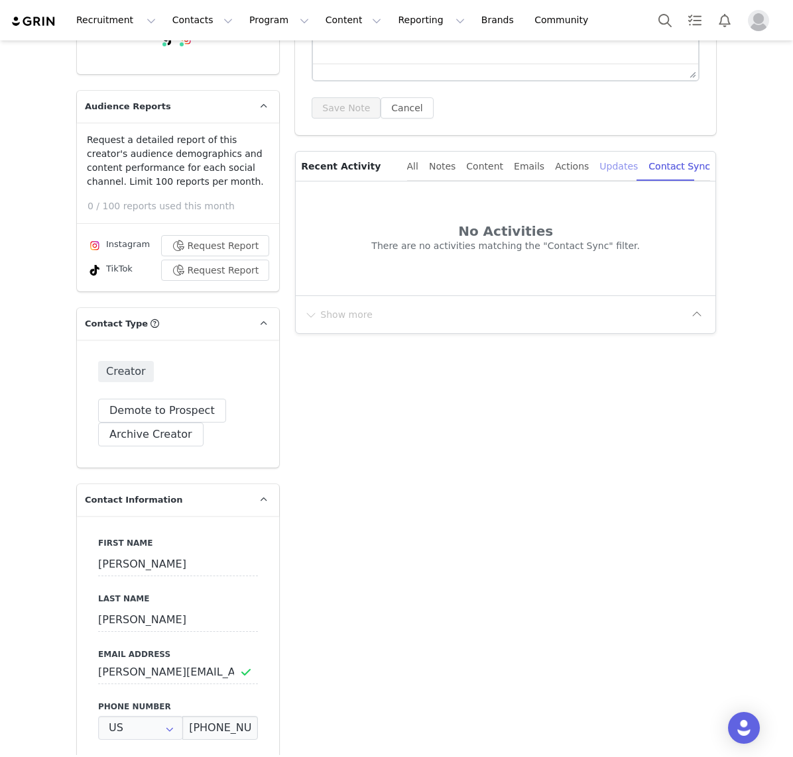
click at [623, 168] on div "Updates" at bounding box center [618, 167] width 38 height 30
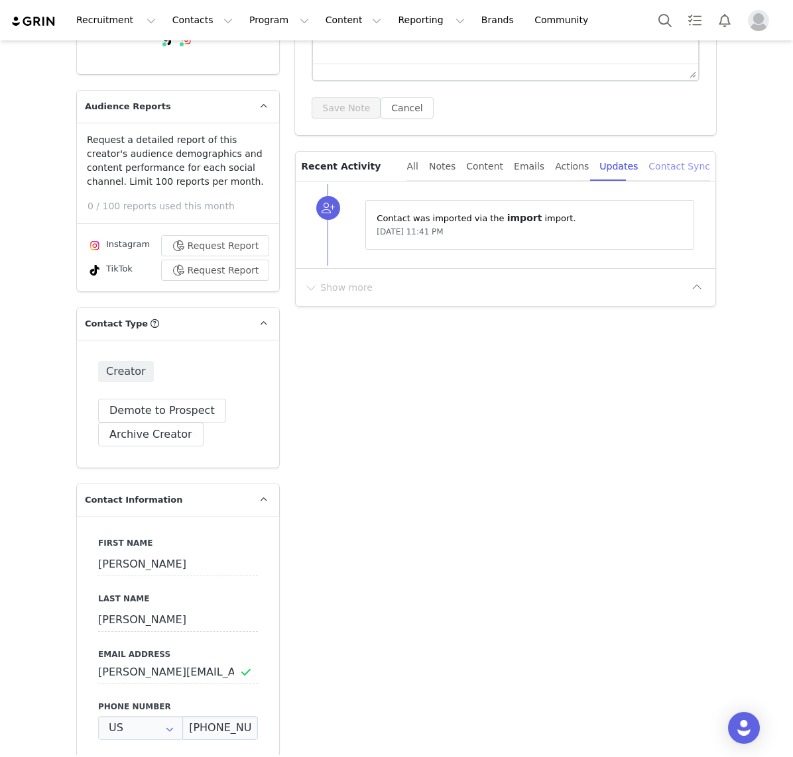
click at [667, 162] on div "Contact Sync" at bounding box center [679, 167] width 62 height 30
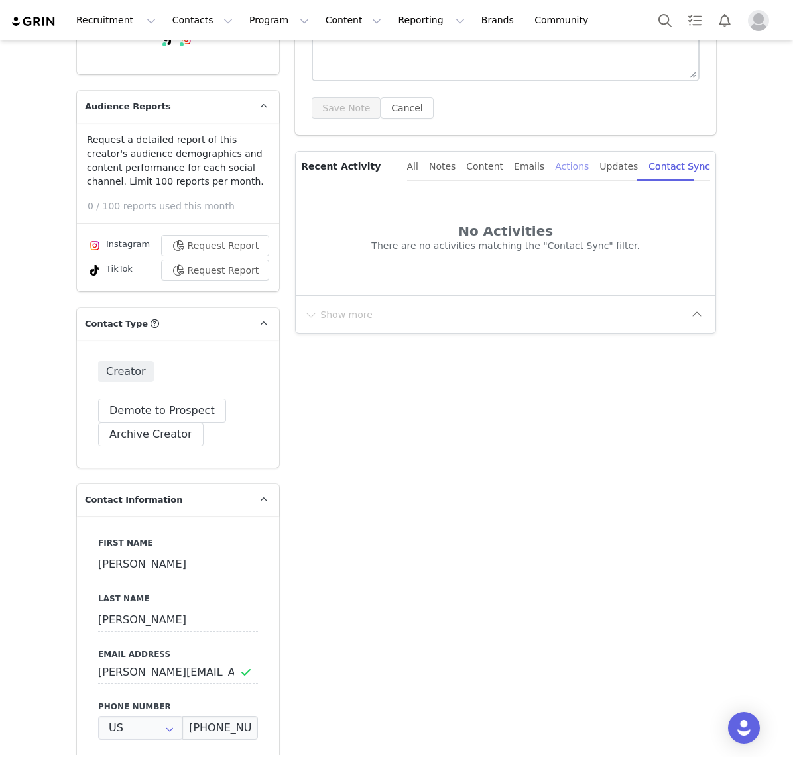
click at [579, 164] on div "Actions" at bounding box center [572, 167] width 34 height 30
click at [526, 159] on div "Emails" at bounding box center [529, 167] width 30 height 30
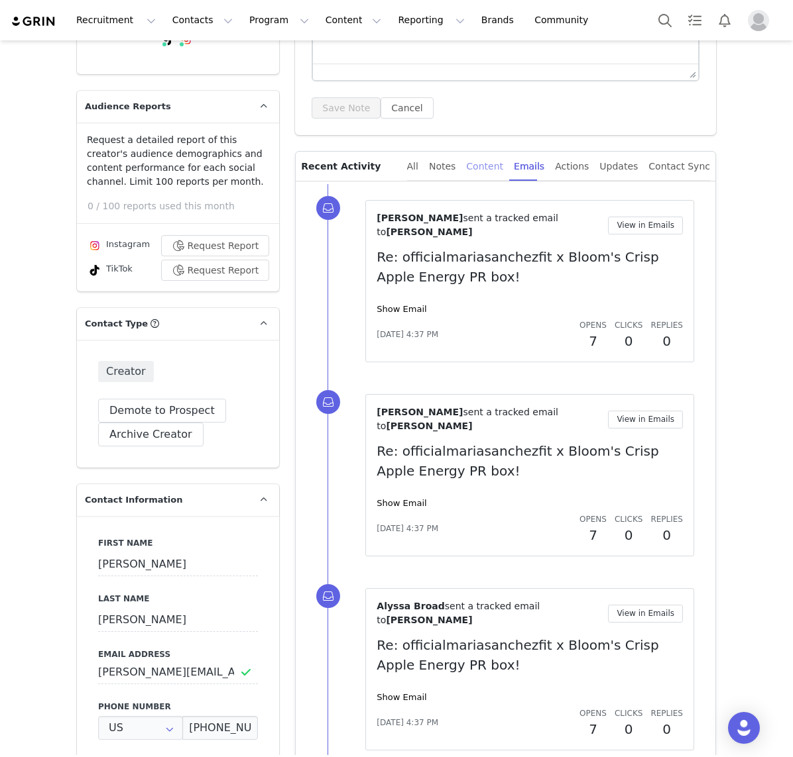
click at [484, 159] on div "Content" at bounding box center [484, 167] width 37 height 30
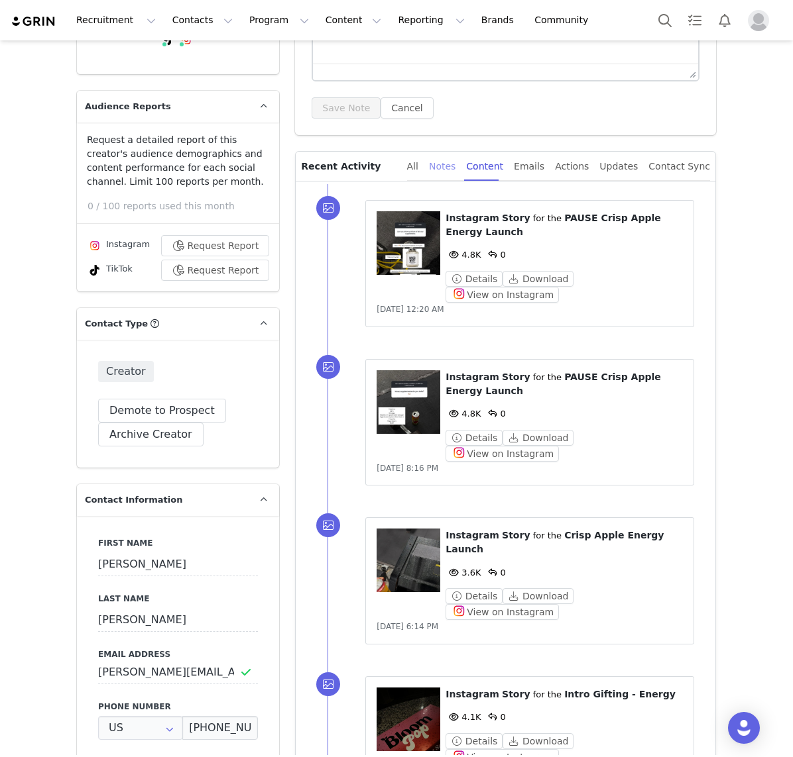
click at [449, 165] on div "Notes" at bounding box center [442, 167] width 27 height 30
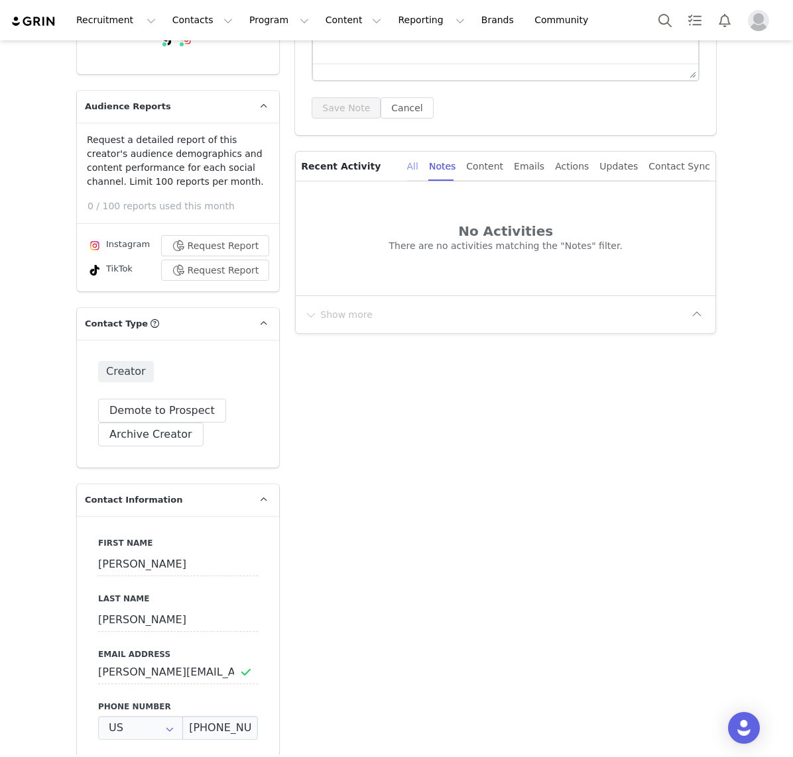
click at [418, 163] on div "All" at bounding box center [412, 167] width 11 height 30
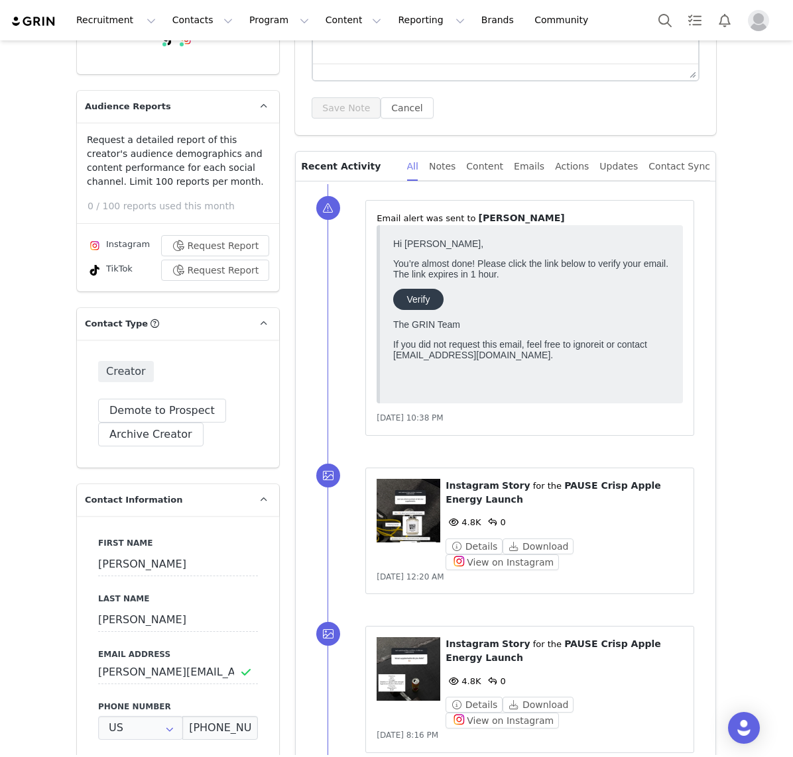
scroll to position [0, 0]
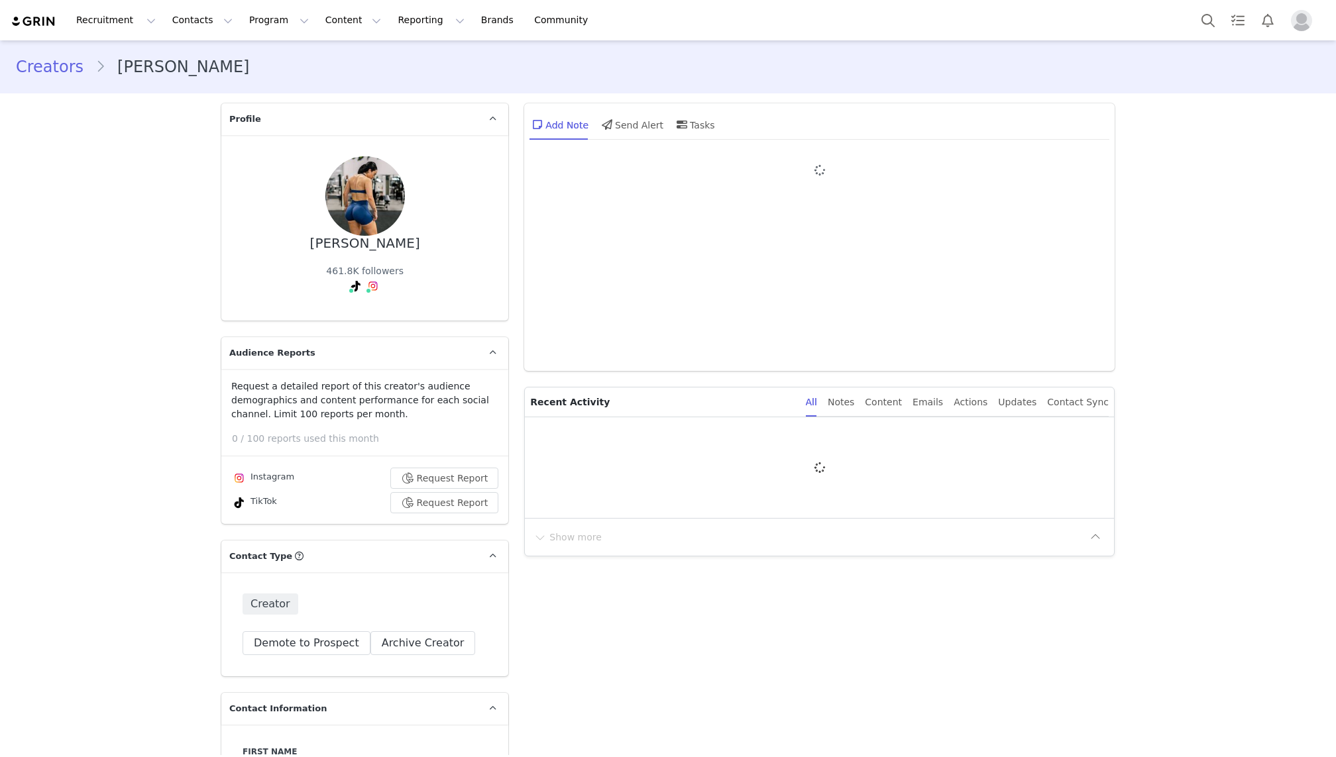
type input "+1 ([GEOGRAPHIC_DATA])"
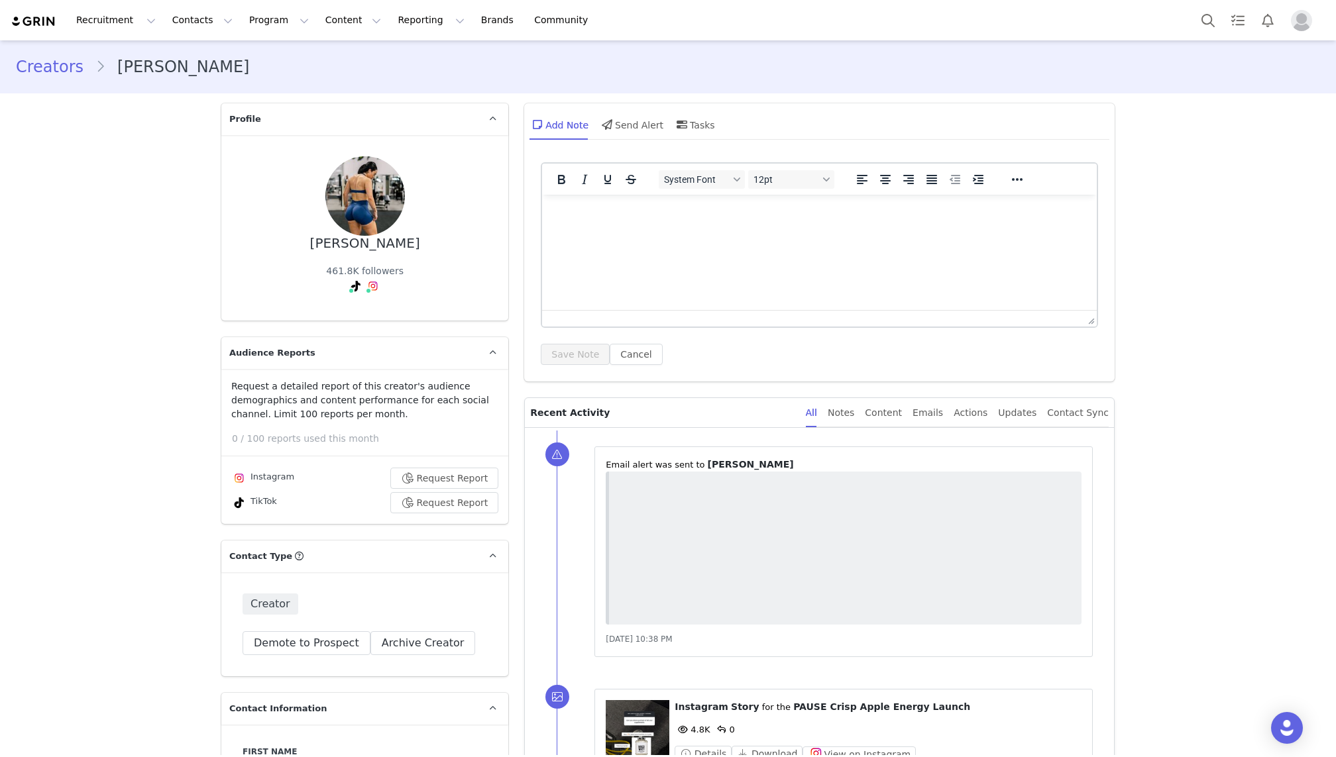
click at [60, 62] on link "Creators" at bounding box center [56, 67] width 80 height 24
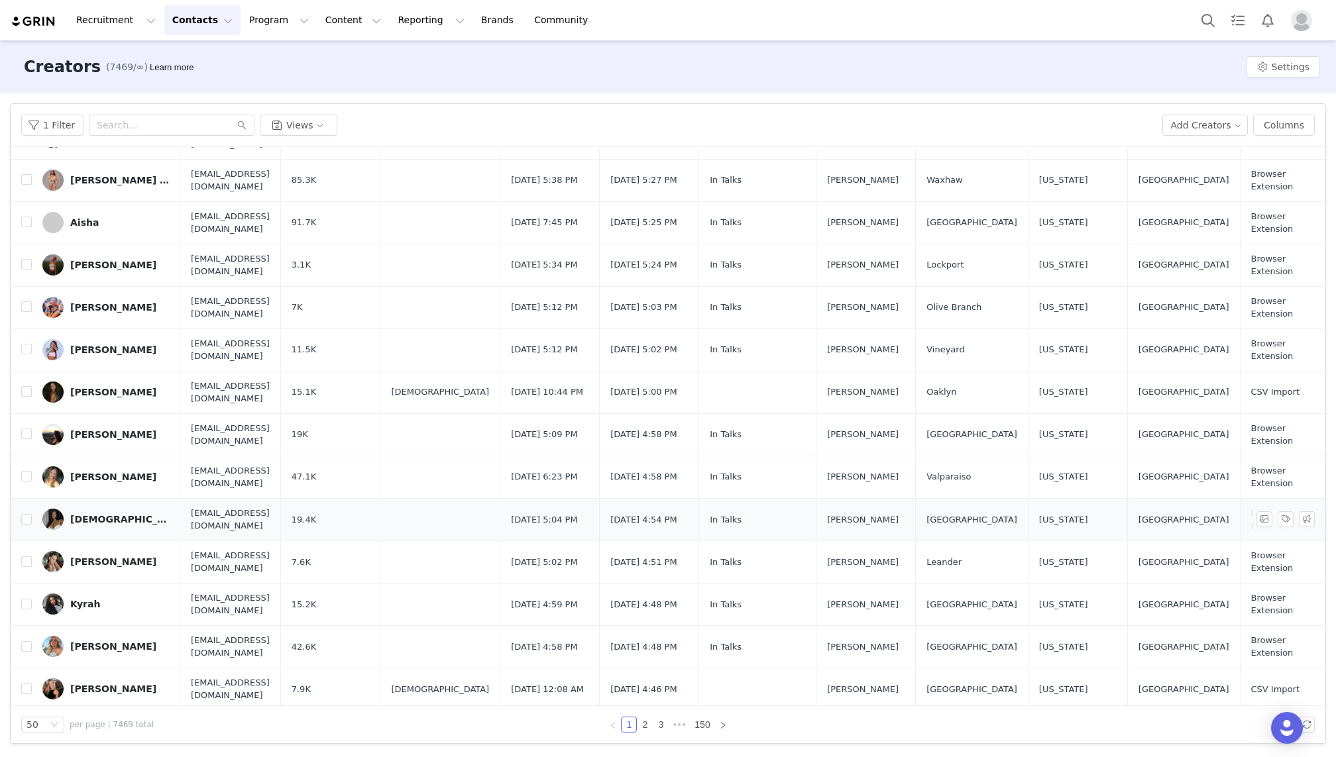
scroll to position [706, 0]
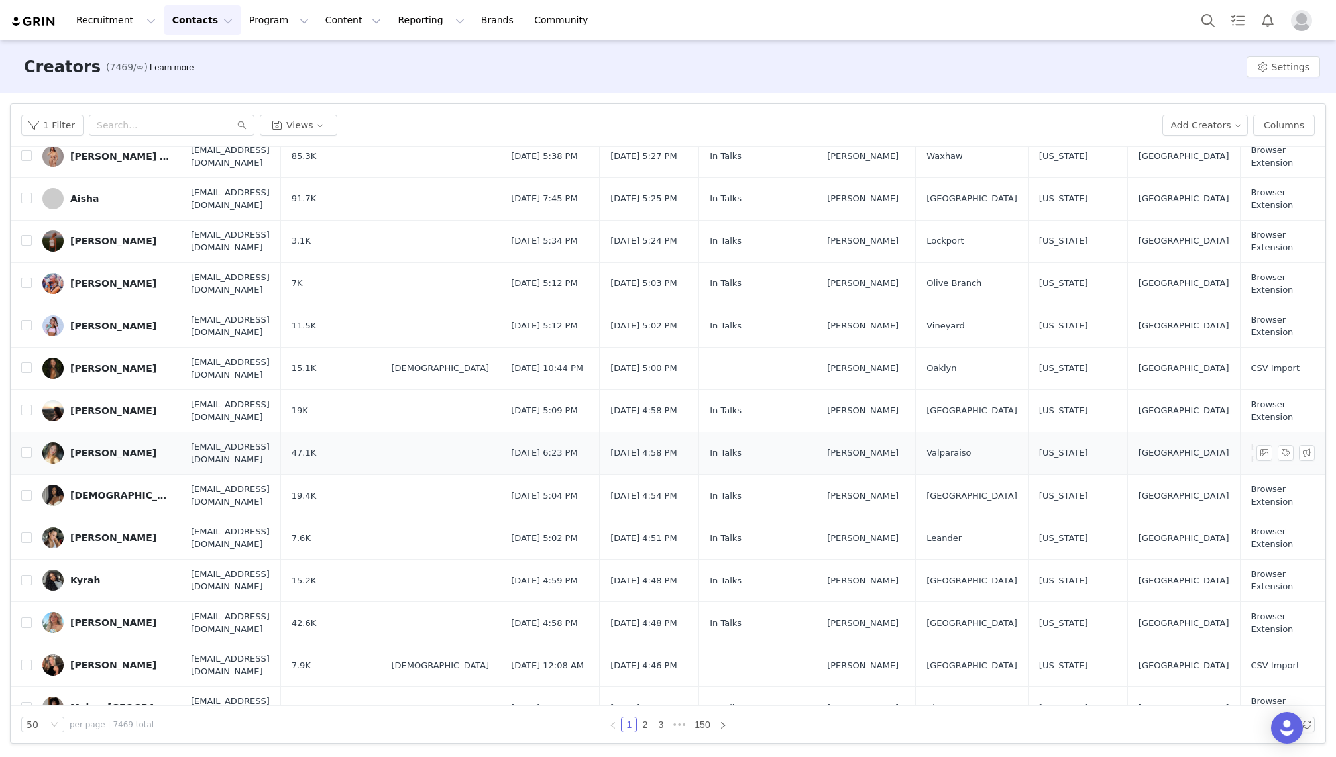
click at [107, 448] on div "[PERSON_NAME]" at bounding box center [113, 453] width 86 height 11
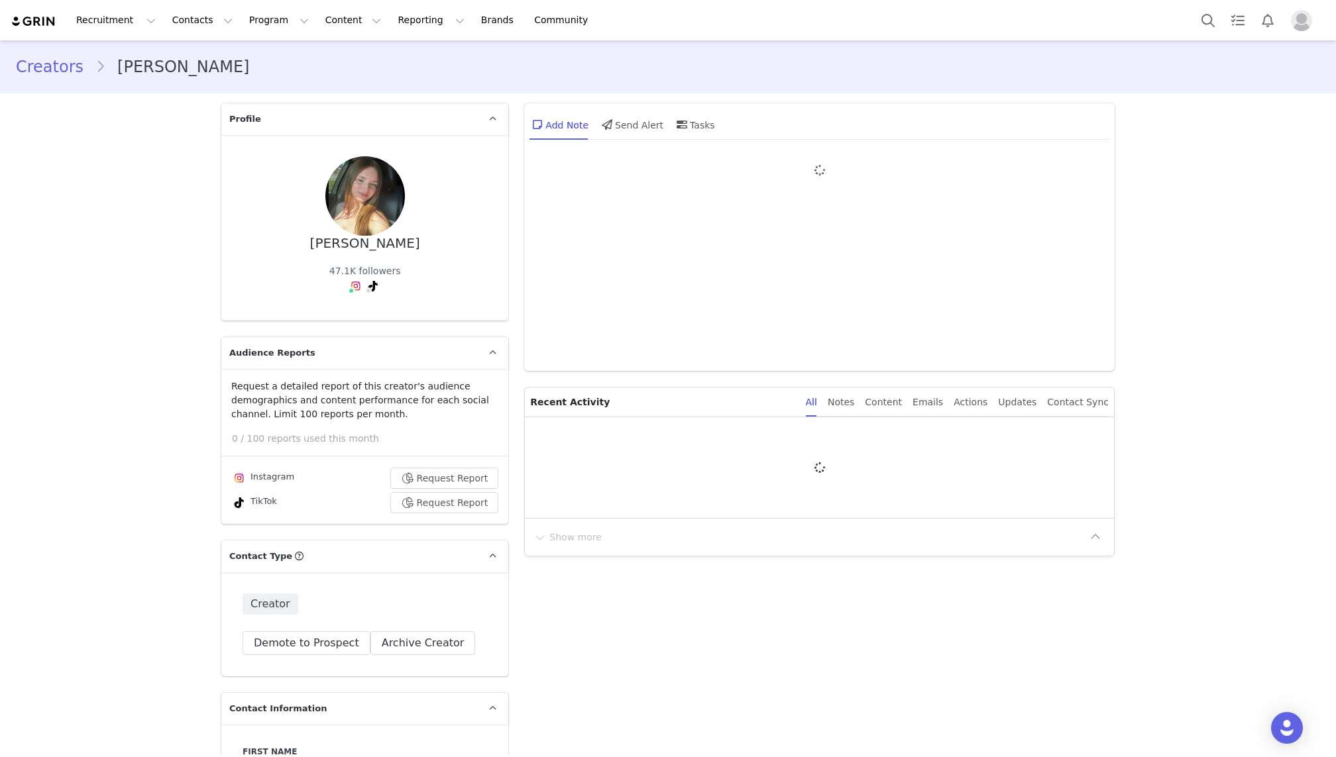
type input "+1 ([GEOGRAPHIC_DATA])"
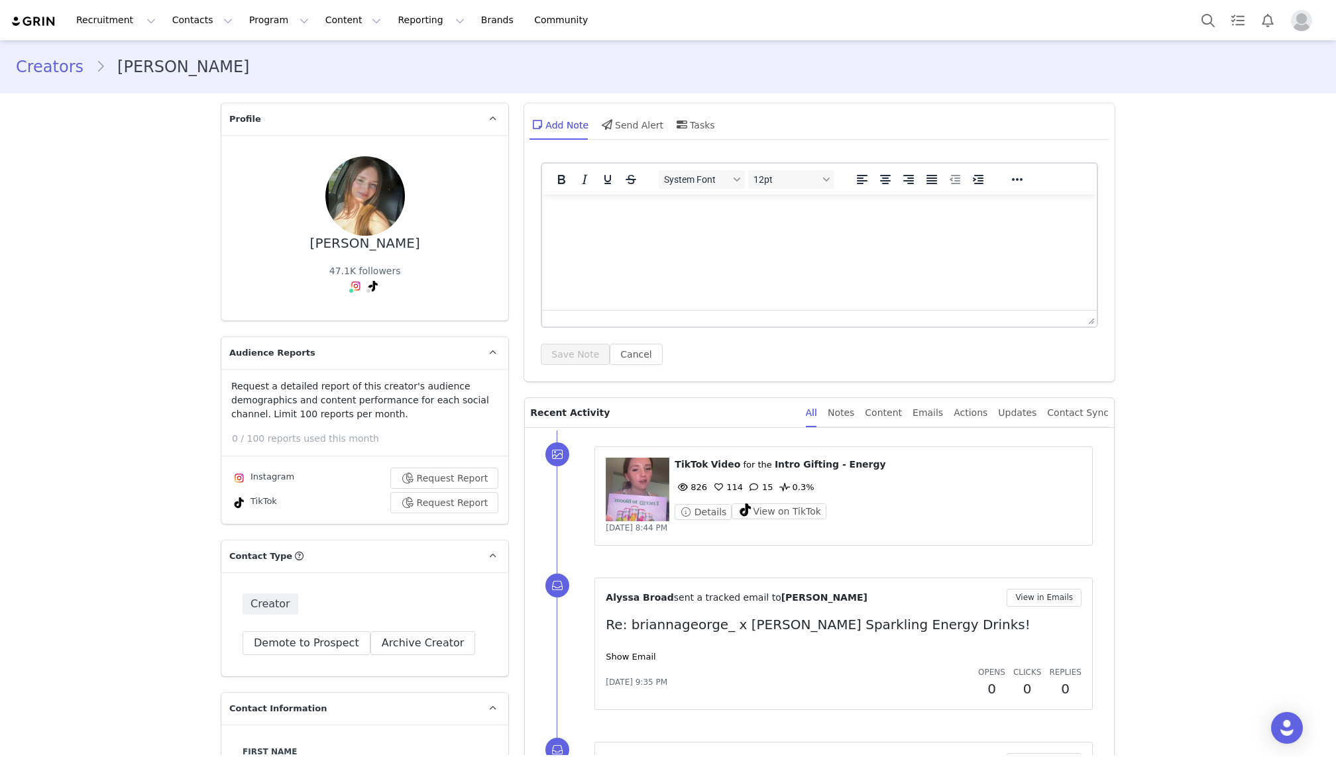
click at [384, 231] on div "[PERSON_NAME] 47.1K followers" at bounding box center [365, 227] width 245 height 143
click at [854, 405] on div "Notes" at bounding box center [841, 413] width 27 height 30
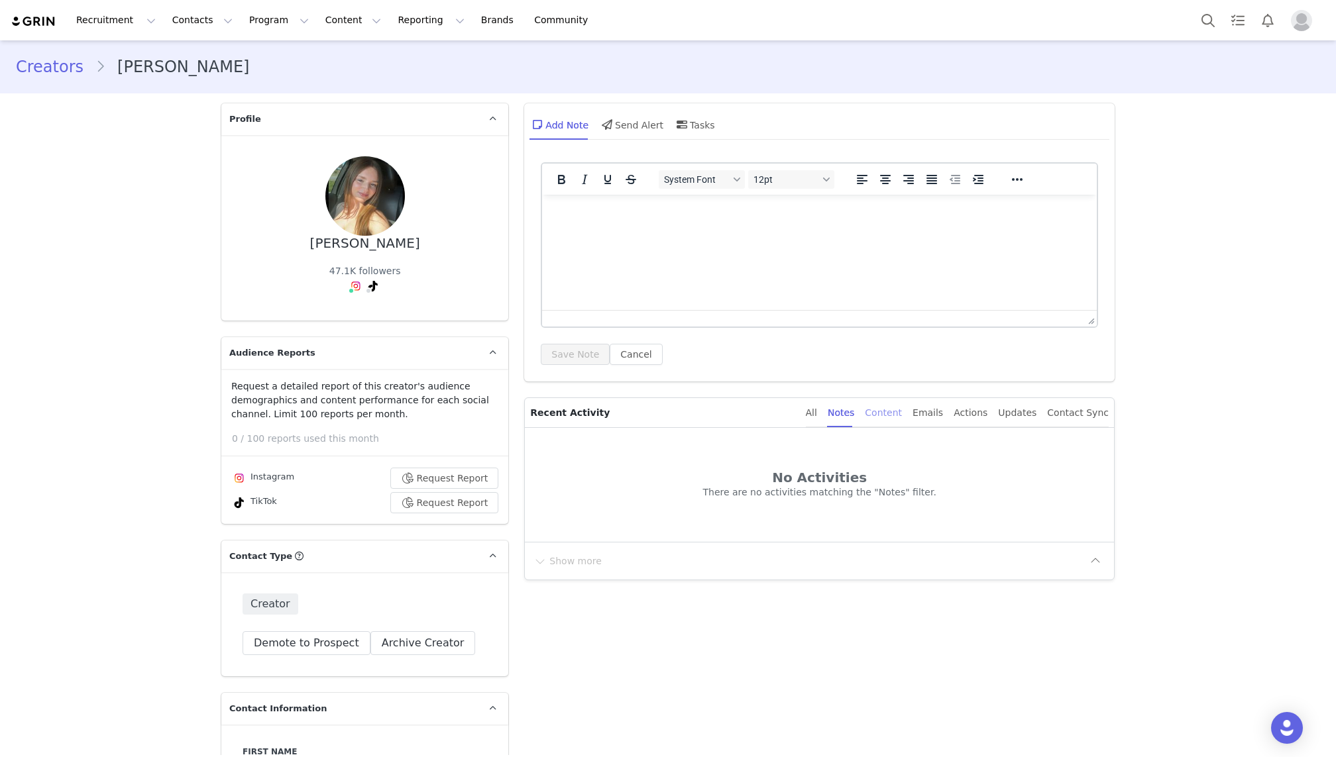
click at [893, 412] on div "Content" at bounding box center [883, 413] width 37 height 30
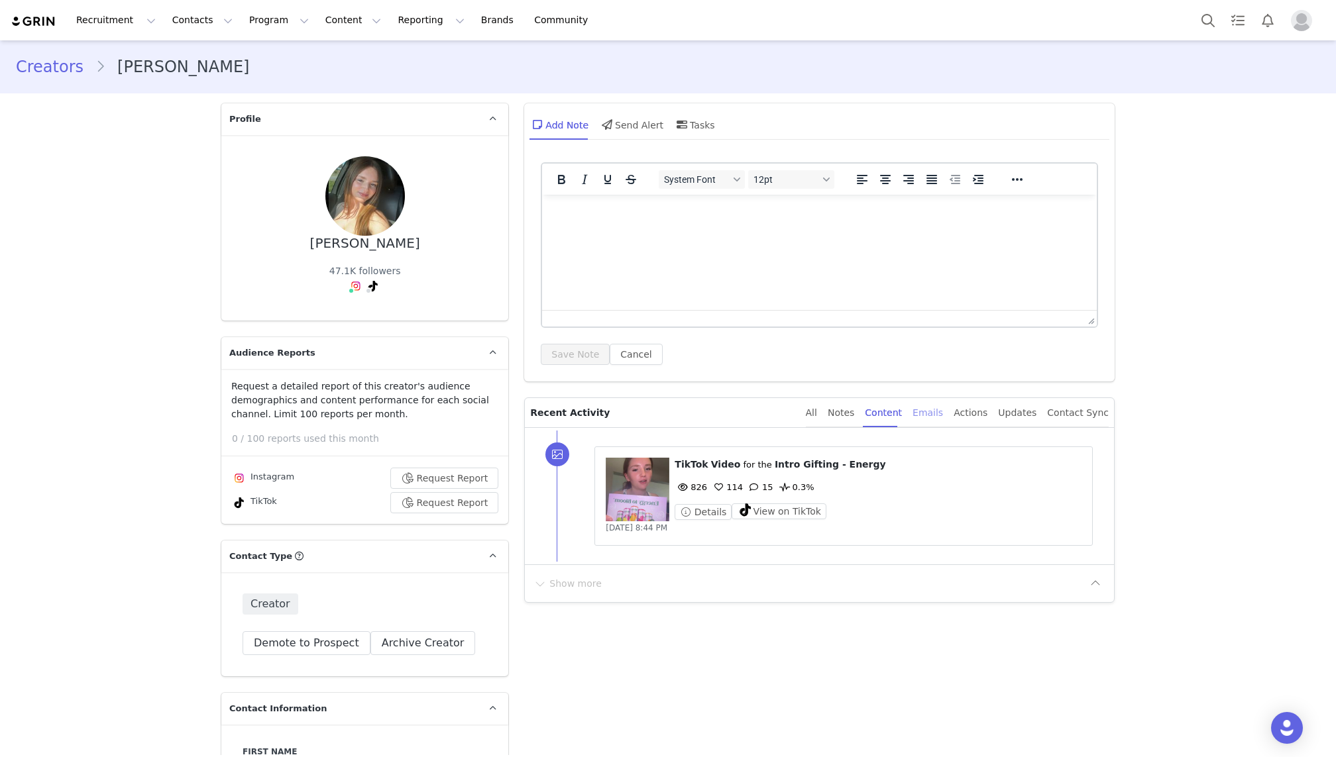
click at [936, 411] on div "Emails" at bounding box center [927, 413] width 30 height 30
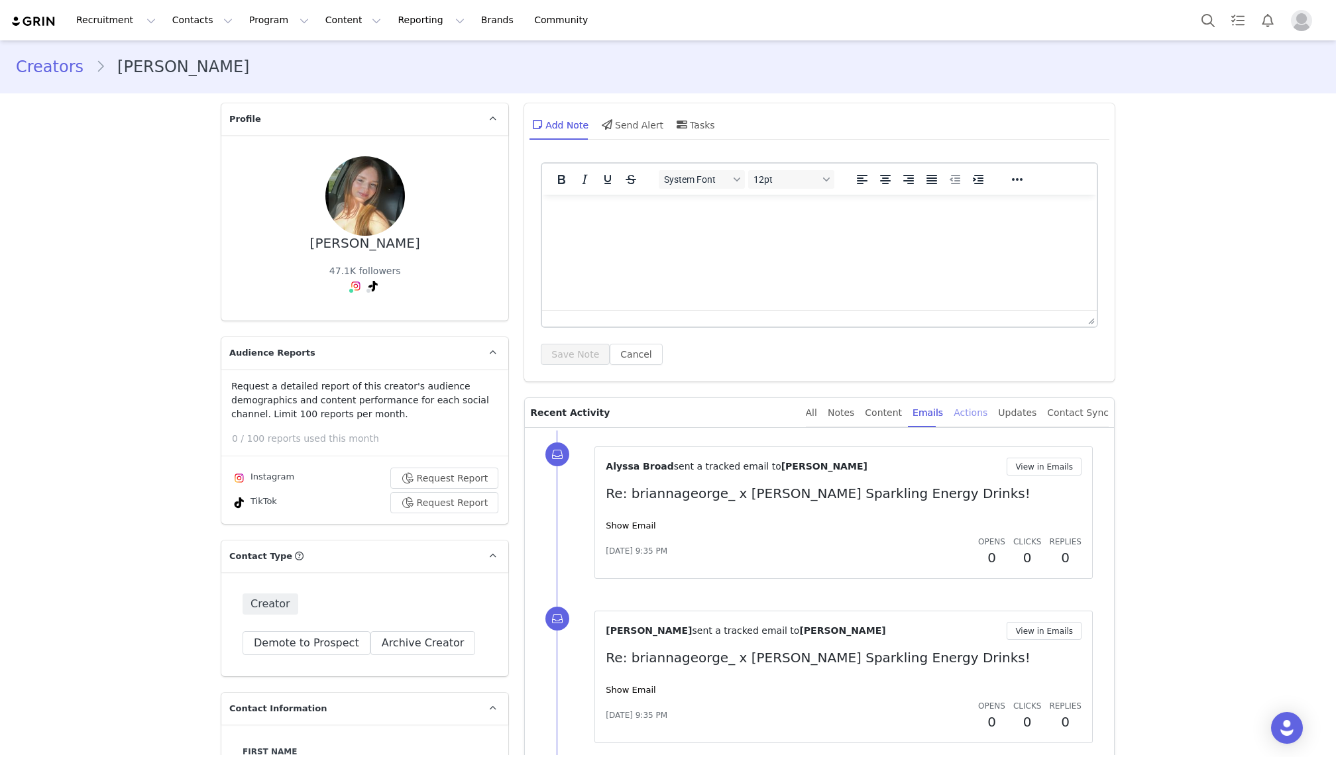
click at [983, 401] on div "Actions" at bounding box center [971, 413] width 34 height 30
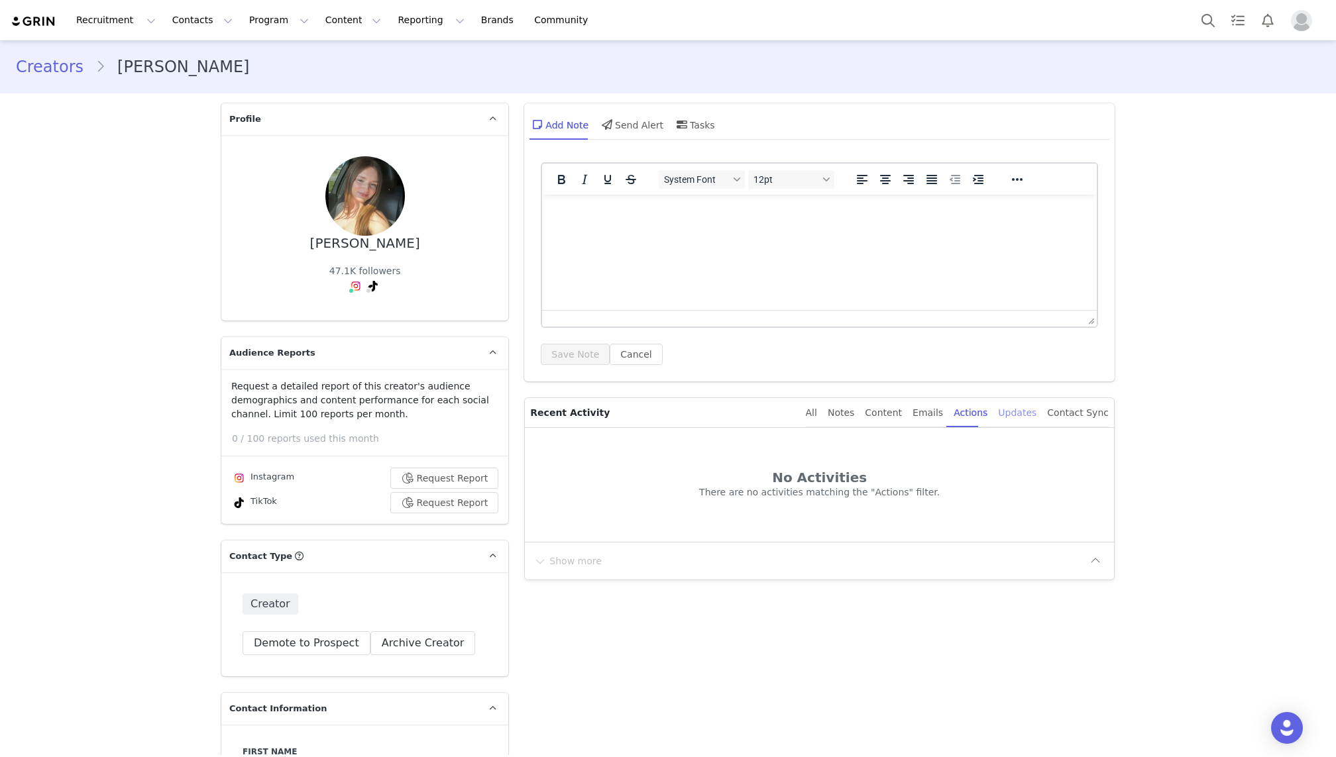
click at [1006, 404] on div "Updates" at bounding box center [1017, 413] width 38 height 30
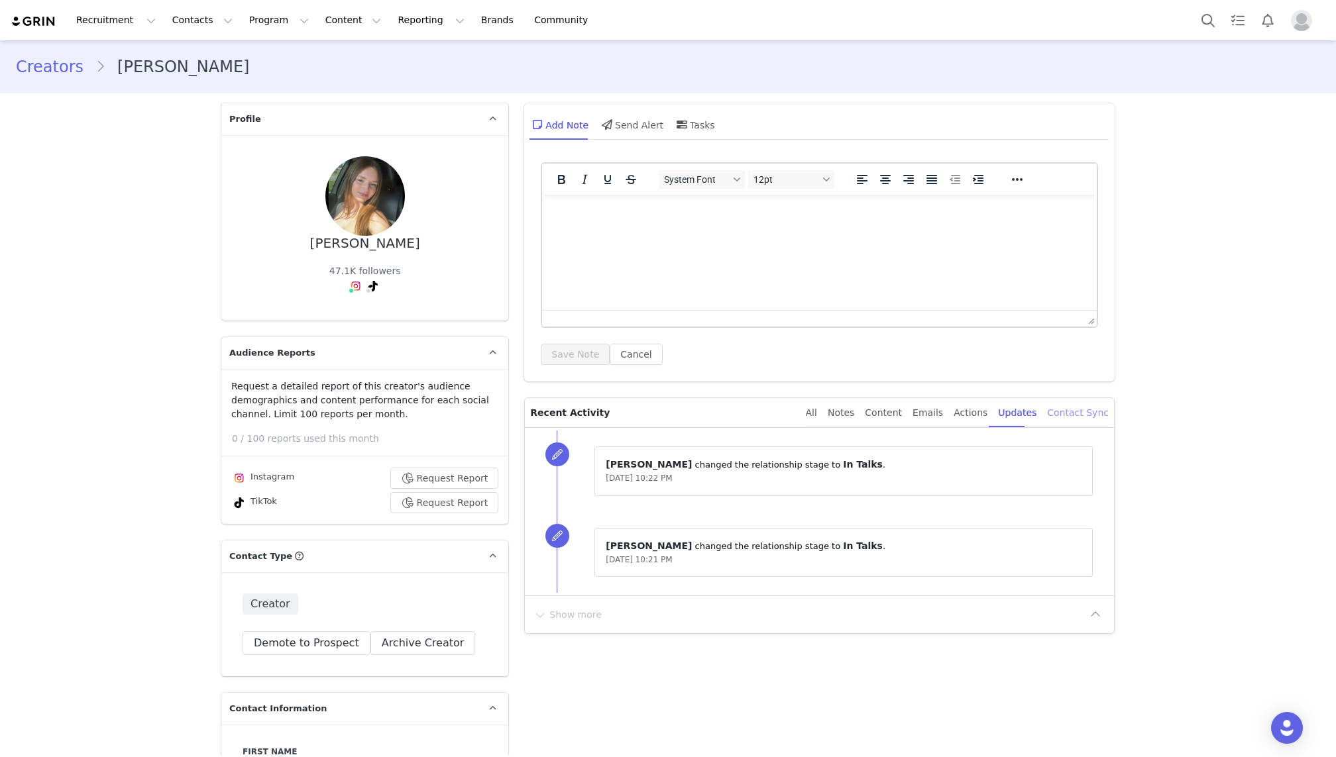
click at [1083, 410] on div "Contact Sync" at bounding box center [1078, 413] width 62 height 30
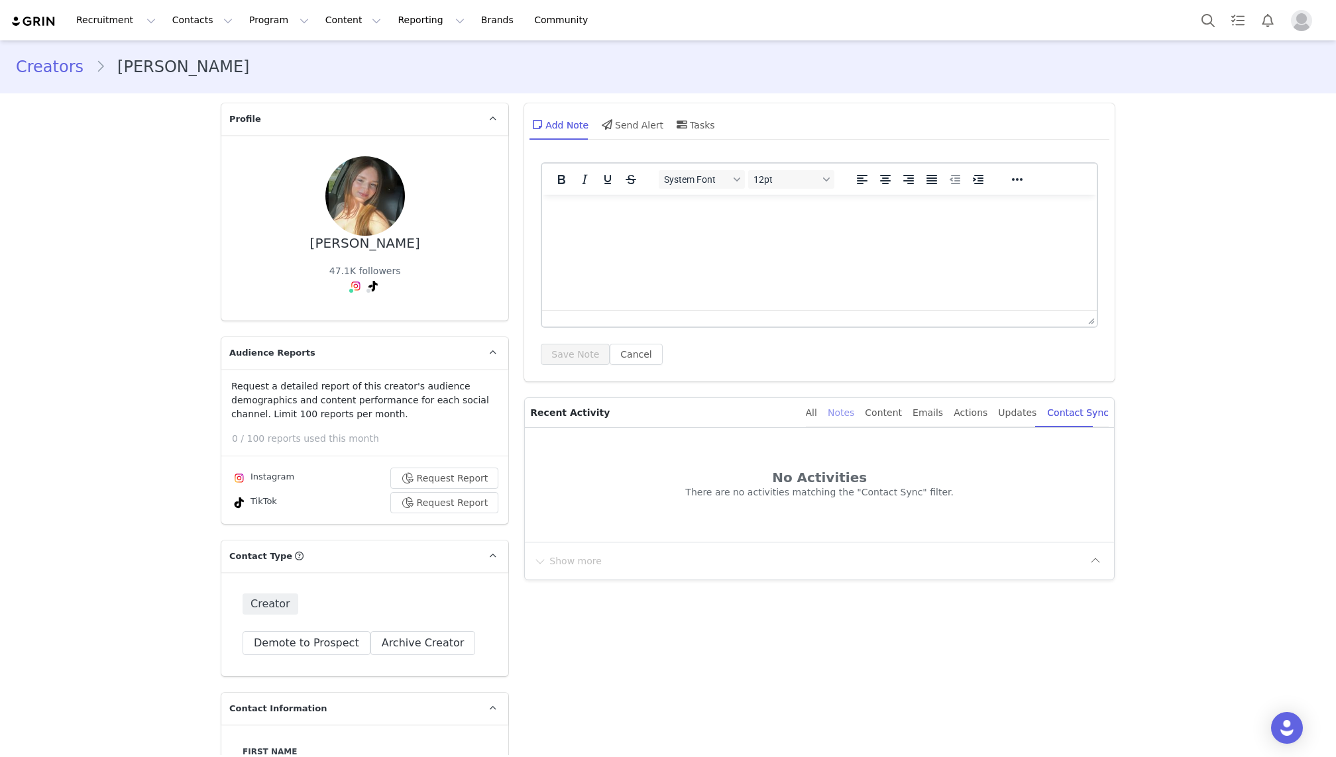
click at [854, 410] on div "Notes" at bounding box center [841, 413] width 27 height 30
drag, startPoint x: 872, startPoint y: 472, endPoint x: 751, endPoint y: 469, distance: 121.3
click at [751, 470] on h2 "No Activities" at bounding box center [819, 477] width 578 height 15
copy h2 "No Activities"
drag, startPoint x: 943, startPoint y: 490, endPoint x: 696, endPoint y: 492, distance: 247.2
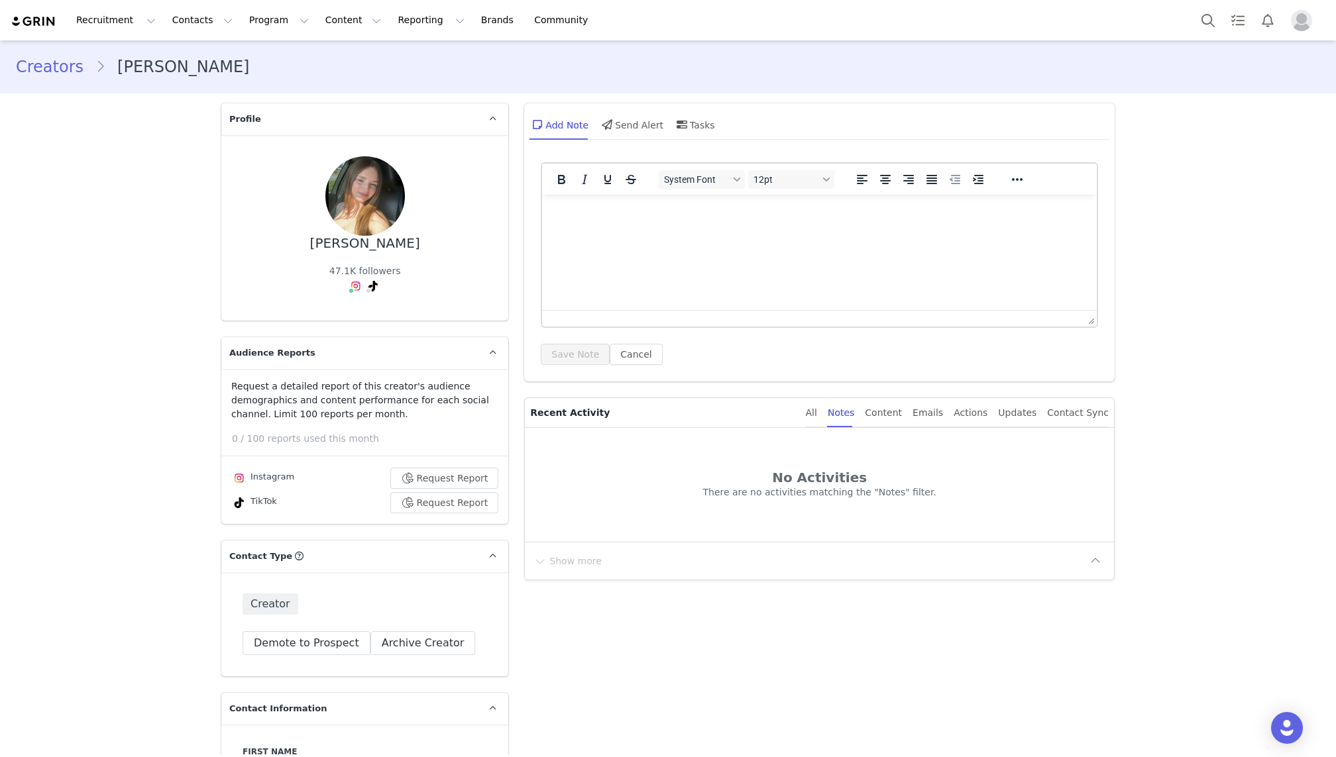
click at [696, 492] on p "There are no activities matching the "⁨Notes⁩" filter." at bounding box center [819, 492] width 578 height 15
copy p "There are no activities matching the "⁨Notes⁩" filter."
click at [981, 408] on div "Actions" at bounding box center [971, 413] width 34 height 30
drag, startPoint x: 971, startPoint y: 492, endPoint x: 693, endPoint y: 488, distance: 278.3
click at [693, 489] on p "There are no activities matching the "⁨Actions⁩" filter." at bounding box center [819, 492] width 578 height 15
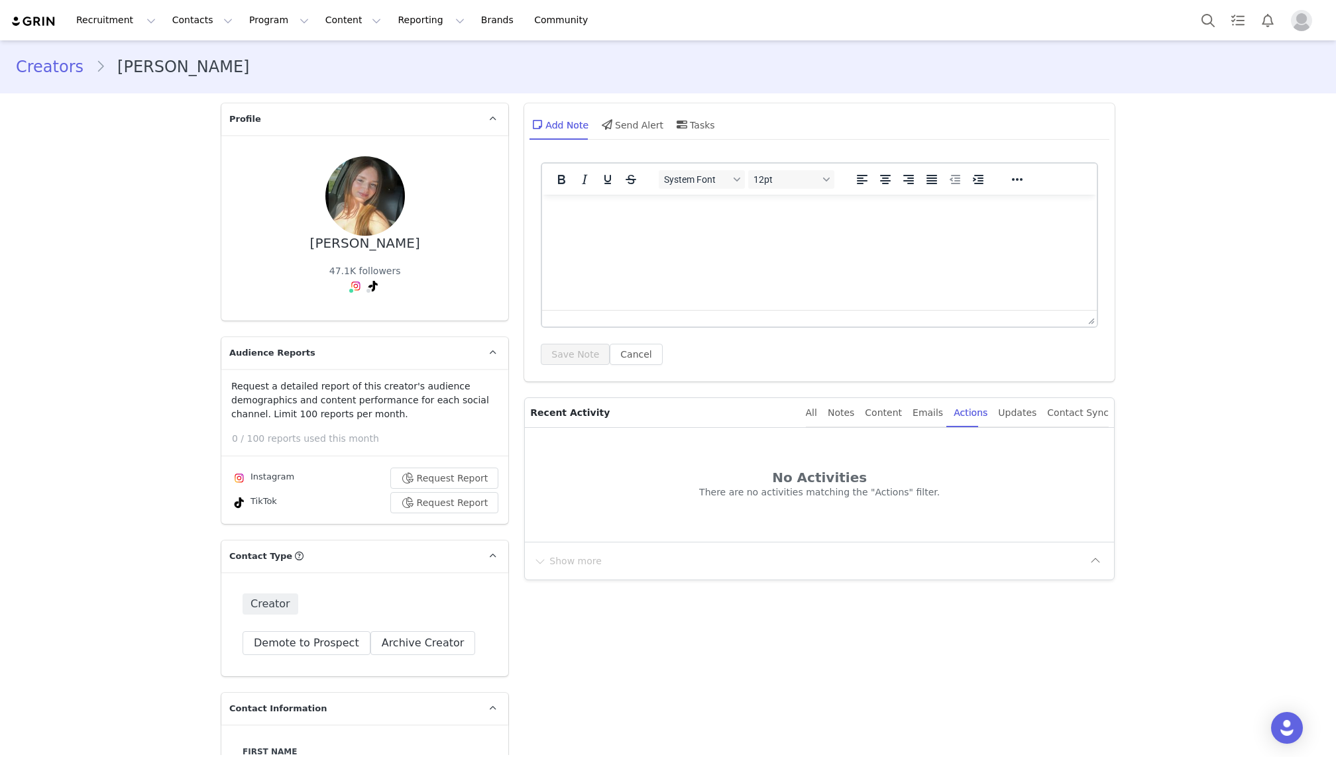
copy p "There are no activities matching the "⁨Actions⁩" filter."
click at [1028, 417] on div "Updates" at bounding box center [1017, 413] width 38 height 30
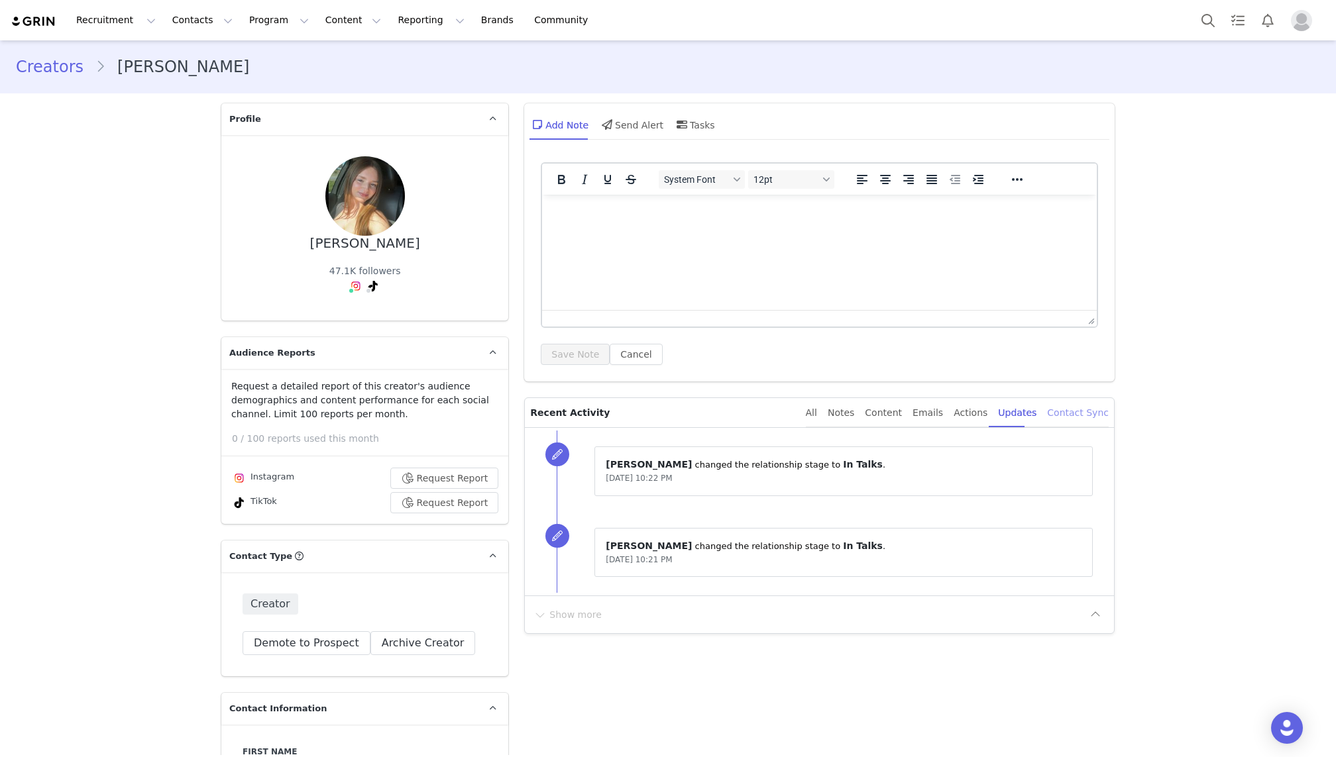
click at [1083, 415] on div "Contact Sync" at bounding box center [1078, 413] width 62 height 30
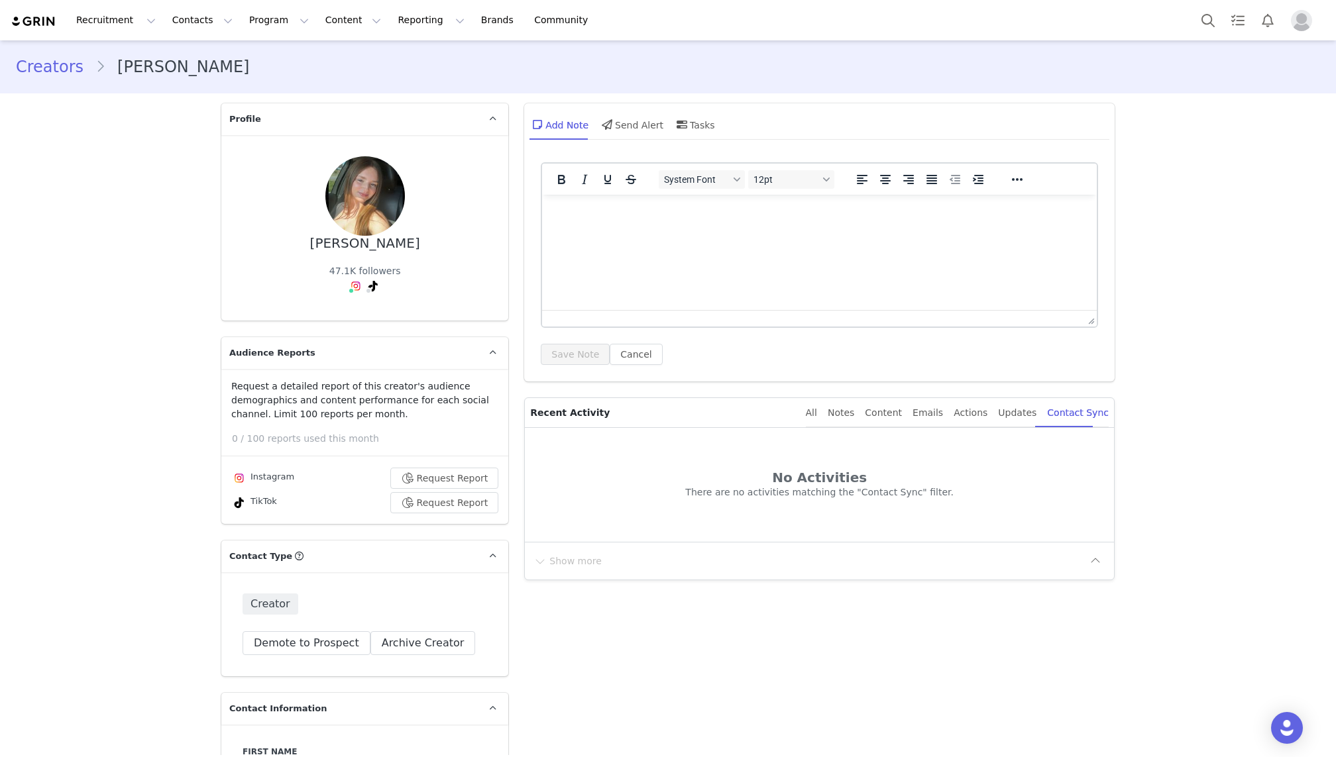
drag, startPoint x: 961, startPoint y: 482, endPoint x: 1026, endPoint y: 492, distance: 65.8
click at [1026, 492] on p "No Activities There are no activities matching the "⁨Contact Sync⁩" filter." at bounding box center [819, 484] width 578 height 29
copy p "There are no activities matching the "⁨Contact Sync⁩" filter."
click at [818, 406] on div "All Notes Content Emails Actions Updates Contact Sync" at bounding box center [951, 412] width 313 height 29
click at [817, 413] on div "All" at bounding box center [811, 413] width 11 height 30
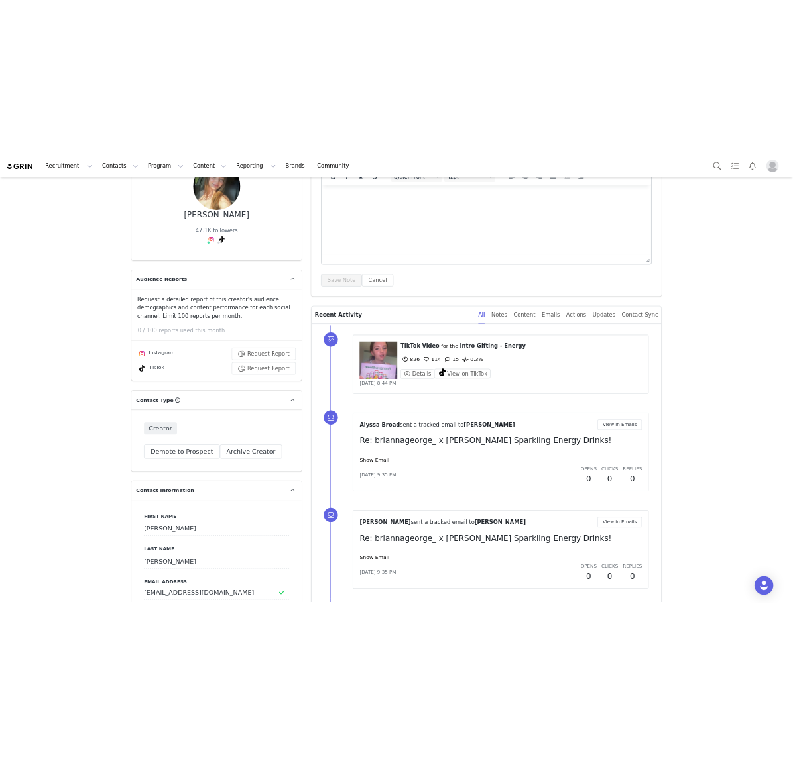
scroll to position [182, 0]
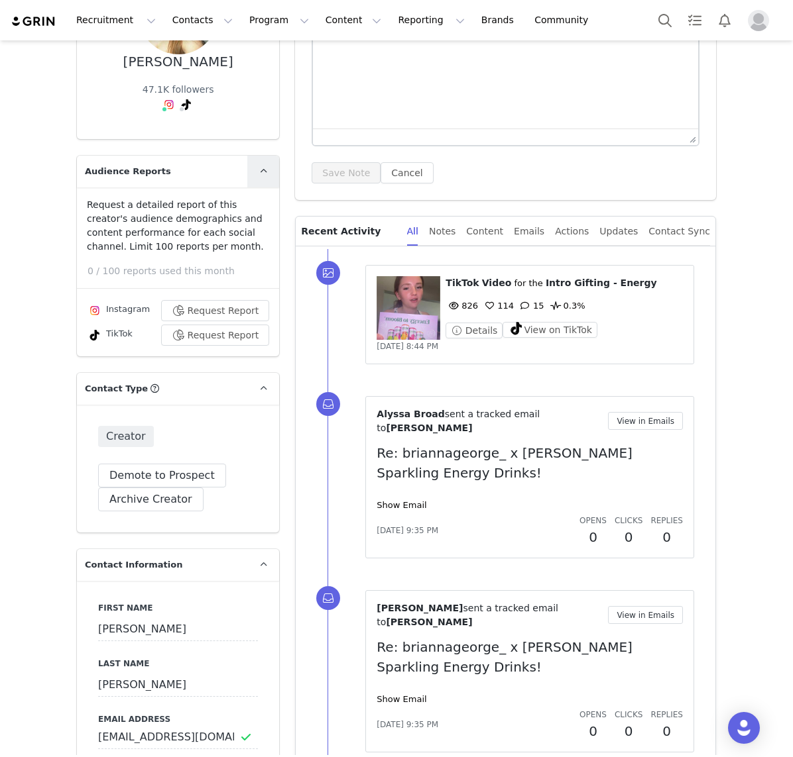
click at [268, 170] on span at bounding box center [263, 172] width 16 height 16
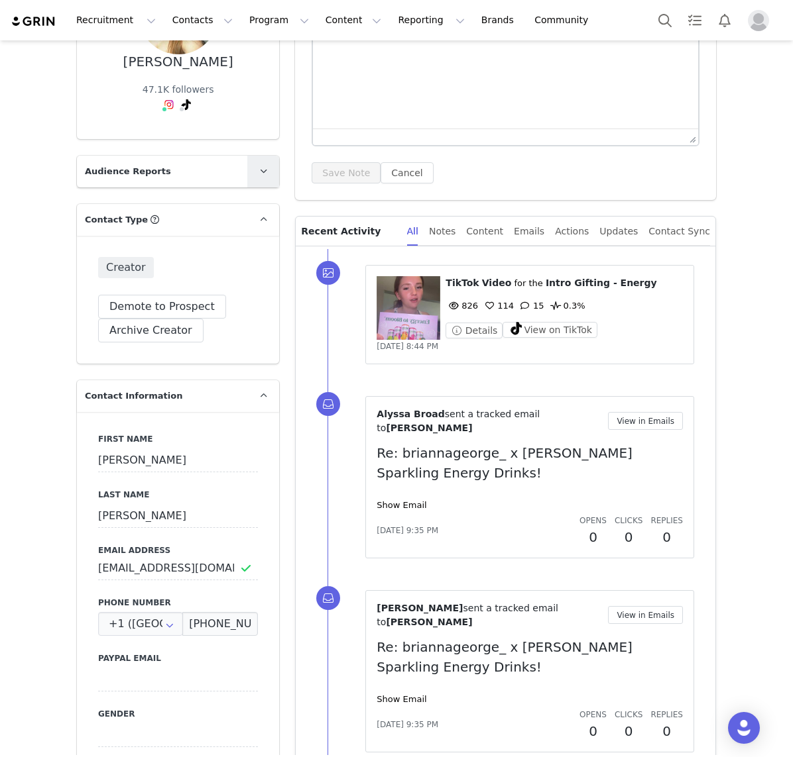
click at [268, 170] on span at bounding box center [263, 172] width 16 height 16
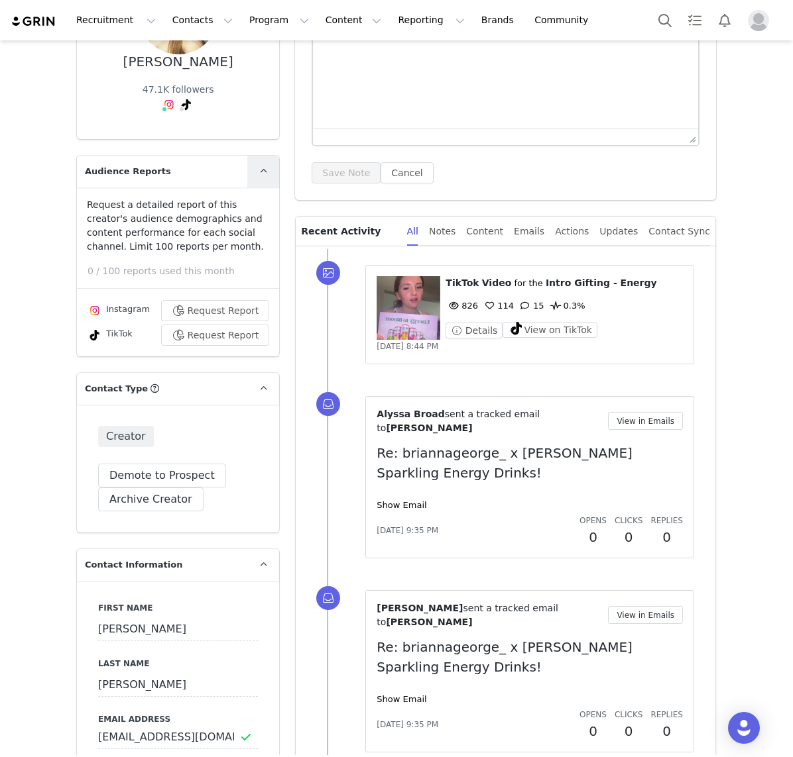
click at [270, 165] on span at bounding box center [263, 172] width 16 height 16
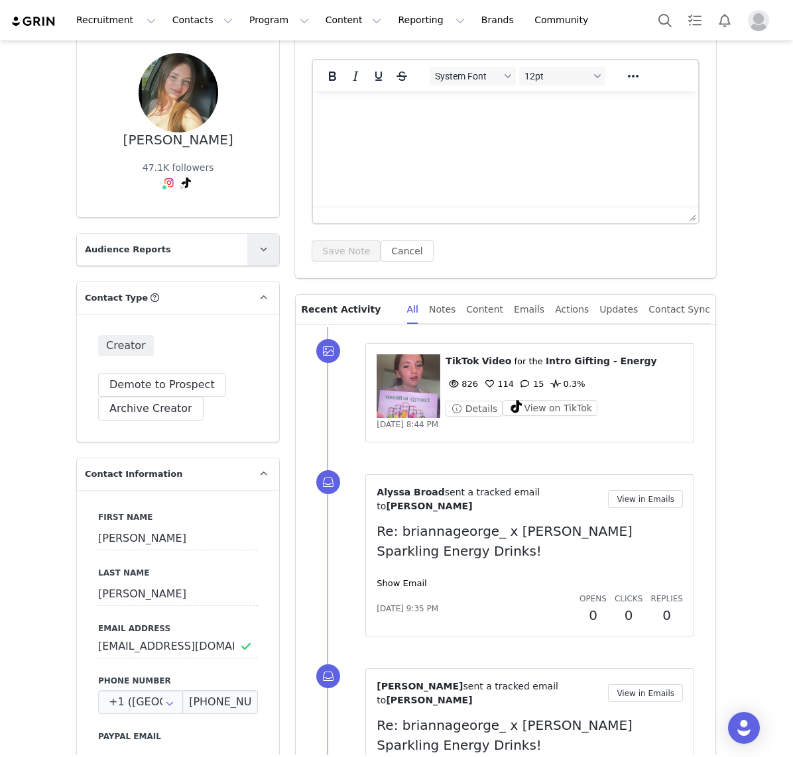
scroll to position [0, 0]
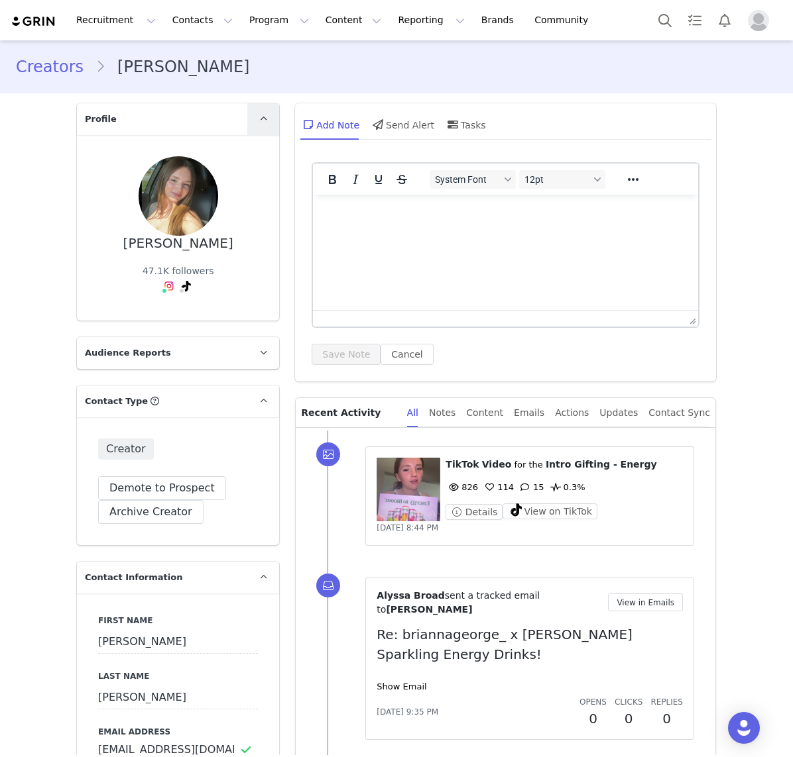
click at [260, 121] on icon at bounding box center [263, 119] width 7 height 9
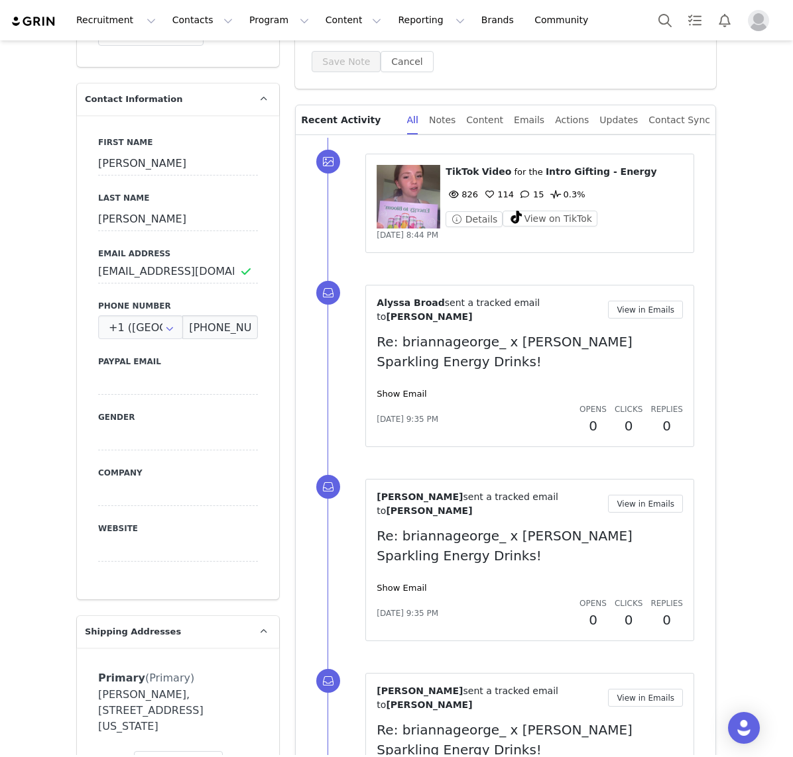
scroll to position [296, 0]
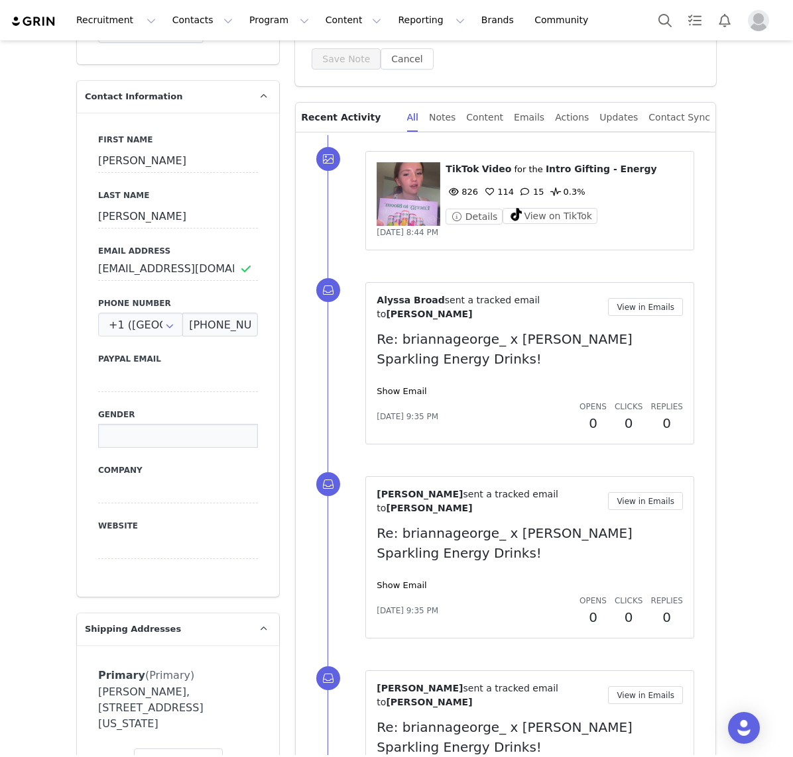
click at [167, 435] on input at bounding box center [178, 436] width 160 height 24
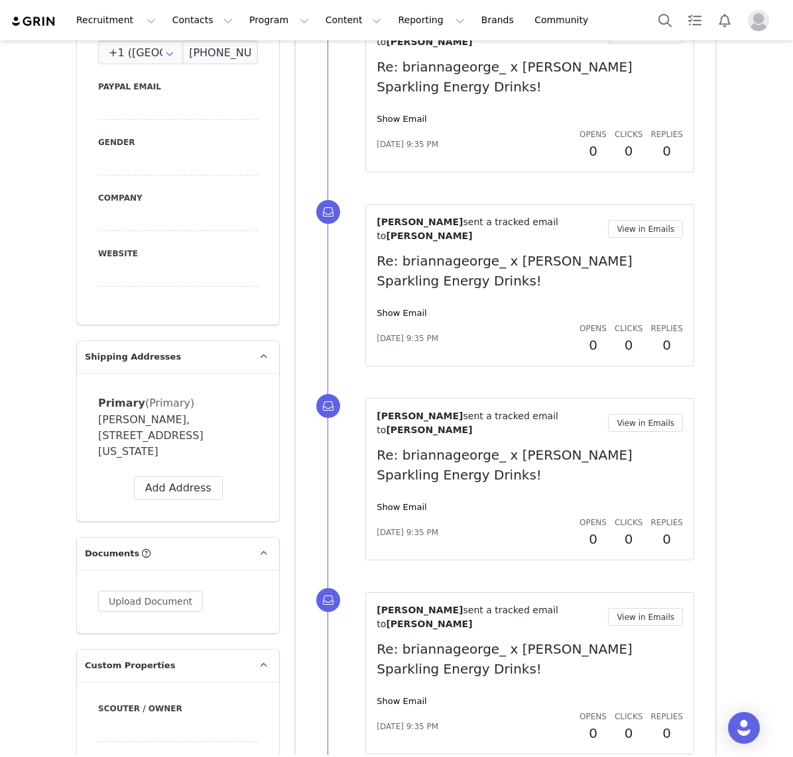
scroll to position [569, 0]
click at [185, 434] on div "[PERSON_NAME], [STREET_ADDRESS][US_STATE]" at bounding box center [178, 436] width 160 height 48
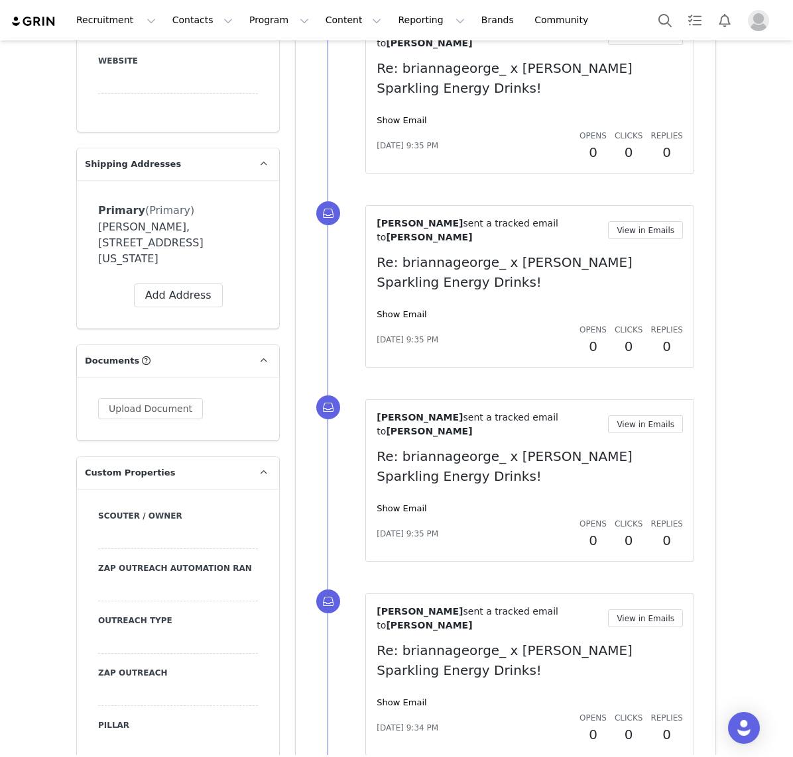
scroll to position [778, 0]
